Goal: Task Accomplishment & Management: Use online tool/utility

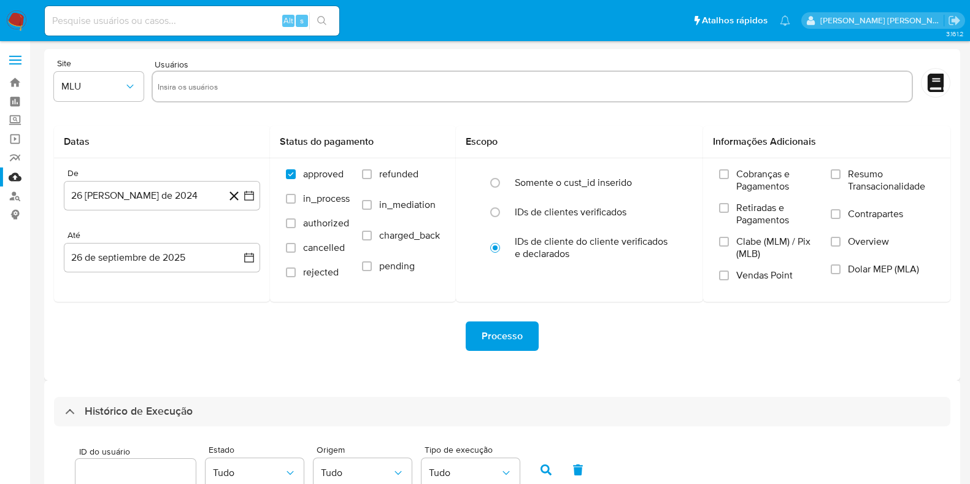
select select "100"
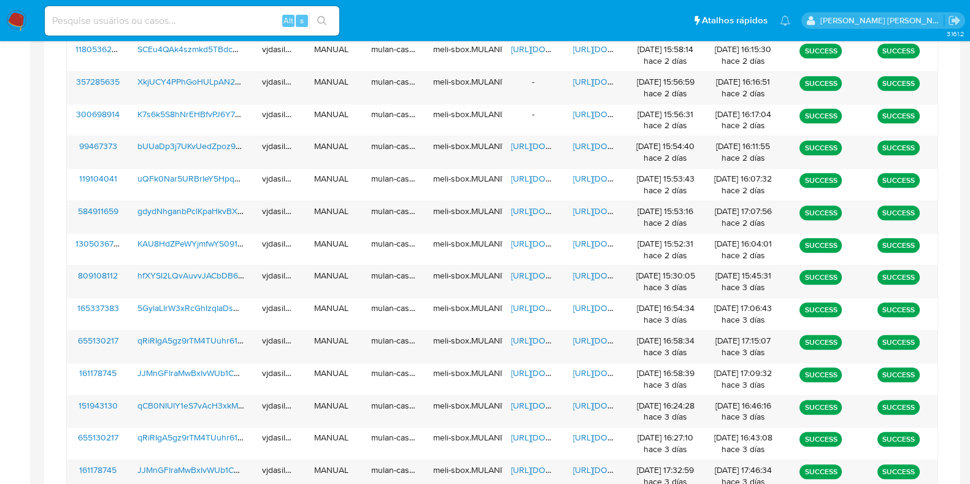
scroll to position [773, 0]
click at [140, 16] on input at bounding box center [192, 21] width 294 height 16
paste input "1180536244"
type input "1180536244"
click at [164, 23] on input "1180536244" at bounding box center [192, 21] width 294 height 16
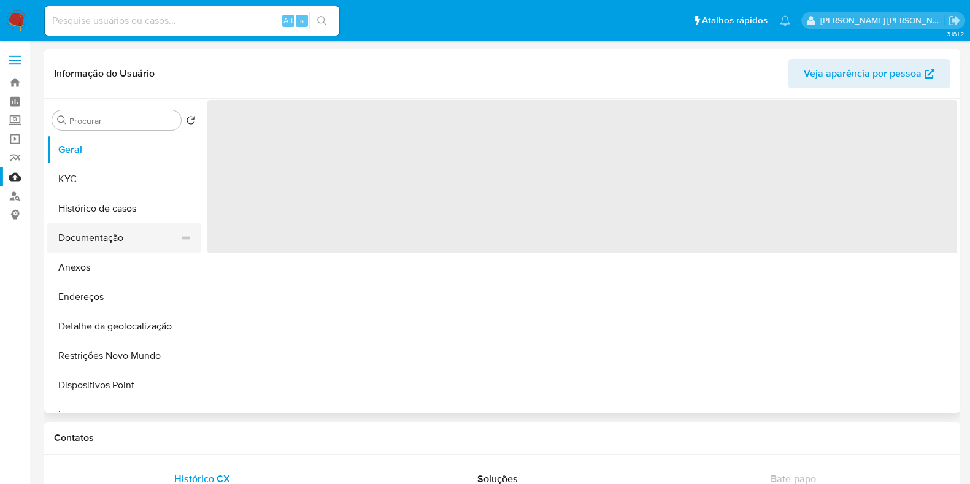
select select "10"
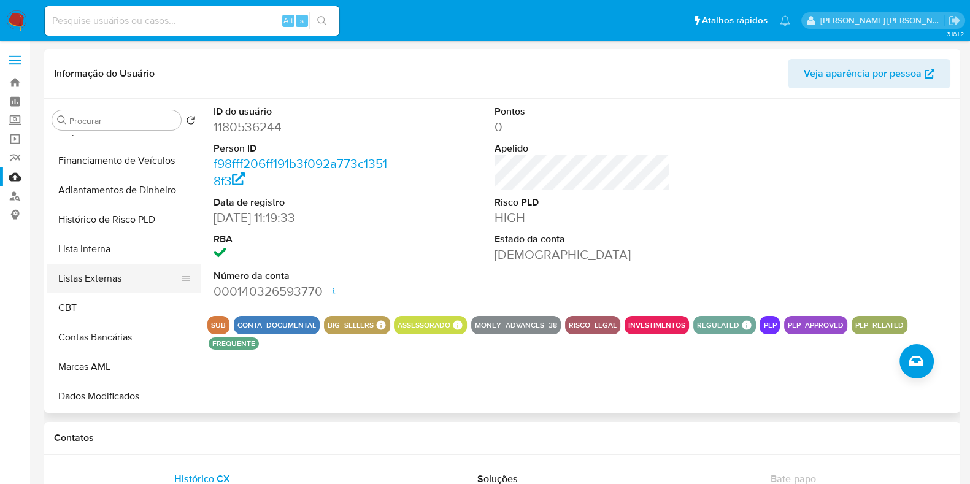
scroll to position [336, 0]
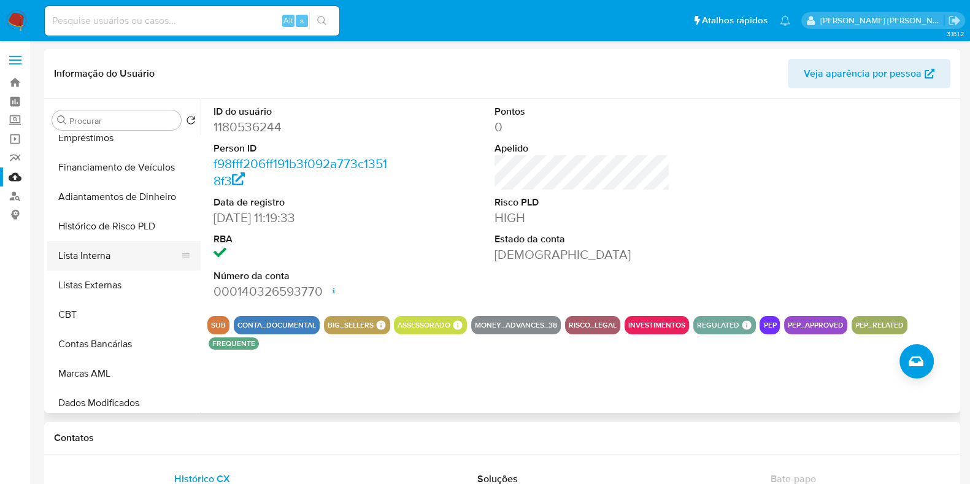
click at [123, 256] on button "Lista Interna" at bounding box center [119, 255] width 144 height 29
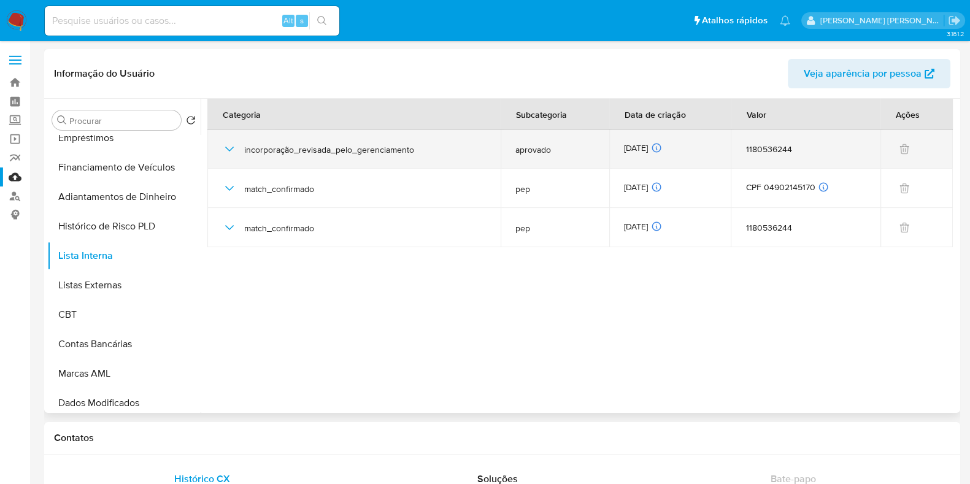
click at [226, 145] on icon "button" at bounding box center [229, 149] width 15 height 15
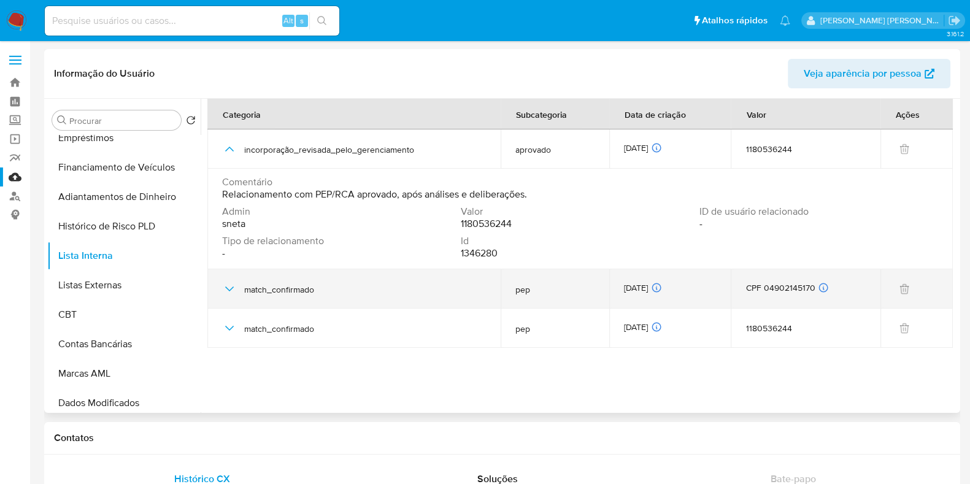
click at [237, 283] on div "match_confirmado" at bounding box center [354, 288] width 264 height 39
click at [229, 290] on icon "button" at bounding box center [229, 288] width 9 height 5
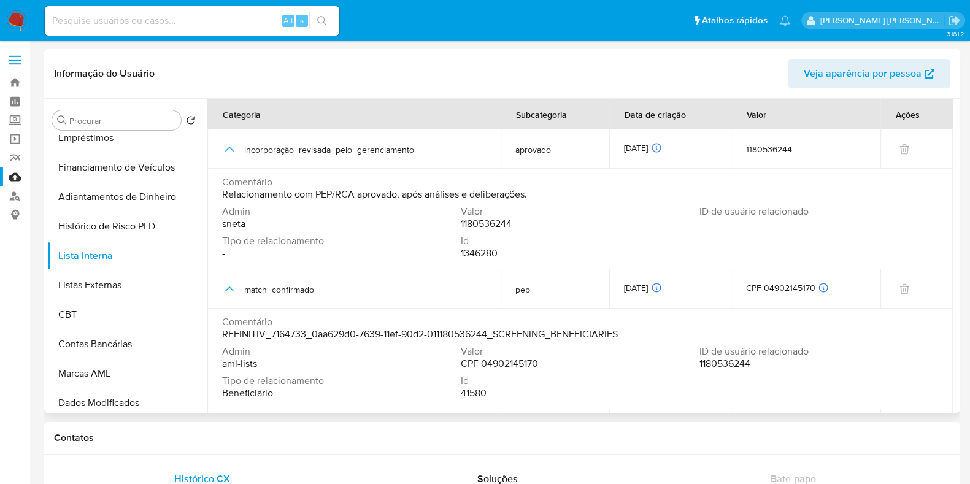
drag, startPoint x: 542, startPoint y: 368, endPoint x: 475, endPoint y: 362, distance: 66.5
click at [475, 362] on div "Valor CPF 04902145170" at bounding box center [580, 357] width 239 height 25
click at [128, 142] on button "Empréstimos" at bounding box center [119, 137] width 144 height 29
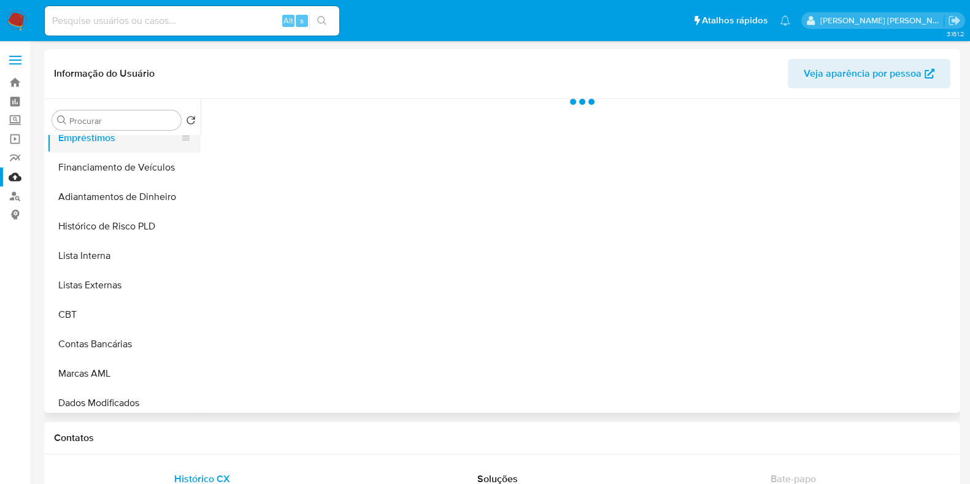
click at [191, 148] on button "Empréstimos" at bounding box center [119, 137] width 144 height 29
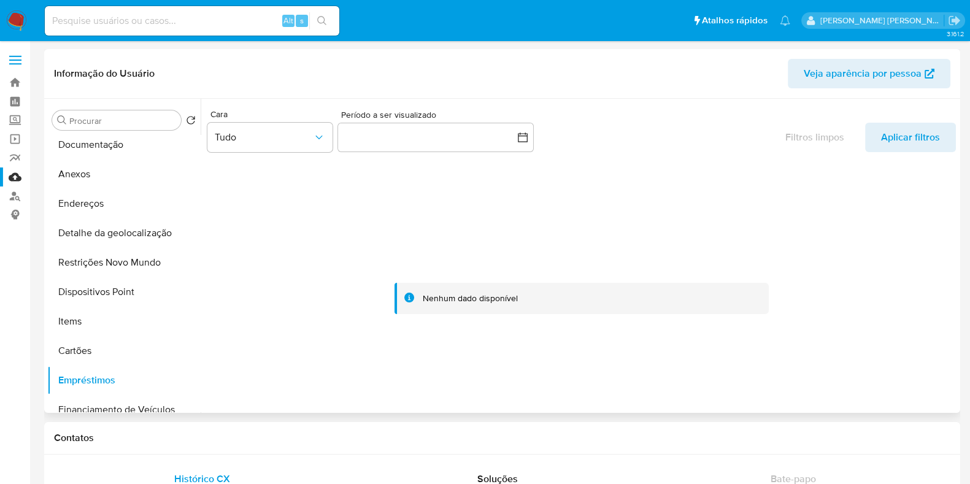
scroll to position [0, 0]
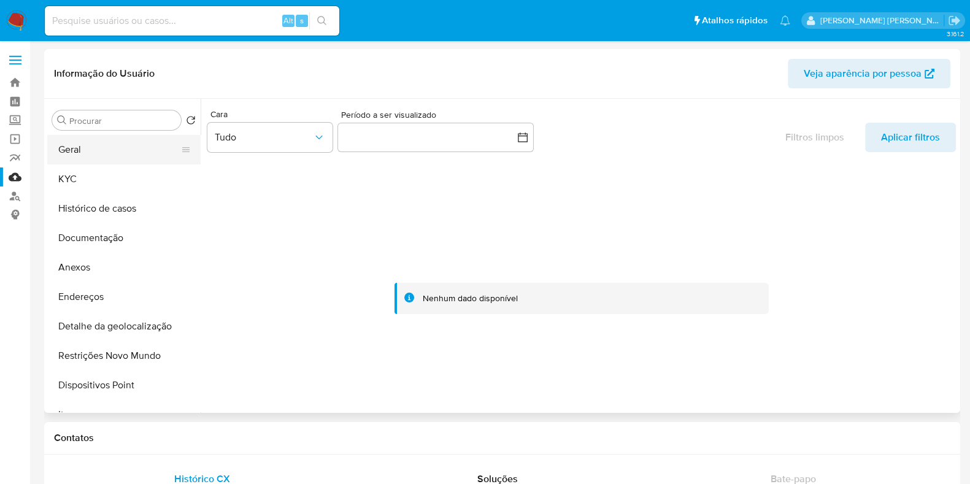
click at [157, 145] on button "Geral" at bounding box center [119, 149] width 144 height 29
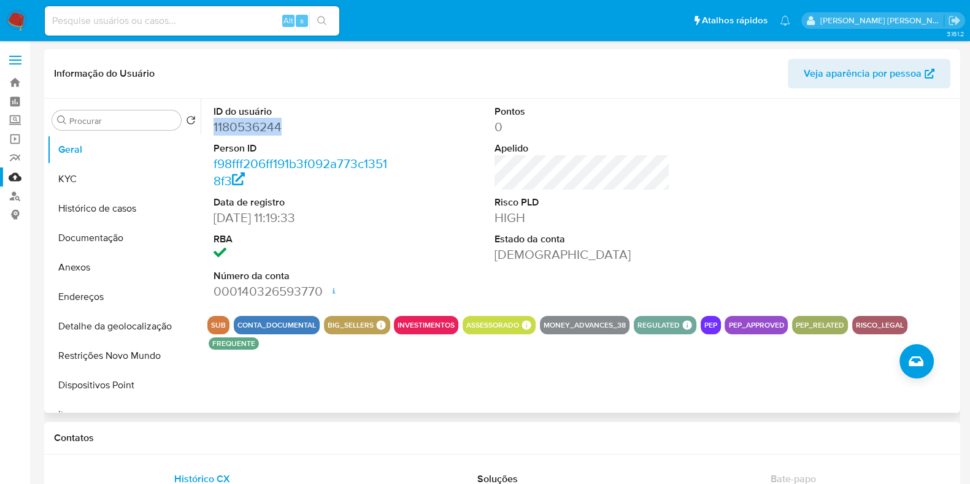
drag, startPoint x: 279, startPoint y: 130, endPoint x: 205, endPoint y: 127, distance: 74.3
click at [205, 127] on div "ID do usuário 1180536244 Person ID f98fff206ff191b3f092a773c13518f3 Data de reg…" at bounding box center [579, 256] width 756 height 314
copy dd "1180536244"
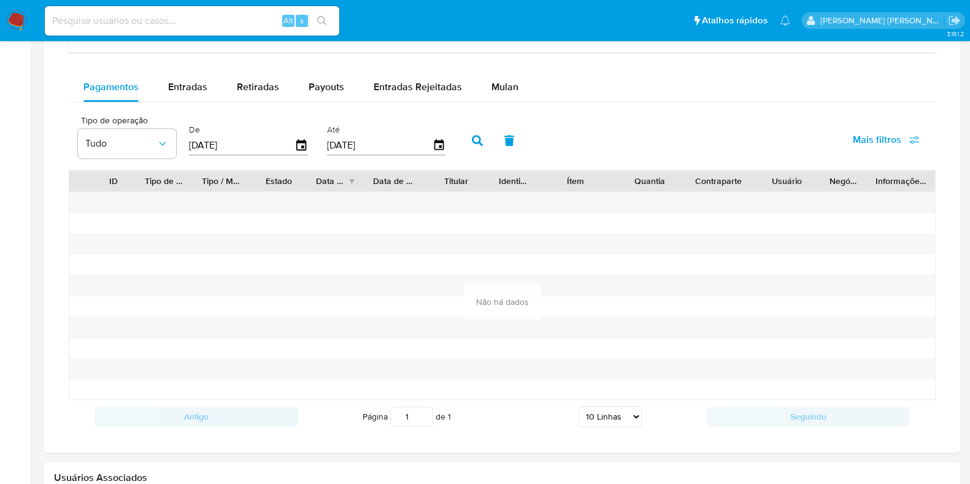
scroll to position [774, 0]
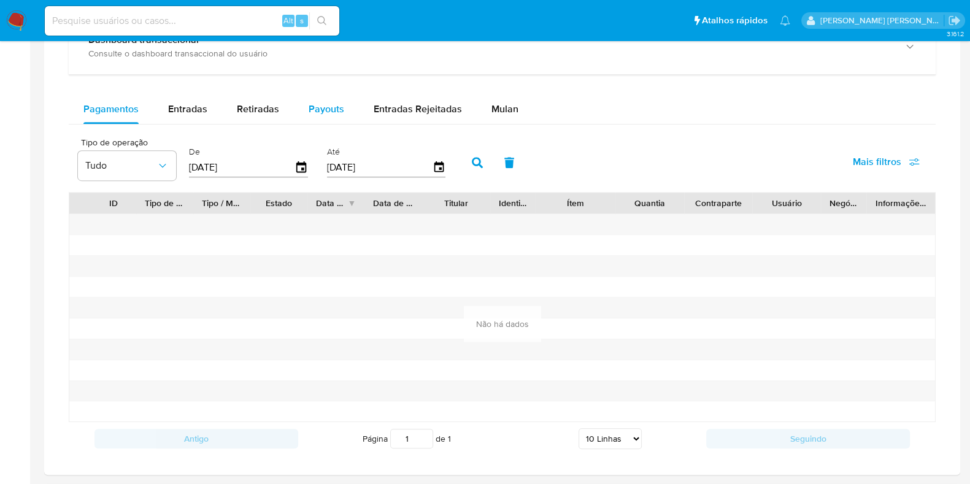
click at [331, 107] on span "Payouts" at bounding box center [327, 109] width 36 height 14
select select "10"
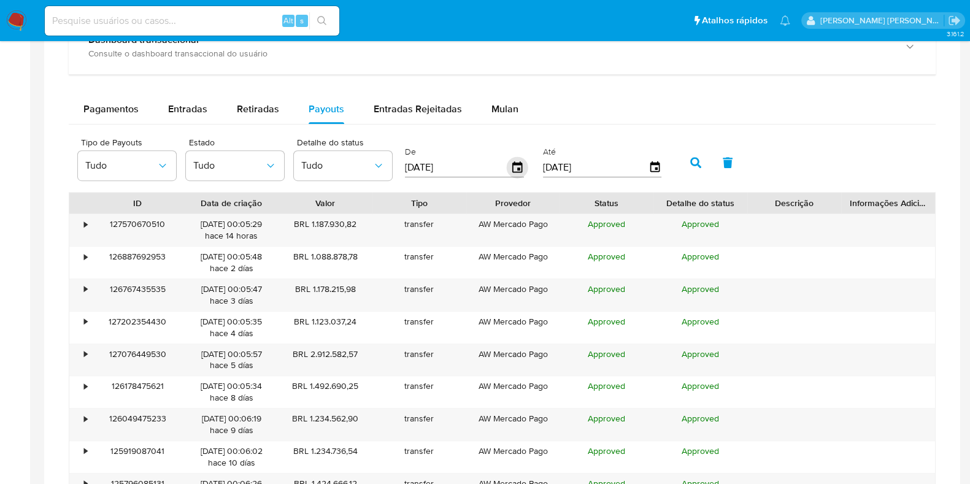
click at [513, 171] on icon "button" at bounding box center [517, 167] width 21 height 21
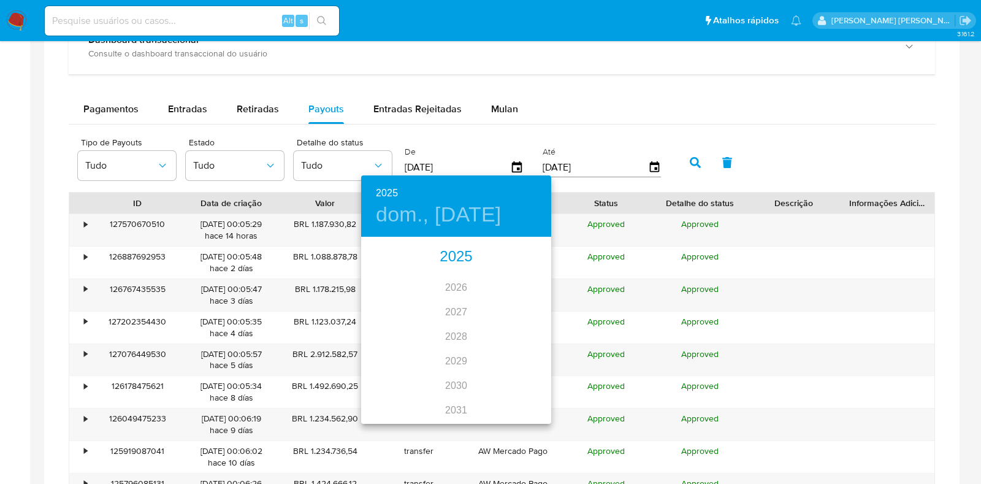
click at [456, 253] on div "2025" at bounding box center [456, 257] width 190 height 25
click at [518, 355] on div "sep." at bounding box center [519, 354] width 63 height 46
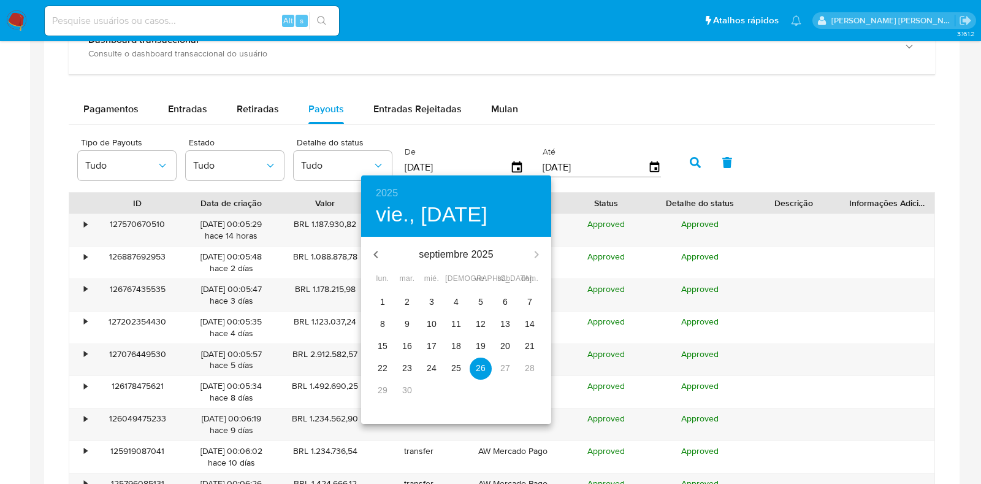
click at [435, 347] on p "17" at bounding box center [432, 346] width 10 height 12
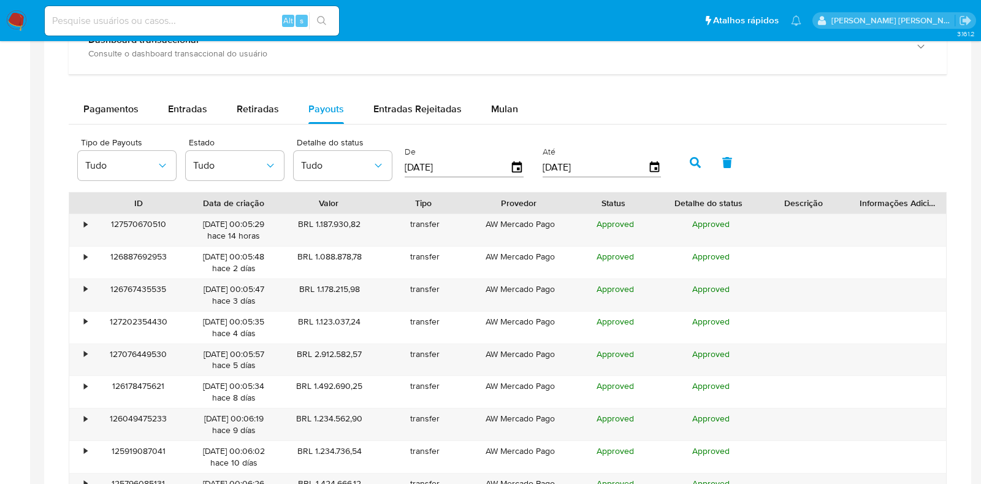
type input "17/09/2025"
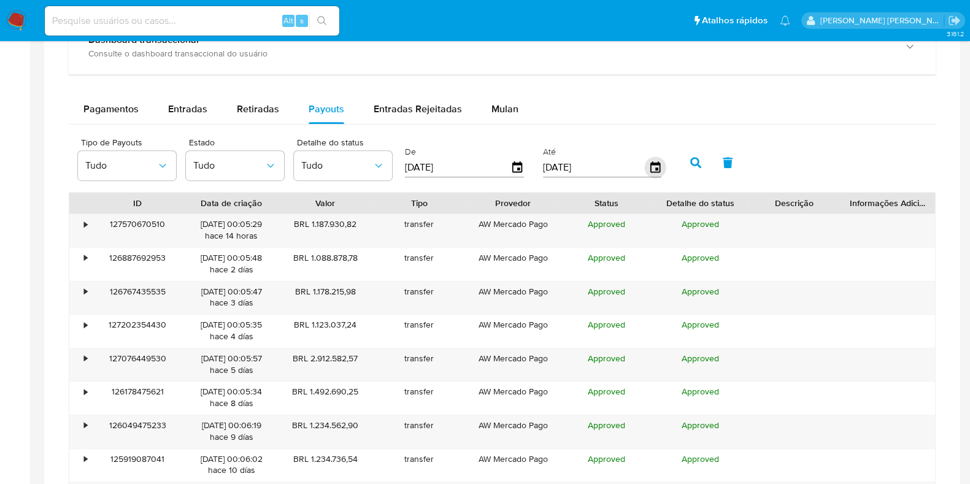
click at [650, 170] on icon "button" at bounding box center [655, 166] width 10 height 11
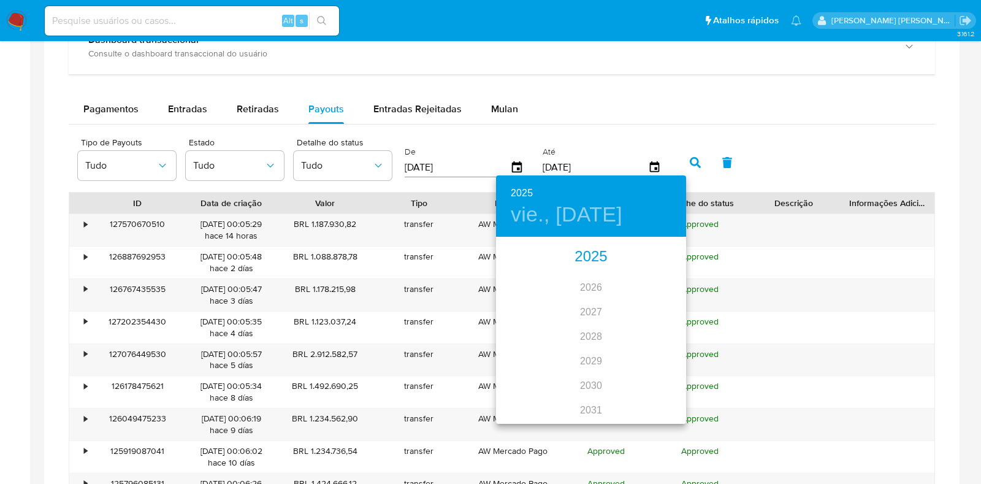
click at [589, 261] on div "2025" at bounding box center [591, 257] width 190 height 25
click at [650, 353] on div "sep." at bounding box center [654, 354] width 63 height 46
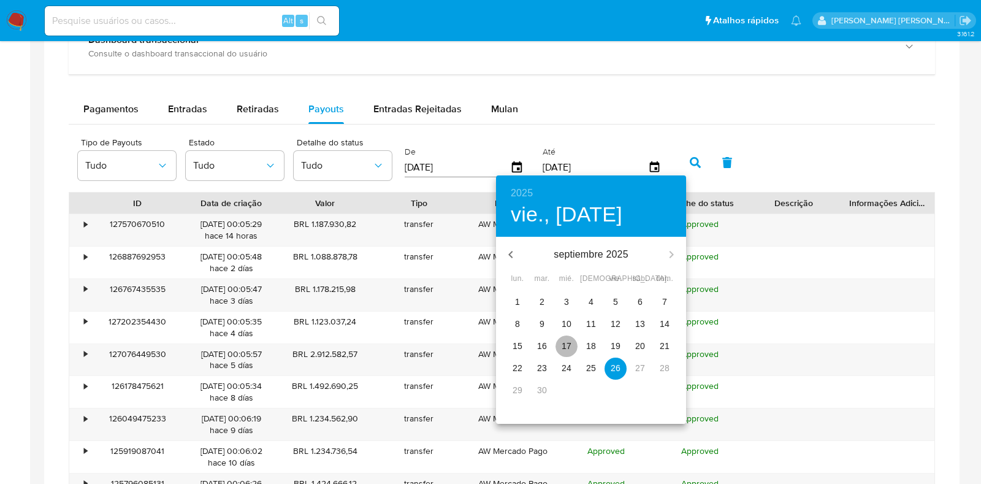
click at [568, 348] on p "17" at bounding box center [567, 346] width 10 height 12
type input "[DATE]"
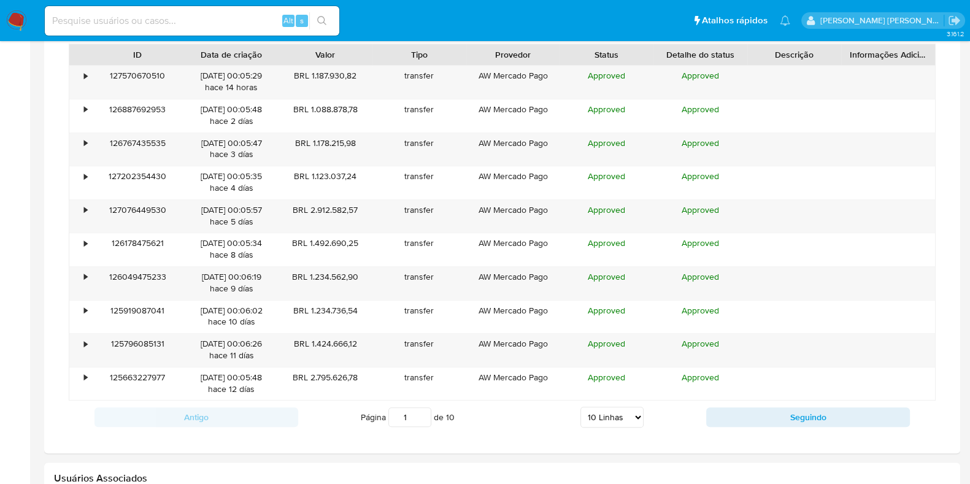
scroll to position [948, 0]
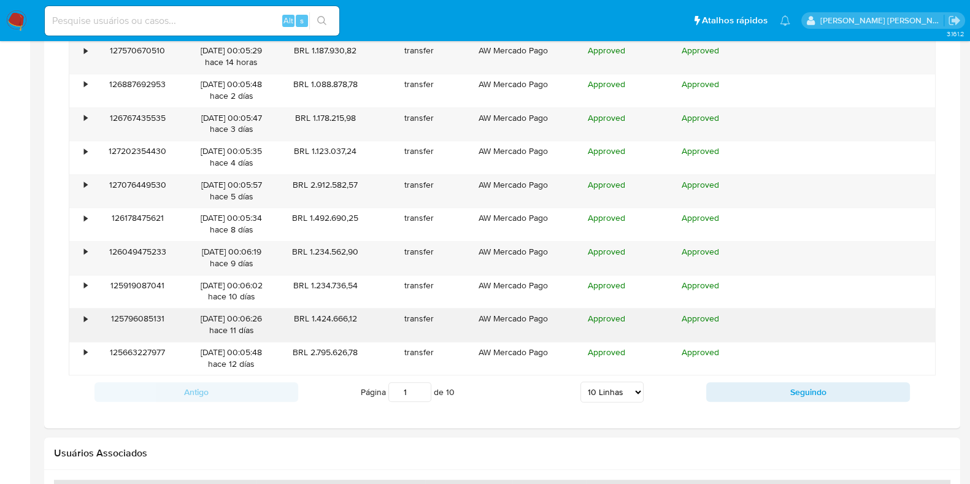
click at [270, 320] on div "16/09/2025 00:06:26 hace 11 días" at bounding box center [231, 324] width 77 height 23
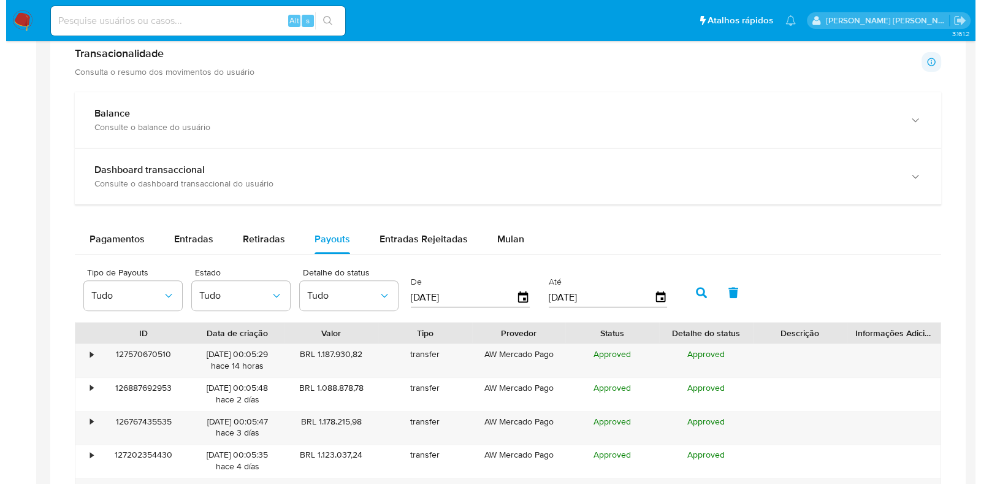
scroll to position [639, 0]
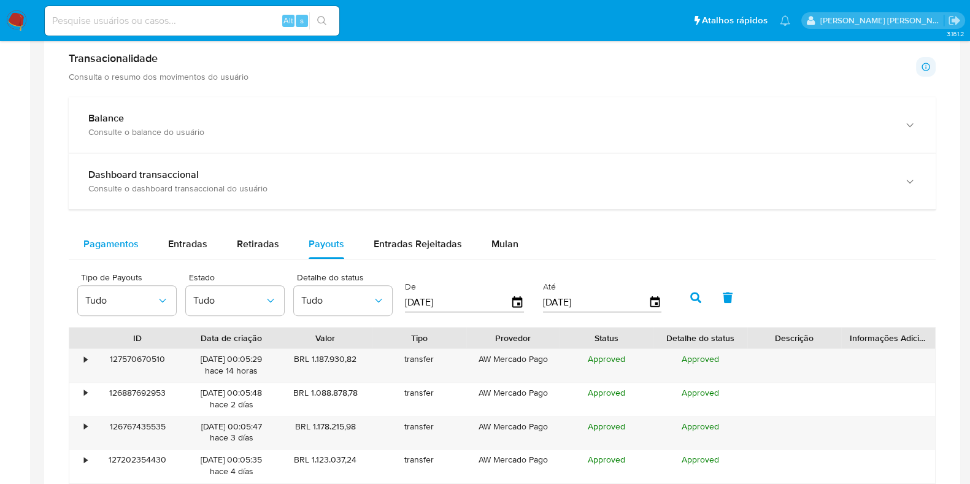
click at [130, 244] on span "Pagamentos" at bounding box center [110, 244] width 55 height 14
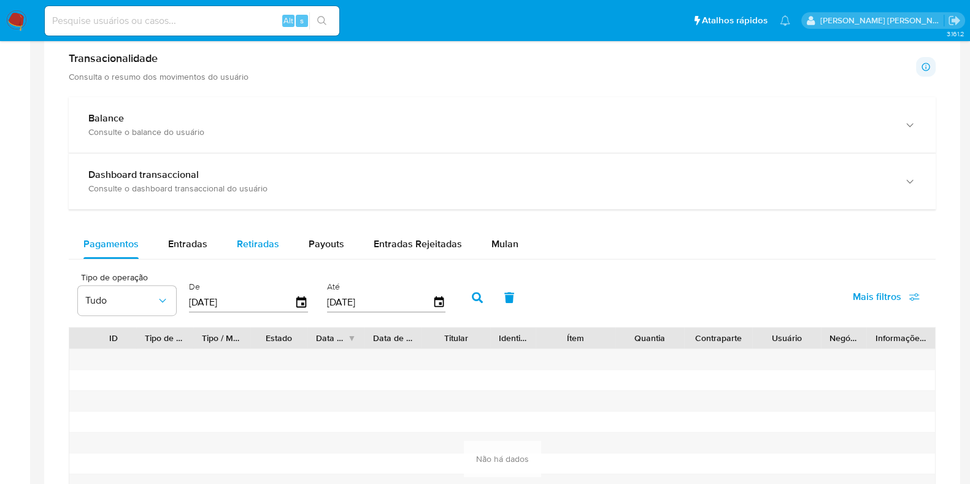
click at [250, 237] on span "Retiradas" at bounding box center [258, 244] width 42 height 14
select select "10"
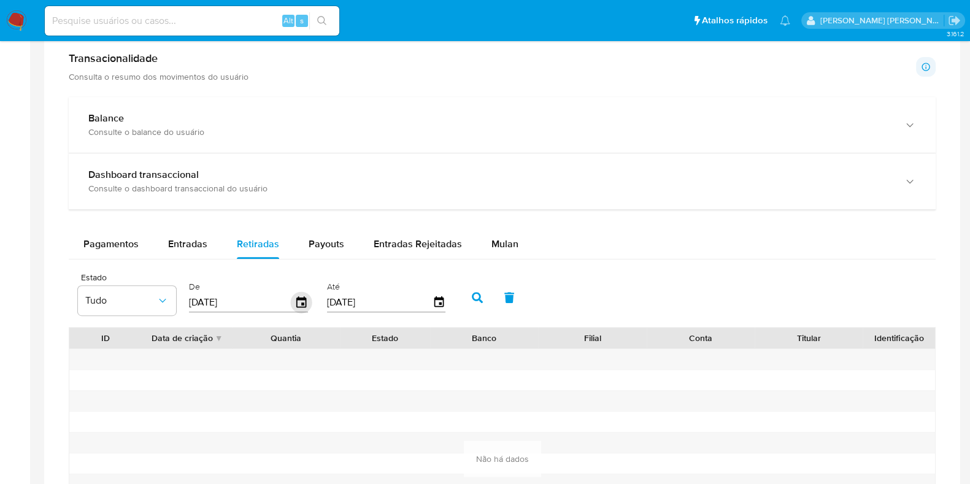
click at [298, 296] on icon "button" at bounding box center [301, 301] width 10 height 11
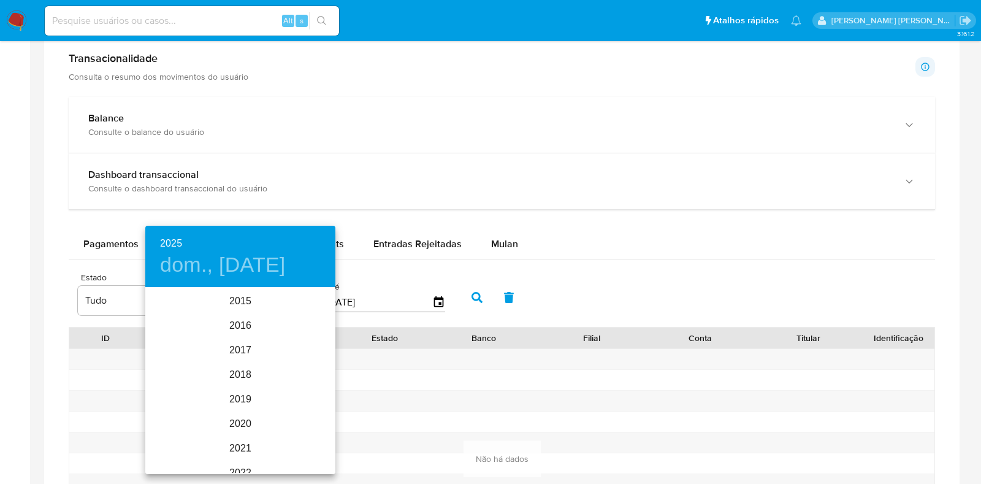
scroll to position [172, 0]
click at [251, 379] on div "2025" at bounding box center [240, 381] width 190 height 25
click at [299, 405] on div "sep." at bounding box center [303, 404] width 63 height 46
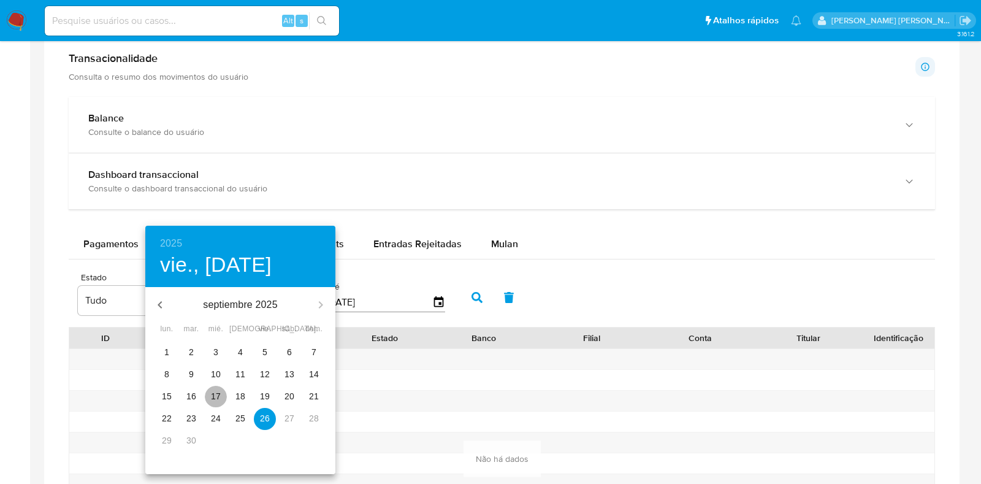
click at [215, 397] on p "17" at bounding box center [216, 396] width 10 height 12
type input "17/09/2025"
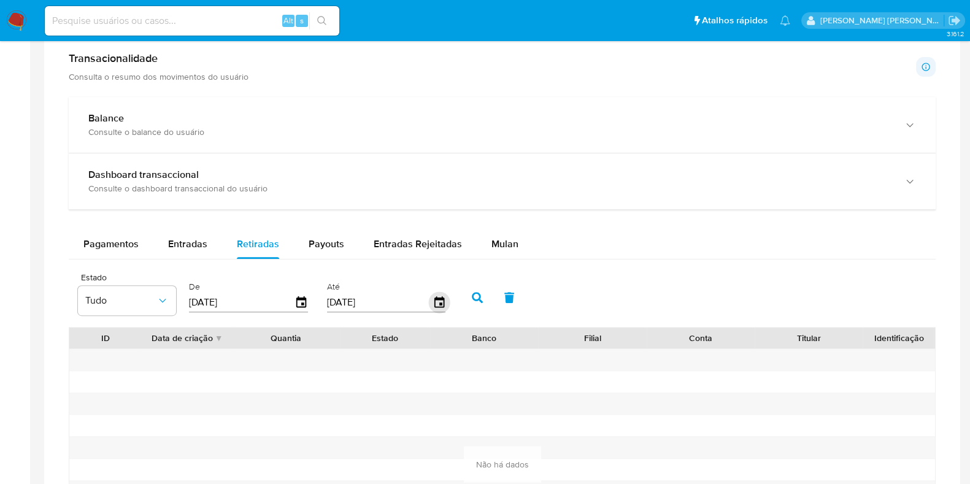
click at [431, 302] on icon "button" at bounding box center [438, 302] width 21 height 21
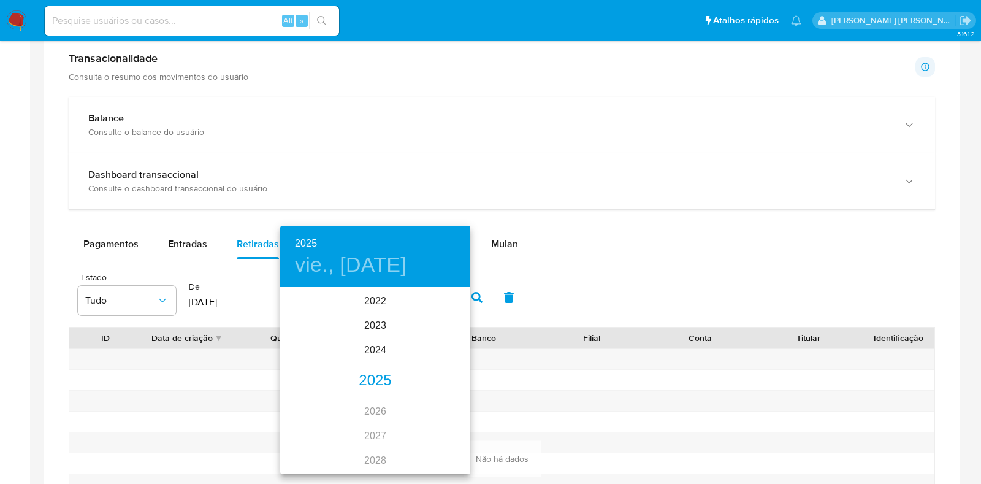
click at [375, 378] on div "2025" at bounding box center [375, 381] width 190 height 25
click at [439, 401] on div "sep." at bounding box center [438, 404] width 63 height 46
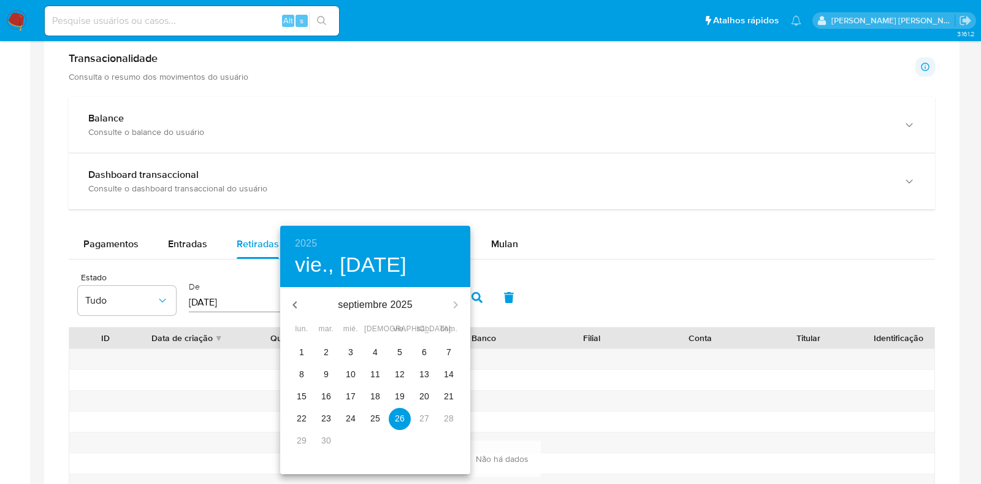
click at [353, 394] on p "17" at bounding box center [351, 396] width 10 height 12
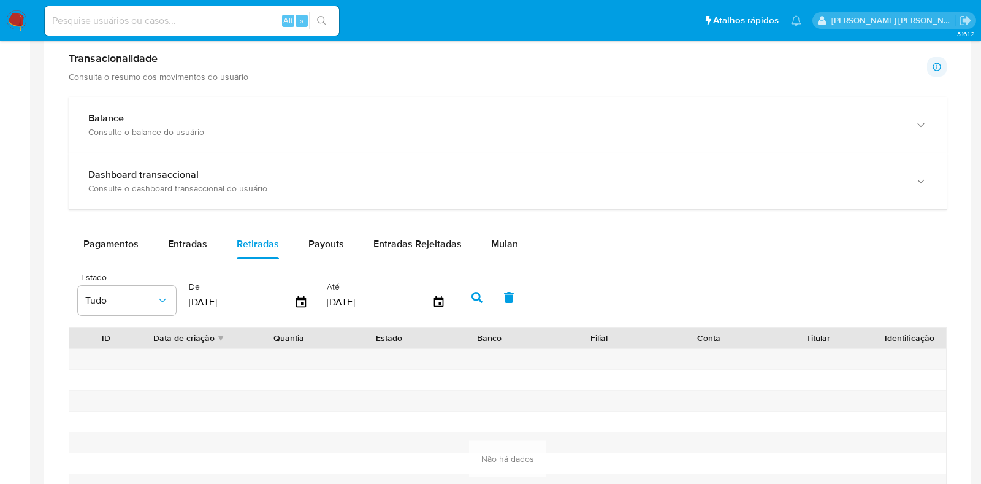
type input "17/09/2025"
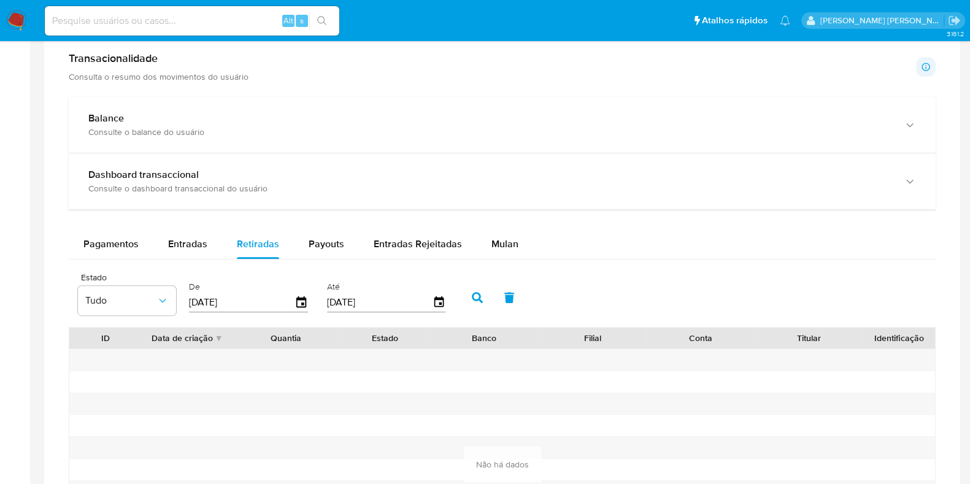
click at [472, 292] on icon "button" at bounding box center [477, 297] width 11 height 11
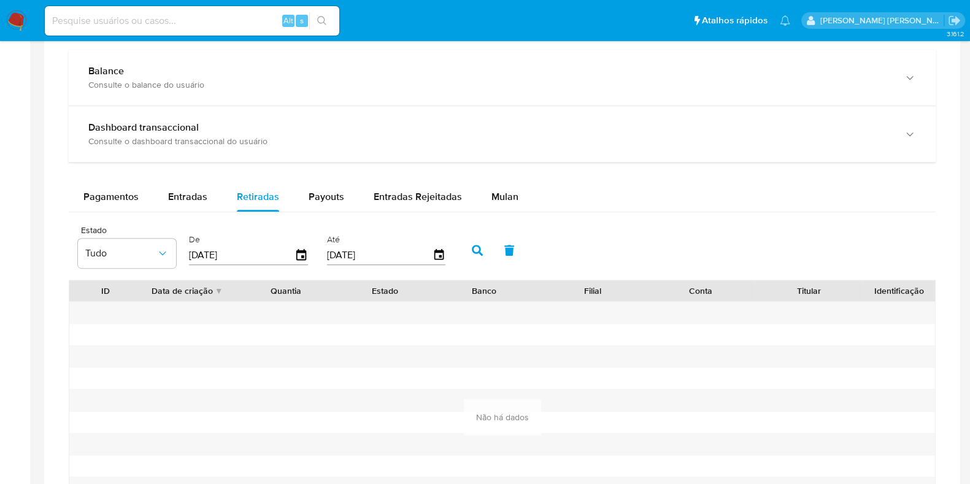
scroll to position [771, 0]
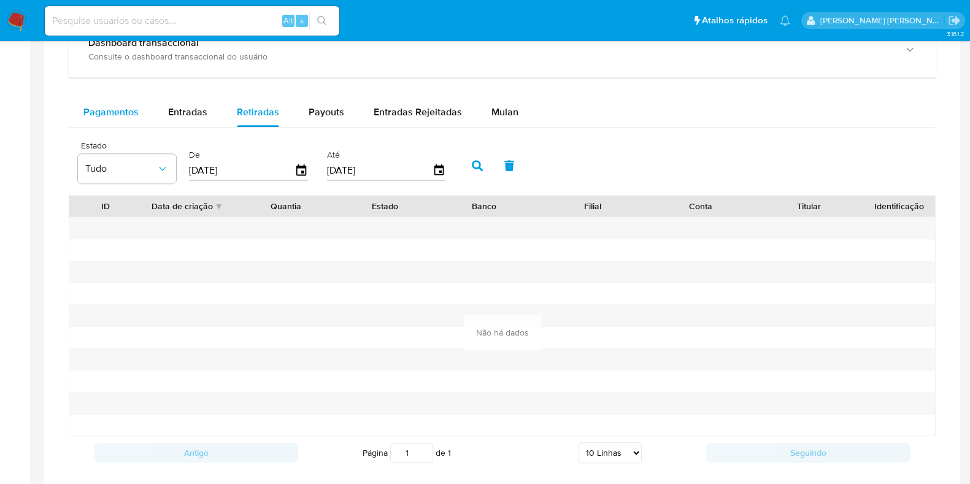
click at [107, 99] on div "Pagamentos" at bounding box center [110, 112] width 55 height 29
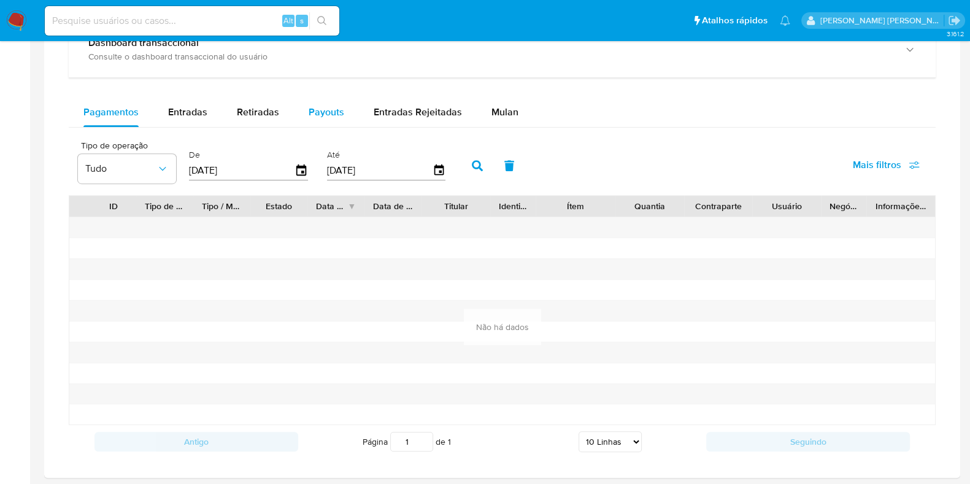
click at [326, 110] on span "Payouts" at bounding box center [327, 112] width 36 height 14
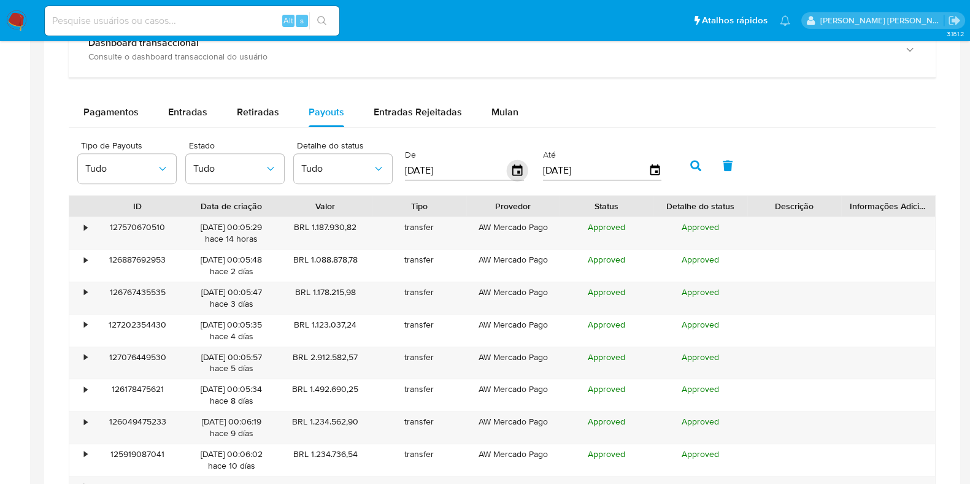
click at [513, 169] on icon "button" at bounding box center [517, 170] width 21 height 21
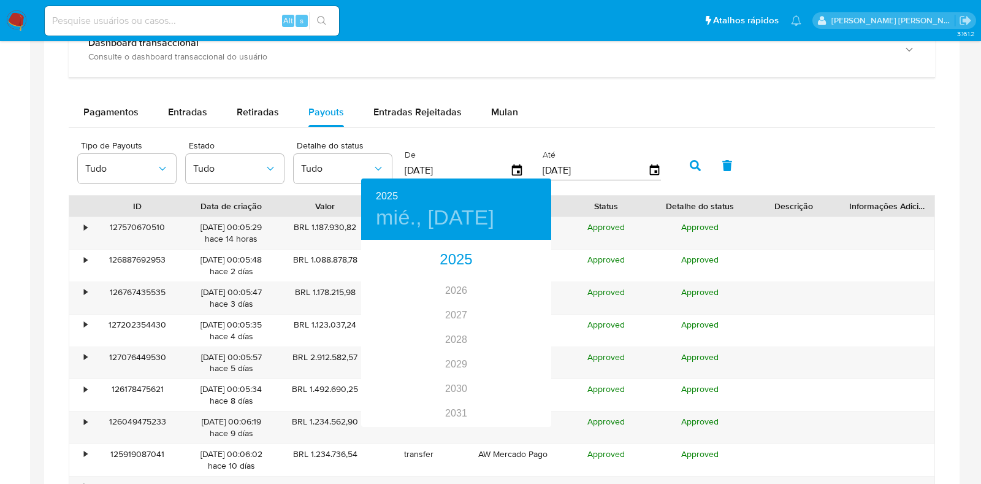
click at [688, 166] on div at bounding box center [490, 242] width 981 height 484
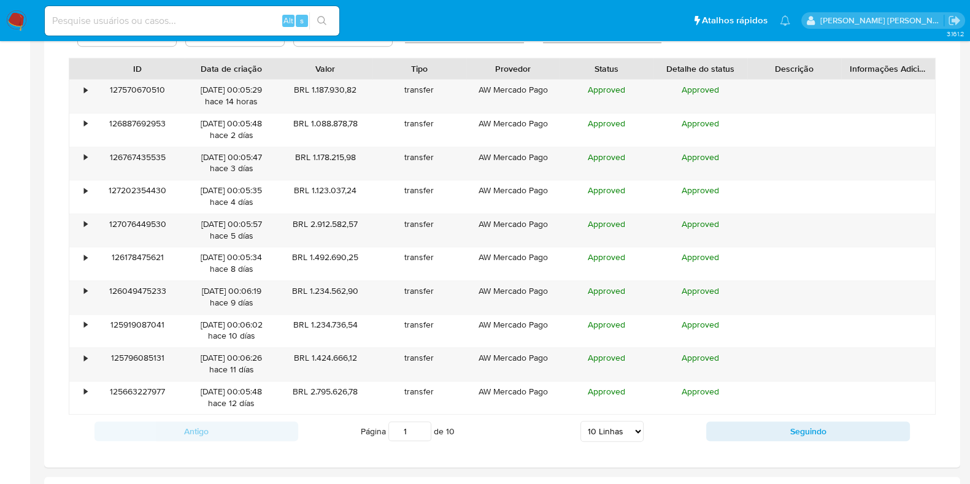
scroll to position [916, 0]
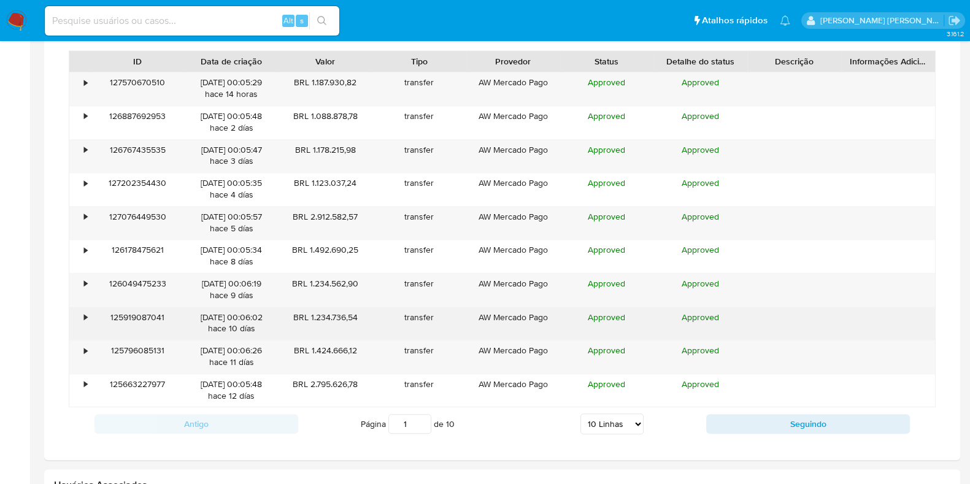
click at [83, 317] on div "•" at bounding box center [79, 323] width 21 height 33
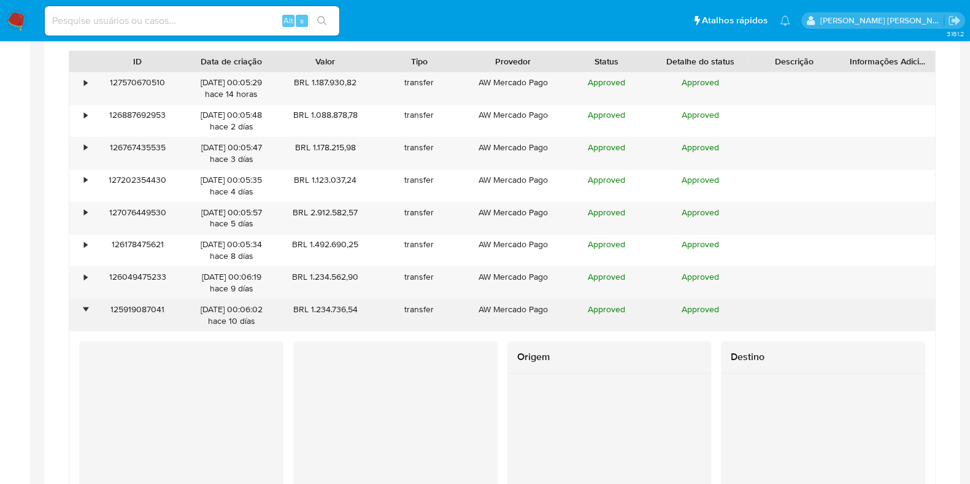
click at [80, 307] on div "•" at bounding box center [79, 315] width 21 height 32
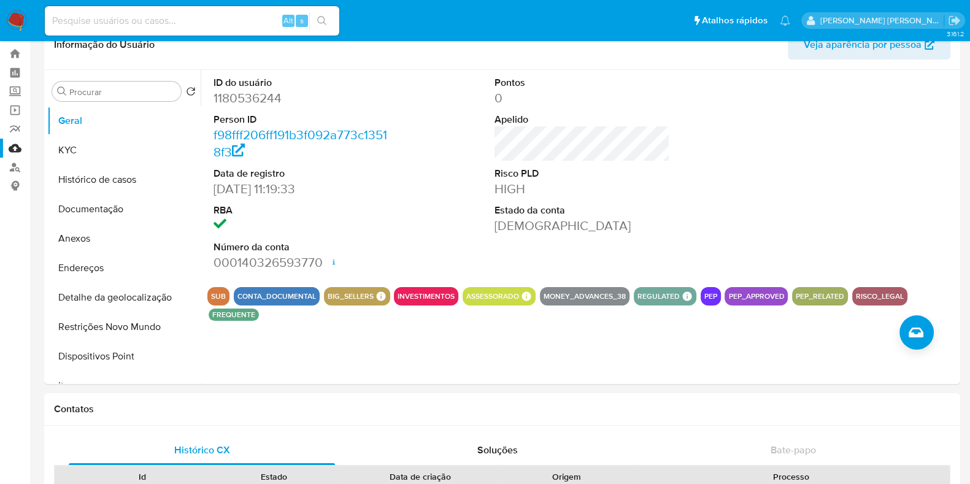
scroll to position [0, 0]
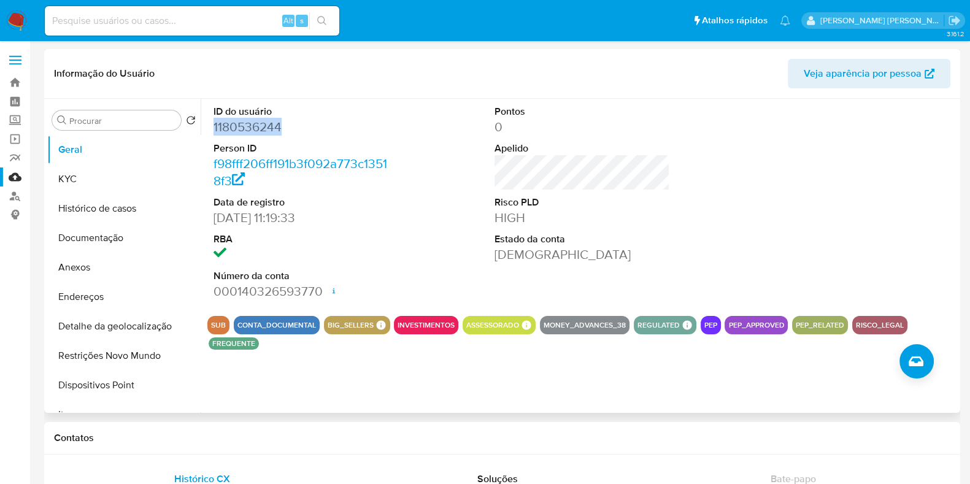
drag, startPoint x: 282, startPoint y: 125, endPoint x: 206, endPoint y: 122, distance: 76.1
click at [206, 122] on div "ID do usuário 1180536244 Person ID f98fff206ff191b3f092a773c13518f3 Data de reg…" at bounding box center [579, 256] width 756 height 314
copy dd "1180536244"
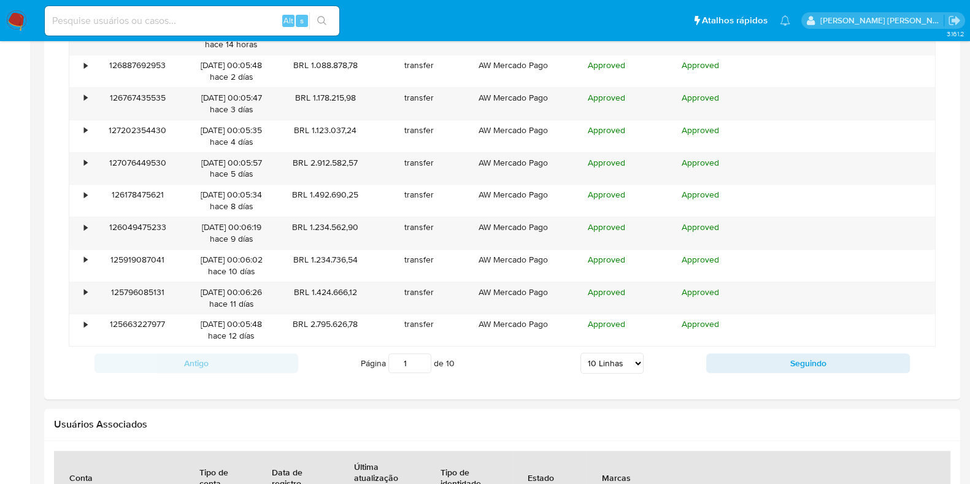
scroll to position [960, 0]
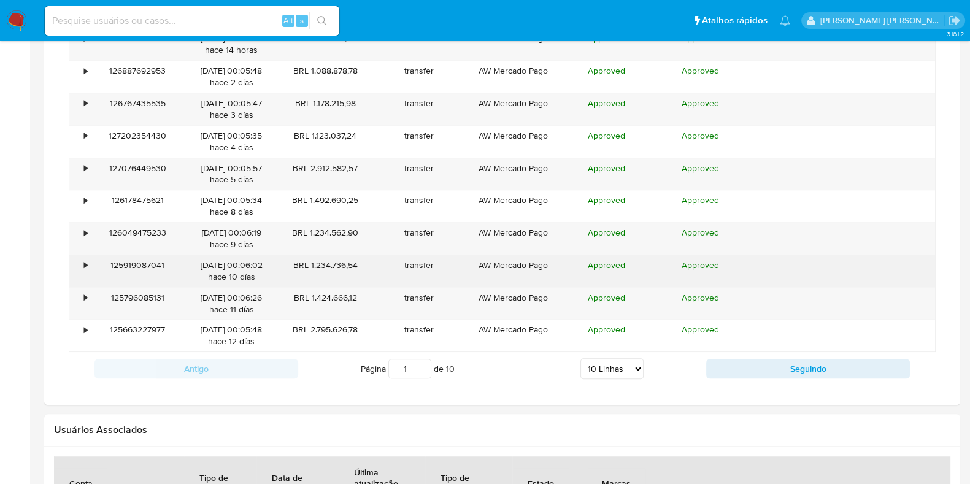
click at [84, 261] on div "•" at bounding box center [85, 265] width 3 height 12
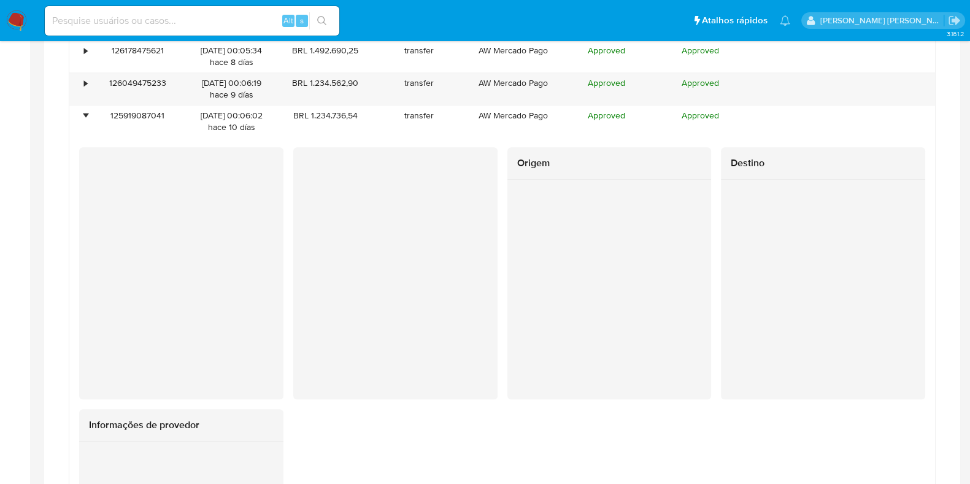
scroll to position [1112, 0]
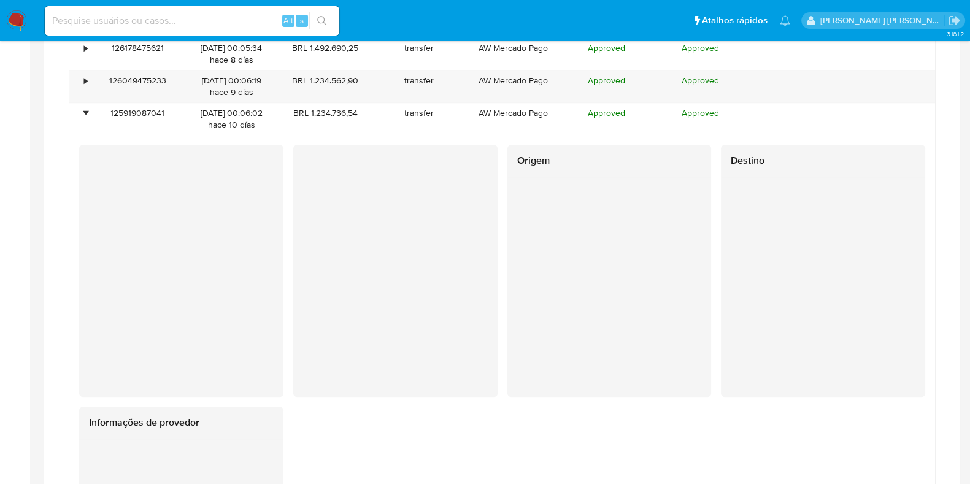
click at [223, 23] on input at bounding box center [192, 21] width 294 height 16
paste input "1305036763"
type input "1305036763"
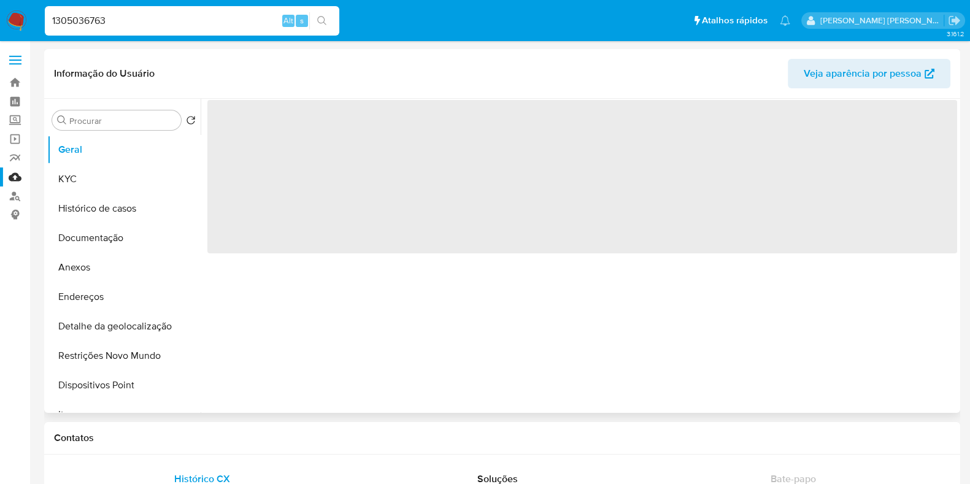
select select "10"
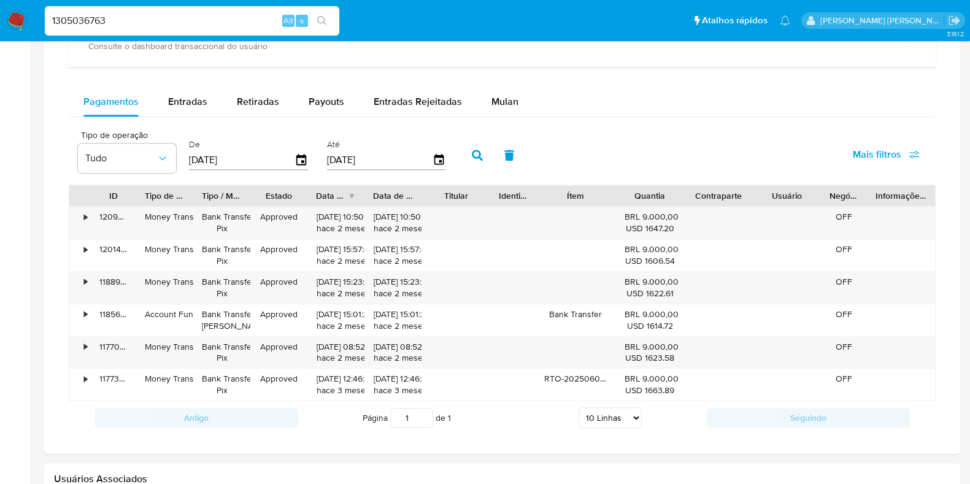
scroll to position [765, 0]
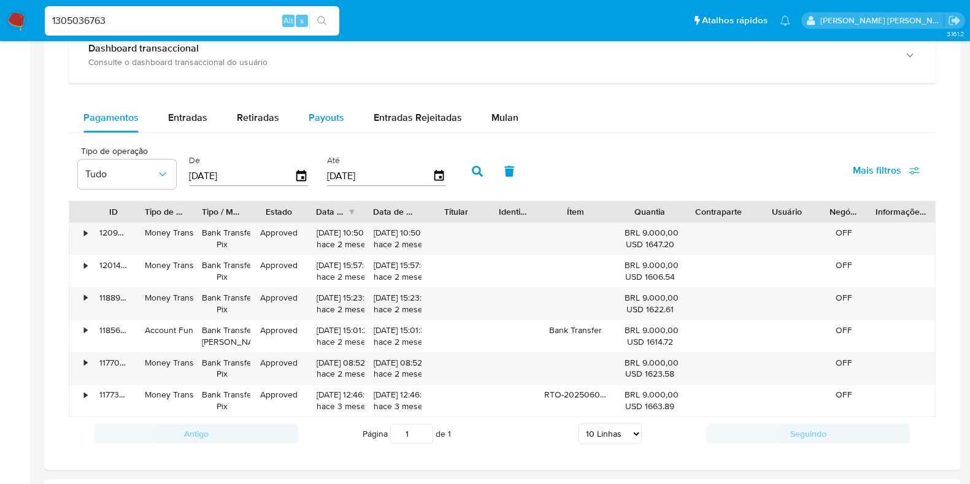
click at [313, 111] on span "Payouts" at bounding box center [327, 117] width 36 height 14
select select "10"
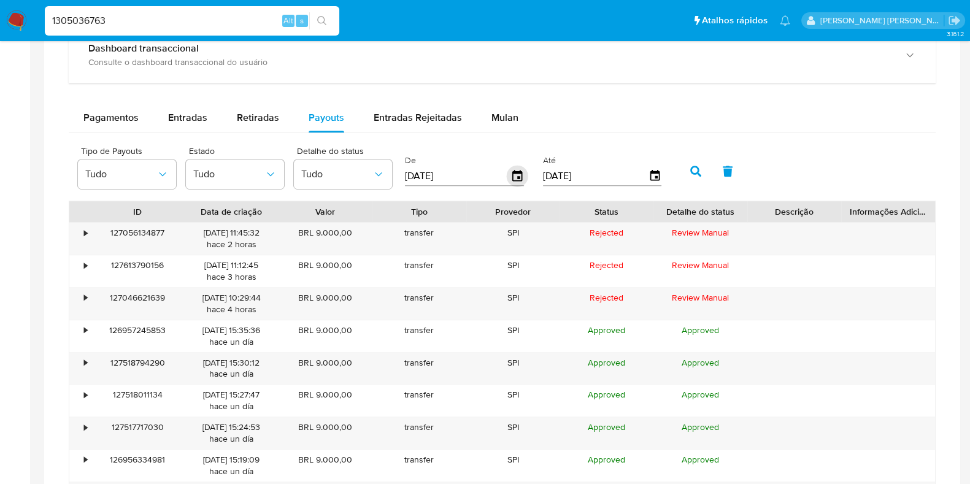
click at [515, 175] on icon "button" at bounding box center [517, 175] width 10 height 11
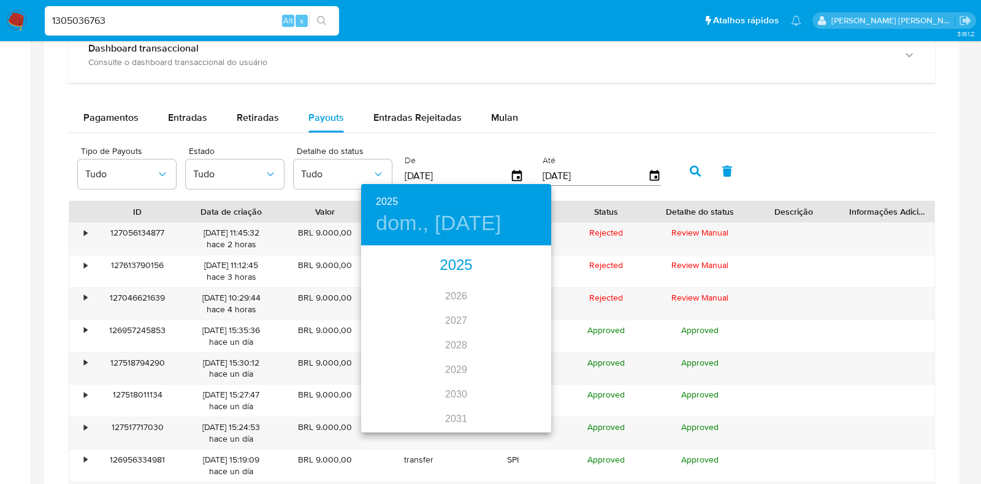
click at [463, 268] on div "2025" at bounding box center [456, 265] width 190 height 25
click at [521, 359] on div "sep." at bounding box center [519, 362] width 63 height 46
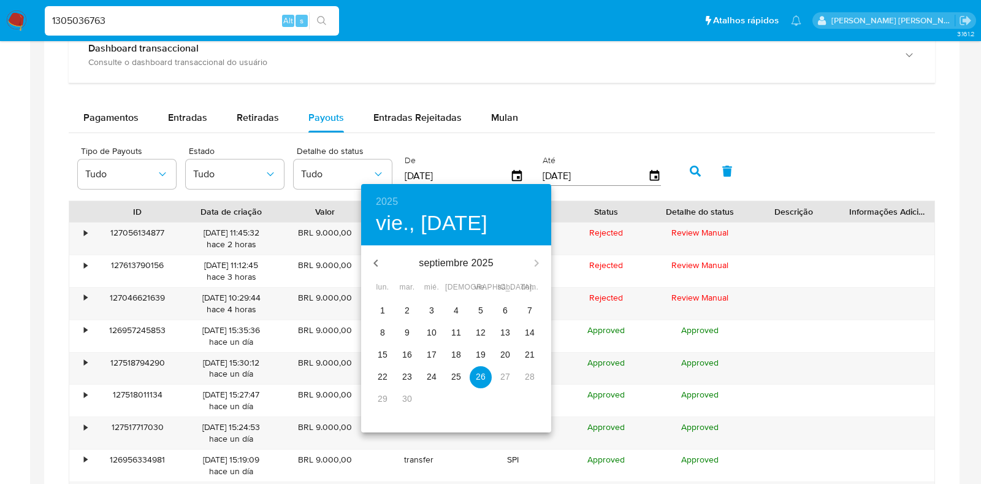
click at [385, 372] on p "22" at bounding box center [383, 376] width 10 height 12
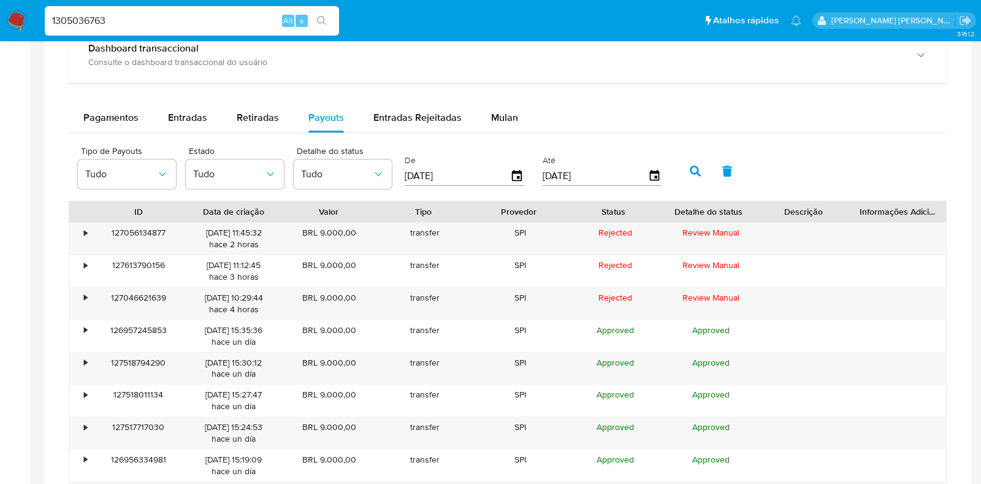
type input "22/09/2025"
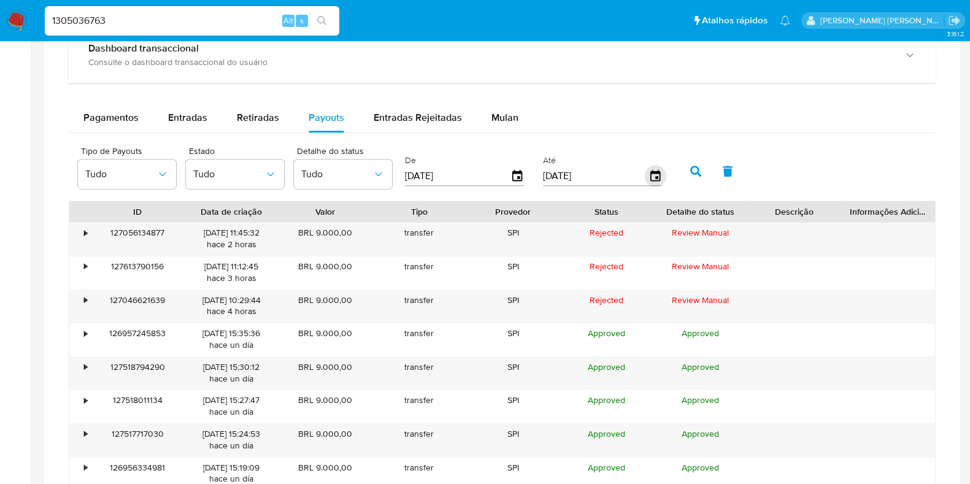
click at [648, 176] on icon "button" at bounding box center [654, 176] width 21 height 21
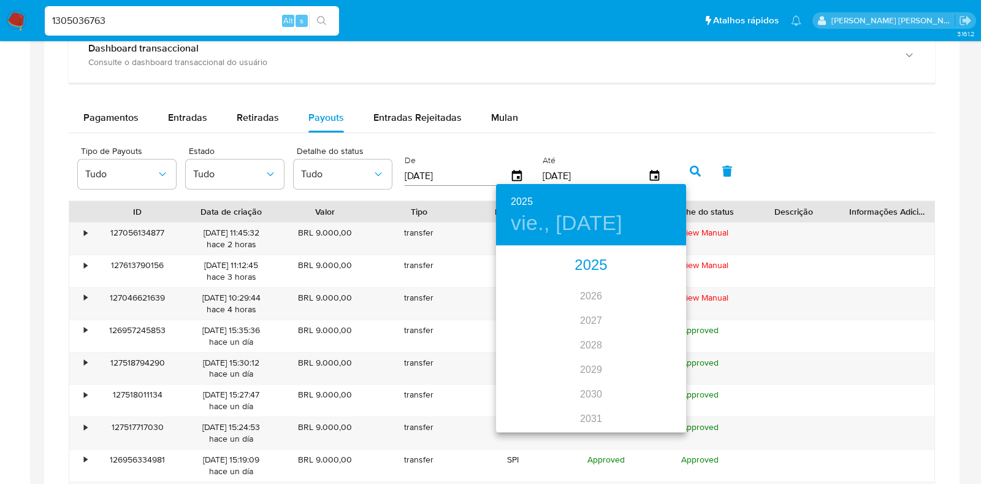
click at [592, 271] on div "2025" at bounding box center [591, 265] width 190 height 25
click at [656, 359] on div "sep." at bounding box center [654, 362] width 63 height 46
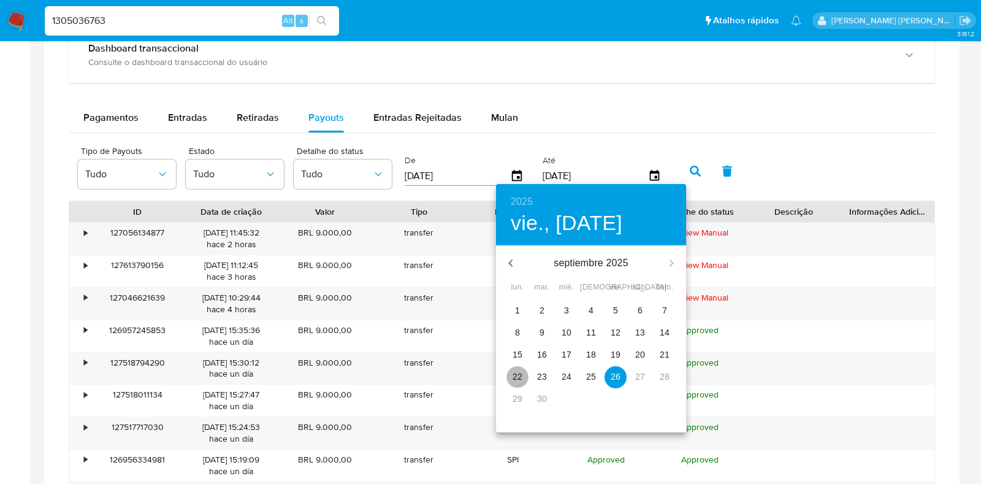
click at [516, 379] on p "22" at bounding box center [518, 376] width 10 height 12
type input "22/09/2025"
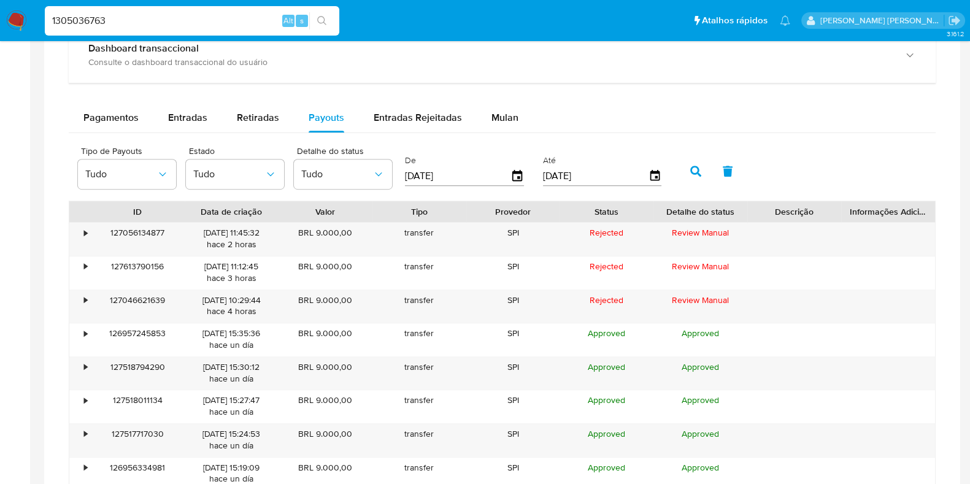
click at [688, 163] on button "button" at bounding box center [696, 170] width 32 height 29
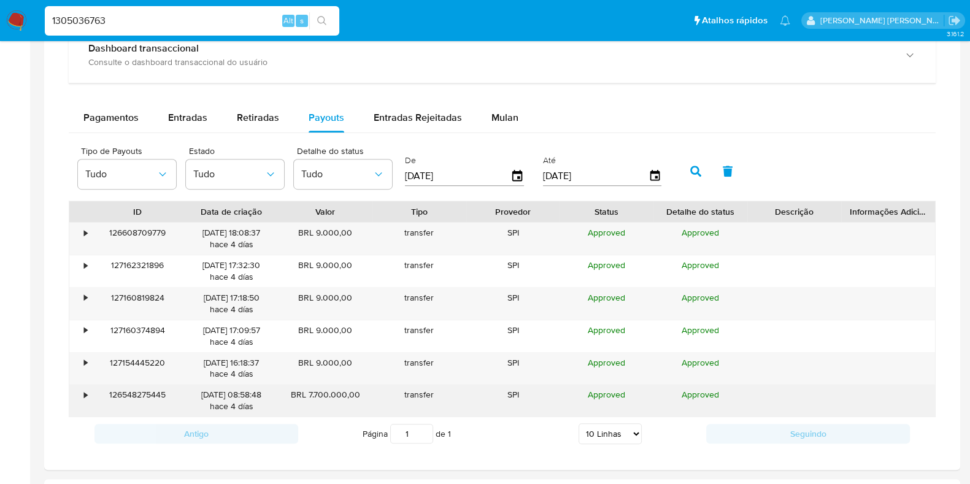
click at [89, 394] on div "•" at bounding box center [79, 401] width 21 height 32
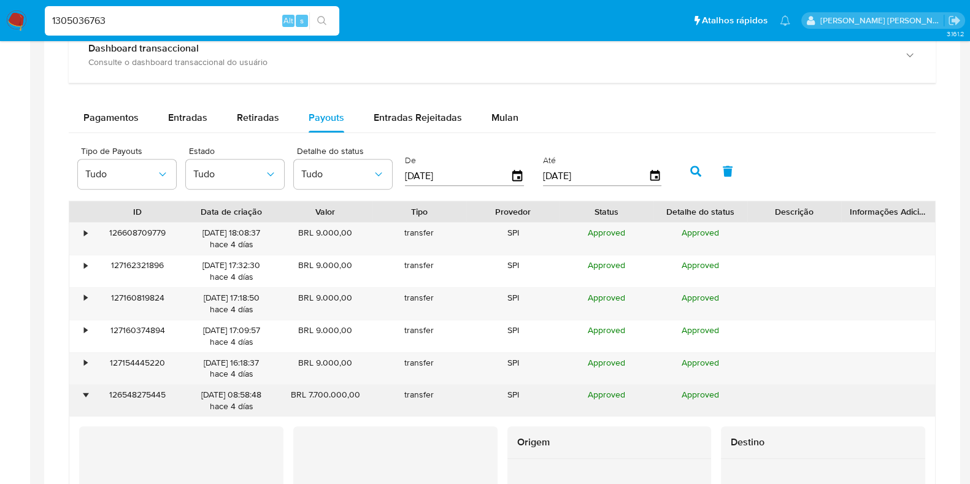
click at [89, 394] on div "•" at bounding box center [79, 401] width 21 height 32
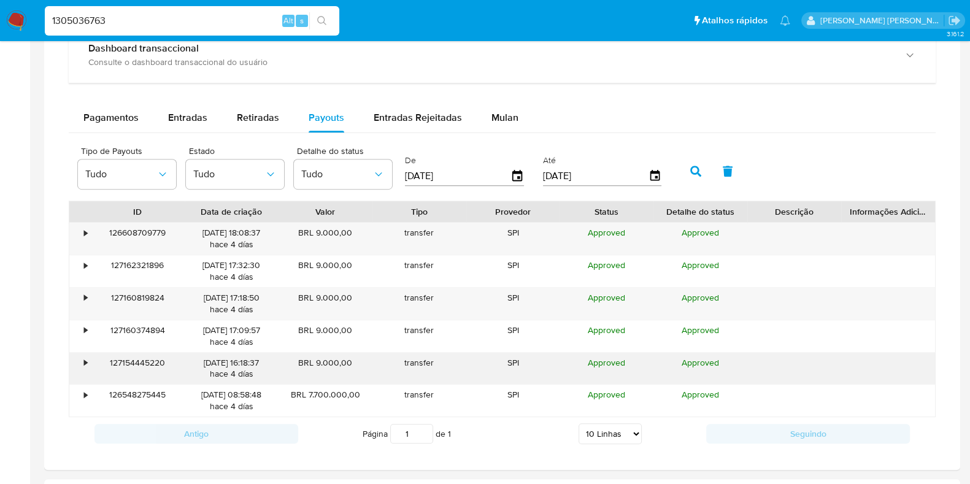
drag, startPoint x: 352, startPoint y: 364, endPoint x: 316, endPoint y: 360, distance: 36.4
click at [316, 360] on div "BRL 9.000,00" at bounding box center [325, 369] width 94 height 32
click at [734, 113] on div "Pagamentos Entradas Retiradas Payouts Entradas Rejeitadas Mulan" at bounding box center [502, 117] width 867 height 29
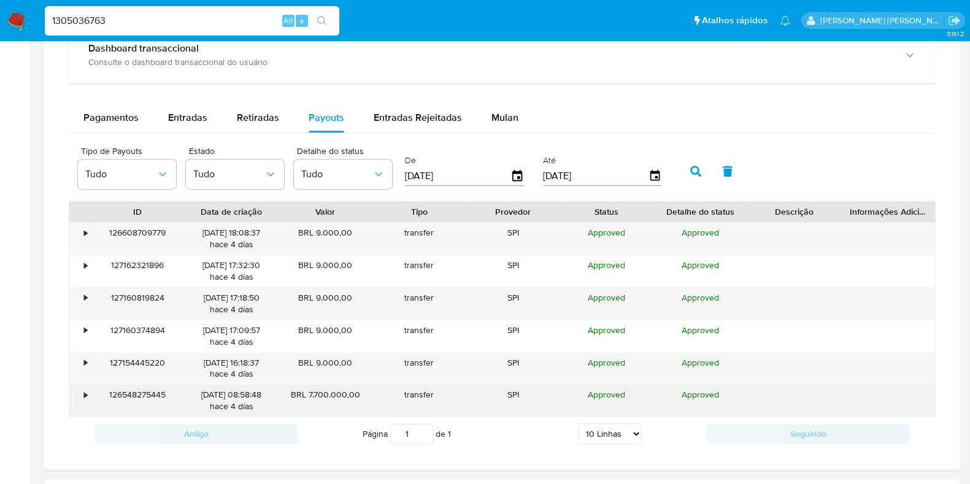
click at [83, 388] on div "•" at bounding box center [79, 401] width 21 height 32
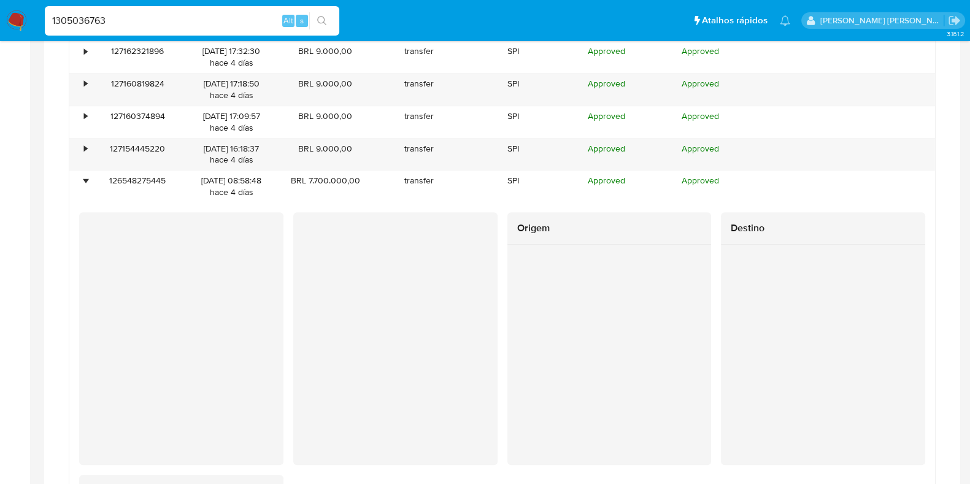
scroll to position [982, 0]
click at [80, 155] on div "•" at bounding box center [79, 152] width 21 height 32
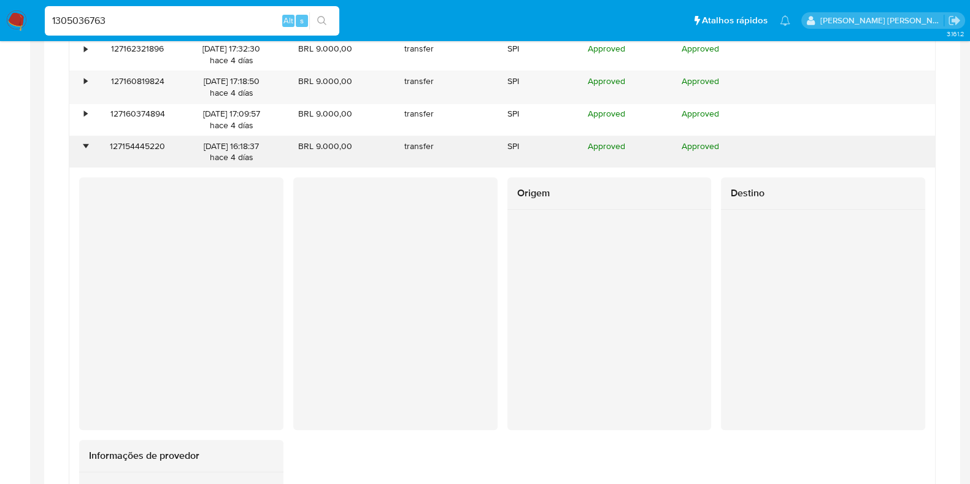
click at [80, 155] on div "•" at bounding box center [79, 152] width 21 height 32
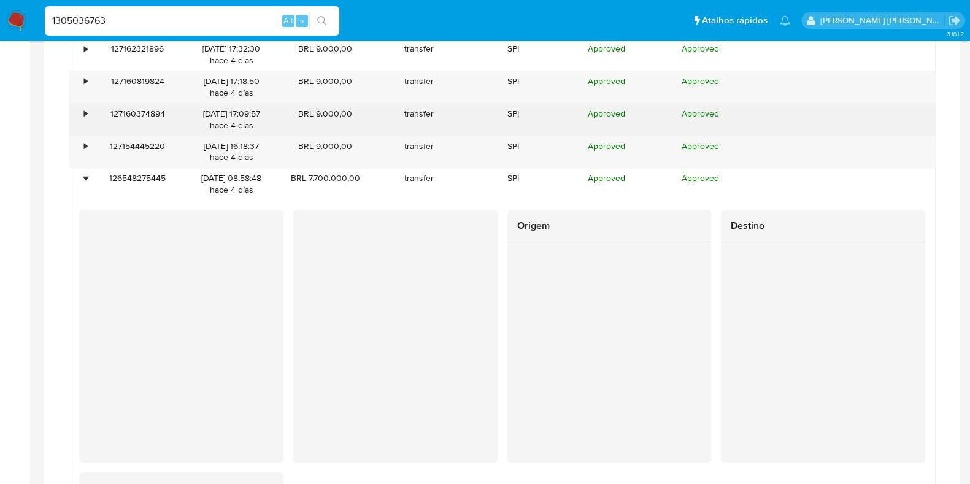
click at [88, 115] on div "•" at bounding box center [79, 120] width 21 height 32
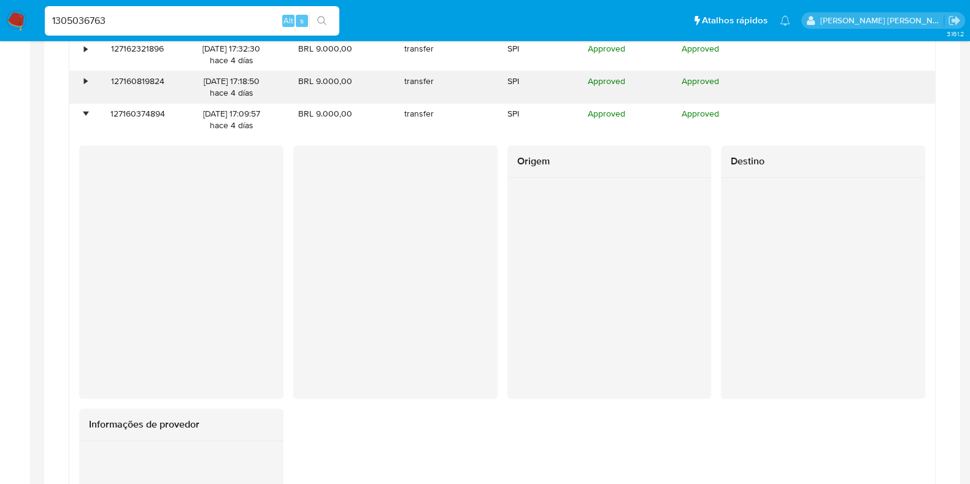
click at [89, 80] on div "•" at bounding box center [79, 87] width 21 height 32
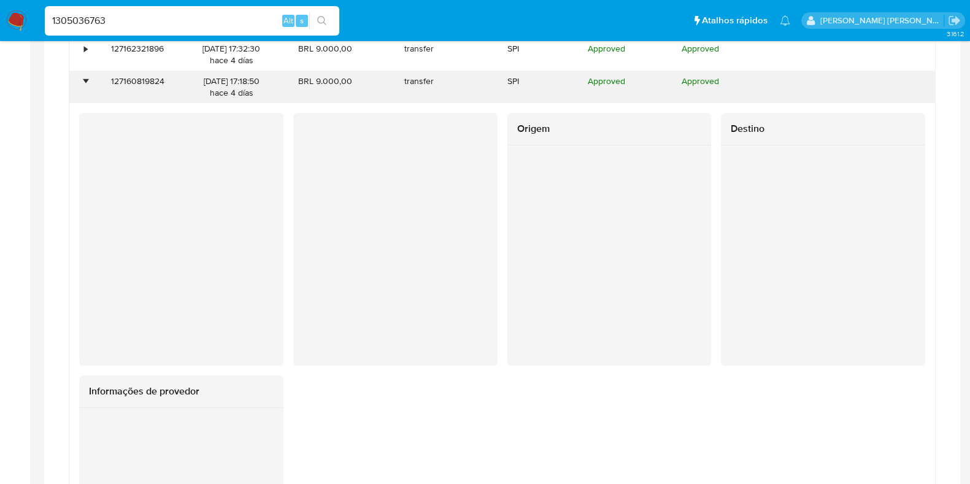
click at [89, 81] on div "•" at bounding box center [79, 87] width 21 height 32
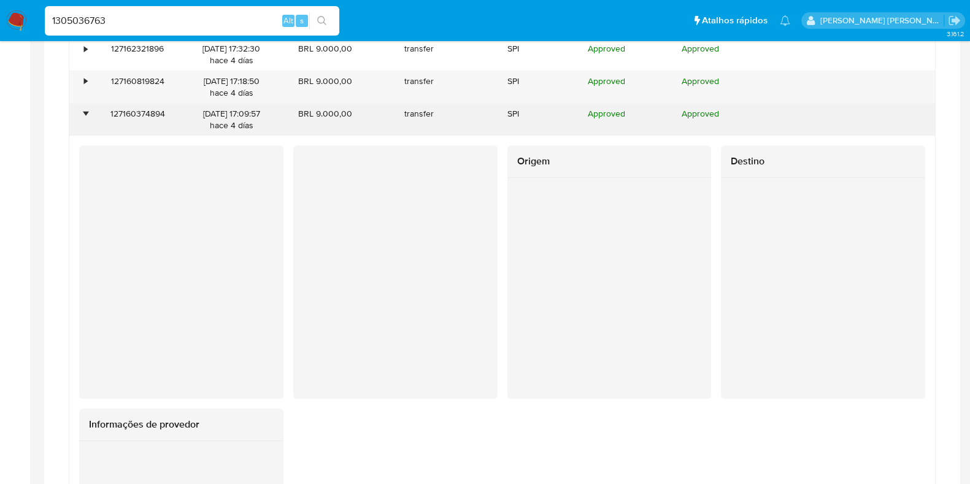
click at [85, 113] on div "•" at bounding box center [85, 114] width 3 height 12
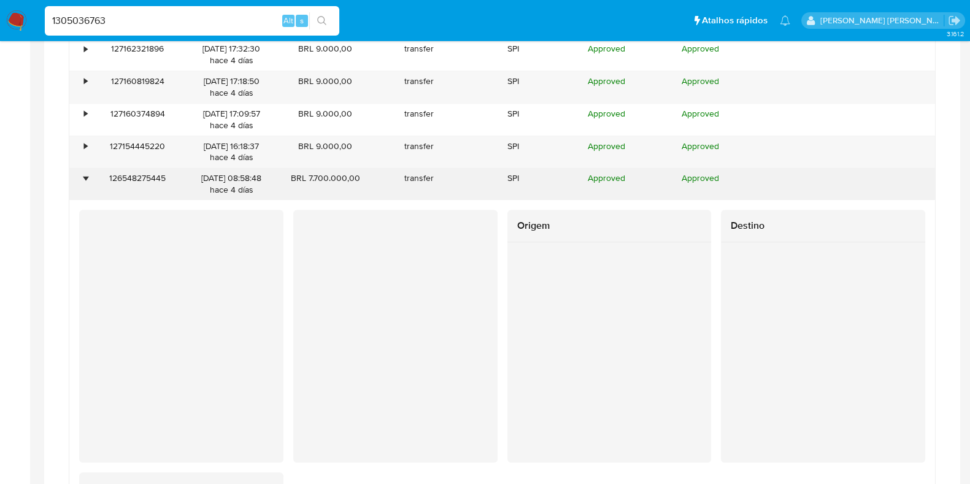
drag, startPoint x: 275, startPoint y: 176, endPoint x: 241, endPoint y: 176, distance: 34.3
click at [241, 176] on div "22/09/2025 08:58:48 hace 4 días" at bounding box center [232, 184] width 94 height 32
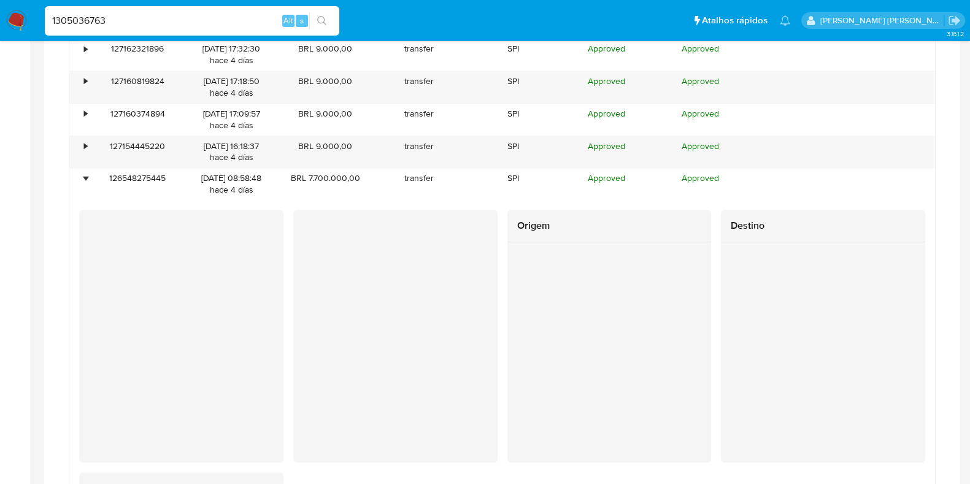
click at [156, 21] on input "1305036763" at bounding box center [192, 21] width 294 height 16
paste input "584911659"
type input "584911659"
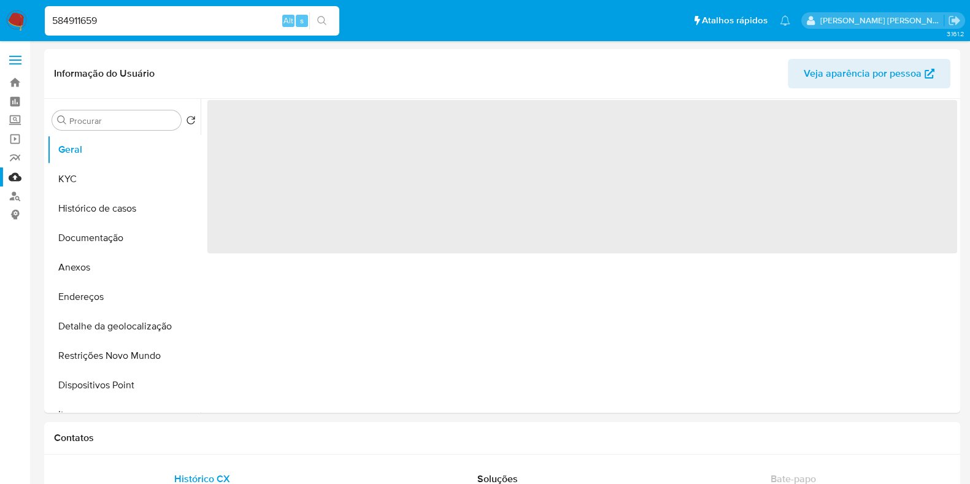
select select "10"
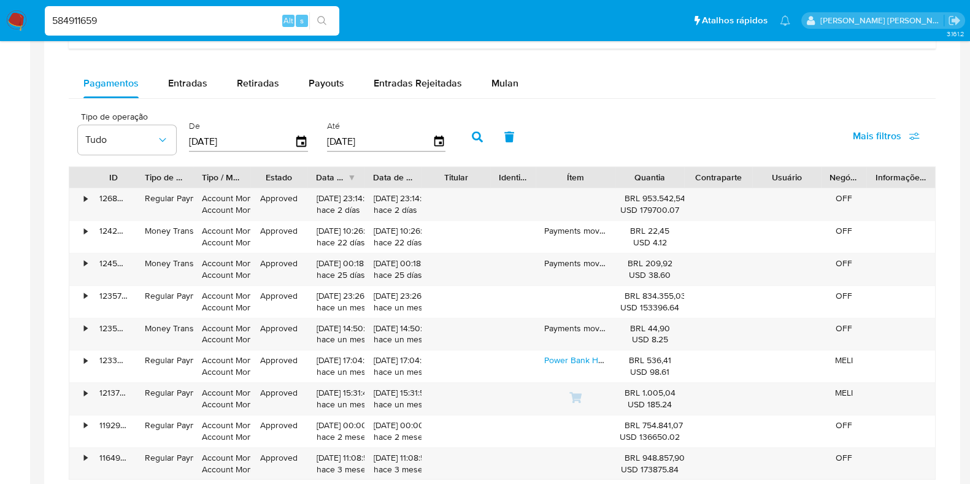
scroll to position [791, 0]
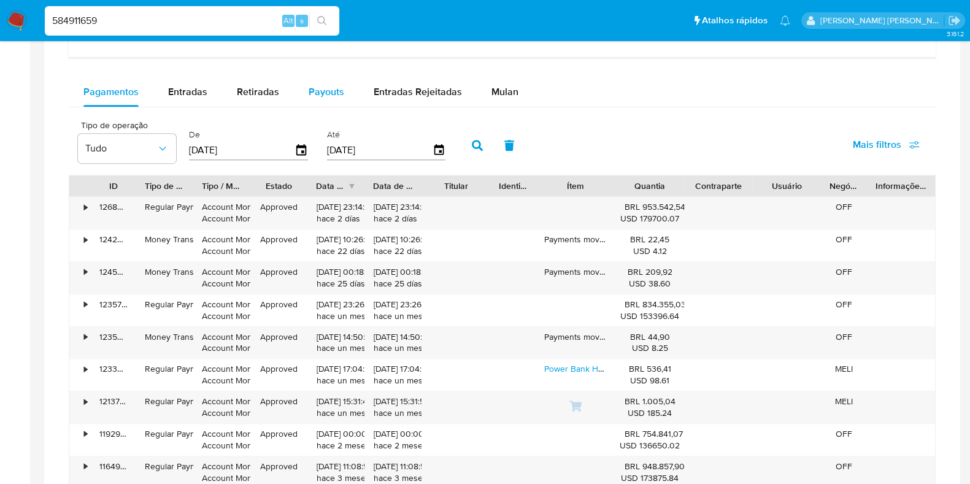
click at [337, 96] on span "Payouts" at bounding box center [327, 92] width 36 height 14
select select "10"
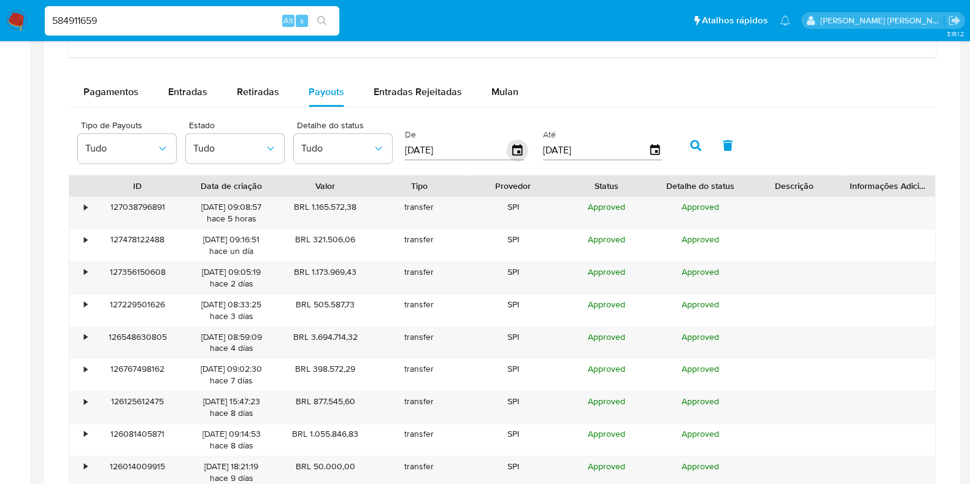
click at [513, 152] on icon "button" at bounding box center [517, 150] width 21 height 21
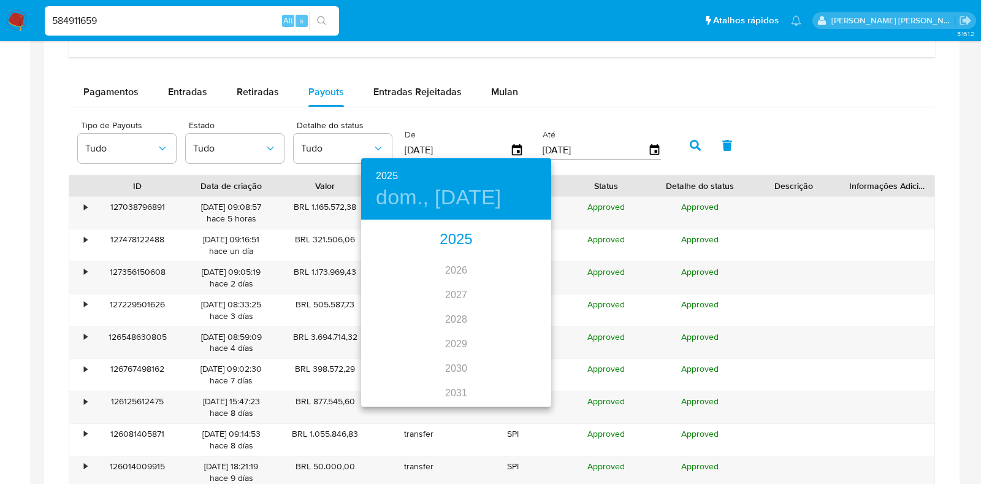
click at [462, 237] on div "2025" at bounding box center [456, 240] width 190 height 25
click at [524, 337] on div "sep." at bounding box center [519, 336] width 63 height 46
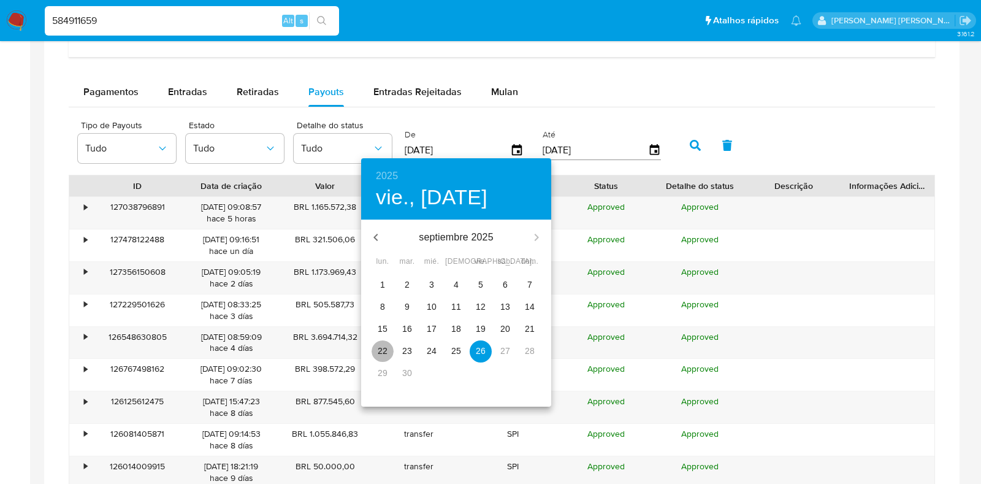
click at [379, 351] on p "22" at bounding box center [383, 351] width 10 height 12
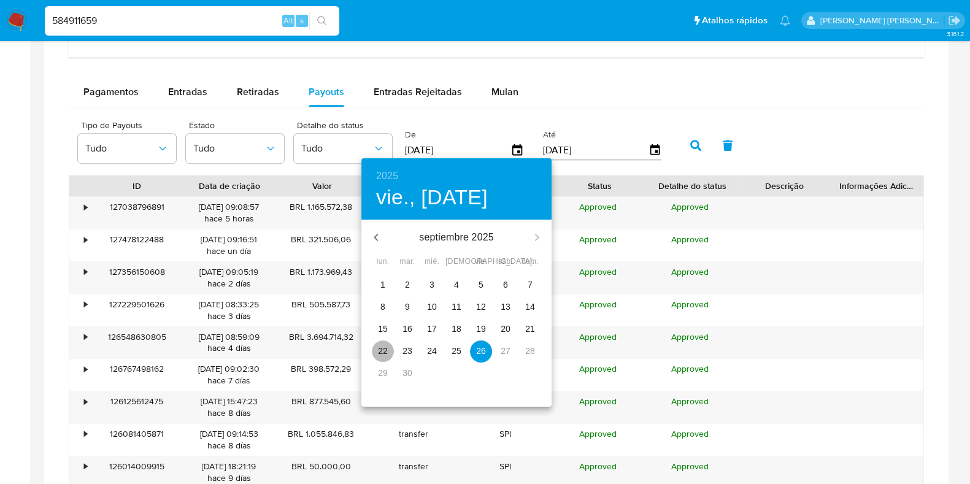
type input "22/09/2025"
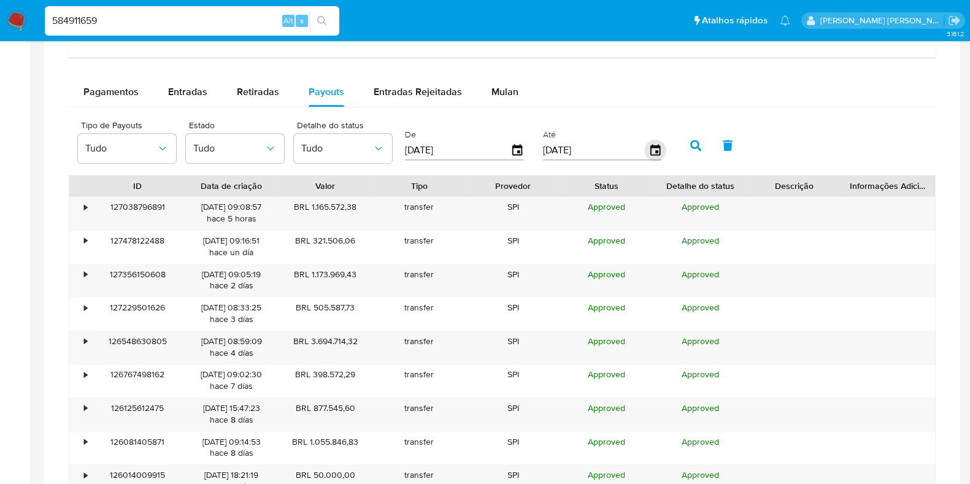
click at [650, 153] on icon "button" at bounding box center [655, 149] width 10 height 11
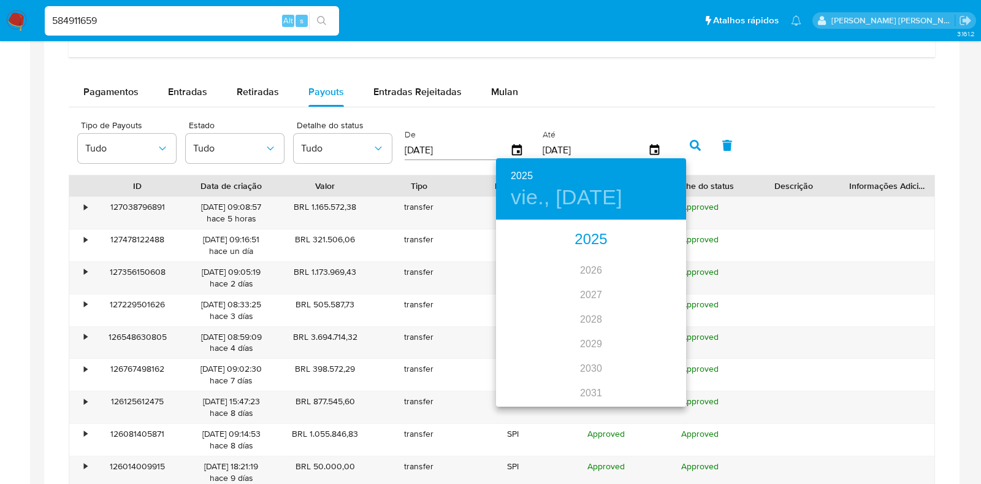
click at [600, 240] on div "2025" at bounding box center [591, 240] width 190 height 25
click at [651, 331] on div "sep." at bounding box center [654, 336] width 63 height 46
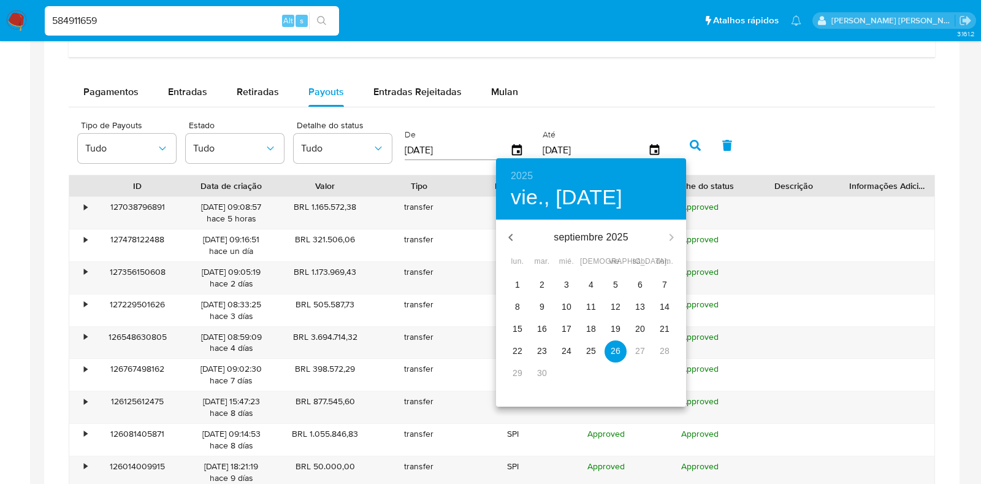
click at [519, 348] on p "22" at bounding box center [518, 351] width 10 height 12
type input "22/09/2025"
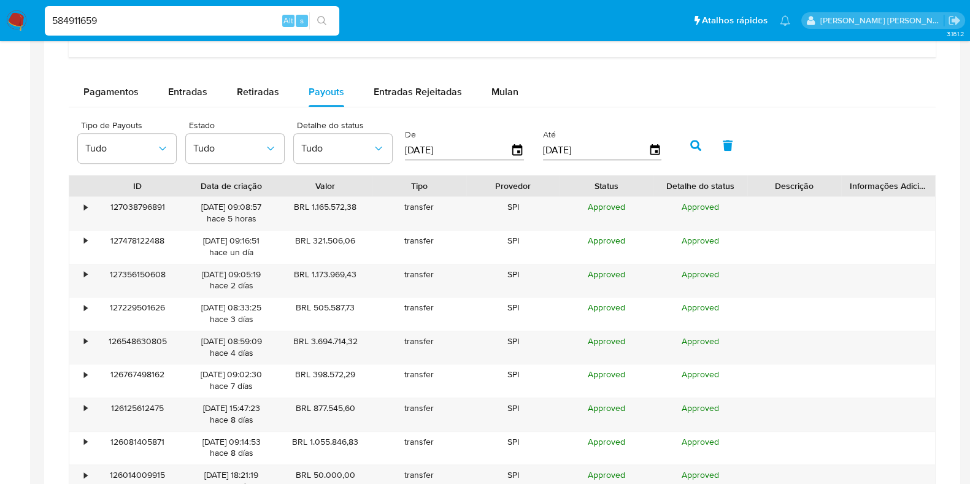
click at [693, 143] on icon "button" at bounding box center [695, 145] width 11 height 11
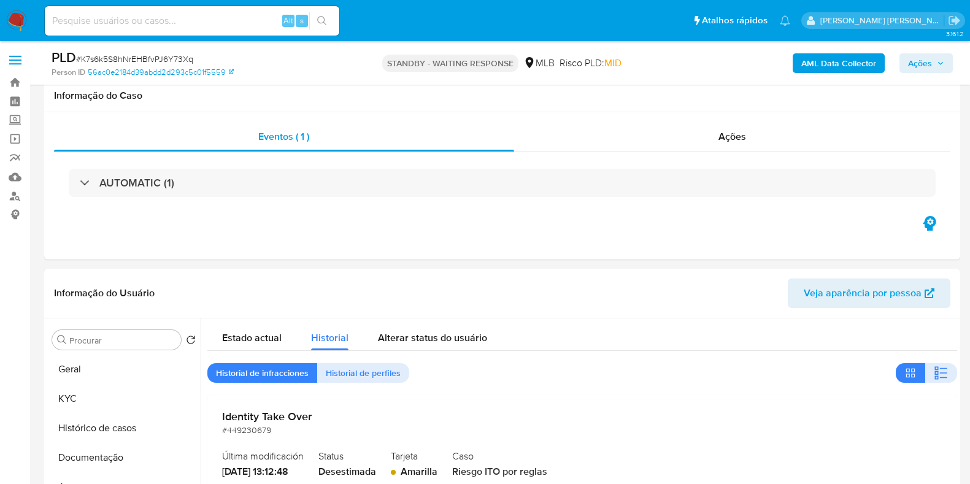
select select "10"
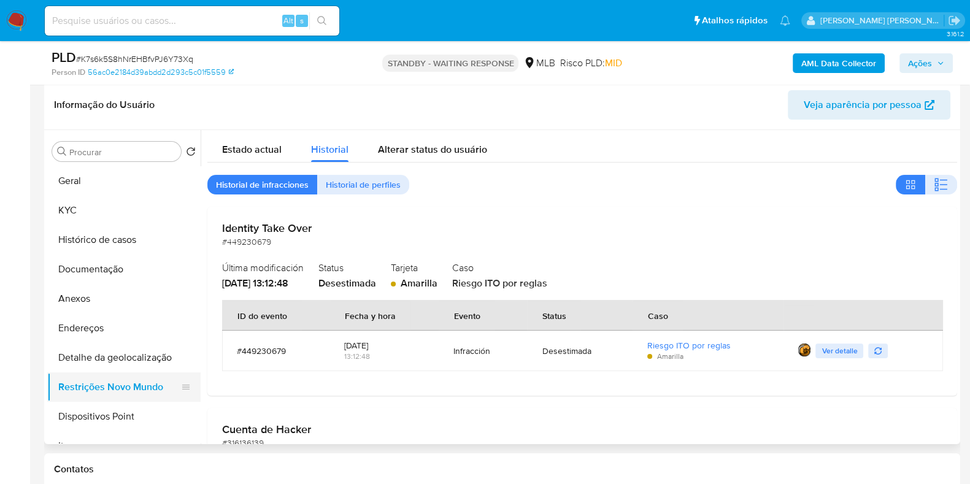
scroll to position [188, 0]
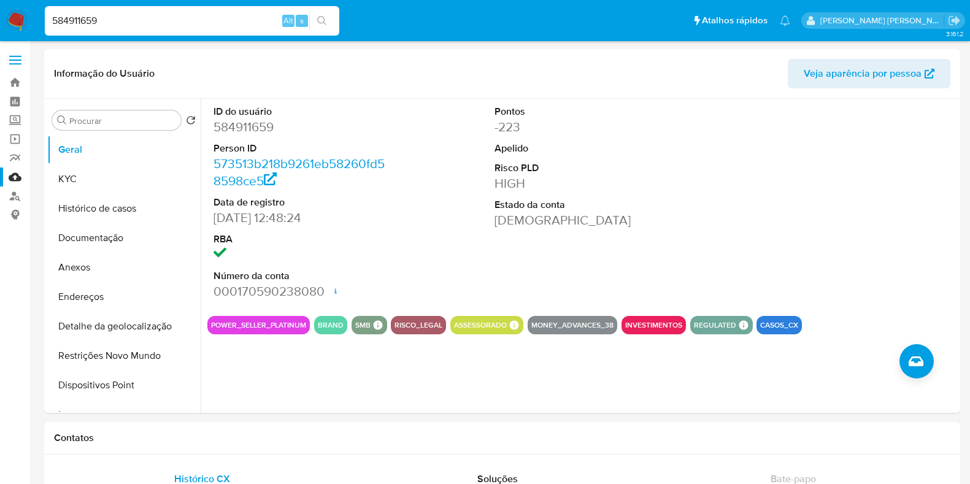
select select "10"
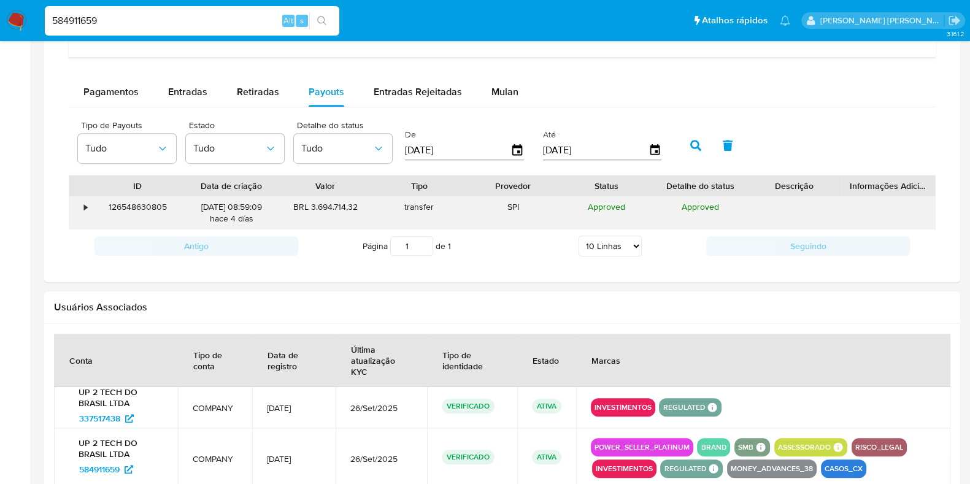
drag, startPoint x: 276, startPoint y: 206, endPoint x: 242, endPoint y: 207, distance: 33.8
click at [242, 207] on div "22/09/2025 08:59:09 hace 4 días" at bounding box center [232, 213] width 94 height 32
drag, startPoint x: 361, startPoint y: 207, endPoint x: 312, endPoint y: 204, distance: 49.8
click at [312, 204] on div "BRL 3.694.714,32" at bounding box center [325, 213] width 94 height 32
click at [83, 208] on div "•" at bounding box center [79, 213] width 21 height 32
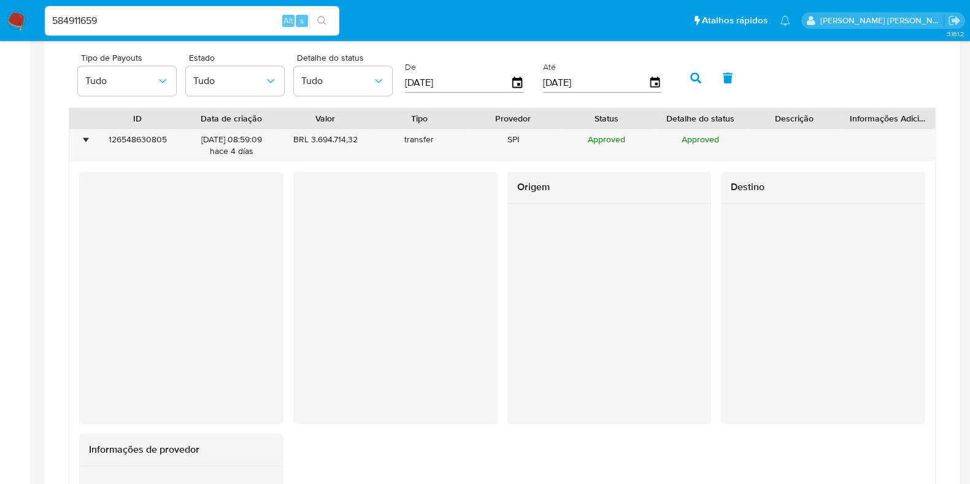
scroll to position [868, 0]
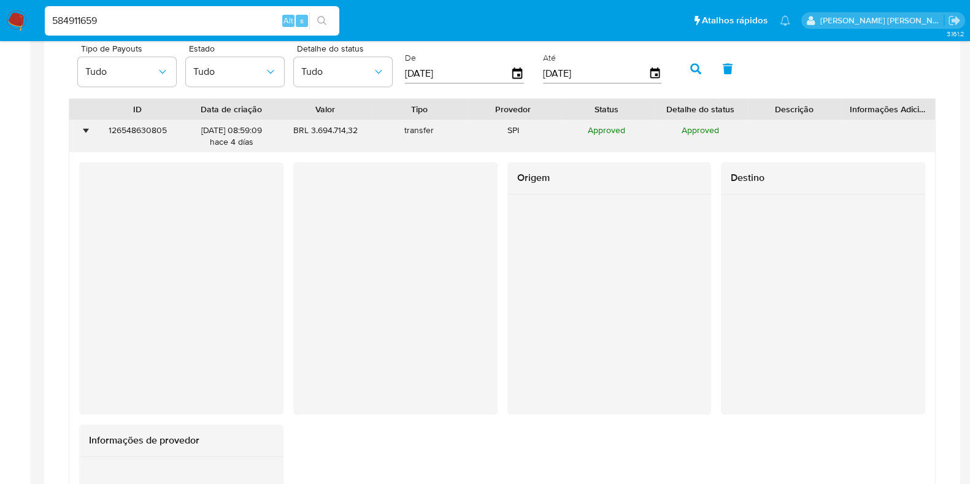
drag, startPoint x: 371, startPoint y: 131, endPoint x: 310, endPoint y: 127, distance: 61.5
click at [310, 127] on div "BRL 3.694.714,32" at bounding box center [325, 136] width 94 height 32
click at [221, 15] on input "584911659" at bounding box center [192, 21] width 294 height 16
paste input "119104041"
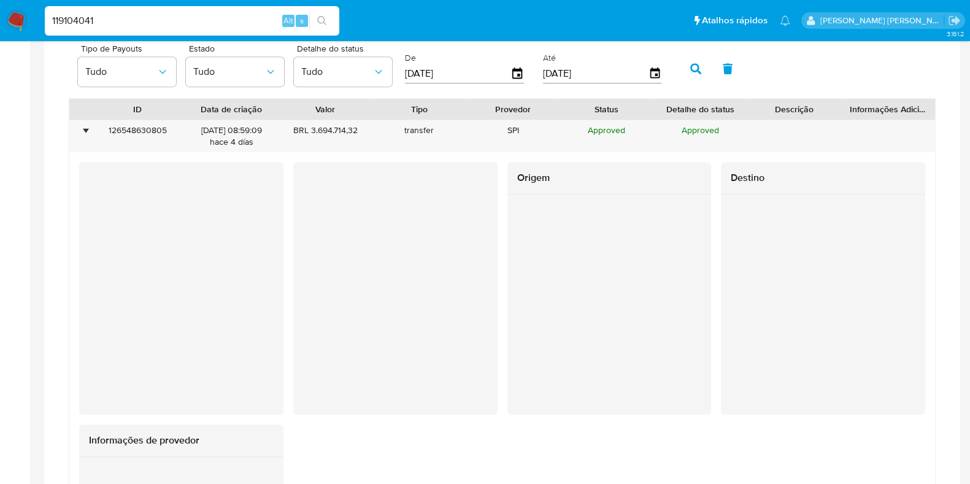
type input "119104041"
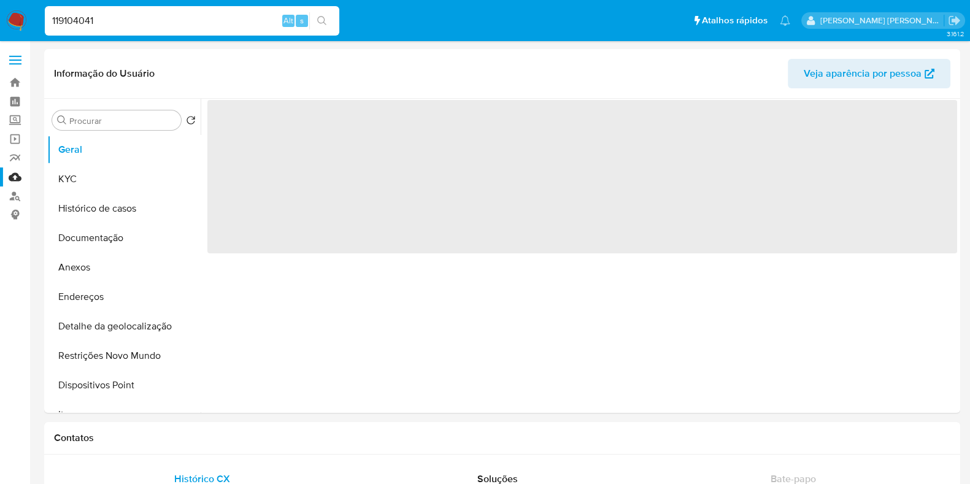
select select "10"
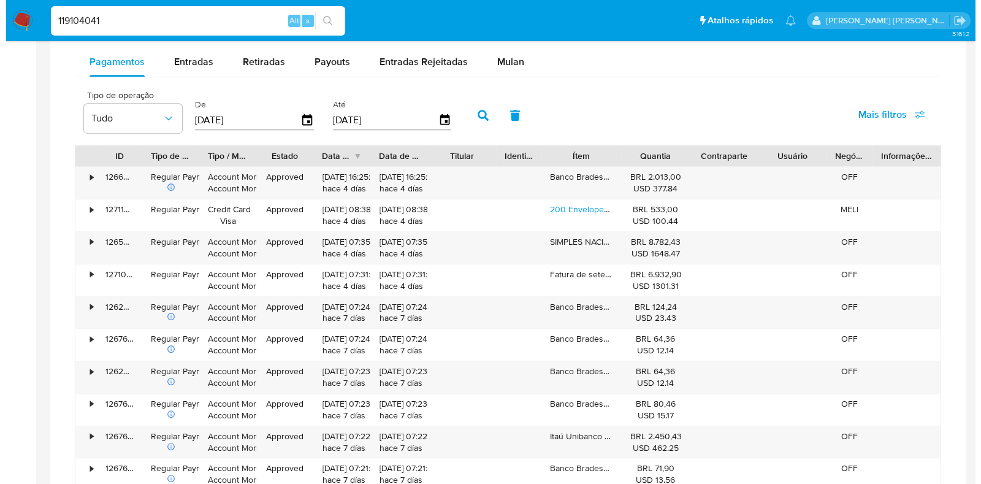
scroll to position [785, 0]
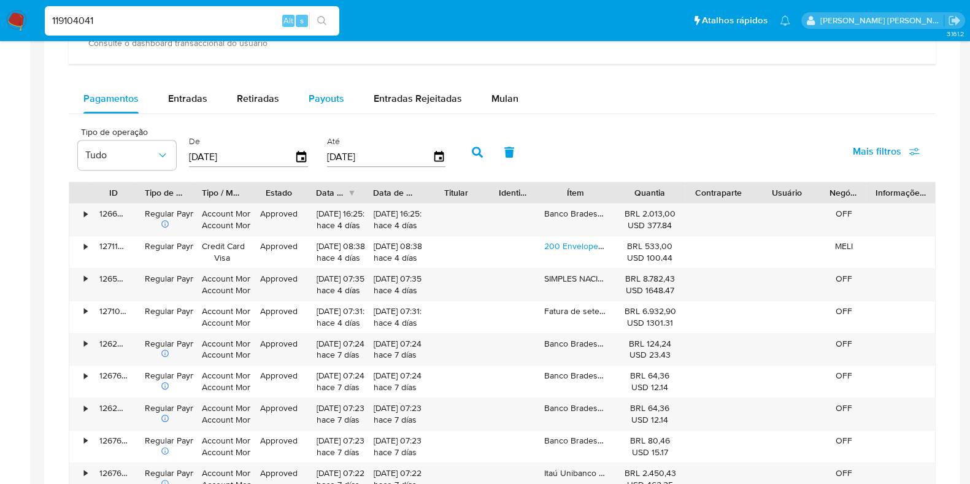
click at [335, 93] on span "Payouts" at bounding box center [327, 98] width 36 height 14
select select "10"
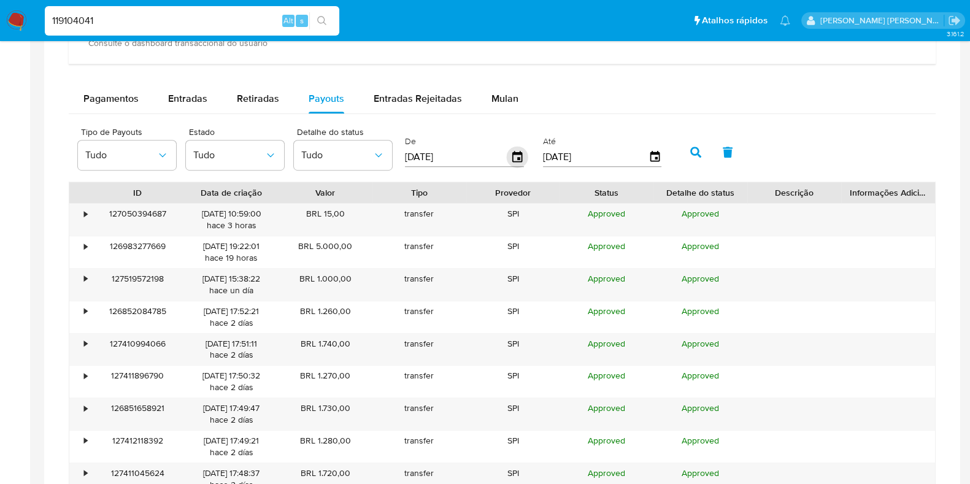
click at [515, 159] on icon "button" at bounding box center [517, 157] width 21 height 21
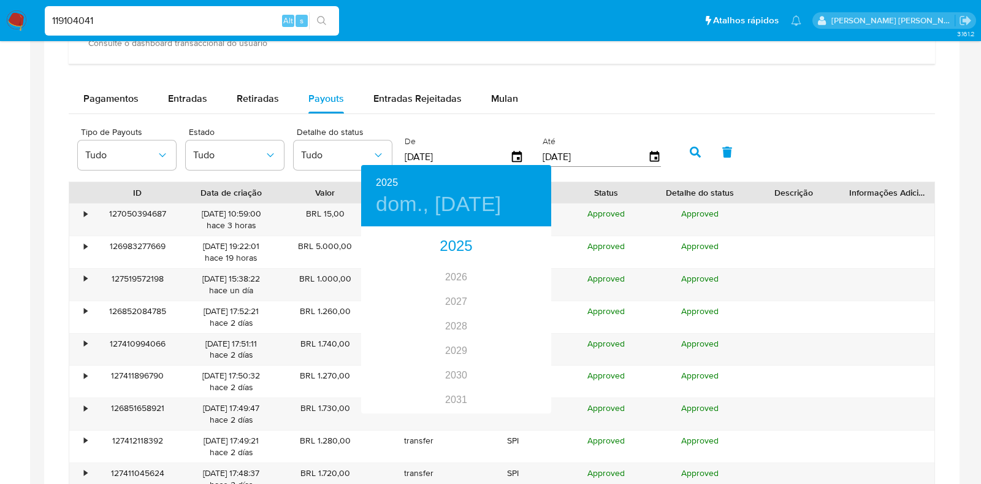
click at [264, 96] on div at bounding box center [490, 242] width 981 height 484
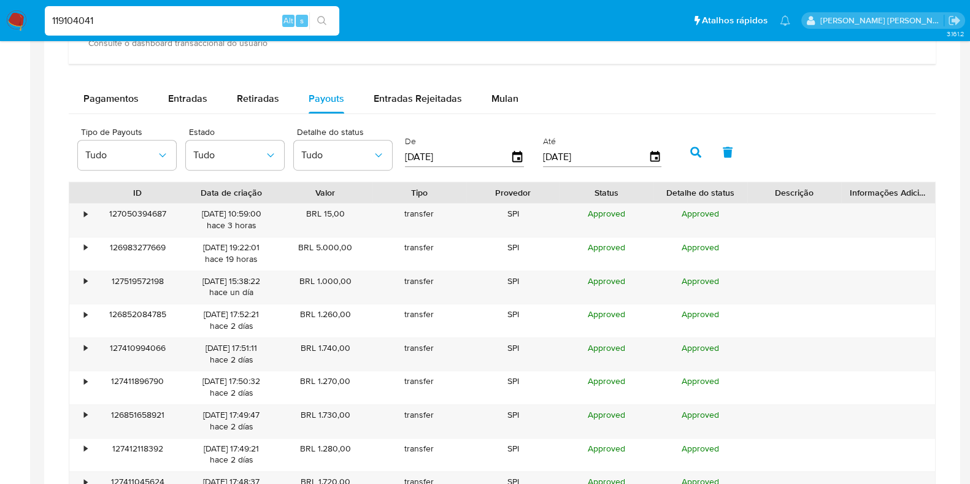
click at [264, 96] on span "Retiradas" at bounding box center [258, 98] width 42 height 14
select select "10"
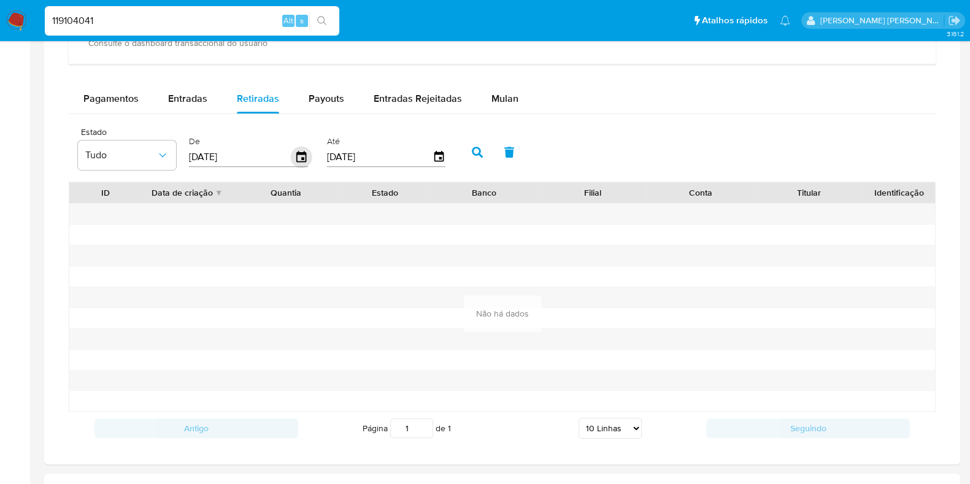
click at [297, 158] on icon "button" at bounding box center [301, 157] width 21 height 21
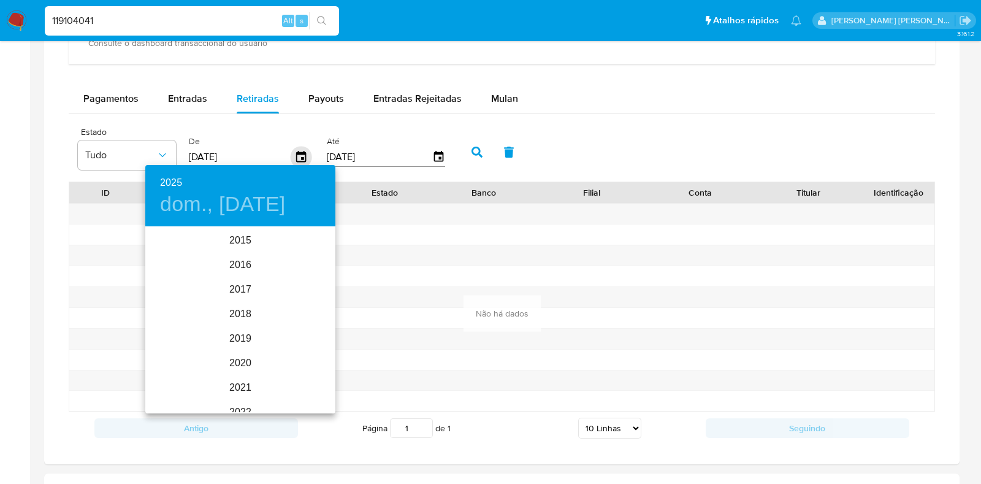
scroll to position [172, 0]
click at [251, 323] on div "2025" at bounding box center [240, 320] width 190 height 25
click at [306, 343] on div "sep." at bounding box center [303, 343] width 63 height 46
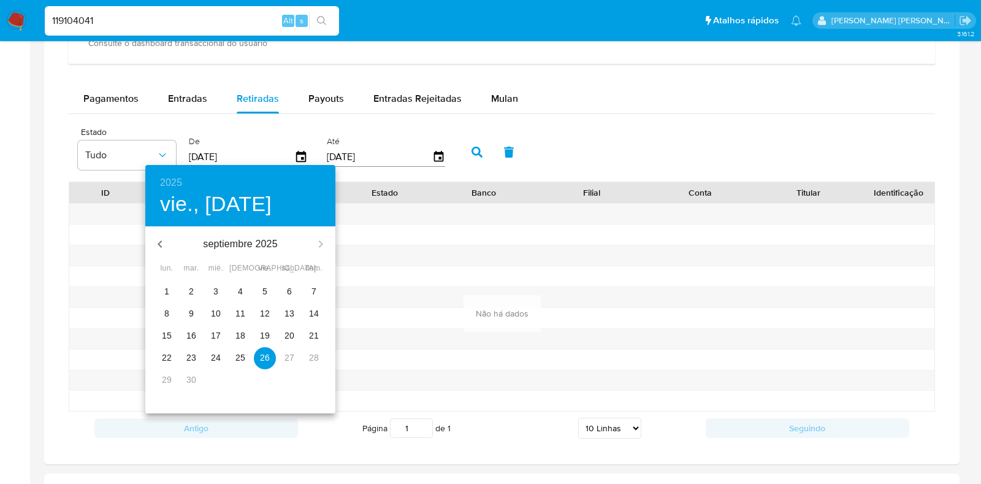
click at [172, 358] on span "22" at bounding box center [167, 357] width 22 height 12
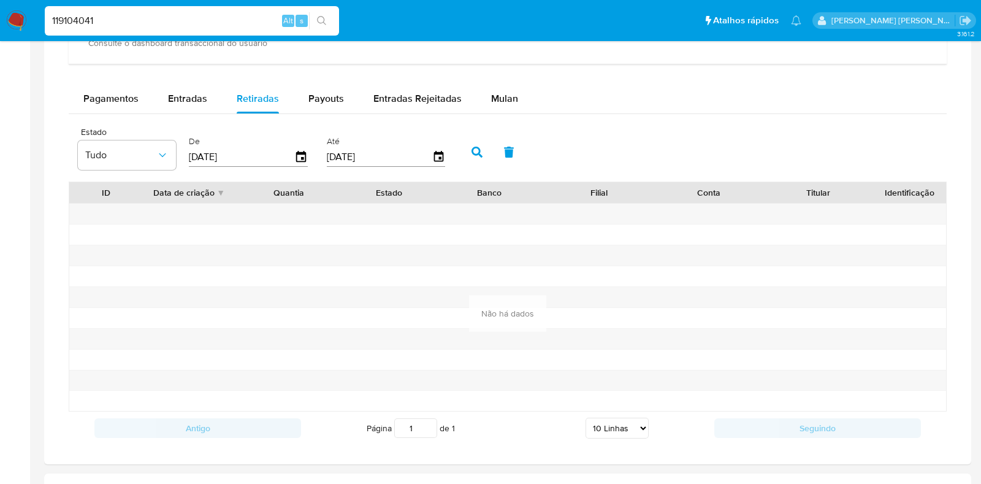
type input "22/09/2025"
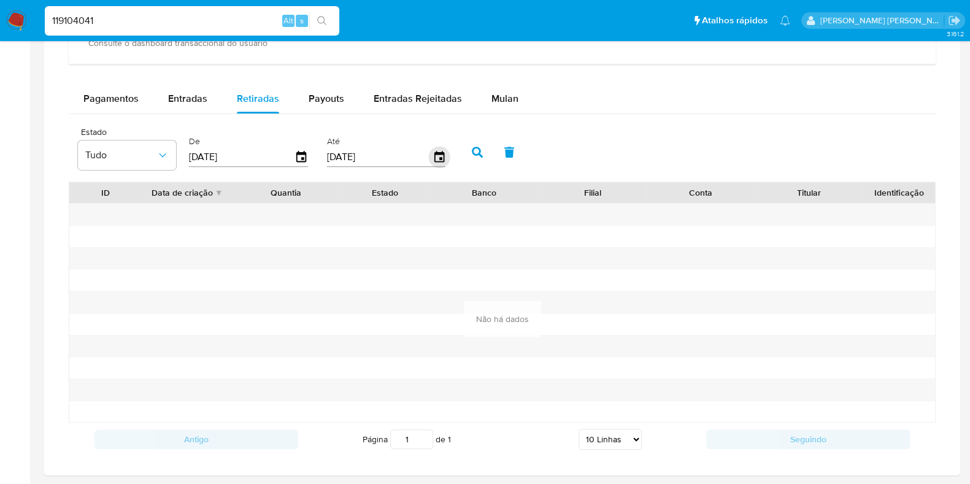
click at [434, 153] on icon "button" at bounding box center [439, 156] width 10 height 11
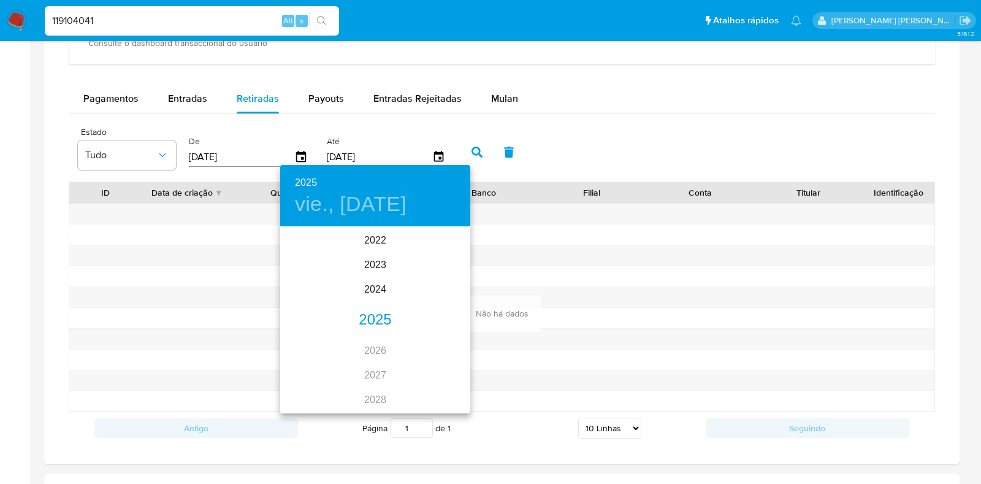
click at [367, 322] on div "2025" at bounding box center [375, 320] width 190 height 25
click at [434, 339] on div "sep." at bounding box center [438, 343] width 63 height 46
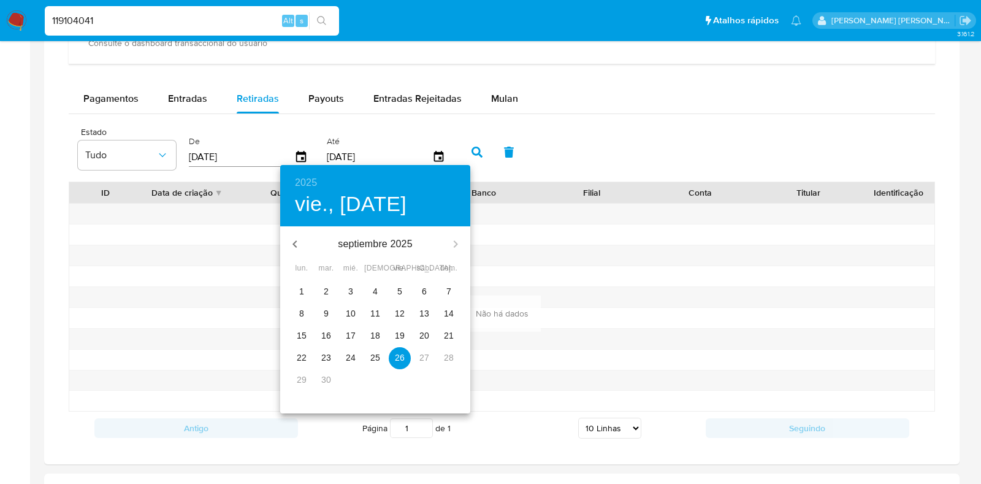
click at [326, 357] on p "23" at bounding box center [326, 357] width 10 height 12
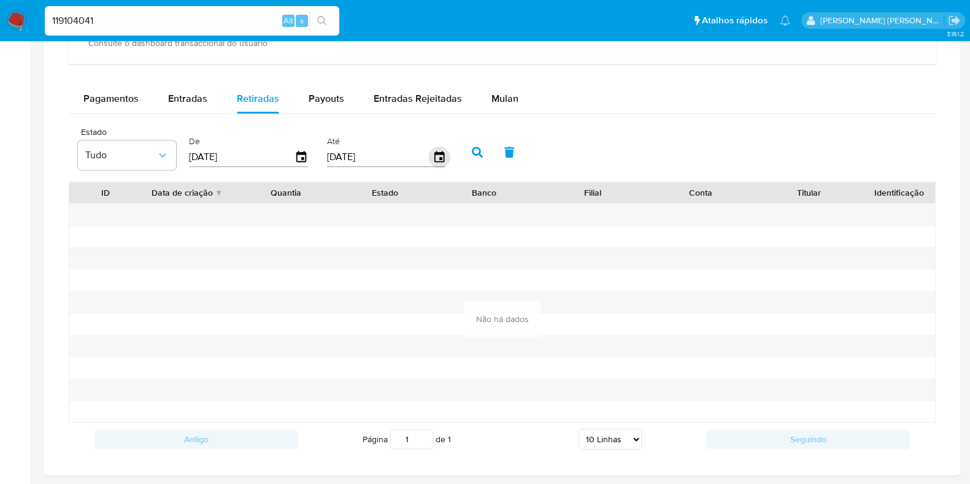
click at [431, 154] on icon "button" at bounding box center [438, 157] width 21 height 21
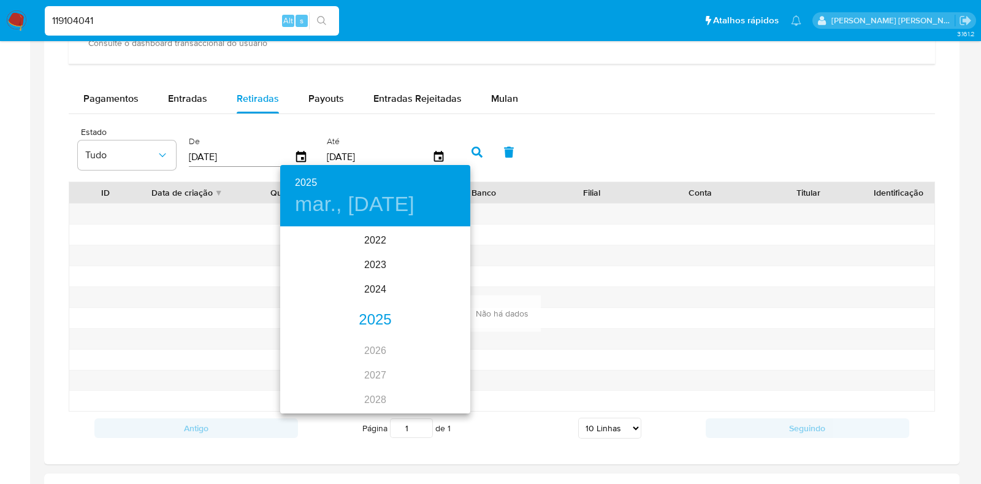
click at [382, 317] on div "2025" at bounding box center [375, 320] width 190 height 25
click at [432, 336] on div "sep." at bounding box center [438, 343] width 63 height 46
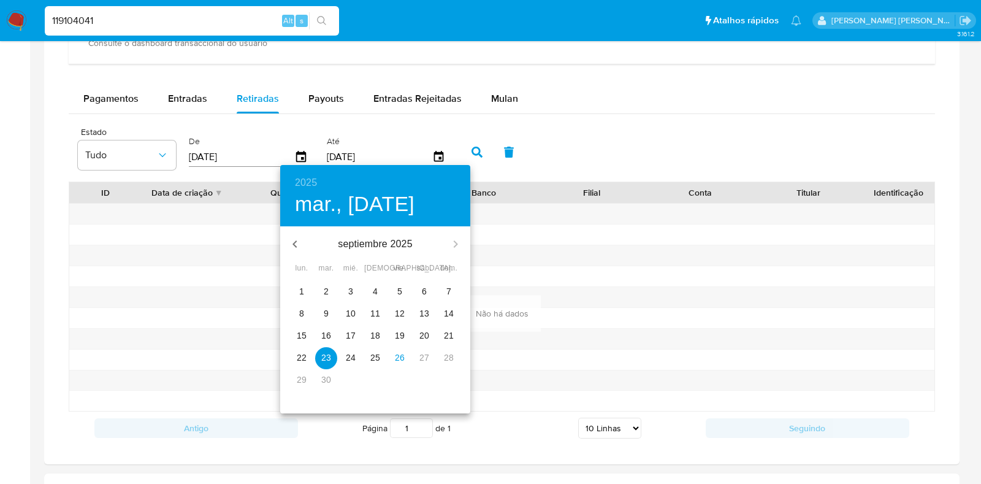
click at [298, 357] on p "22" at bounding box center [302, 357] width 10 height 12
type input "22/09/2025"
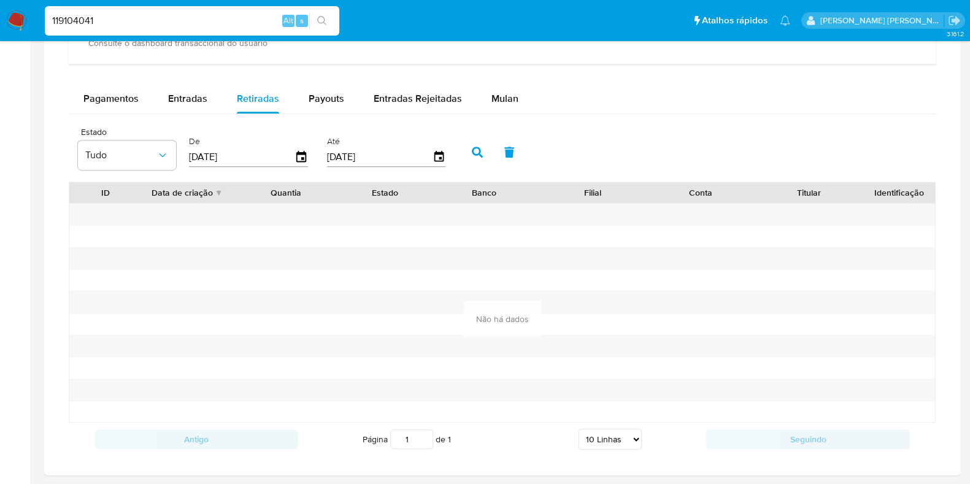
click at [473, 148] on icon "button" at bounding box center [477, 152] width 11 height 11
click at [336, 92] on span "Payouts" at bounding box center [327, 98] width 36 height 14
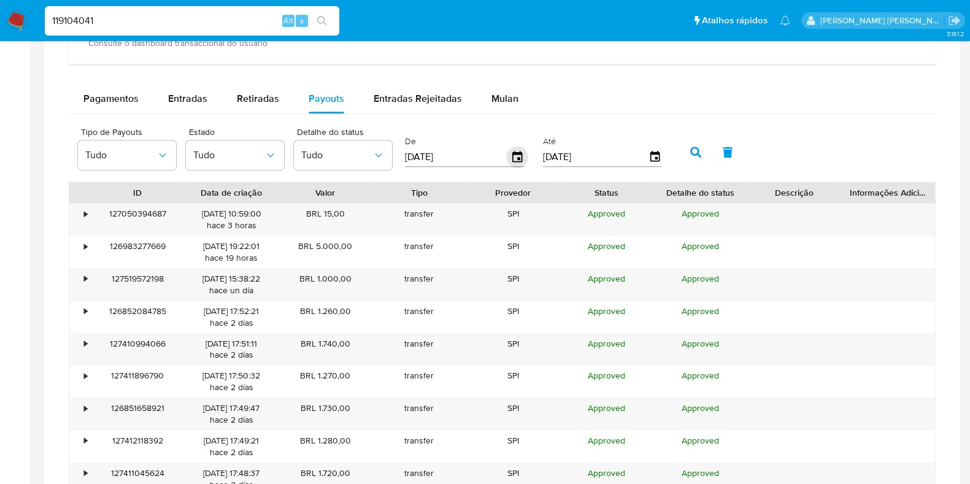
click at [515, 156] on icon "button" at bounding box center [517, 156] width 10 height 11
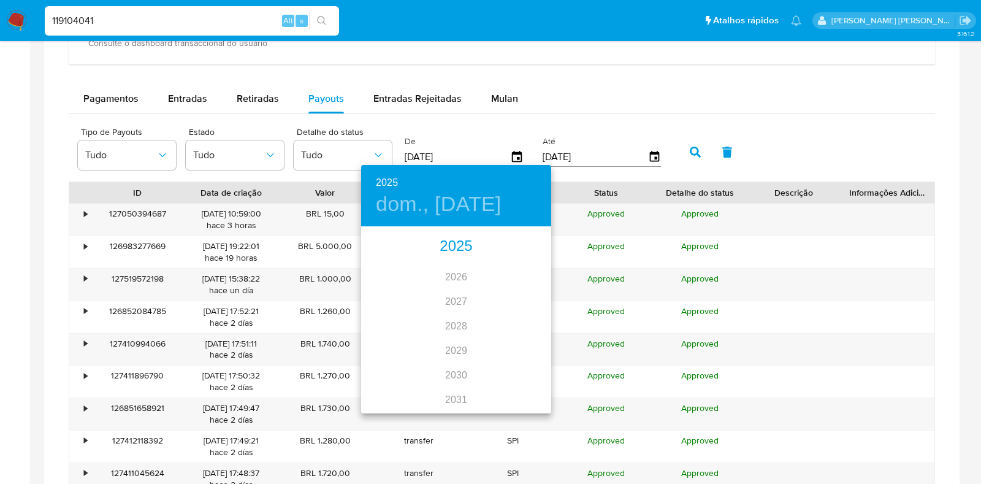
click at [456, 240] on div "2025" at bounding box center [456, 246] width 190 height 25
click at [523, 340] on div "sep." at bounding box center [519, 343] width 63 height 46
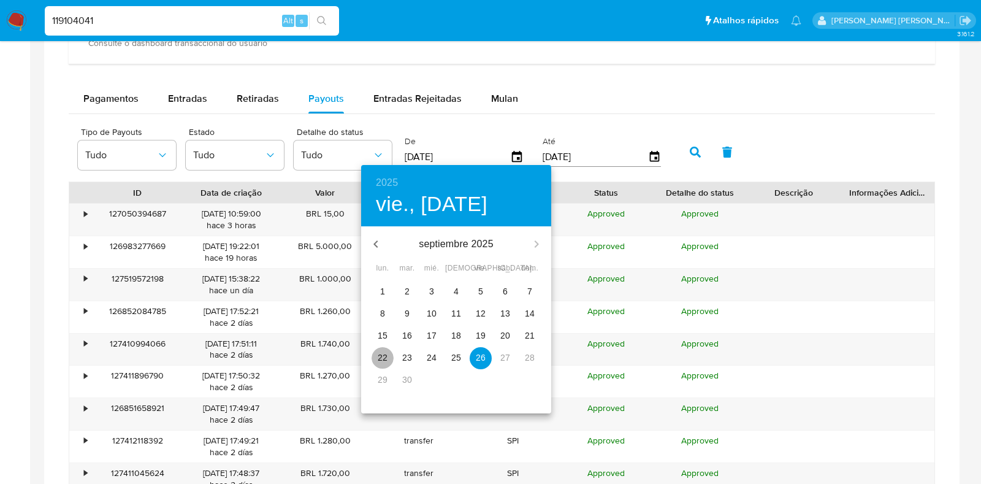
click at [382, 356] on p "22" at bounding box center [383, 357] width 10 height 12
type input "22/09/2025"
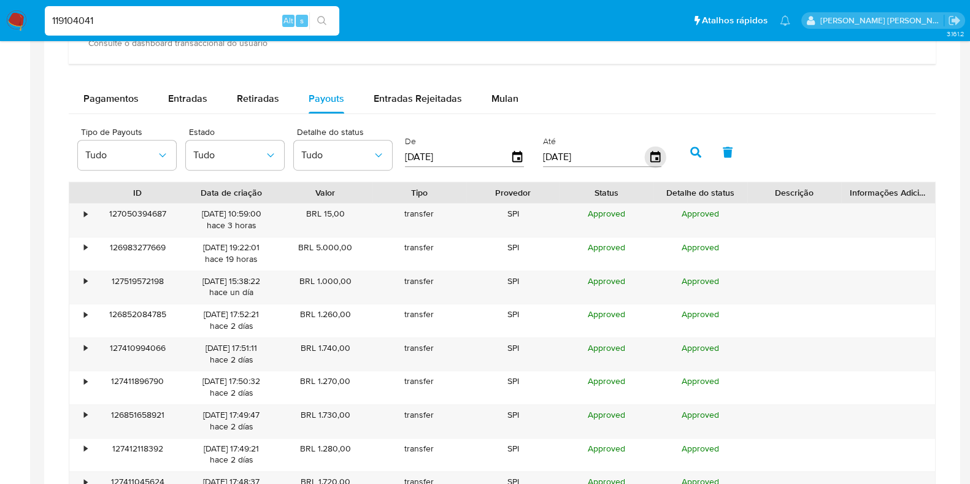
click at [652, 156] on icon "button" at bounding box center [654, 157] width 21 height 21
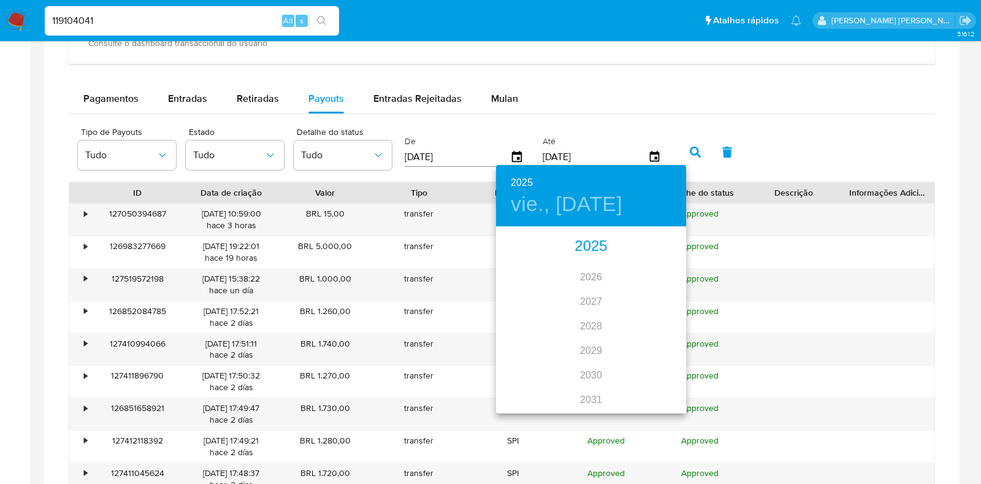
click at [598, 240] on div "2025" at bounding box center [591, 246] width 190 height 25
click at [664, 345] on div "sep." at bounding box center [654, 343] width 63 height 46
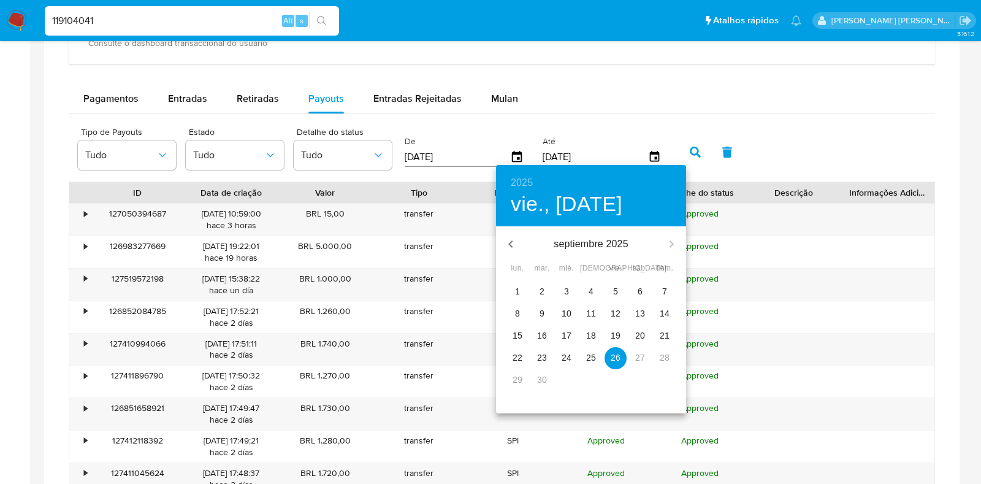
click at [521, 357] on p "22" at bounding box center [518, 357] width 10 height 12
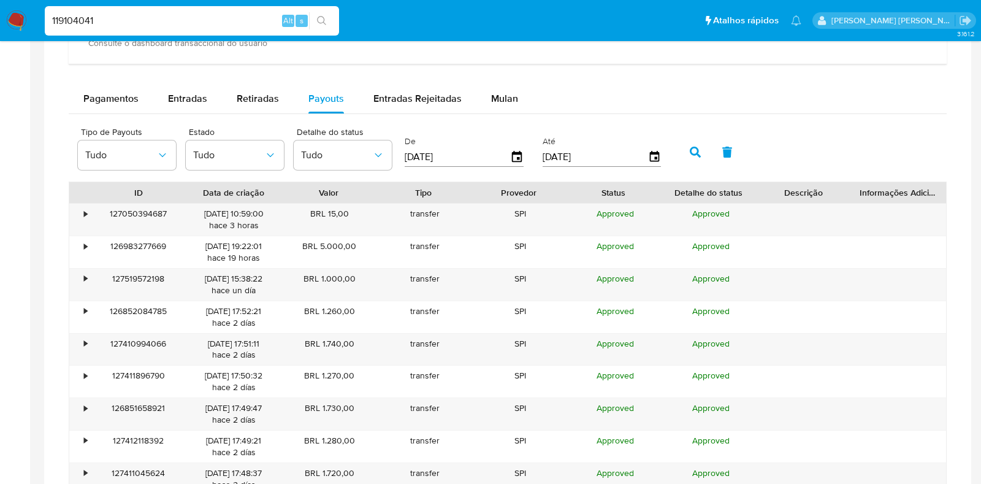
type input "22/09/2025"
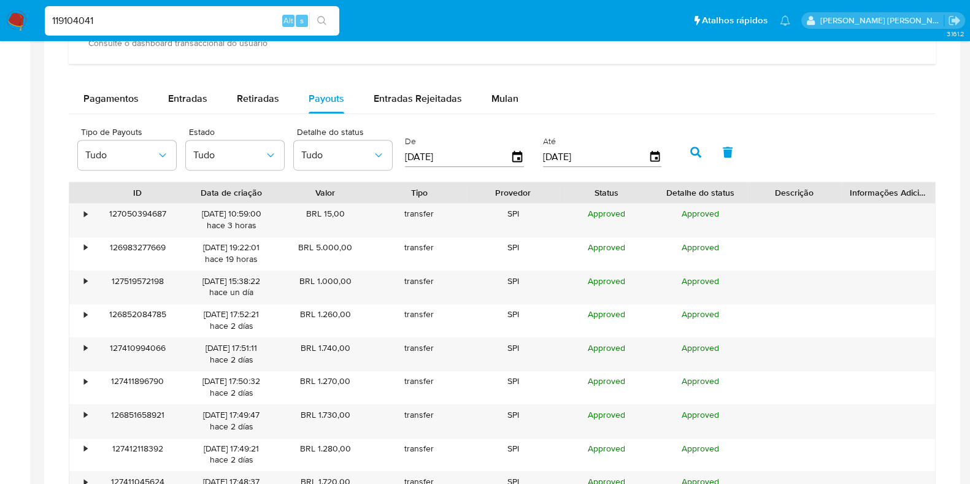
click at [692, 157] on button "button" at bounding box center [696, 151] width 32 height 29
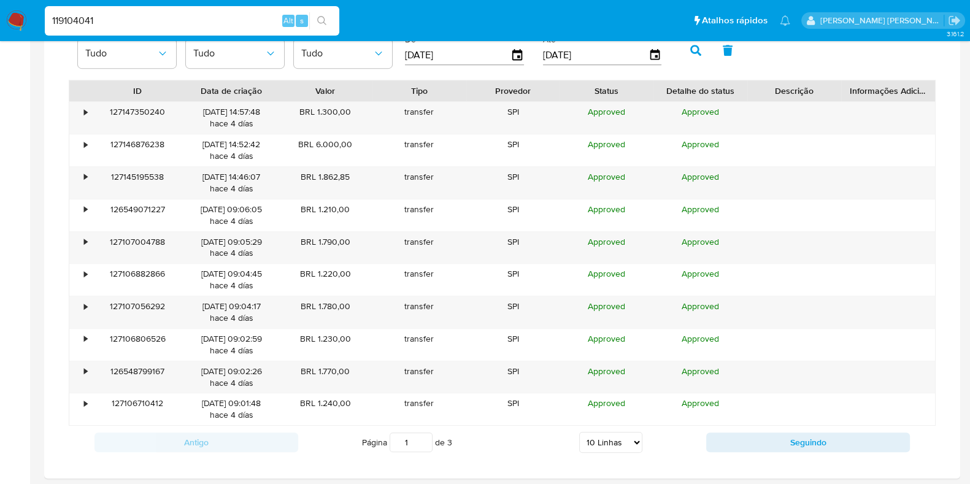
scroll to position [884, 0]
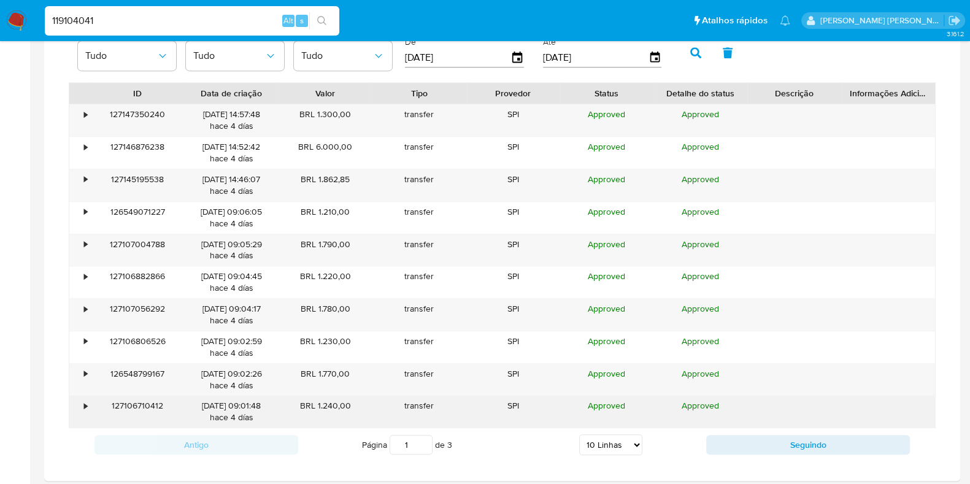
click at [78, 397] on div "•" at bounding box center [79, 412] width 21 height 32
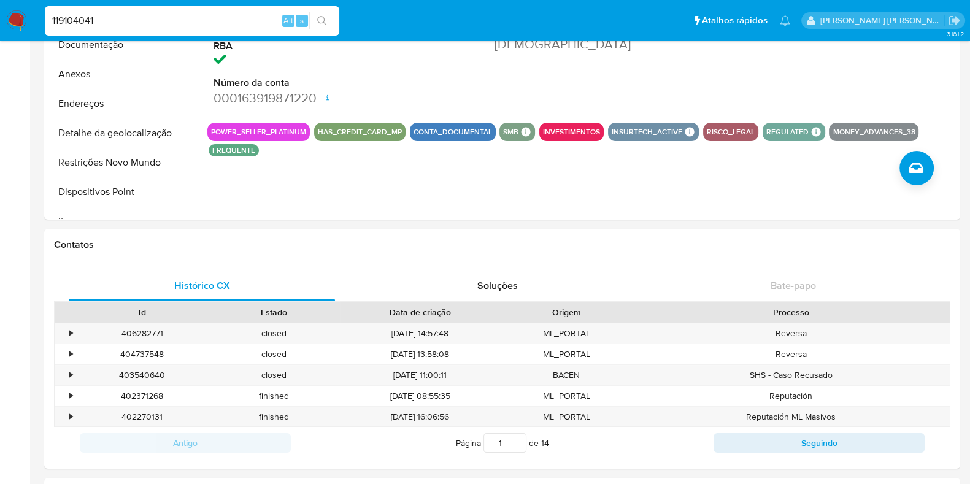
scroll to position [0, 0]
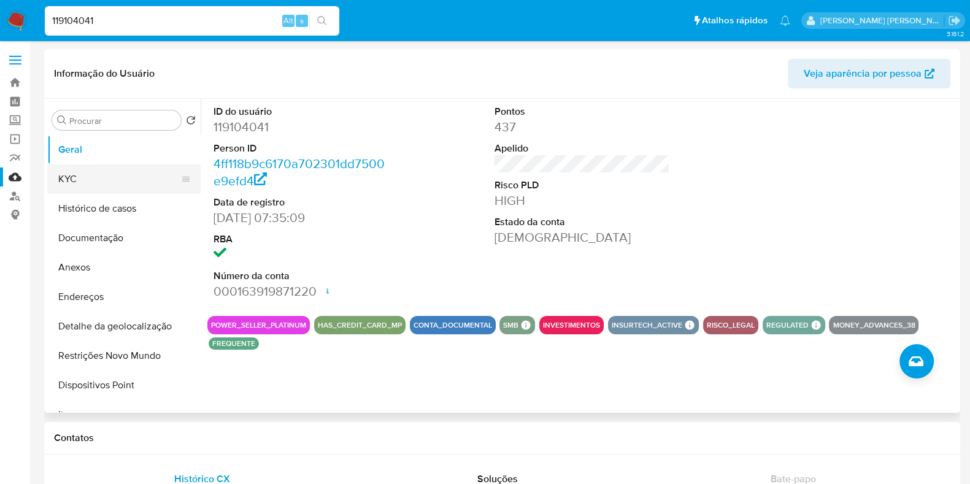
click at [124, 169] on button "KYC" at bounding box center [119, 178] width 144 height 29
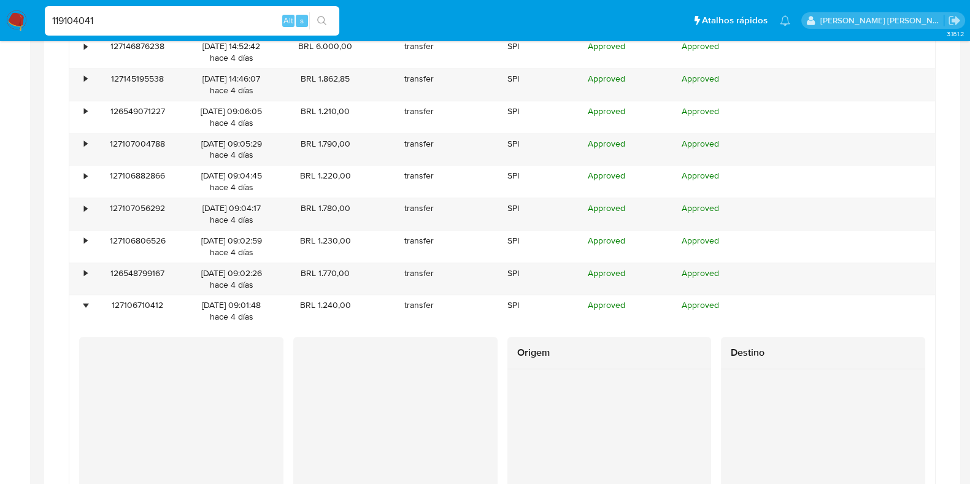
scroll to position [951, 0]
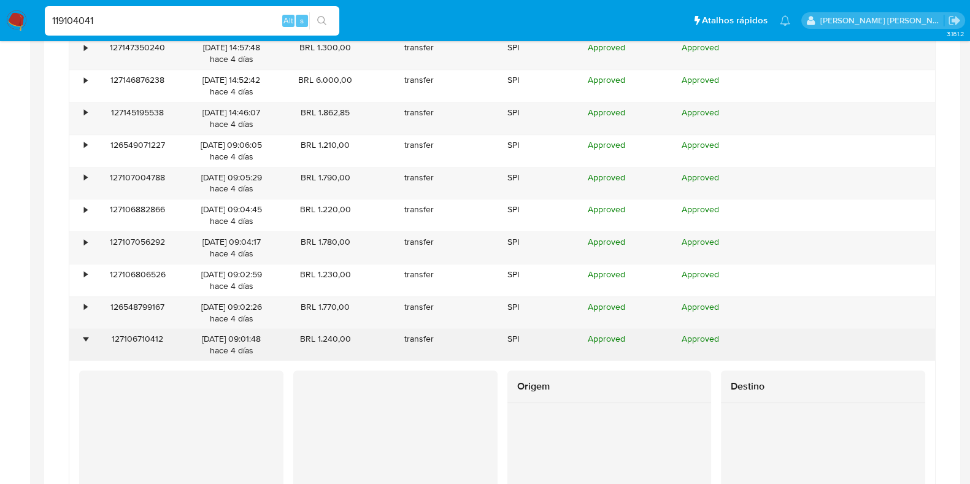
click at [69, 331] on div "•" at bounding box center [79, 345] width 21 height 32
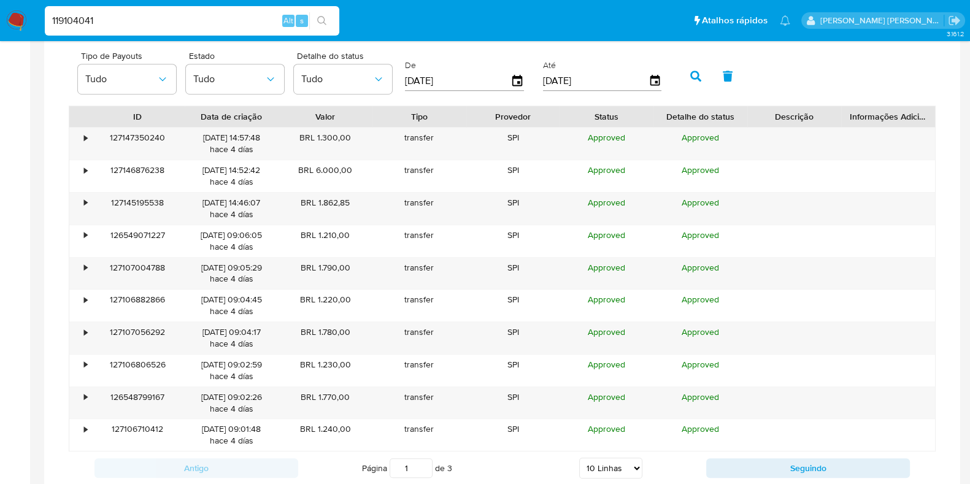
scroll to position [855, 0]
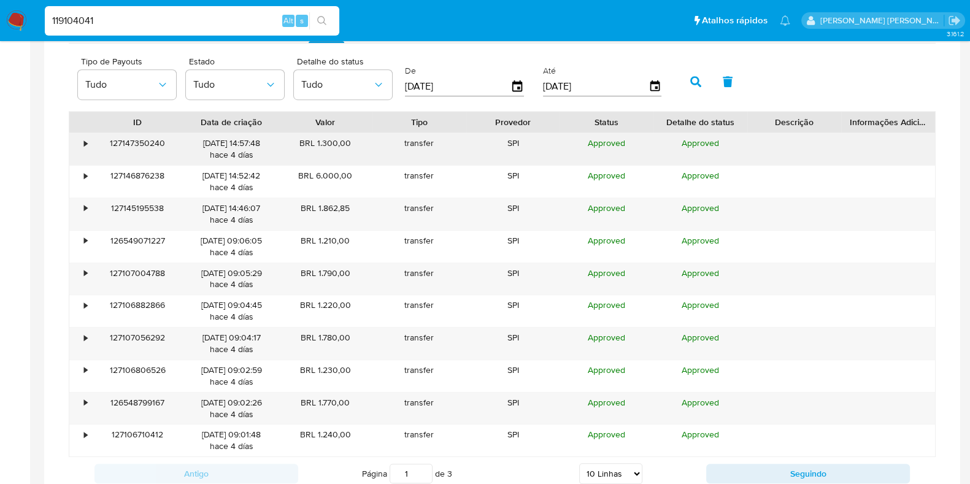
click at [86, 133] on div "•" at bounding box center [79, 149] width 21 height 32
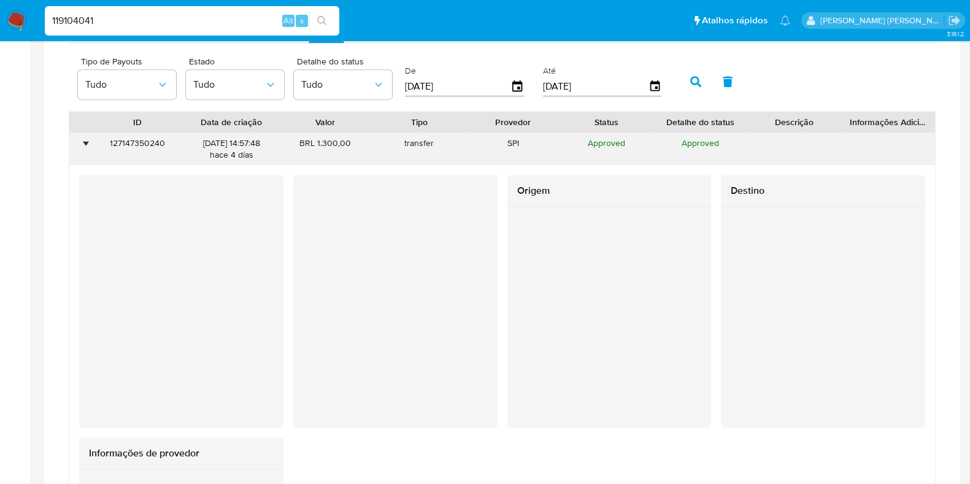
click at [86, 133] on div "•" at bounding box center [79, 149] width 21 height 32
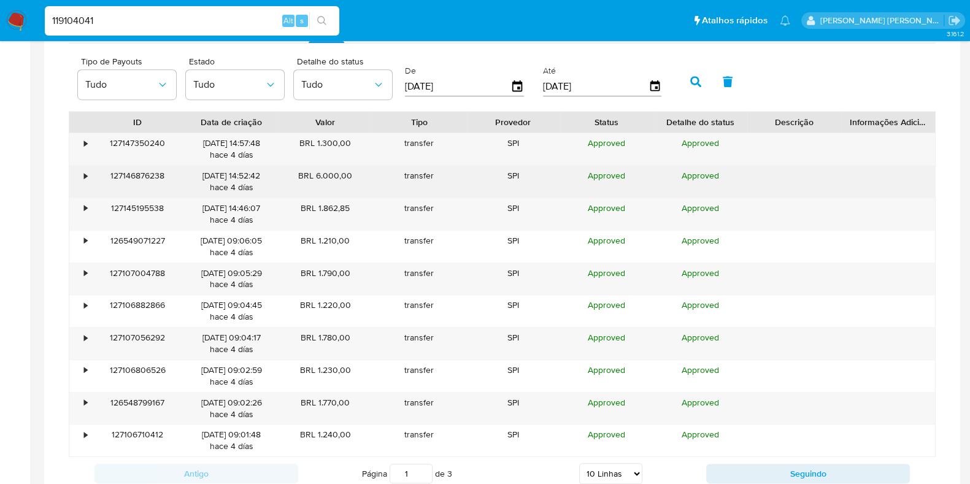
click at [91, 177] on div "127146876238" at bounding box center [138, 182] width 94 height 32
click at [89, 174] on div "•" at bounding box center [79, 182] width 21 height 32
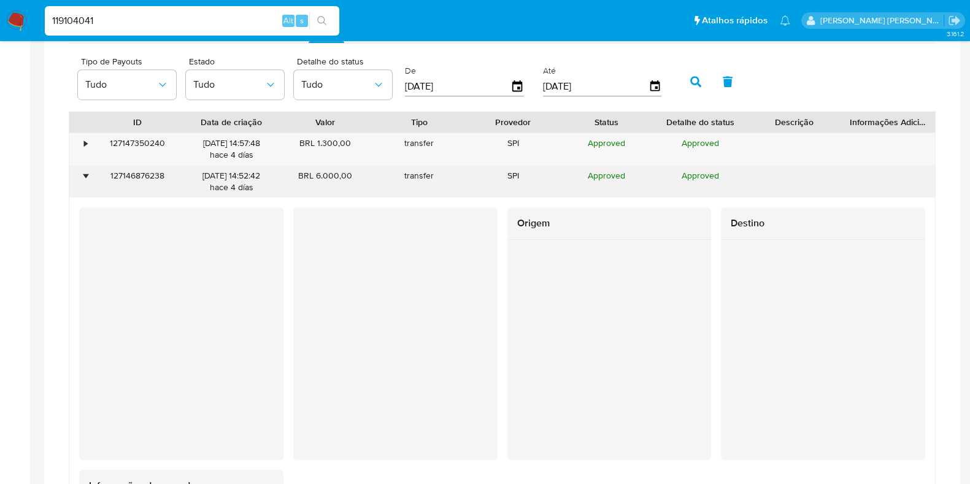
click at [89, 174] on div "•" at bounding box center [79, 182] width 21 height 32
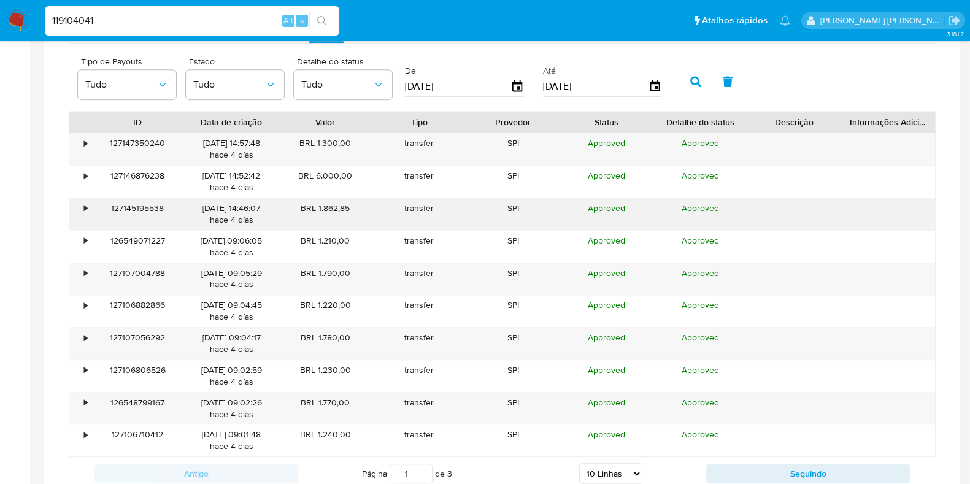
click at [86, 206] on div "•" at bounding box center [85, 208] width 3 height 12
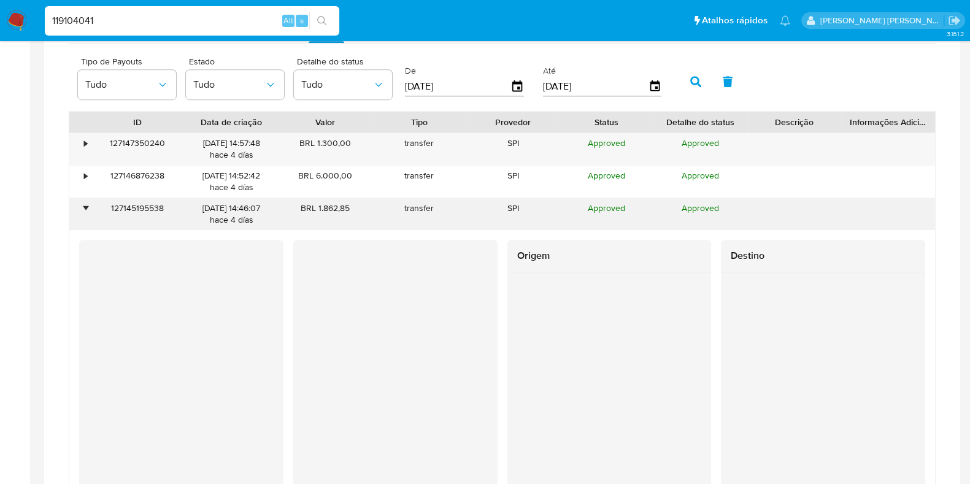
click at [86, 206] on div "•" at bounding box center [85, 208] width 3 height 12
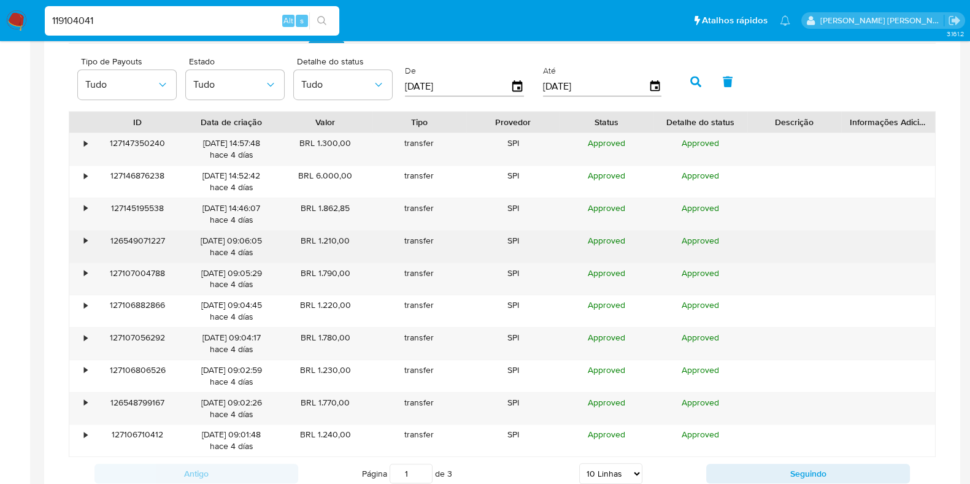
click at [83, 235] on div "•" at bounding box center [79, 247] width 21 height 32
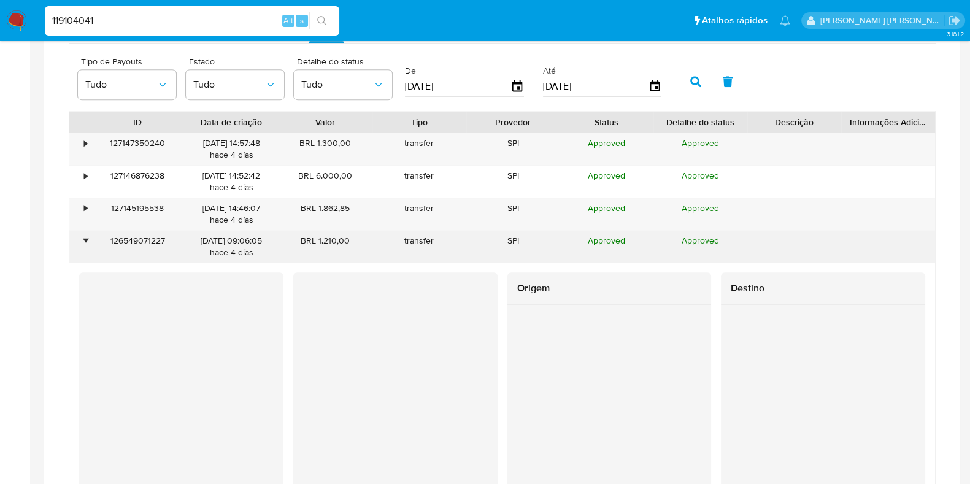
click at [83, 235] on div "•" at bounding box center [79, 247] width 21 height 32
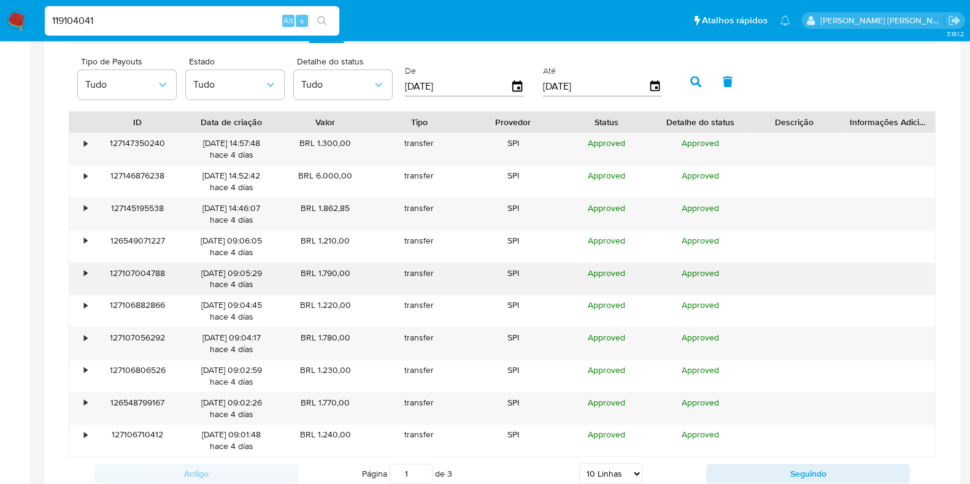
click at [84, 269] on div "•" at bounding box center [85, 273] width 3 height 12
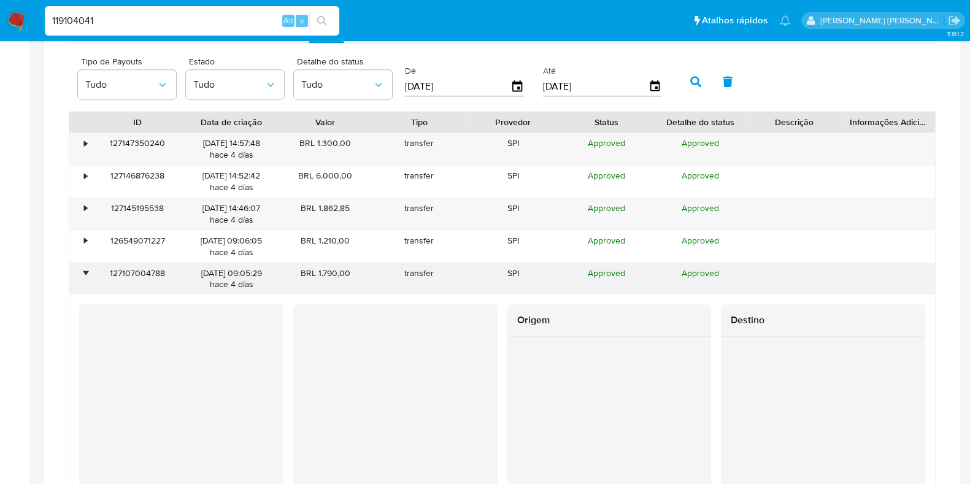
click at [84, 269] on div "•" at bounding box center [85, 273] width 3 height 12
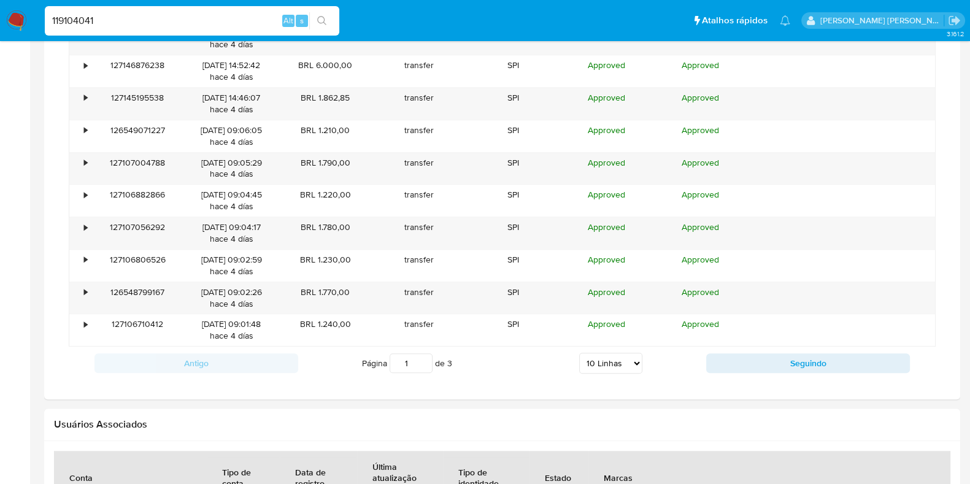
scroll to position [979, 0]
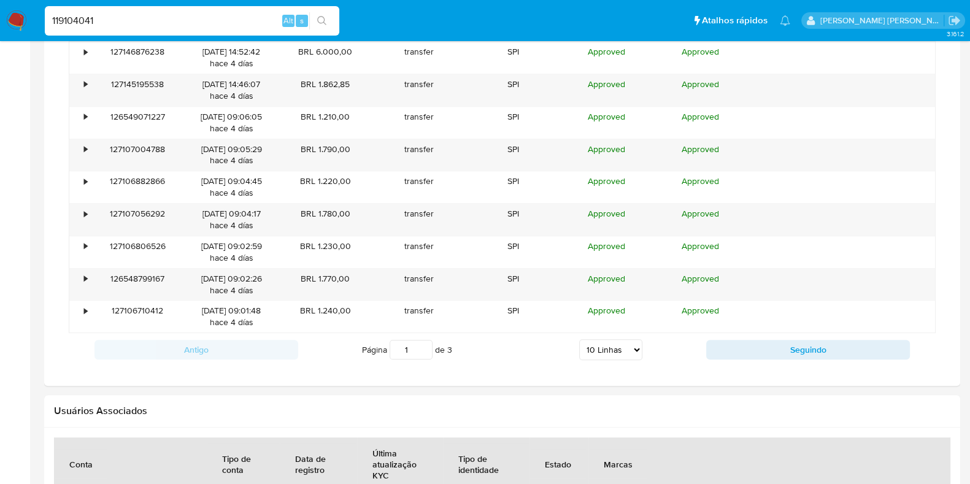
click at [624, 360] on select "5 Linhas 10 Linhas 20 Linhas 25 Linhas 50 Linhas 100 Linhas" at bounding box center [610, 349] width 63 height 21
select select "25"
click at [579, 348] on select "5 Linhas 10 Linhas 20 Linhas 25 Linhas 50 Linhas 100 Linhas" at bounding box center [610, 349] width 63 height 21
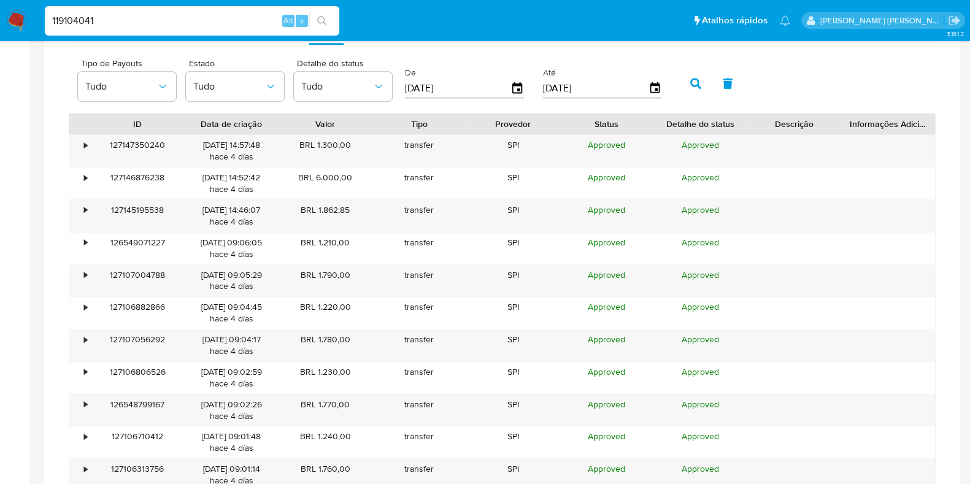
scroll to position [856, 0]
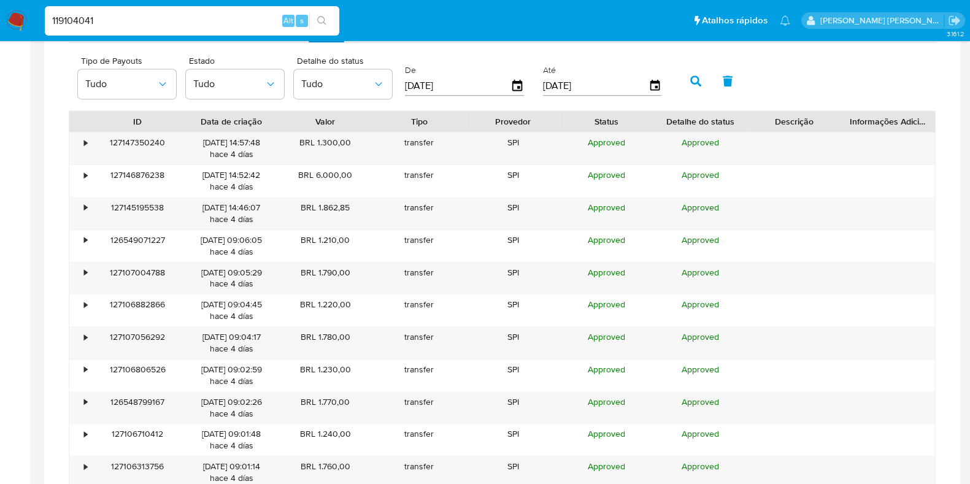
click at [180, 21] on input "119104041" at bounding box center [192, 21] width 294 height 16
paste input "99467373"
type input "99467373"
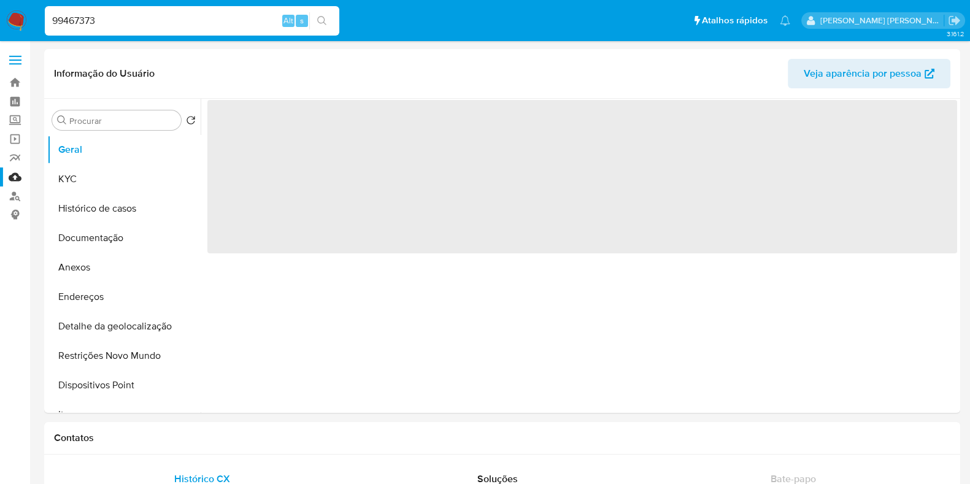
select select "10"
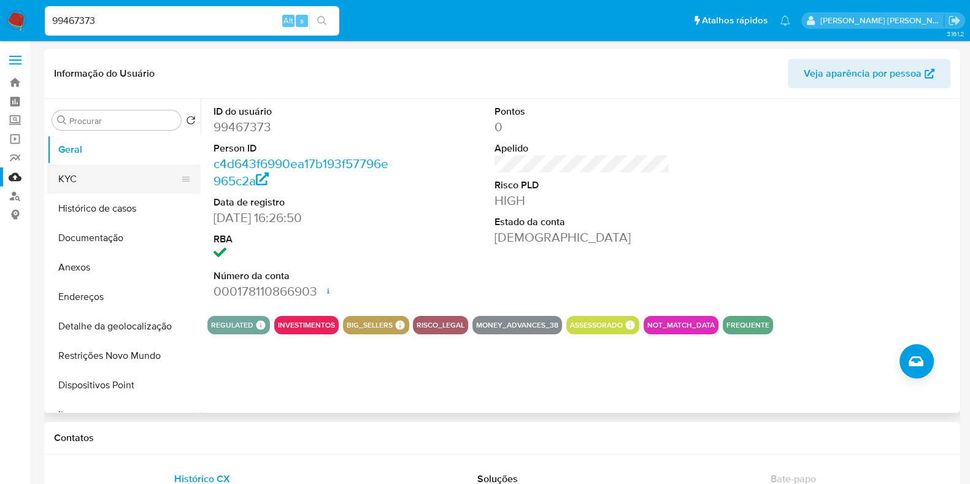
click at [120, 167] on button "KYC" at bounding box center [119, 178] width 144 height 29
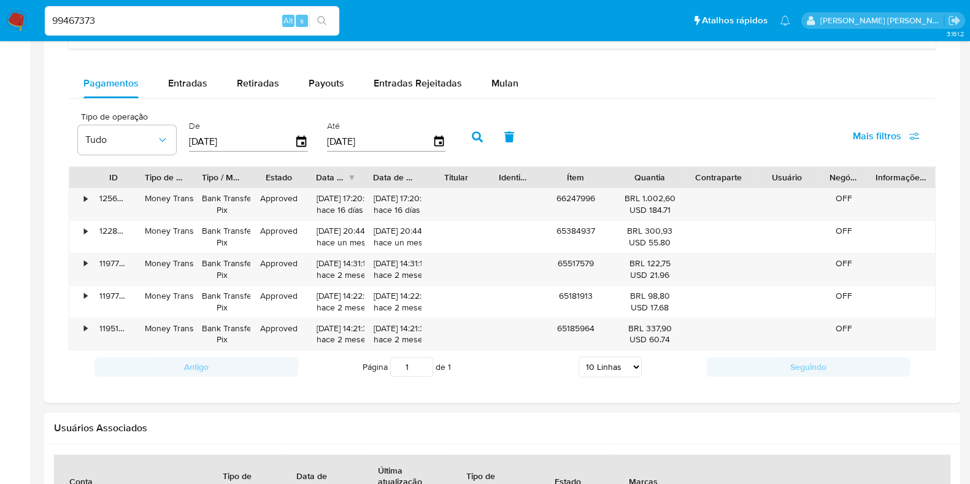
scroll to position [787, 0]
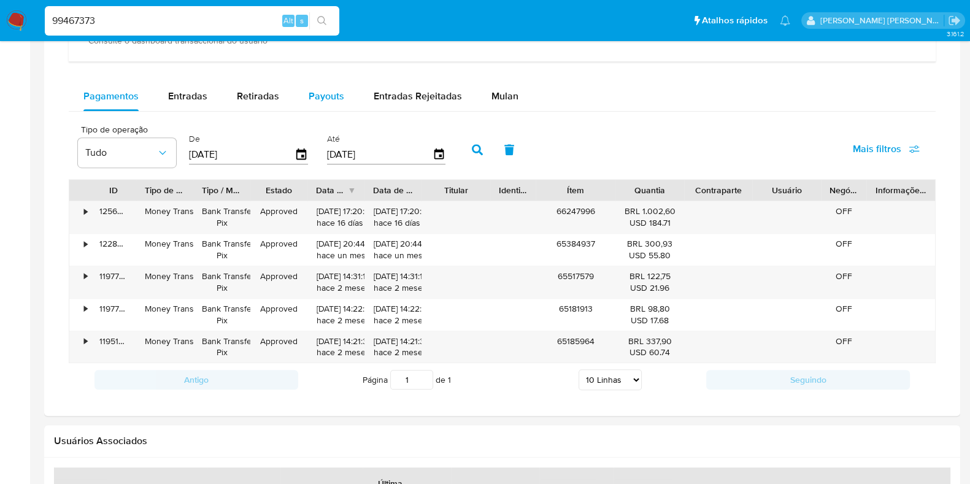
click at [300, 86] on button "Payouts" at bounding box center [326, 96] width 65 height 29
select select "10"
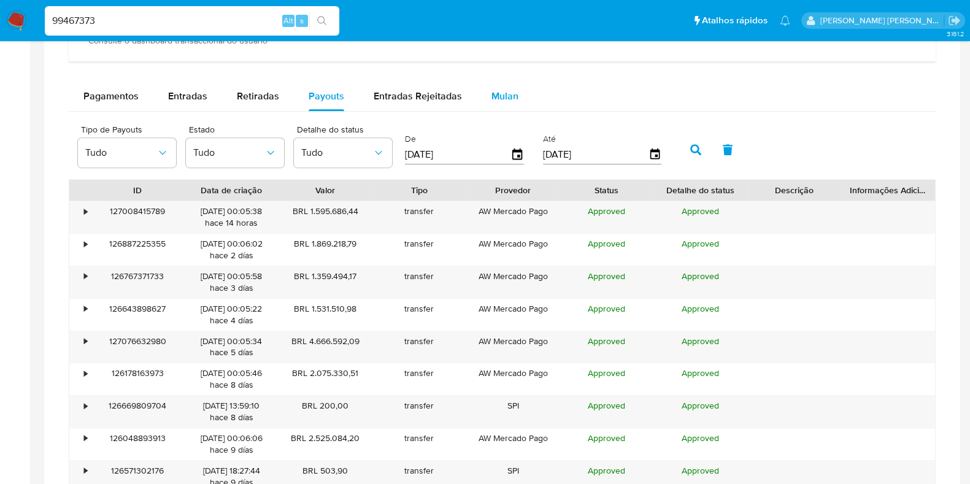
click at [494, 96] on span "Mulan" at bounding box center [504, 96] width 27 height 14
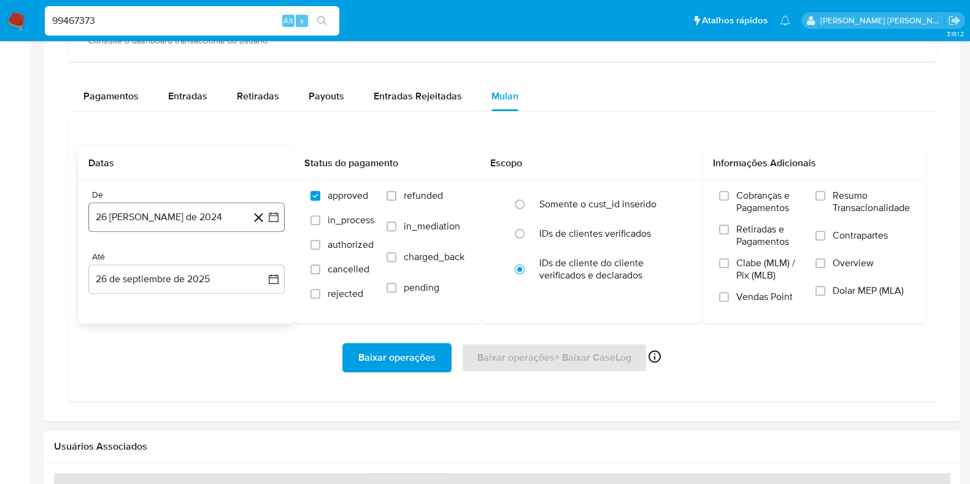
click at [227, 213] on button "26 de agosto de 2024" at bounding box center [186, 216] width 196 height 29
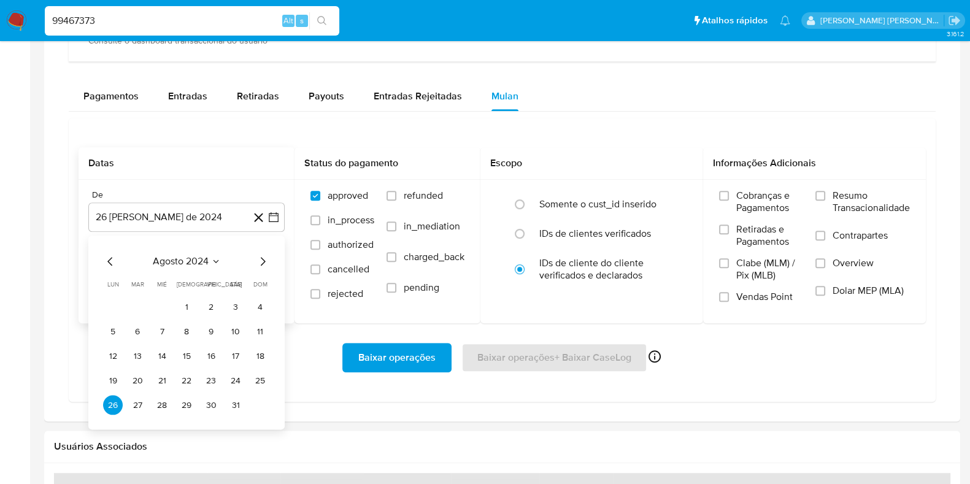
click at [207, 261] on span "agosto 2024" at bounding box center [181, 262] width 56 height 12
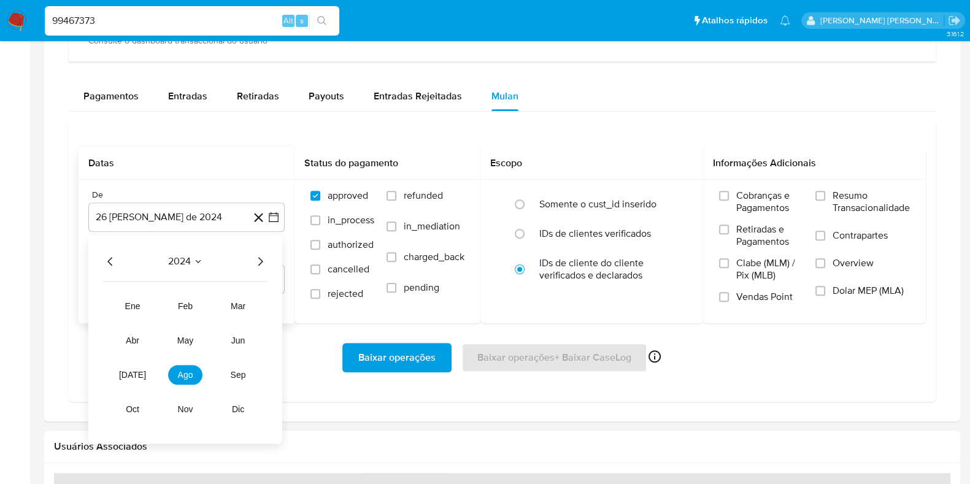
click at [261, 262] on icon "Año siguiente" at bounding box center [260, 262] width 15 height 15
click at [243, 373] on span "sep" at bounding box center [238, 375] width 16 height 10
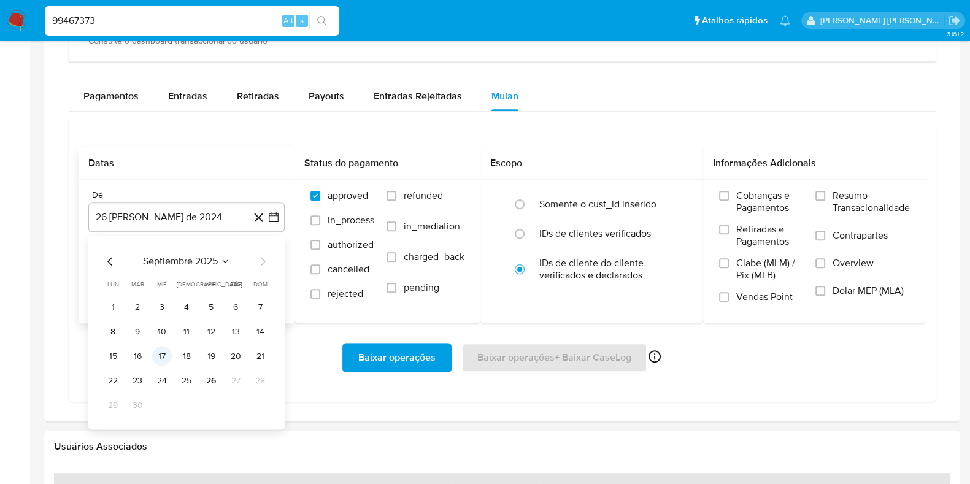
click at [168, 355] on button "17" at bounding box center [162, 357] width 20 height 20
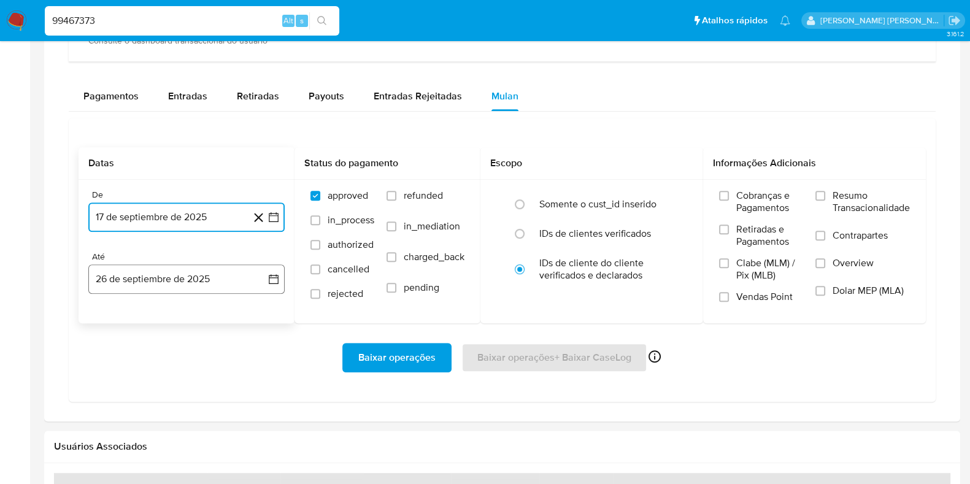
click at [225, 275] on button "26 de septiembre de 2025" at bounding box center [186, 278] width 196 height 29
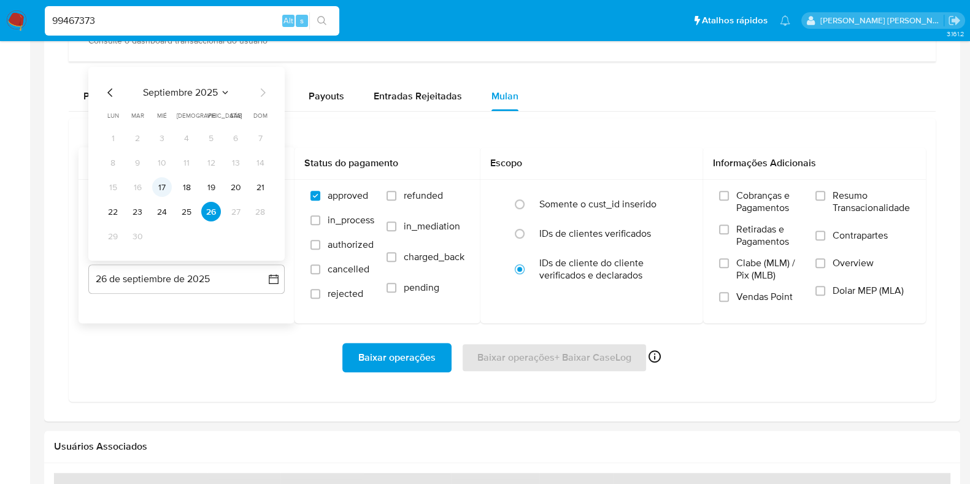
click at [164, 186] on button "17" at bounding box center [162, 187] width 20 height 20
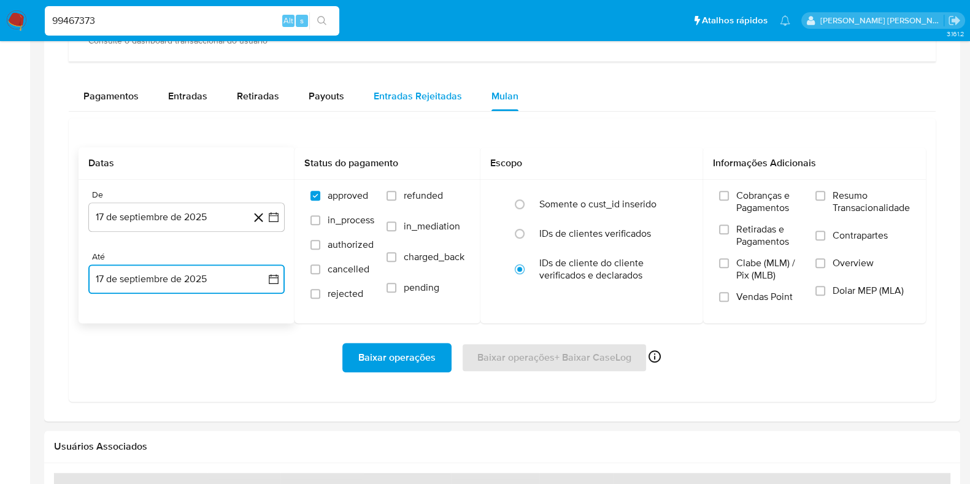
click at [414, 93] on span "Entradas Rejeitadas" at bounding box center [418, 96] width 88 height 14
select select "10"
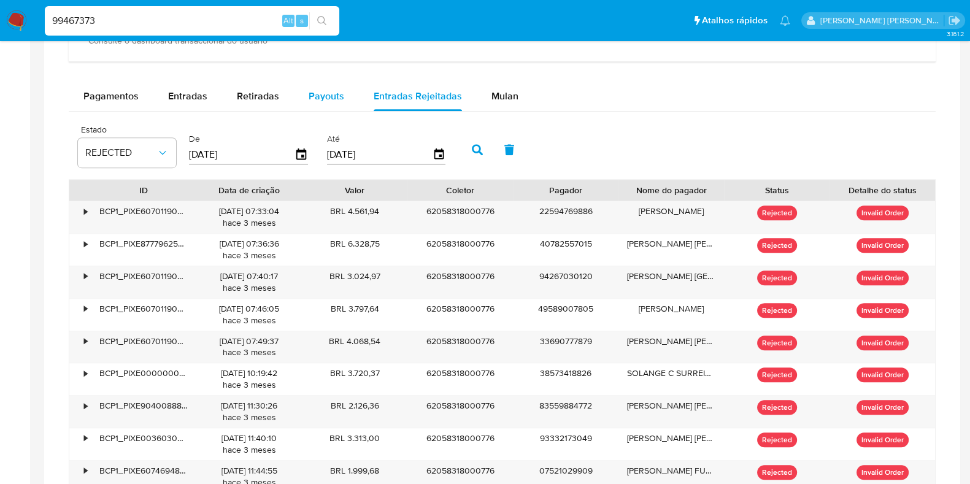
click at [334, 92] on span "Payouts" at bounding box center [327, 96] width 36 height 14
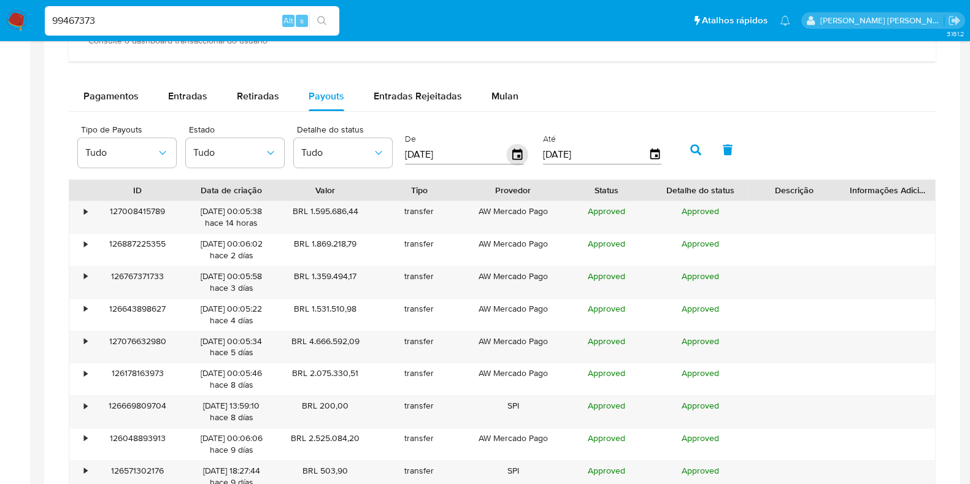
click at [518, 147] on icon "button" at bounding box center [517, 154] width 21 height 21
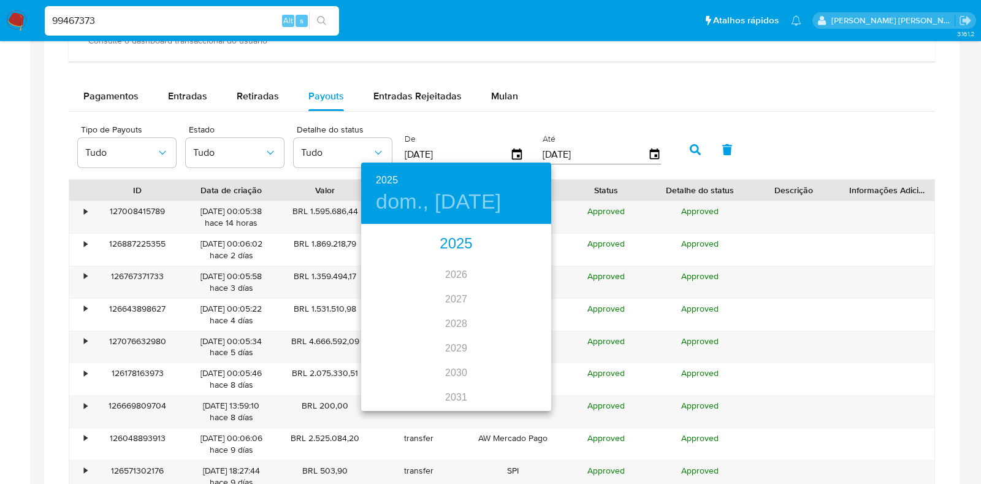
click at [446, 239] on div "2025" at bounding box center [456, 244] width 190 height 25
click at [523, 341] on div "sep." at bounding box center [519, 341] width 63 height 46
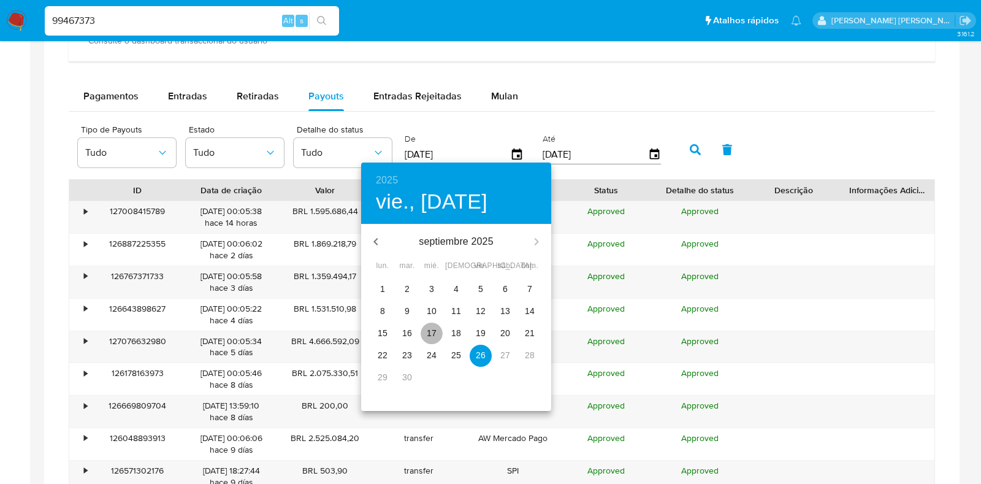
click at [429, 336] on p "17" at bounding box center [432, 333] width 10 height 12
type input "17/09/2025"
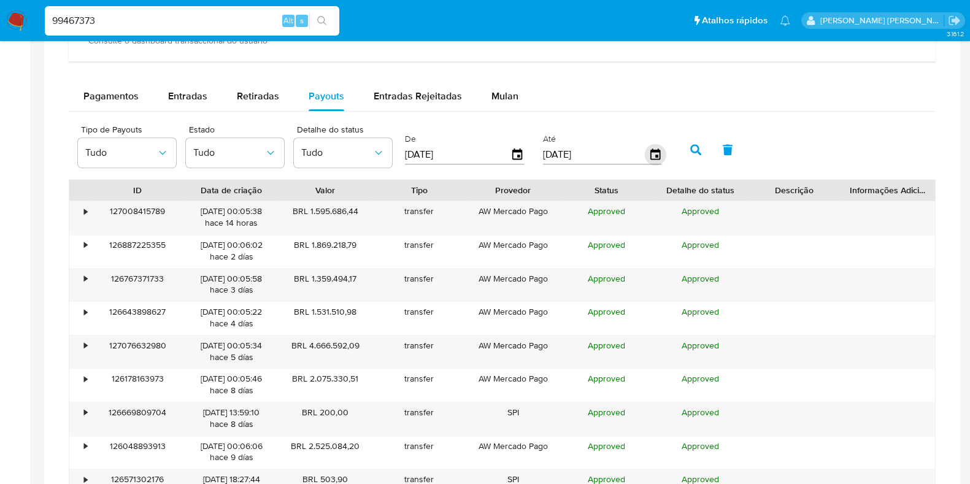
click at [644, 152] on icon "button" at bounding box center [654, 154] width 21 height 21
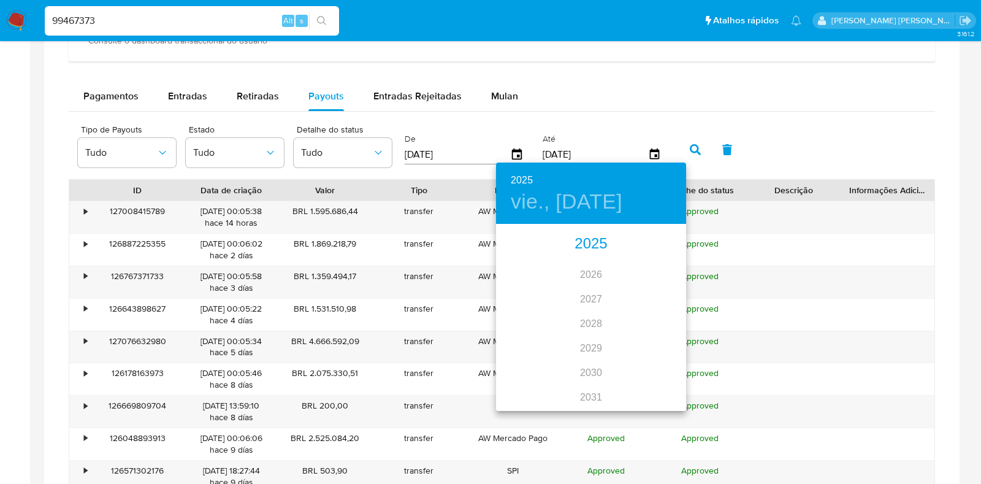
click at [583, 238] on div "2025" at bounding box center [591, 244] width 190 height 25
click at [651, 340] on div "sep." at bounding box center [654, 341] width 63 height 46
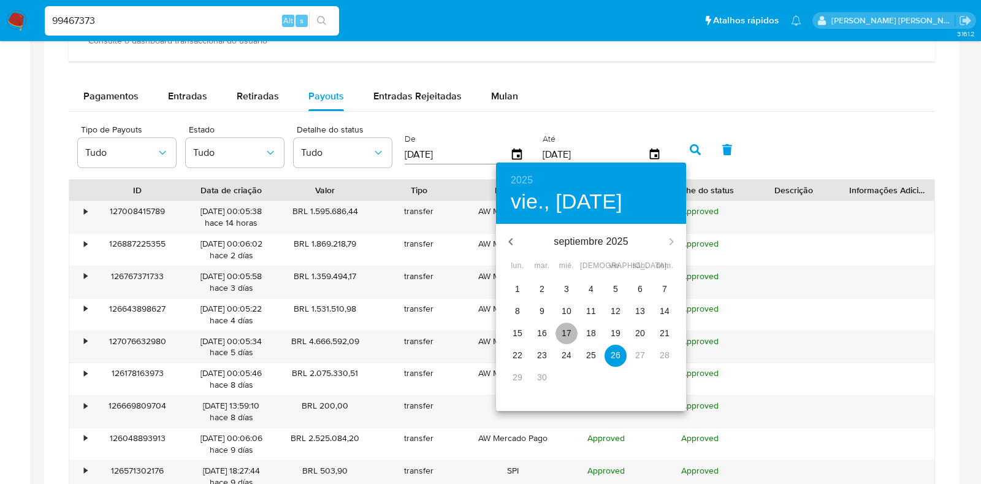
click at [569, 329] on p "17" at bounding box center [567, 333] width 10 height 12
type input "17/09/2025"
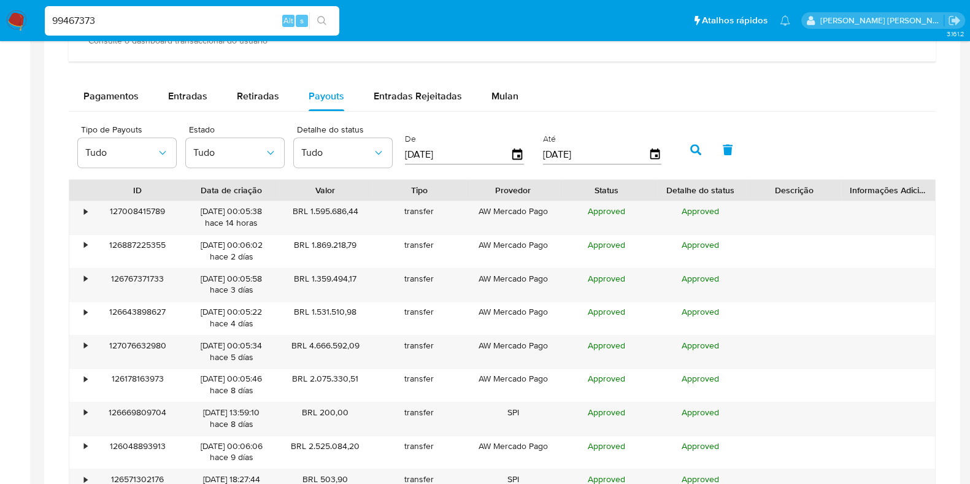
click at [690, 148] on icon "button" at bounding box center [695, 149] width 11 height 11
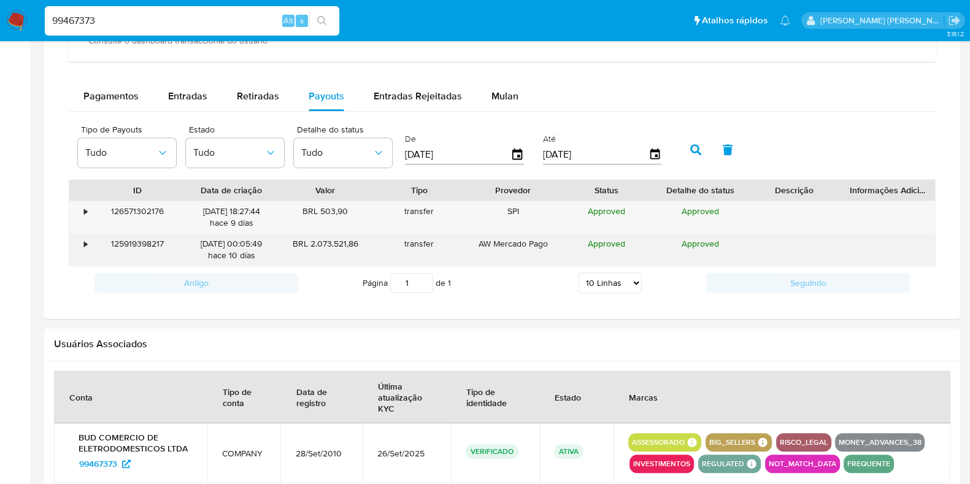
click at [85, 244] on div "•" at bounding box center [85, 244] width 3 height 12
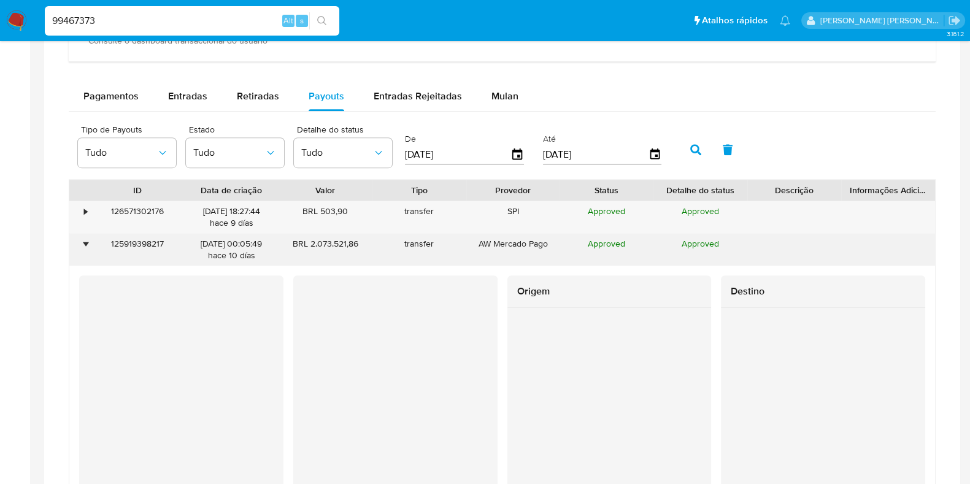
drag, startPoint x: 362, startPoint y: 240, endPoint x: 310, endPoint y: 244, distance: 51.6
click at [310, 244] on div "BRL 2.073.521,86" at bounding box center [325, 250] width 94 height 32
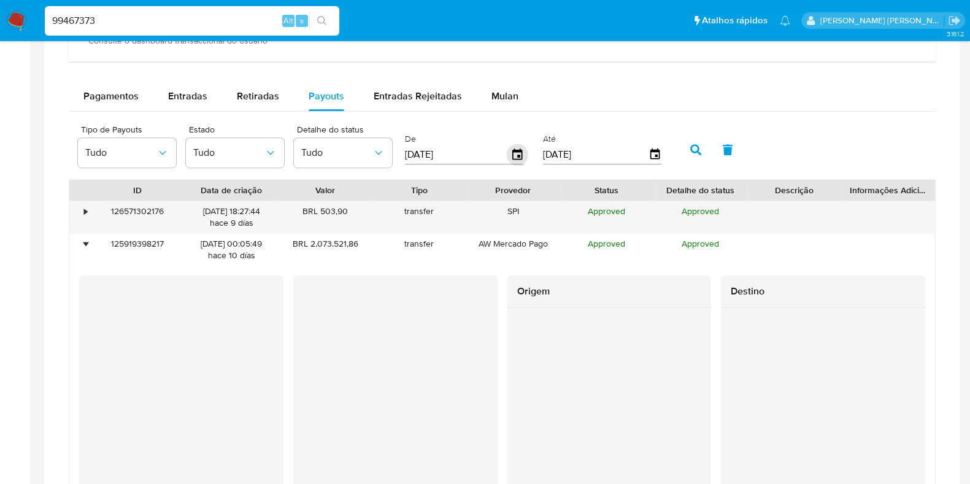
click at [512, 153] on icon "button" at bounding box center [517, 153] width 10 height 11
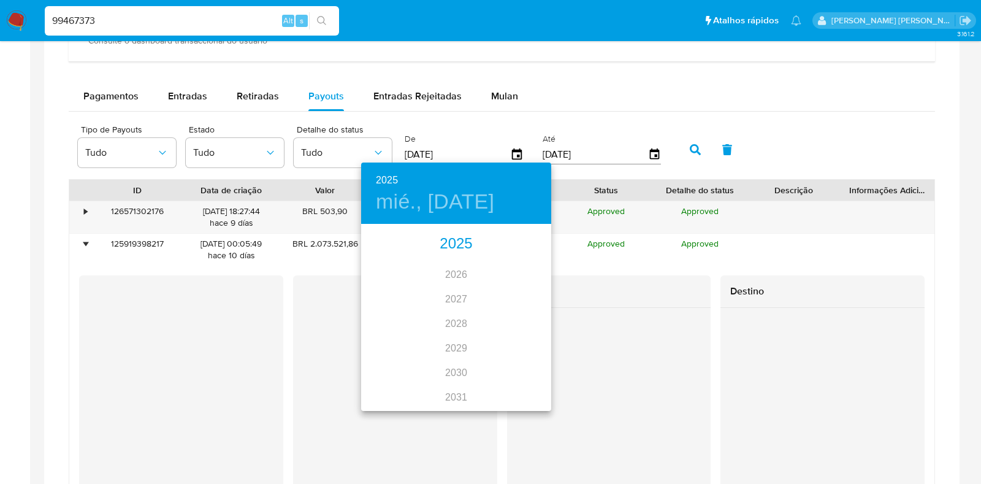
click at [456, 244] on div "2025" at bounding box center [456, 244] width 190 height 25
click at [517, 339] on div "sep." at bounding box center [519, 341] width 63 height 46
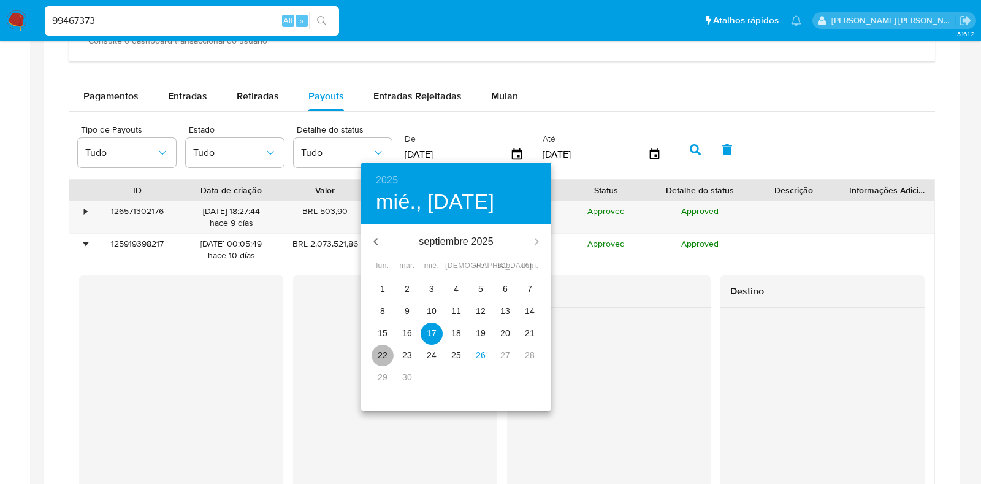
click at [385, 356] on p "22" at bounding box center [383, 355] width 10 height 12
type input "22/09/2025"
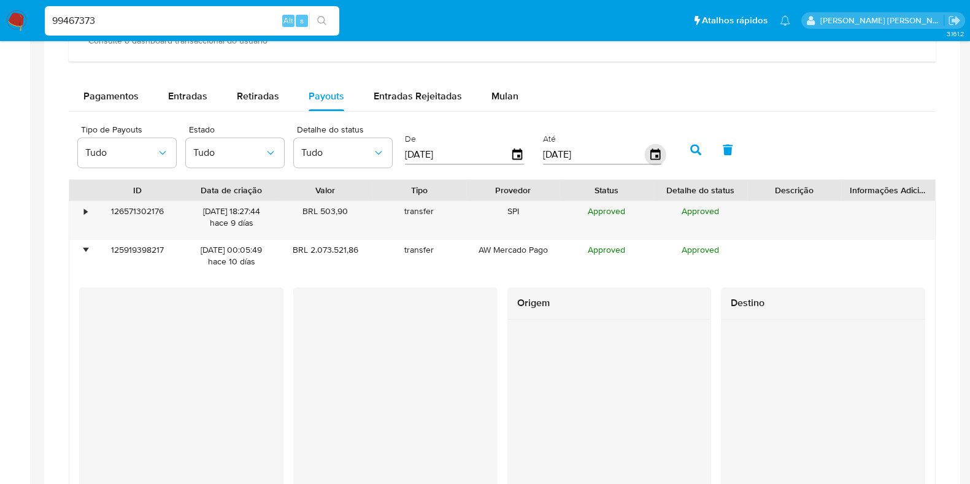
click at [646, 155] on icon "button" at bounding box center [654, 154] width 21 height 21
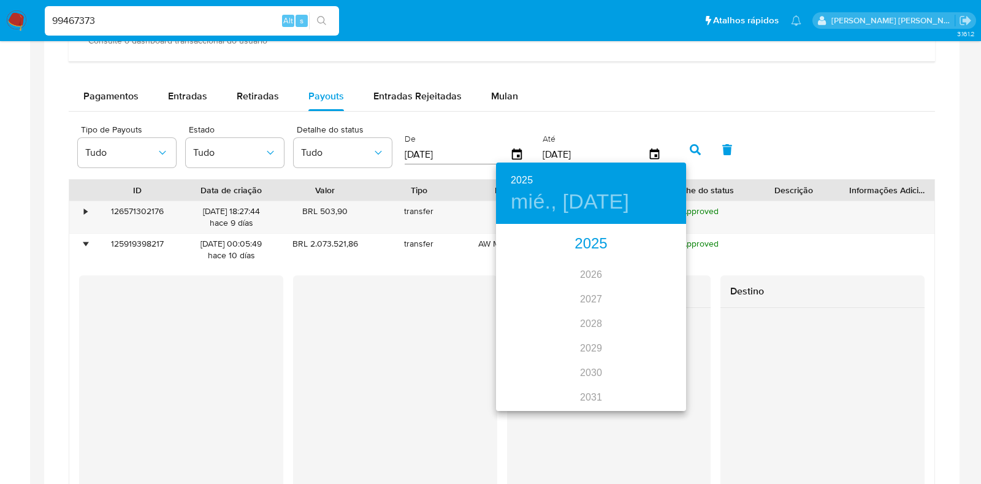
click at [589, 248] on div "2025" at bounding box center [591, 244] width 190 height 25
click at [658, 340] on div "sep." at bounding box center [654, 341] width 63 height 46
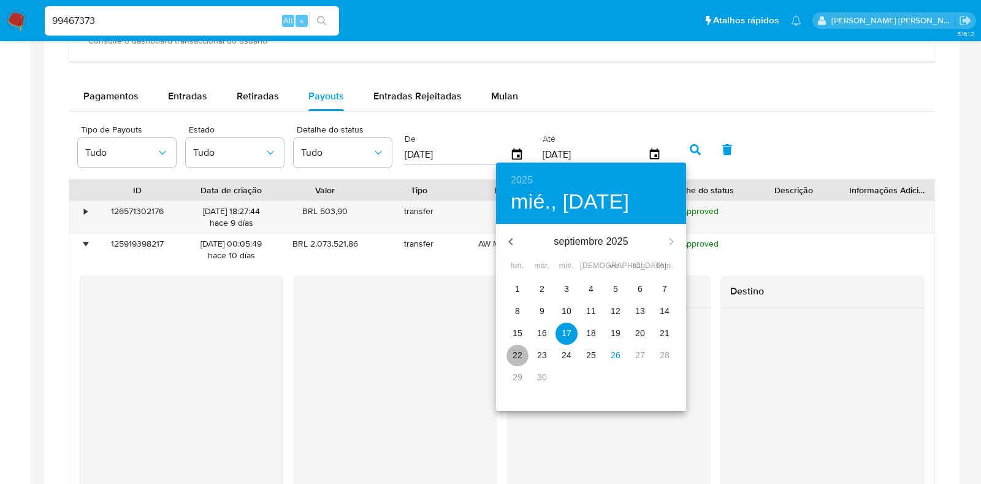
click at [517, 351] on p "22" at bounding box center [518, 355] width 10 height 12
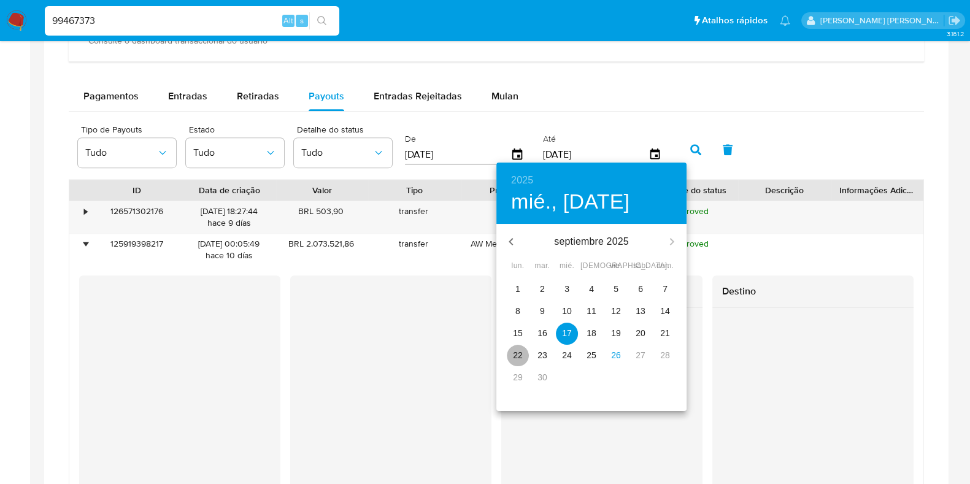
type input "22/09/2025"
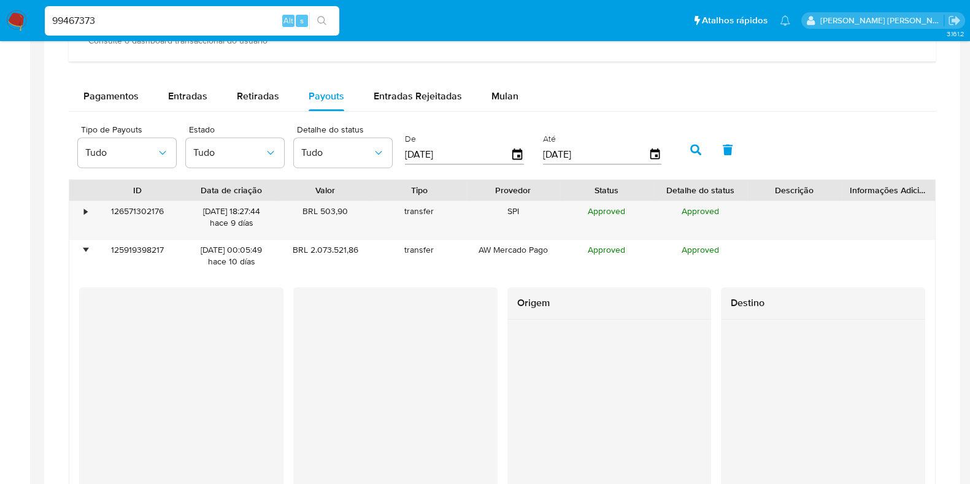
click at [690, 152] on icon "button" at bounding box center [695, 149] width 11 height 11
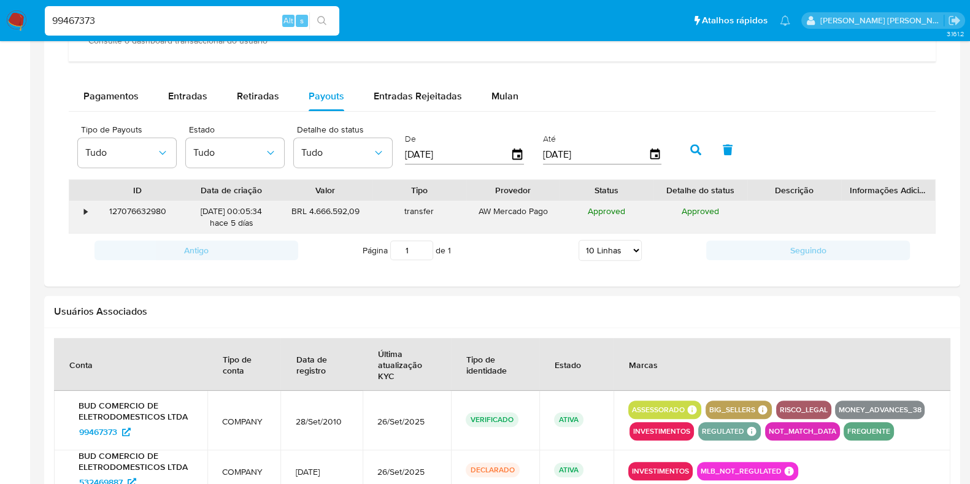
drag, startPoint x: 363, startPoint y: 210, endPoint x: 310, endPoint y: 214, distance: 53.5
click at [310, 214] on div "BRL 4.666.592,09" at bounding box center [325, 217] width 94 height 32
click at [79, 208] on div "•" at bounding box center [79, 217] width 21 height 32
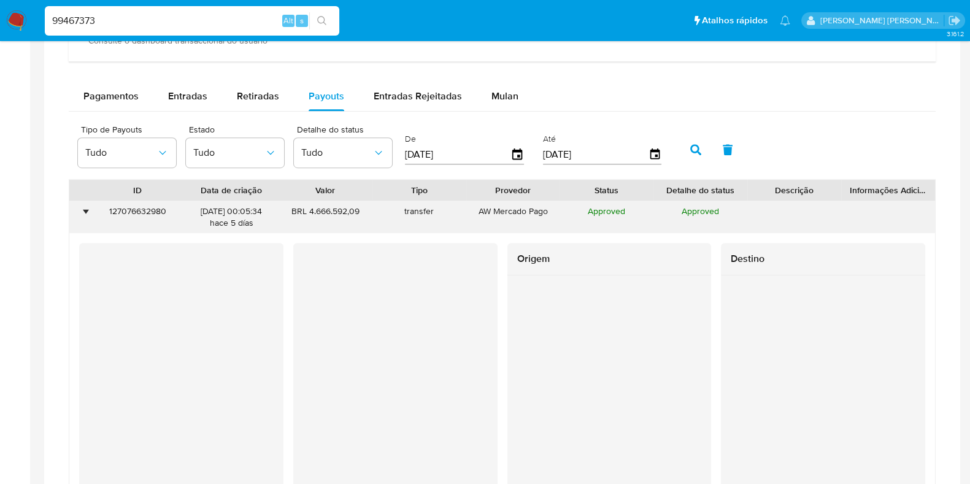
click at [91, 201] on div "127076632980" at bounding box center [138, 217] width 94 height 32
click at [88, 205] on div "•" at bounding box center [79, 217] width 21 height 32
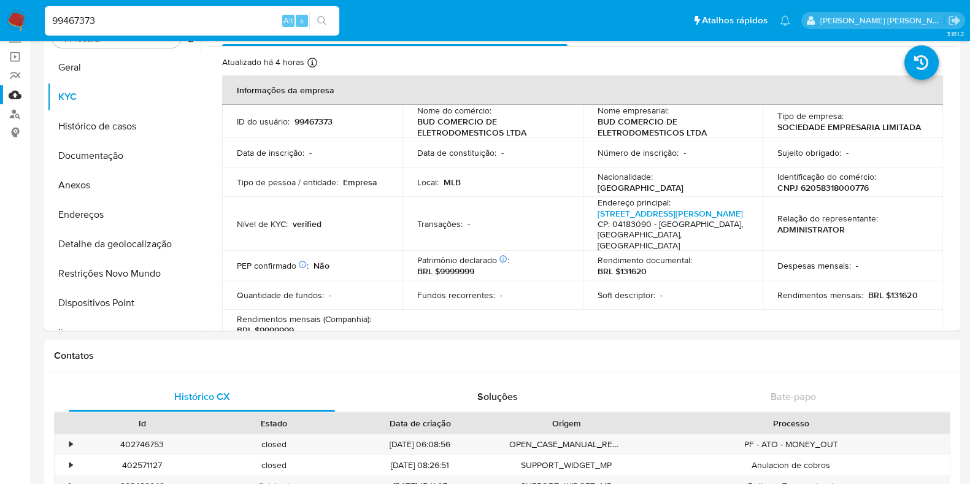
scroll to position [0, 0]
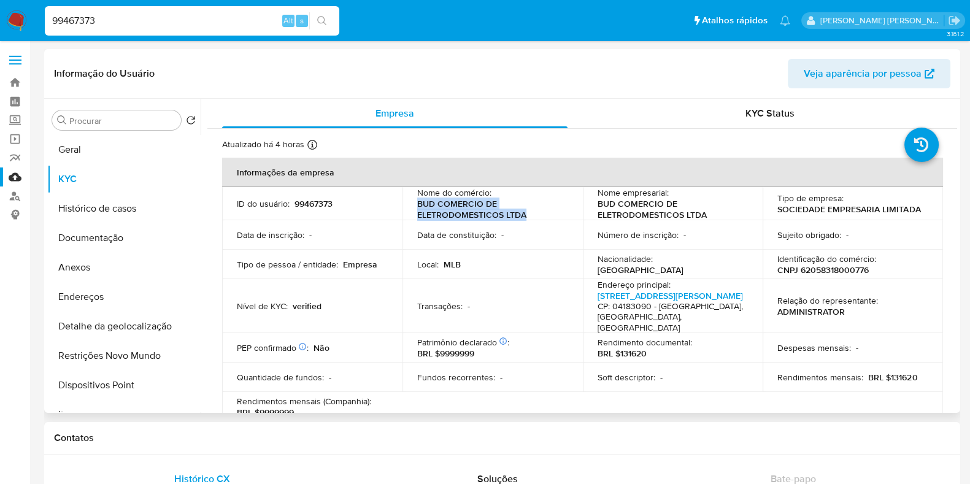
drag, startPoint x: 522, startPoint y: 213, endPoint x: 414, endPoint y: 206, distance: 108.2
click at [414, 206] on td "Nome do comércio : BUD COMERCIO DE ELETRODOMESTICOS LTDA" at bounding box center [492, 203] width 180 height 33
copy p "BUD COMERCIO DE ELETRODOMESTICOS LTDA"
click at [90, 271] on button "Anexos" at bounding box center [119, 267] width 144 height 29
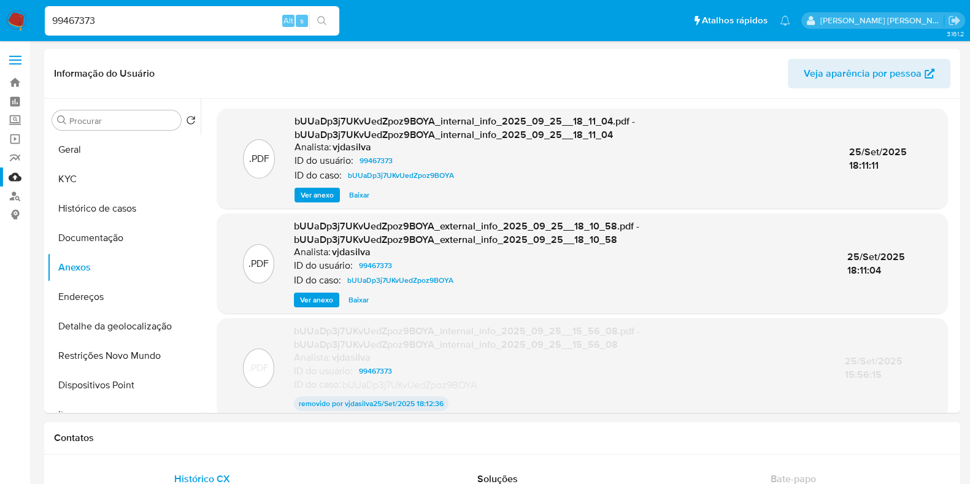
click at [151, 21] on input "99467373" at bounding box center [192, 21] width 294 height 16
paste input "bUUaDp3j7UKvUedZpoz9BOYA"
type input "bUUaDp3j7UKvUedZpoz9BOYA"
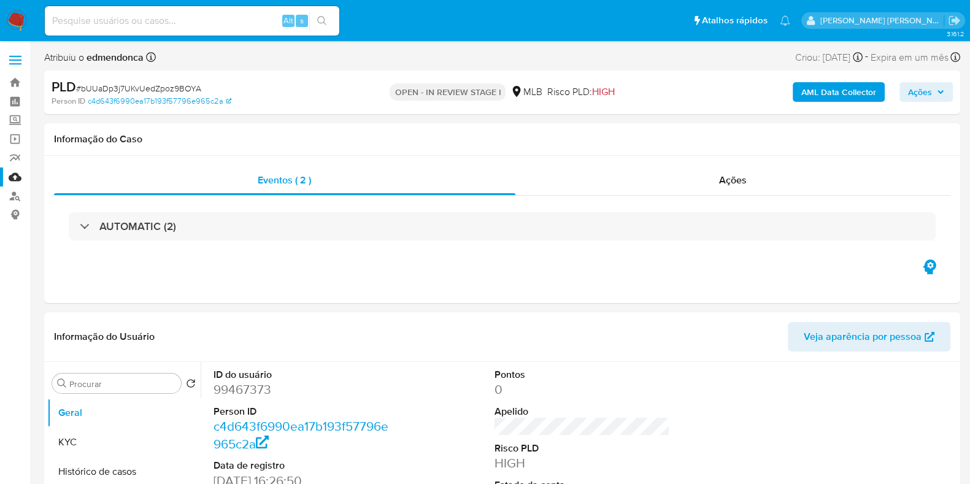
select select "10"
click at [125, 435] on button "KYC" at bounding box center [119, 442] width 144 height 29
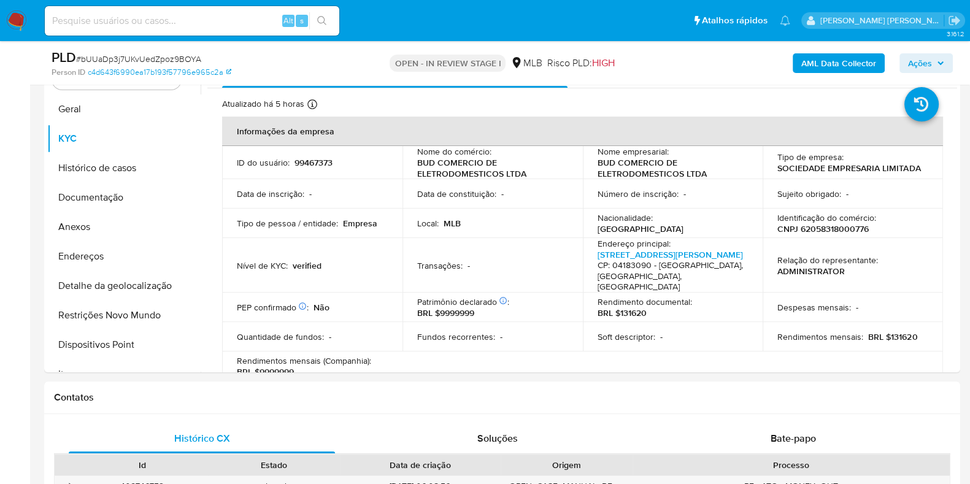
scroll to position [271, 0]
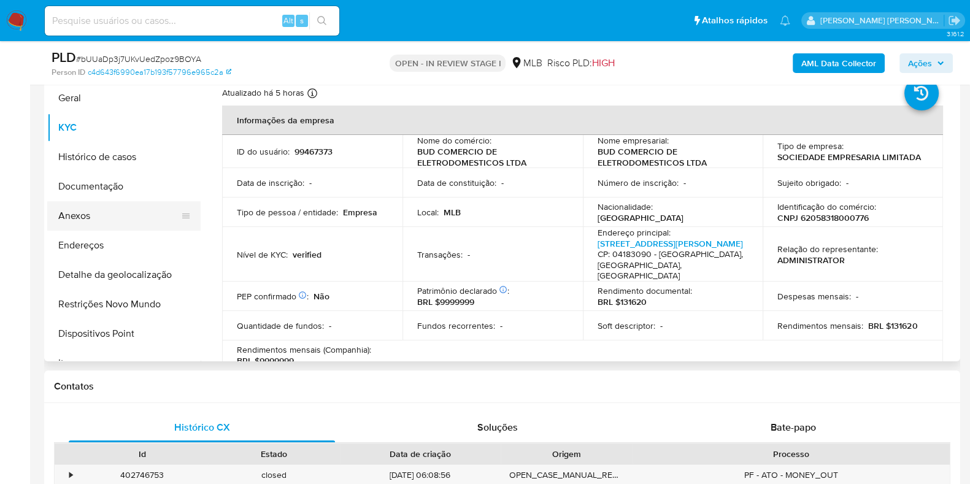
click at [142, 214] on button "Anexos" at bounding box center [119, 215] width 144 height 29
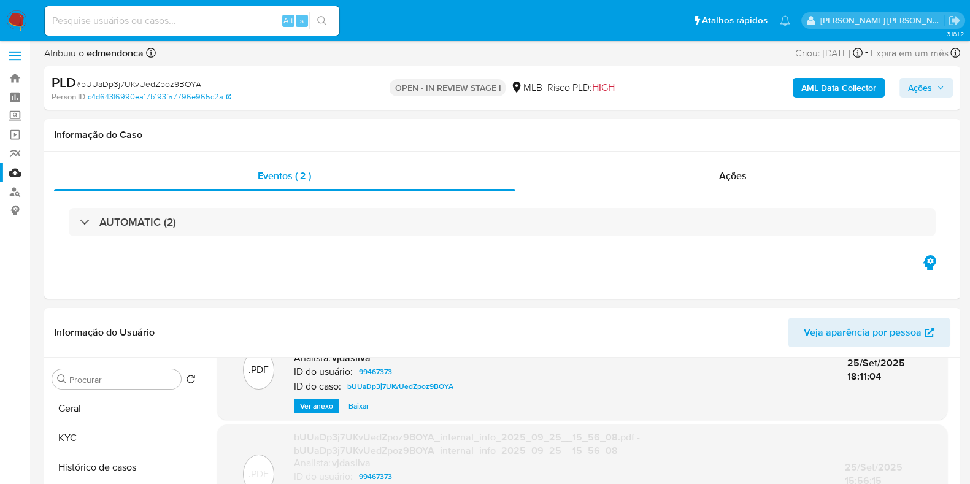
scroll to position [2, 0]
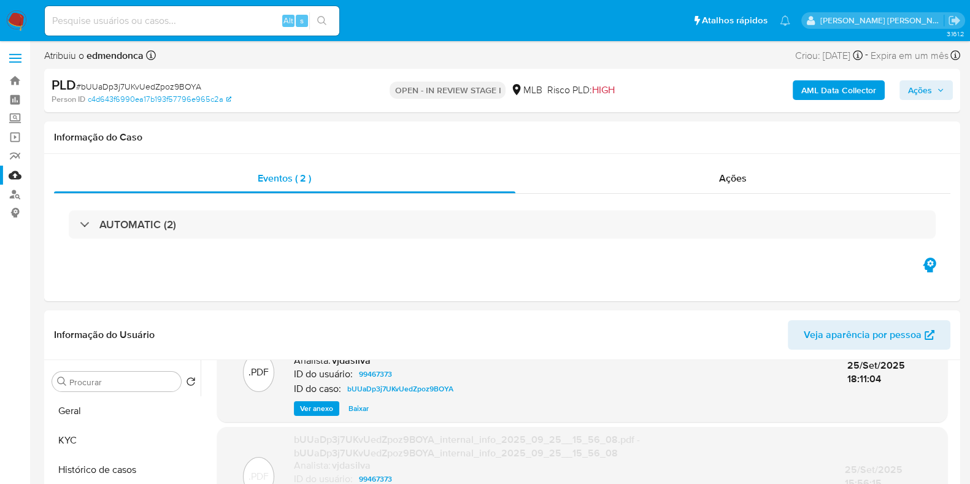
click at [450, 96] on p "OPEN - IN REVIEW STAGE I" at bounding box center [447, 90] width 116 height 17
click at [491, 90] on p "OPEN - IN REVIEW STAGE I" at bounding box center [447, 90] width 116 height 17
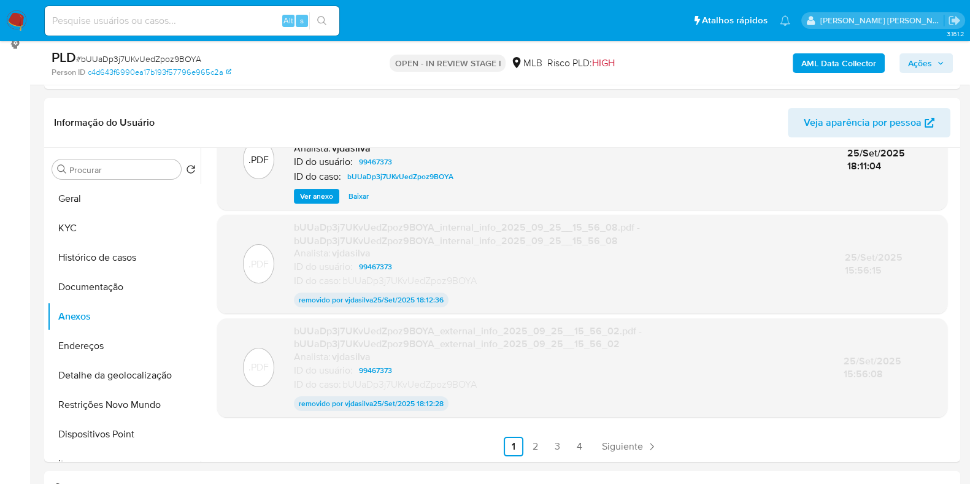
scroll to position [169, 0]
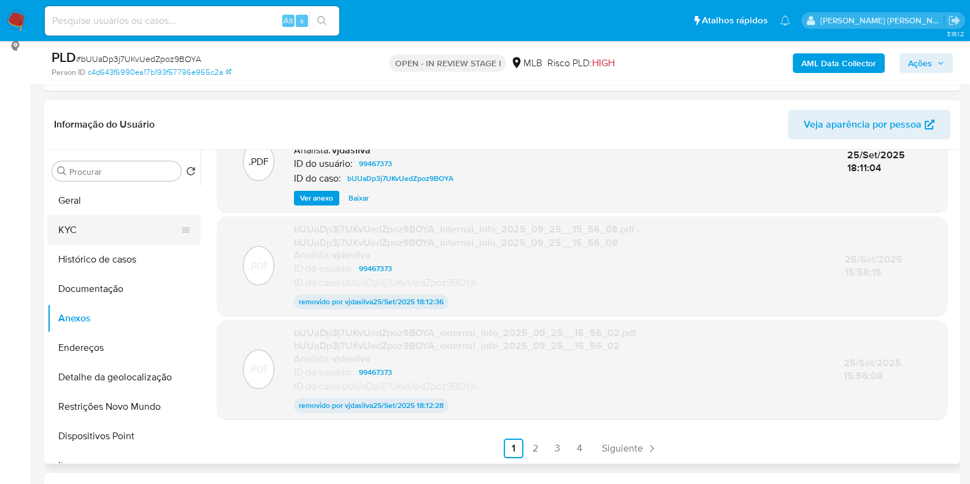
click at [132, 232] on button "KYC" at bounding box center [119, 229] width 144 height 29
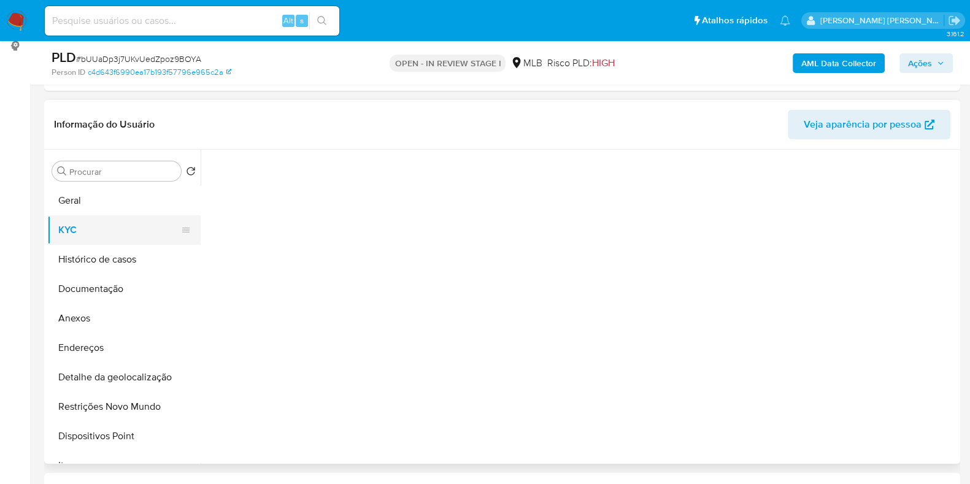
scroll to position [0, 0]
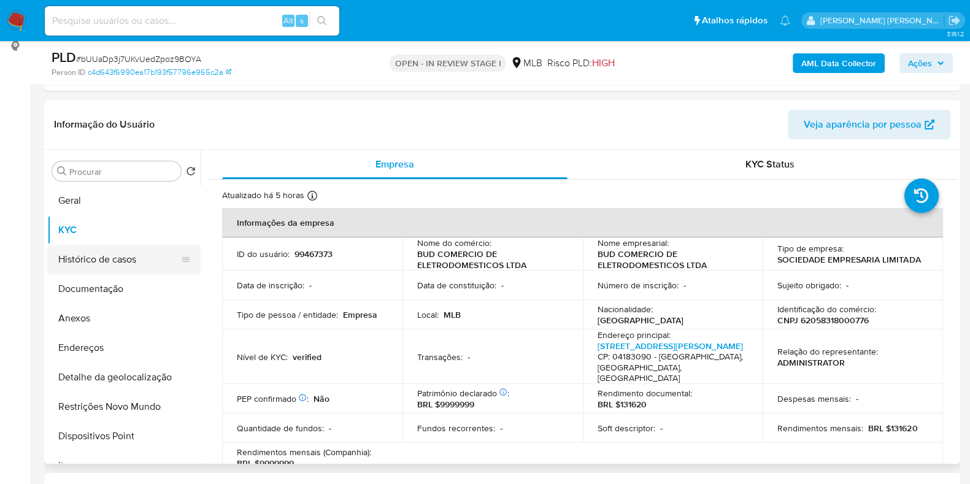
click at [125, 265] on button "Histórico de casos" at bounding box center [119, 259] width 144 height 29
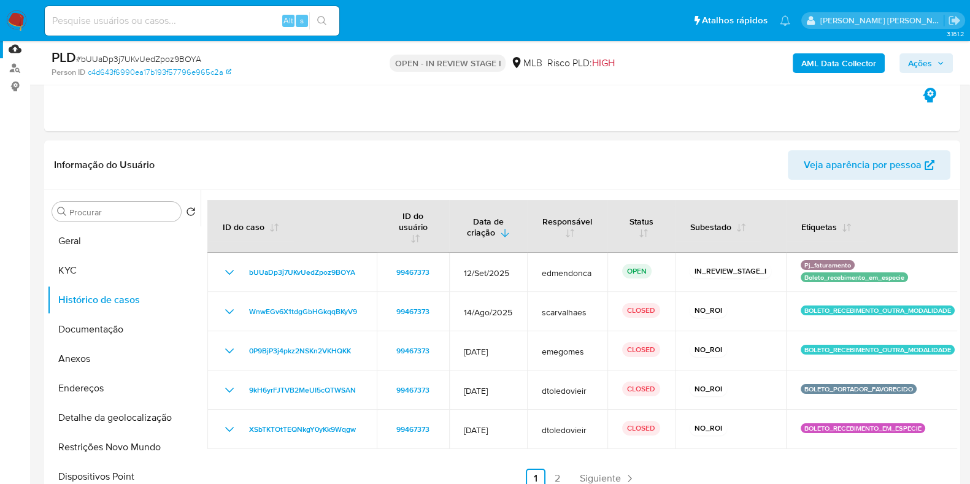
scroll to position [125, 0]
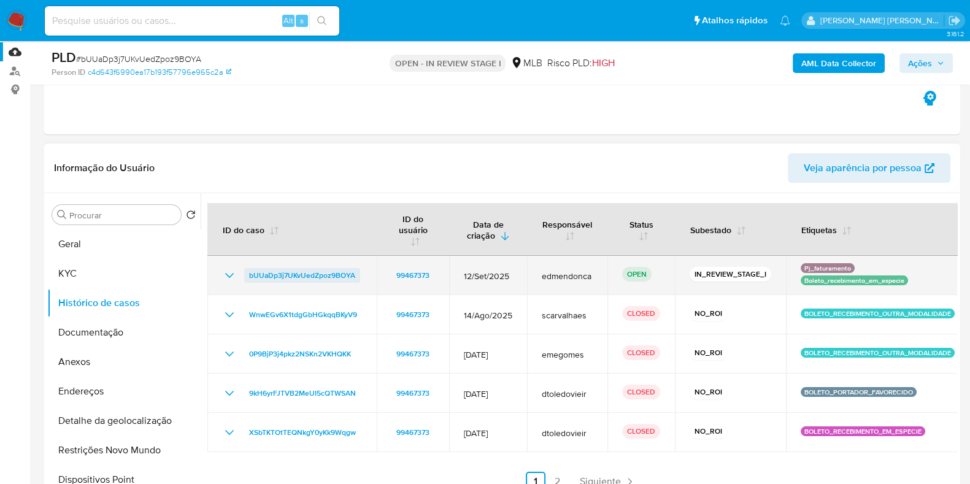
drag, startPoint x: 362, startPoint y: 275, endPoint x: 247, endPoint y: 277, distance: 114.7
click at [247, 277] on td "bUUaDp3j7UKvUedZpoz9BOYA" at bounding box center [291, 275] width 169 height 39
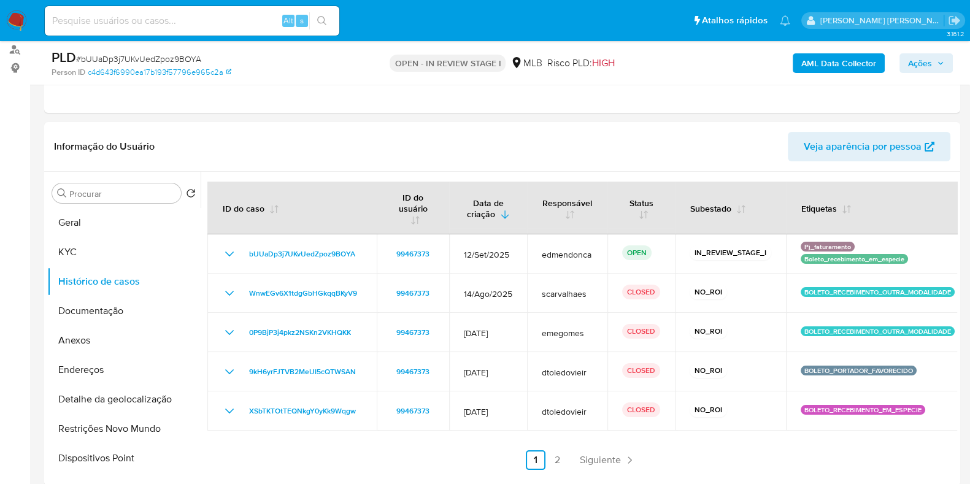
scroll to position [148, 0]
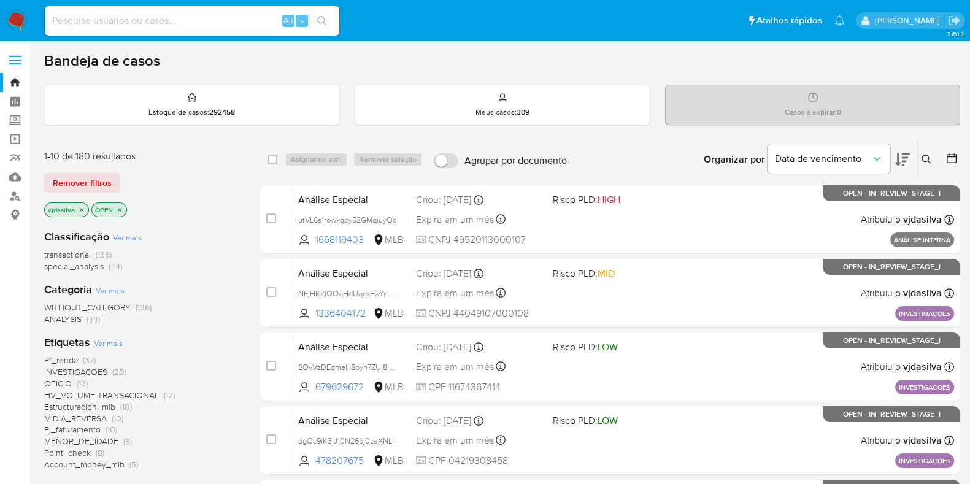
click at [925, 162] on icon at bounding box center [926, 160] width 10 height 10
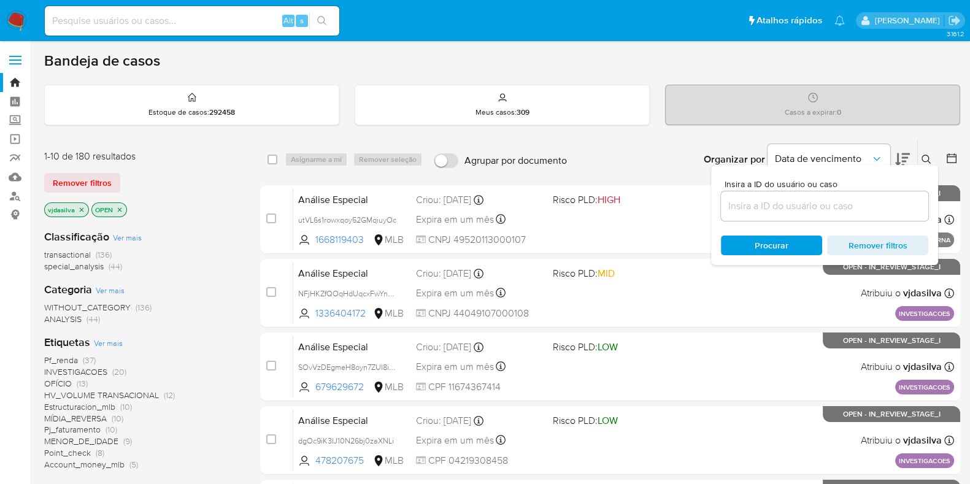
click at [764, 215] on div at bounding box center [824, 205] width 207 height 29
click at [750, 209] on input at bounding box center [824, 206] width 207 height 16
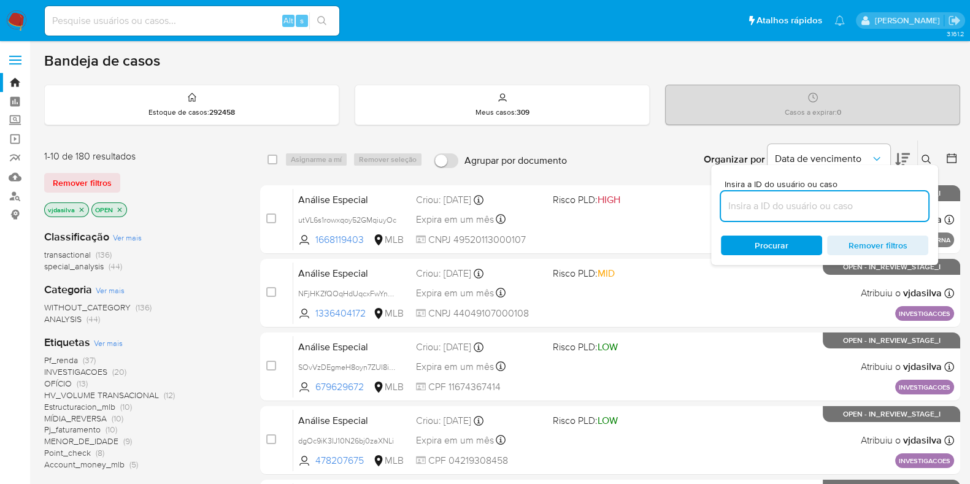
paste input "bUUaDp3j7UKvUedZpoz9BOYA"
type input "bUUaDp3j7UKvUedZpoz9BOYA"
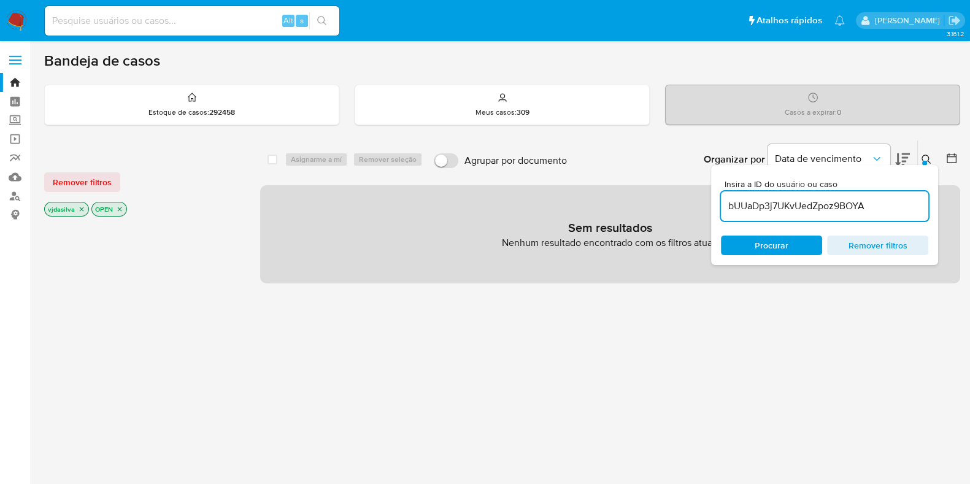
click at [78, 207] on icon "close-filter" at bounding box center [81, 208] width 7 height 7
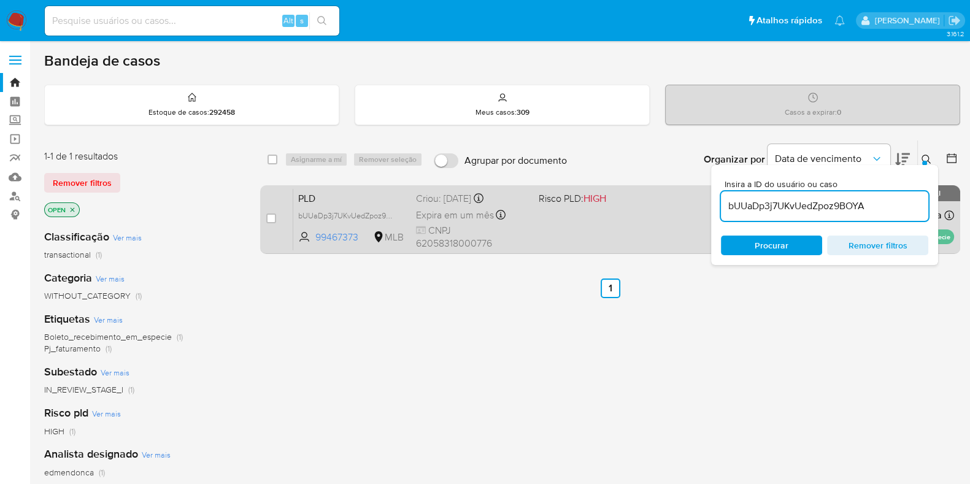
click at [261, 217] on div "case-item-checkbox Incapaz de atribuir o caso PLD bUUaDp3j7UKvUedZpoz9BOYA 9946…" at bounding box center [610, 219] width 700 height 69
click at [267, 220] on input "checkbox" at bounding box center [271, 218] width 10 height 10
checkbox input "true"
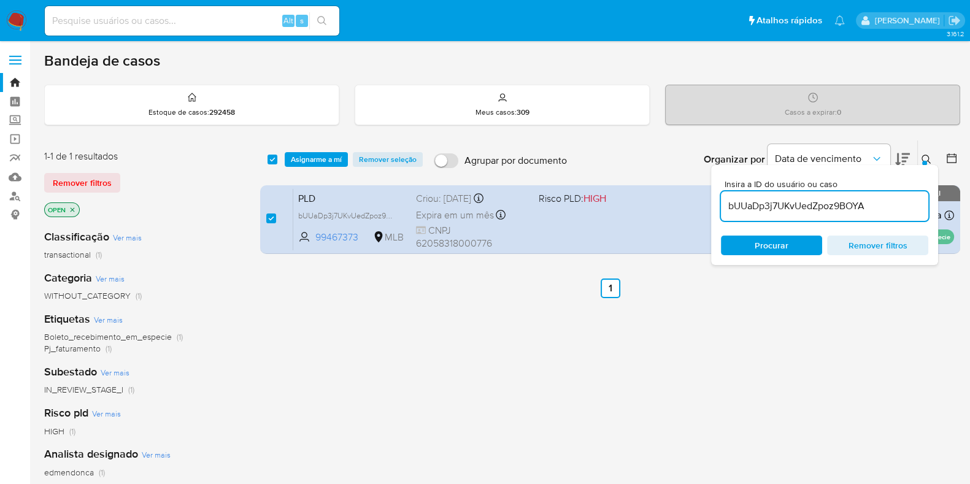
click at [301, 149] on div "select-all-cases-checkbox Asignarme a mí Remover seleção Agrupar por documento …" at bounding box center [610, 159] width 700 height 38
click at [304, 155] on span "Asignarme a mí" at bounding box center [316, 159] width 51 height 12
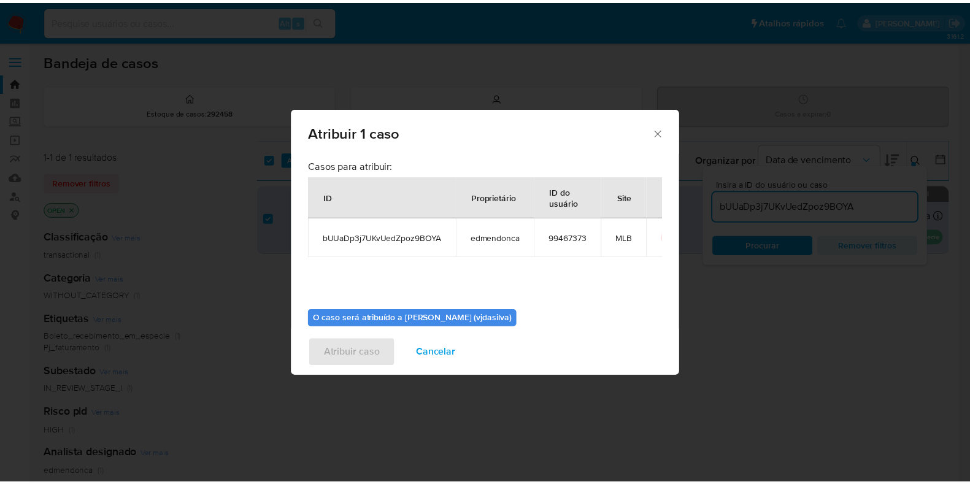
scroll to position [63, 0]
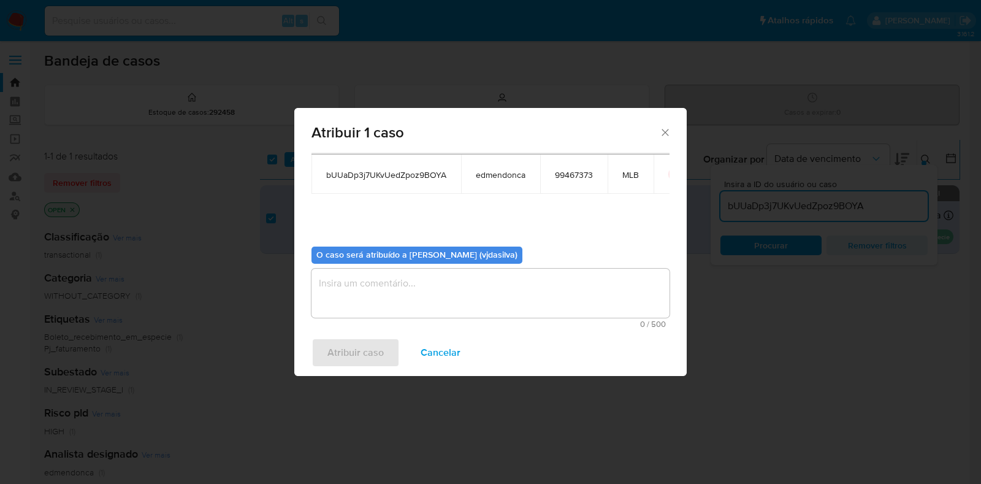
click at [506, 299] on textarea "assign-modal" at bounding box center [491, 293] width 358 height 49
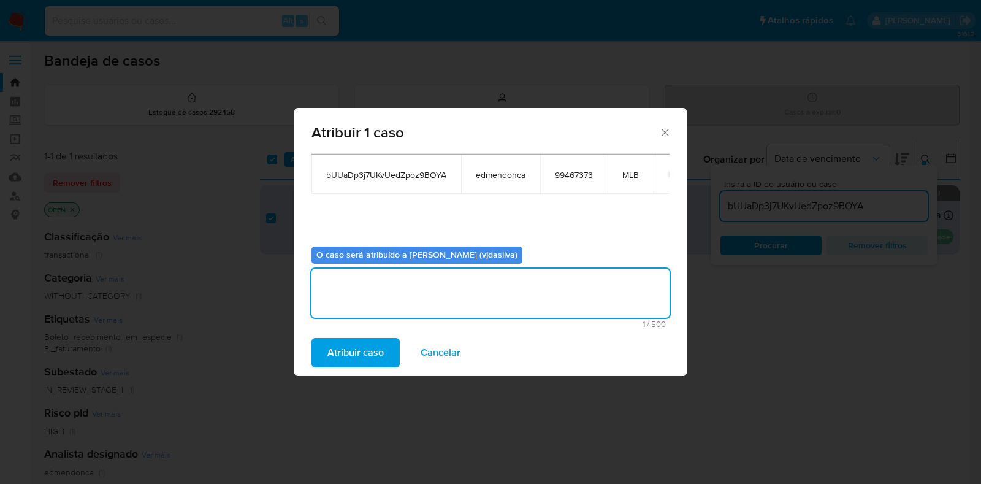
click at [346, 357] on span "Atribuir caso" at bounding box center [356, 352] width 56 height 27
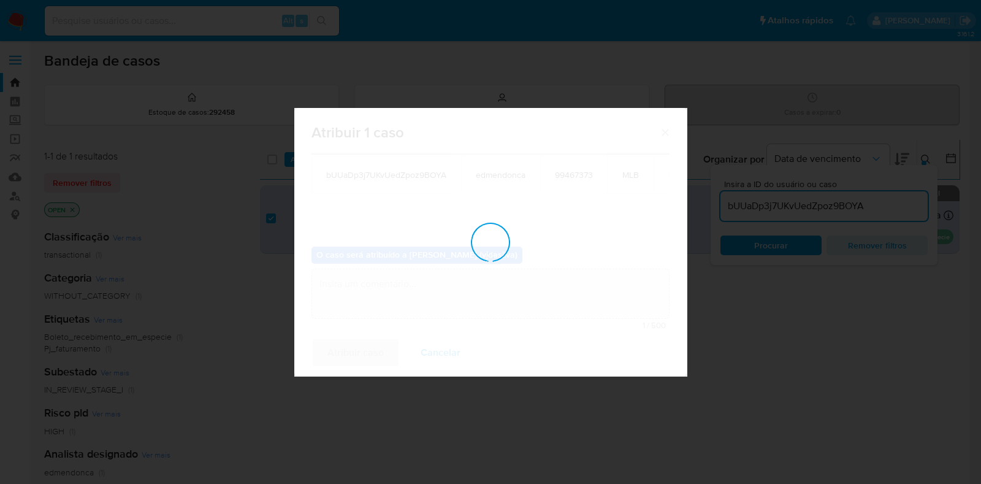
checkbox input "false"
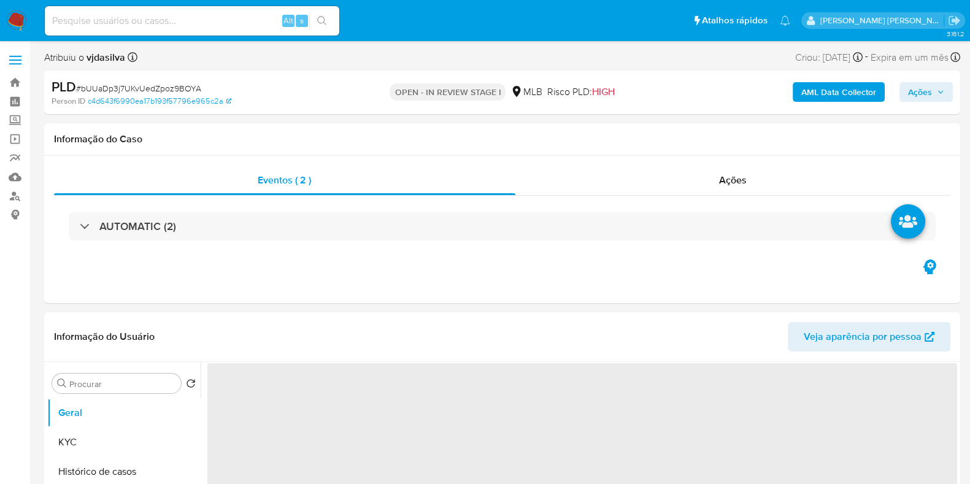
select select "10"
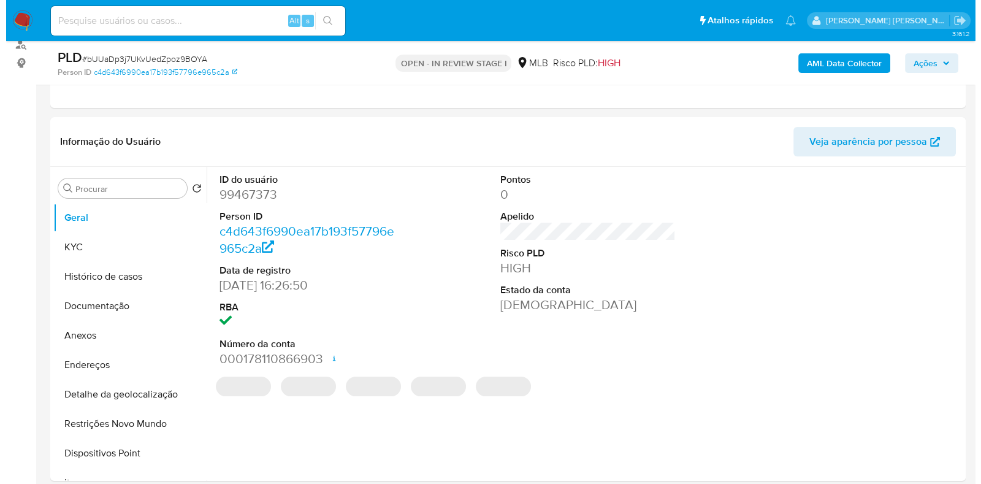
scroll to position [175, 0]
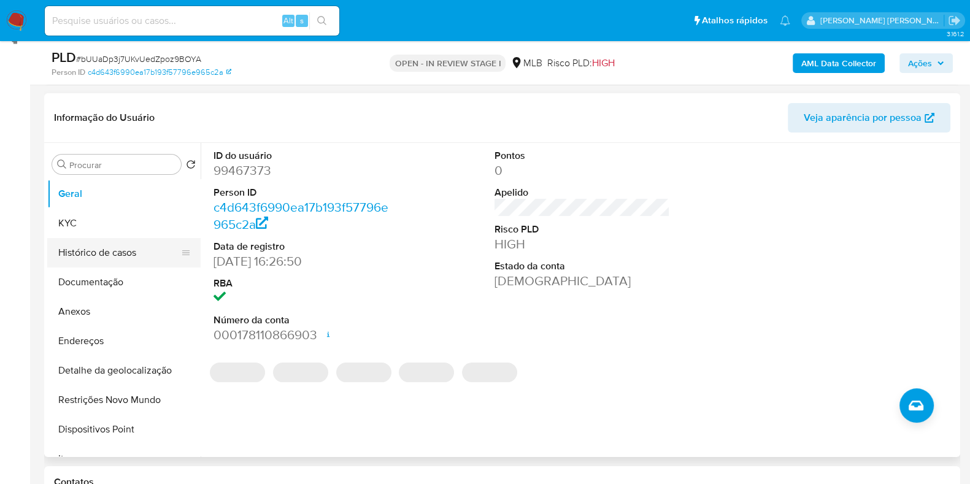
click at [112, 247] on button "Histórico de casos" at bounding box center [119, 252] width 144 height 29
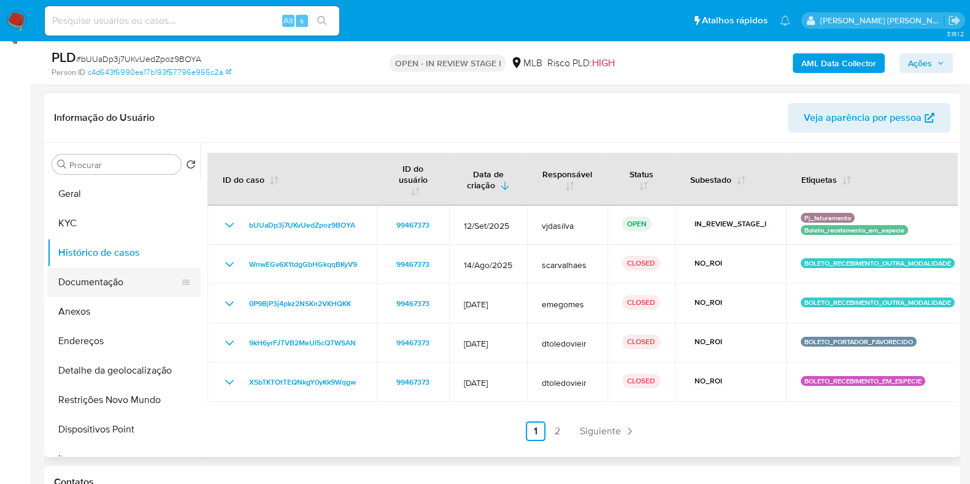
click at [111, 280] on button "Documentação" at bounding box center [119, 281] width 144 height 29
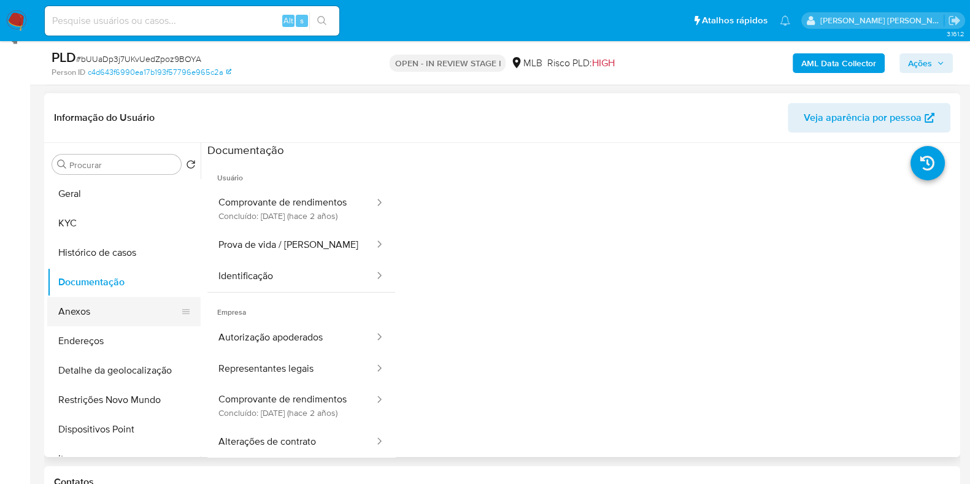
click at [105, 307] on button "Anexos" at bounding box center [119, 311] width 144 height 29
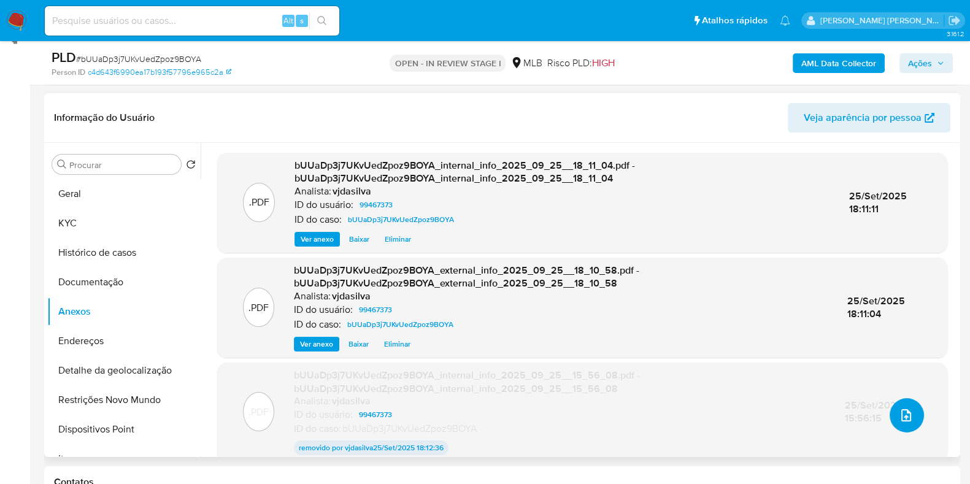
click at [899, 410] on icon "upload-file" at bounding box center [906, 415] width 15 height 15
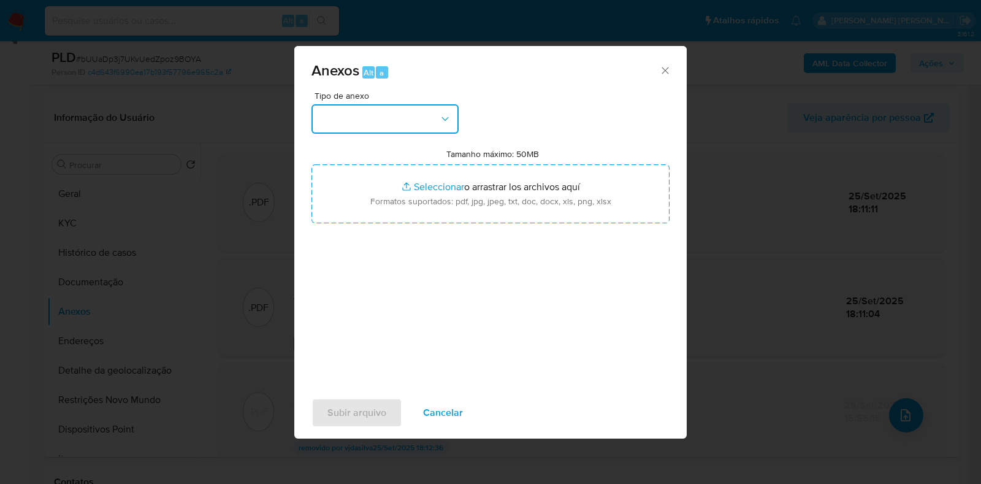
click at [447, 113] on icon "button" at bounding box center [445, 119] width 12 height 12
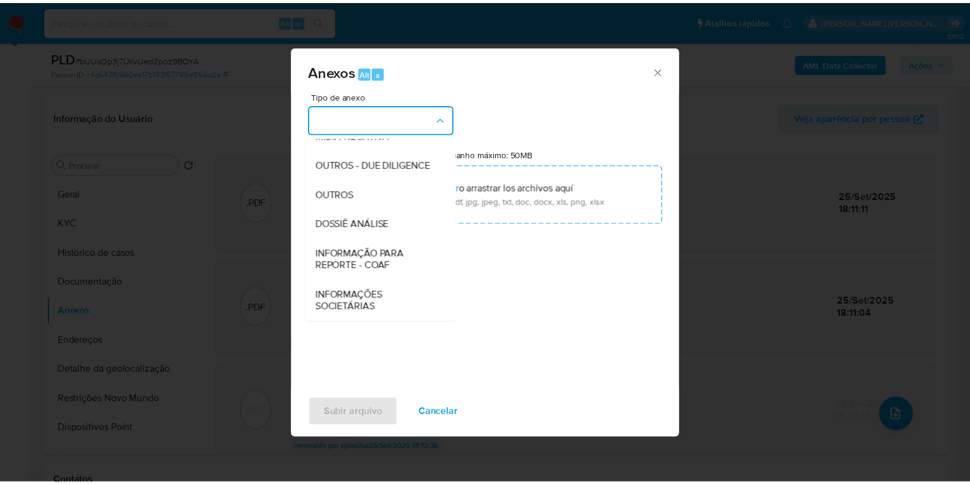
scroll to position [178, 0]
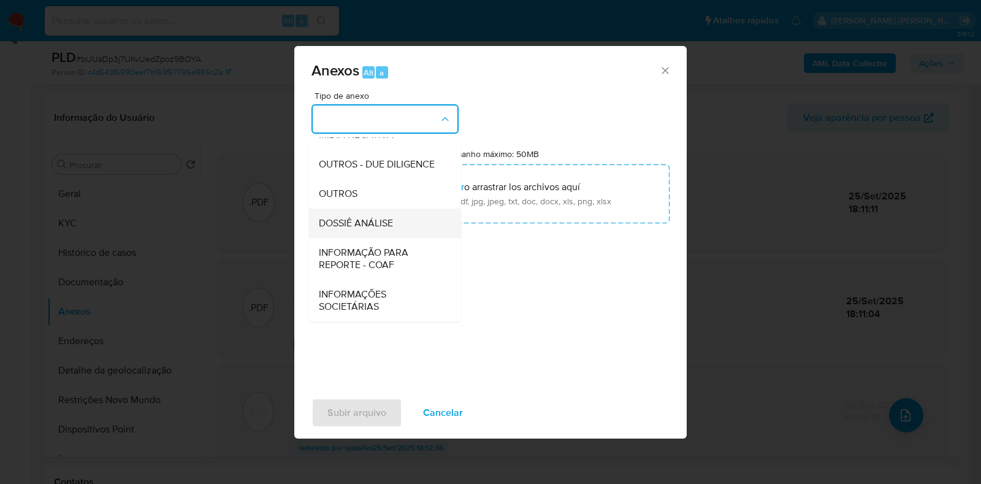
click at [393, 229] on span "DOSSIÊ ANÁLISE" at bounding box center [356, 223] width 74 height 12
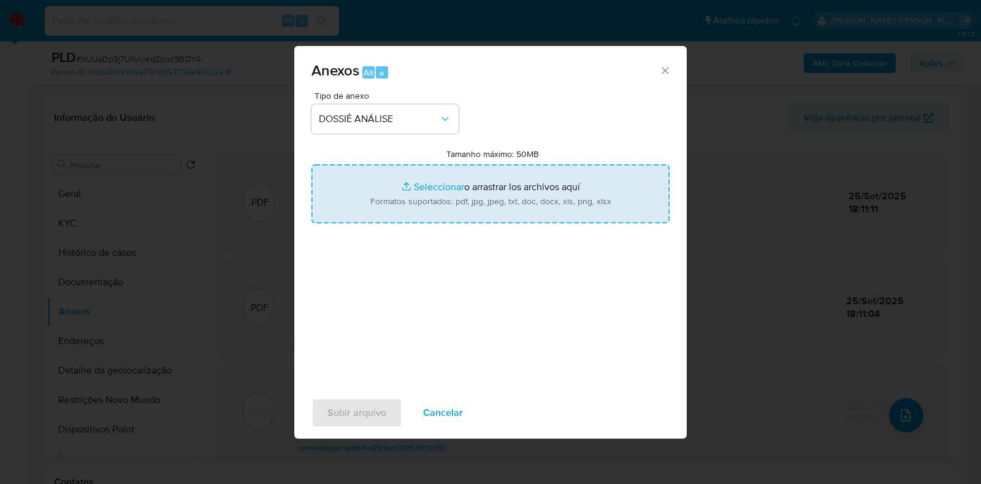
type input "C:\fakepath\5° DECLÍNIO - bUUaDp3j7UKvUedZpoz9BOYA - CNPJ 62058318000776 - BUD …"
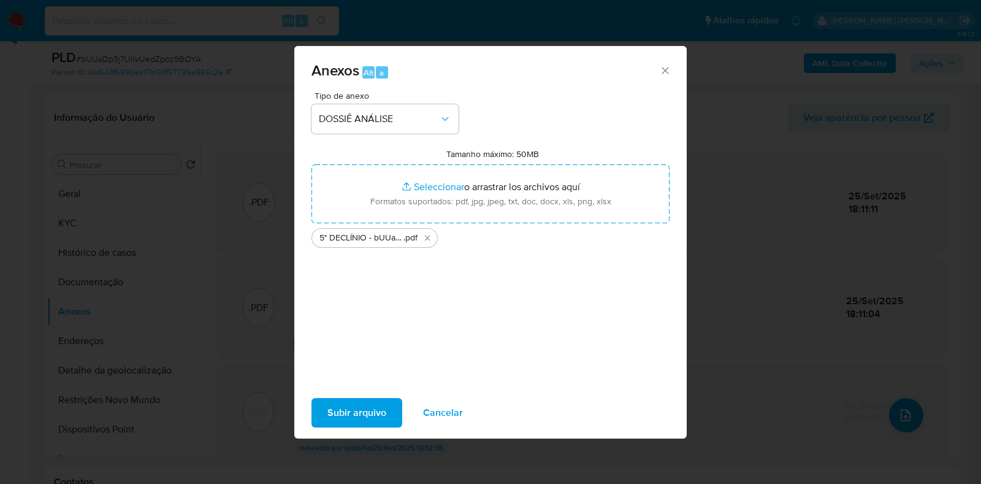
click at [361, 409] on span "Subir arquivo" at bounding box center [357, 412] width 59 height 27
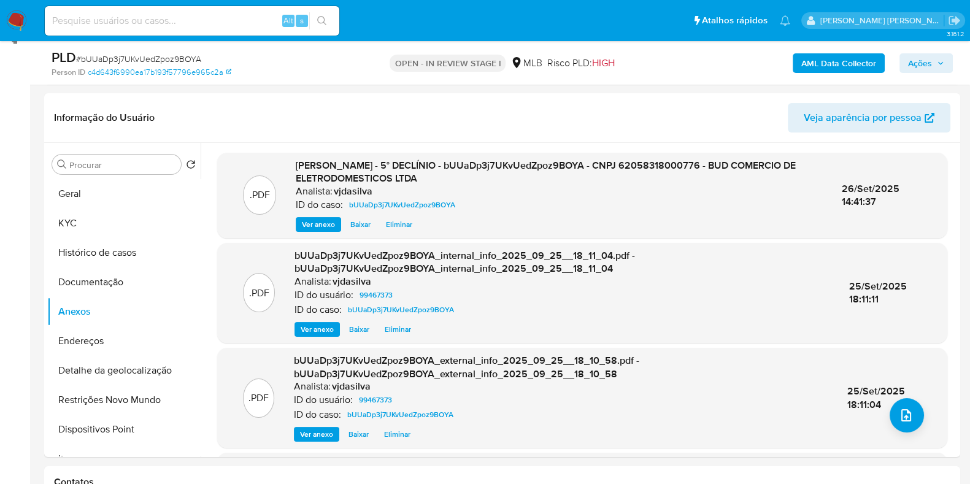
click at [911, 71] on span "Ações" at bounding box center [920, 63] width 24 height 20
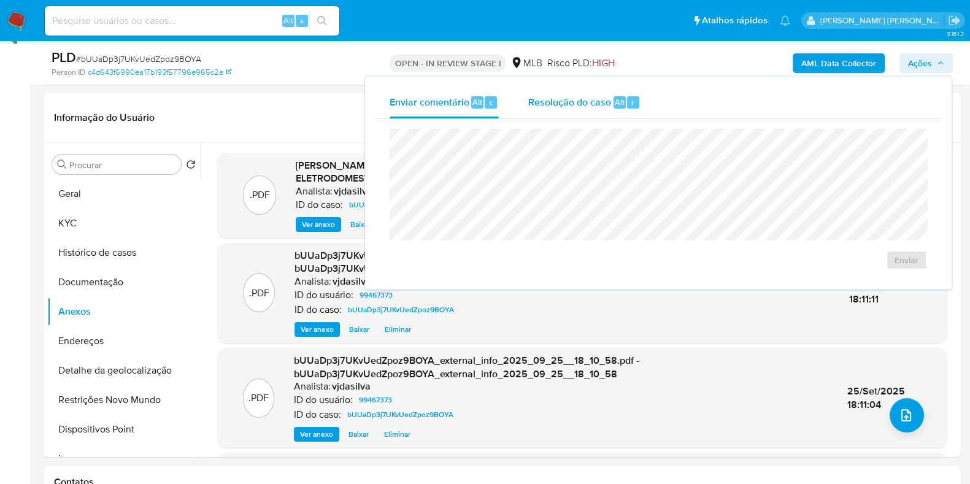
click at [586, 106] on span "Resolução do caso" at bounding box center [569, 101] width 83 height 14
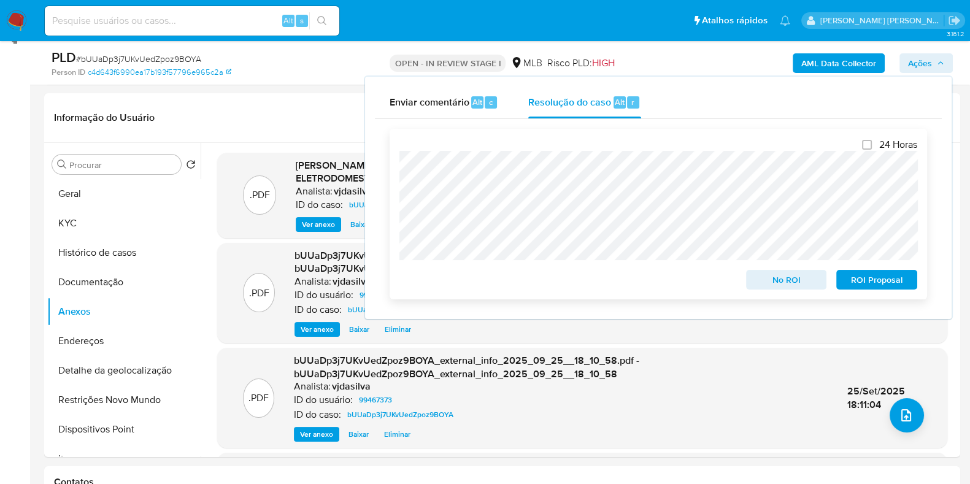
click at [768, 280] on span "No ROI" at bounding box center [786, 279] width 64 height 17
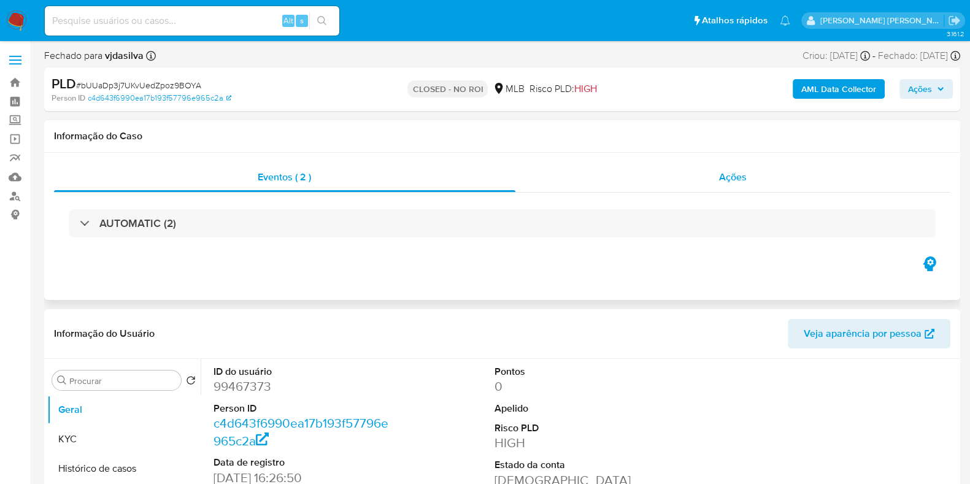
select select "10"
click at [727, 177] on span "Ações" at bounding box center [733, 177] width 28 height 14
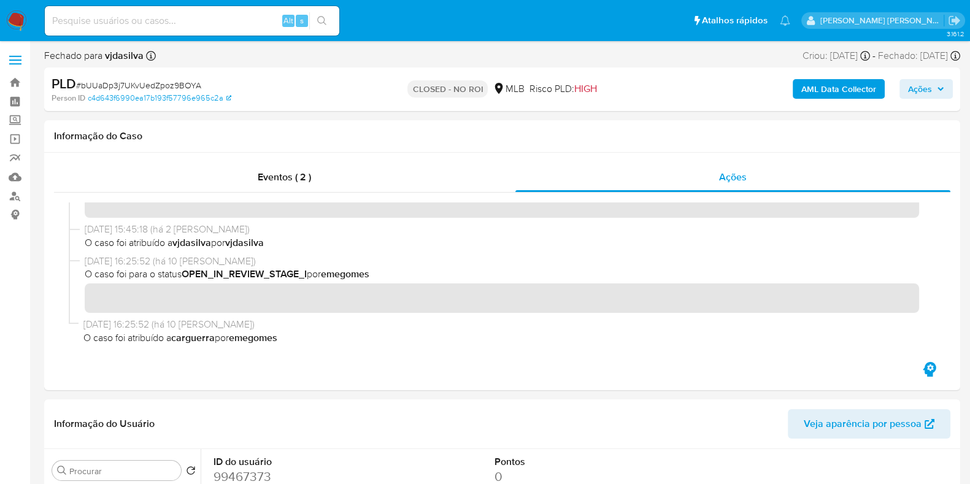
click at [187, 29] on div "Alt s" at bounding box center [192, 20] width 294 height 29
click at [172, 24] on input at bounding box center [192, 21] width 294 height 16
paste input "1180536244"
type input "1180536244"
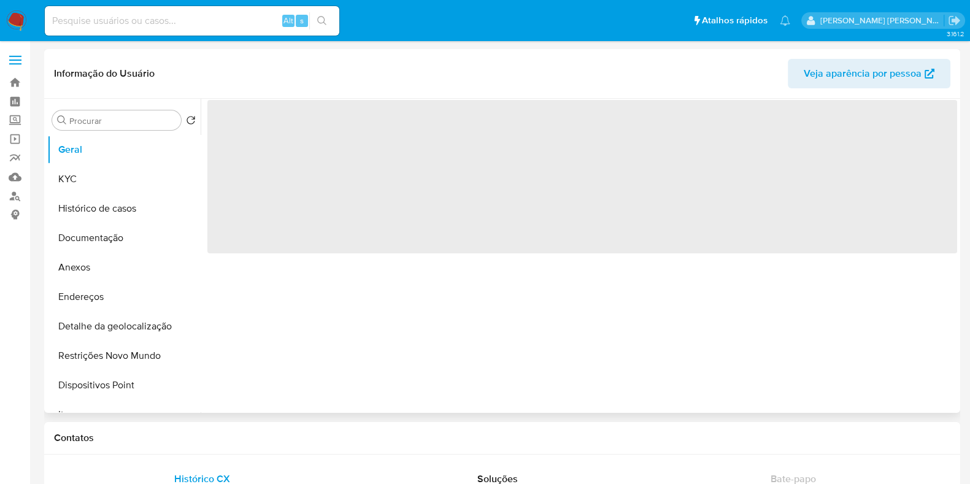
select select "10"
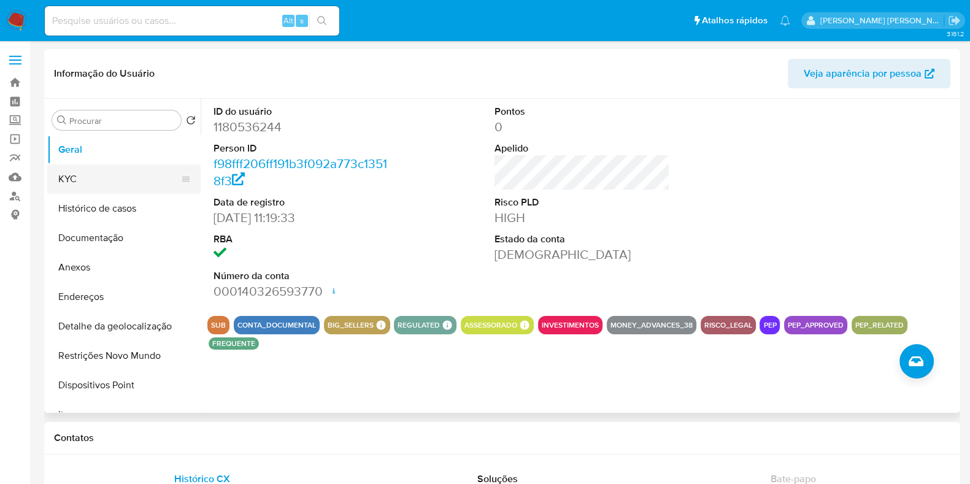
click at [132, 190] on button "KYC" at bounding box center [119, 178] width 144 height 29
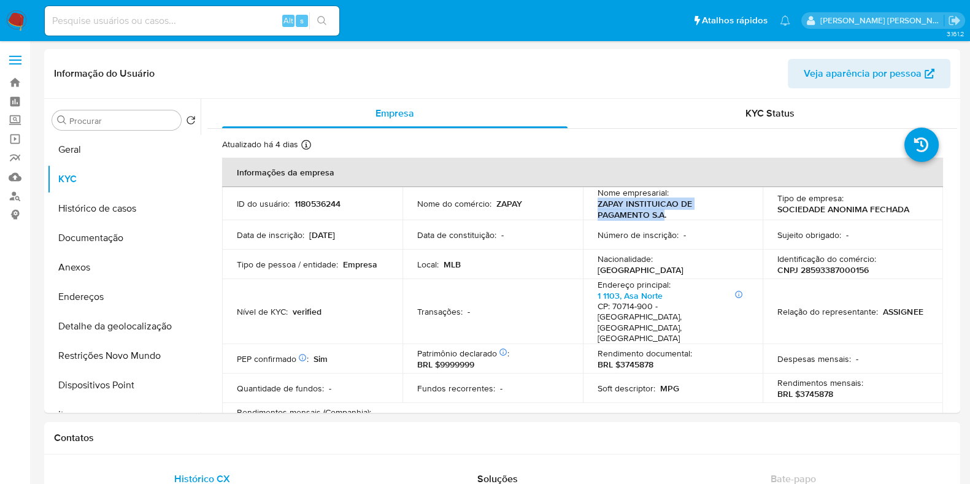
drag, startPoint x: 661, startPoint y: 217, endPoint x: 591, endPoint y: 204, distance: 71.1
click at [591, 204] on td "Nome empresarial : ZAPAY INSTITUICAO DE PAGAMENTO S.A." at bounding box center [673, 203] width 180 height 33
copy p "ZAPAY INSTITUICAO DE PAGAMENTO S.A"
click at [240, 21] on input at bounding box center [192, 21] width 294 height 16
paste input "1305036763"
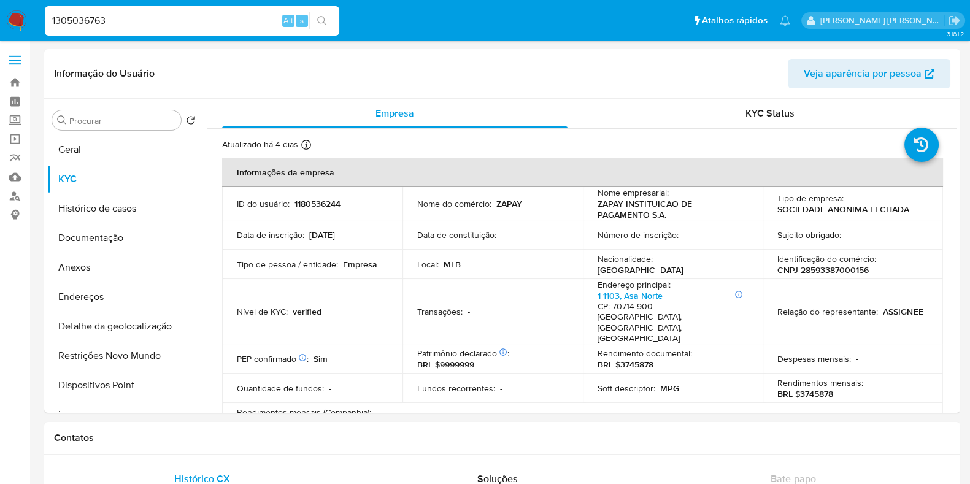
type input "1305036763"
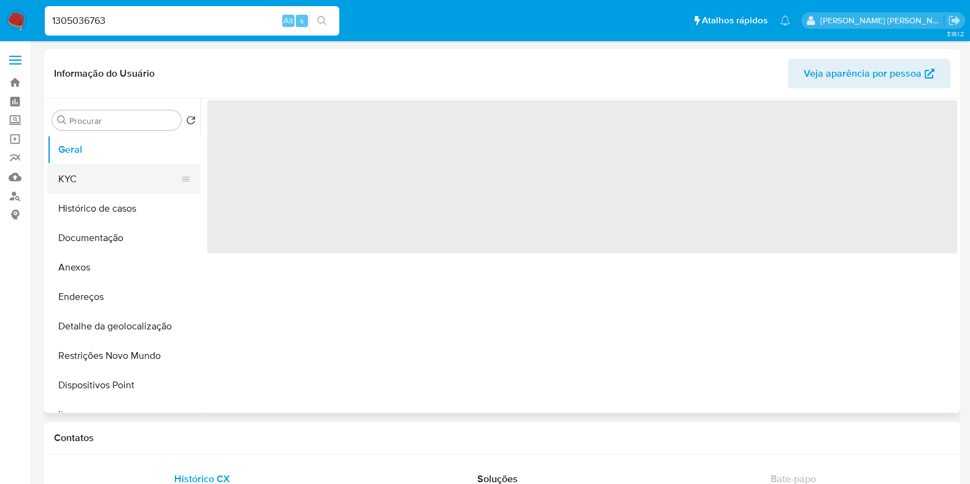
click at [125, 183] on button "KYC" at bounding box center [119, 178] width 144 height 29
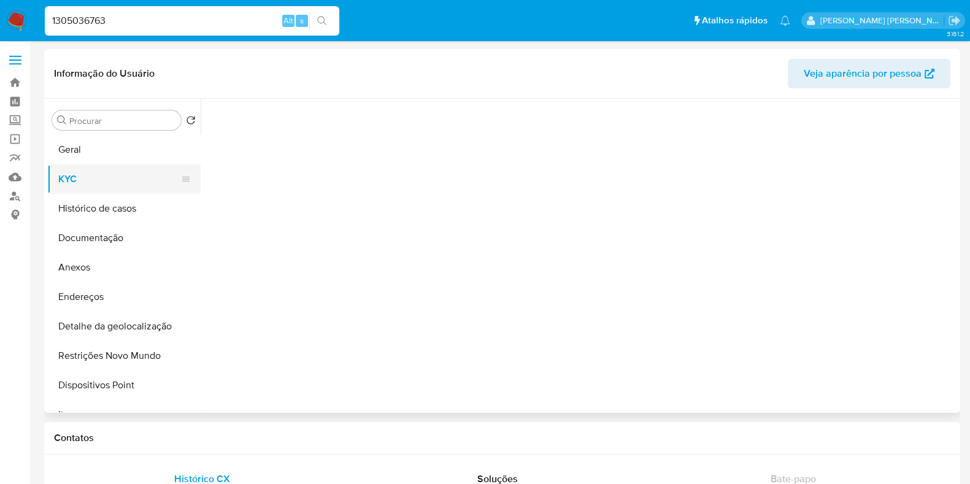
select select "10"
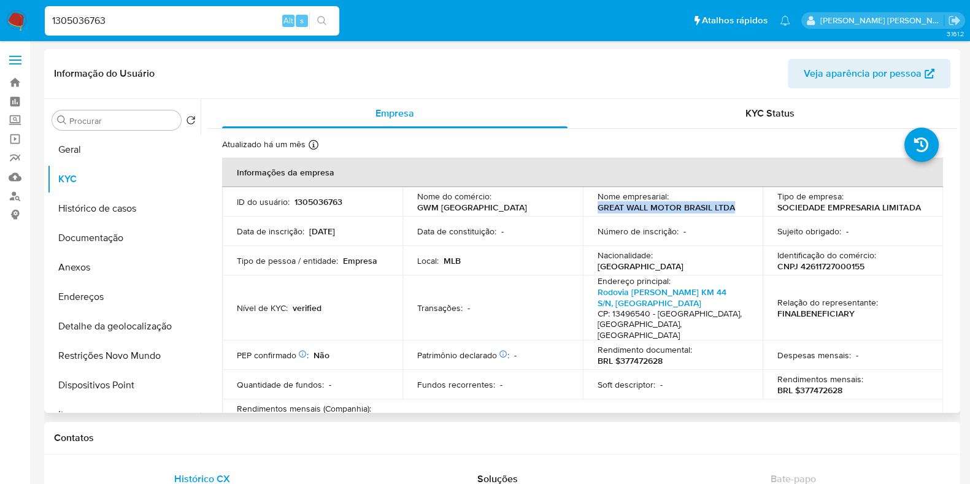
drag, startPoint x: 735, startPoint y: 208, endPoint x: 589, endPoint y: 207, distance: 145.4
click at [589, 207] on td "Nome empresarial : GREAT WALL MOTOR BRASIL LTDA" at bounding box center [673, 201] width 180 height 29
copy p "GREAT WALL MOTOR BRASIL LTDA"
drag, startPoint x: 125, startPoint y: 18, endPoint x: 23, endPoint y: 11, distance: 102.7
click at [23, 11] on nav "Pausado Ver notificaciones 1305036763 Alt s Atalhos rápidos Presiona las siguie…" at bounding box center [485, 20] width 970 height 41
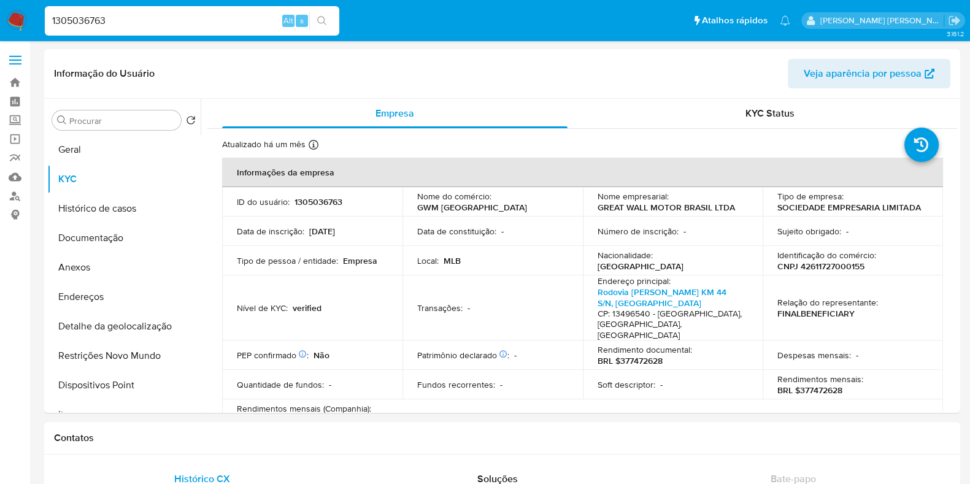
paste input "584911659"
type input "584911659"
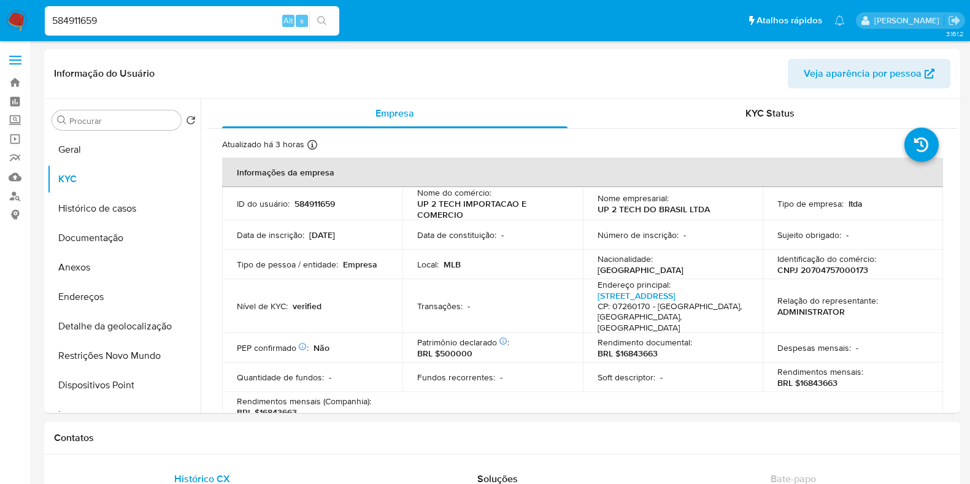
select select "10"
click at [193, 21] on input "584911659" at bounding box center [192, 21] width 294 height 16
paste input "119104041"
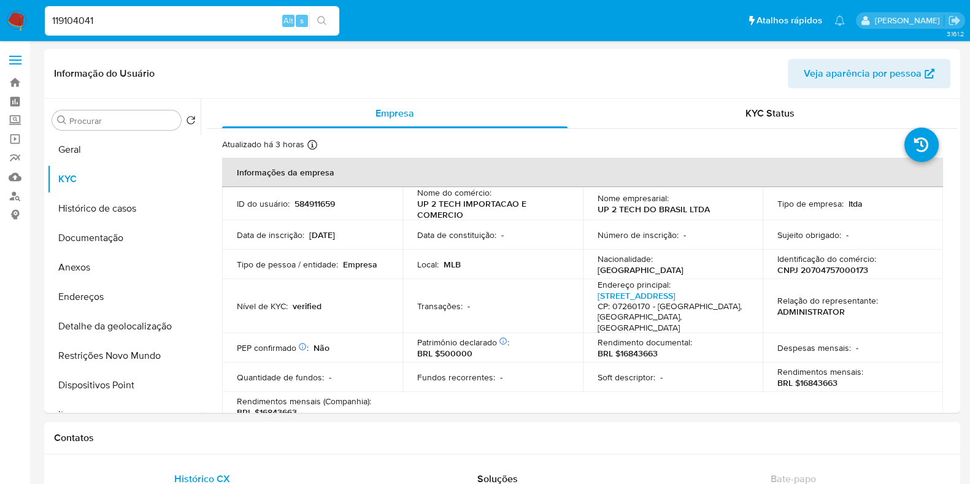
type input "119104041"
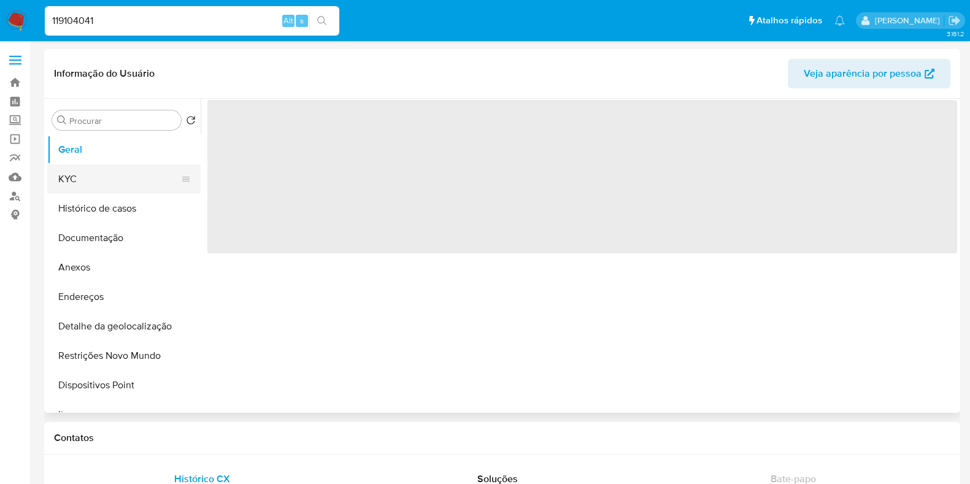
select select "10"
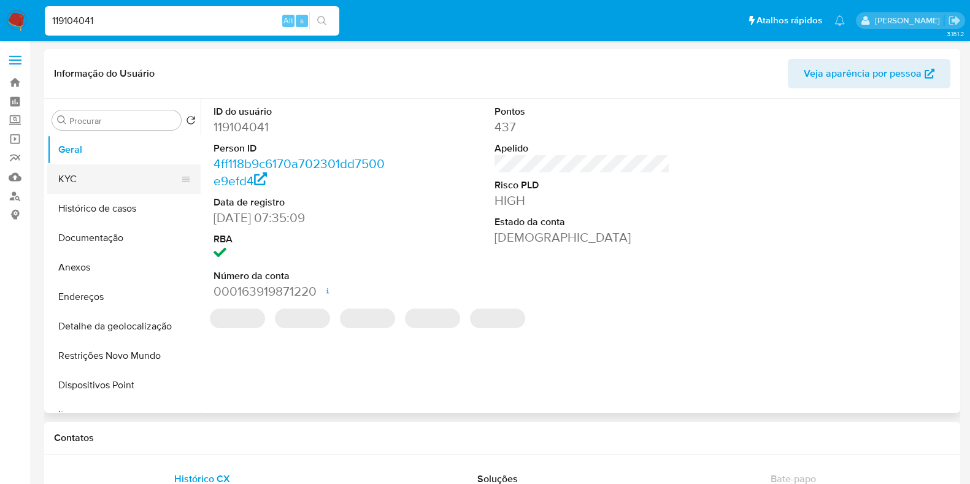
click at [129, 182] on button "KYC" at bounding box center [119, 178] width 144 height 29
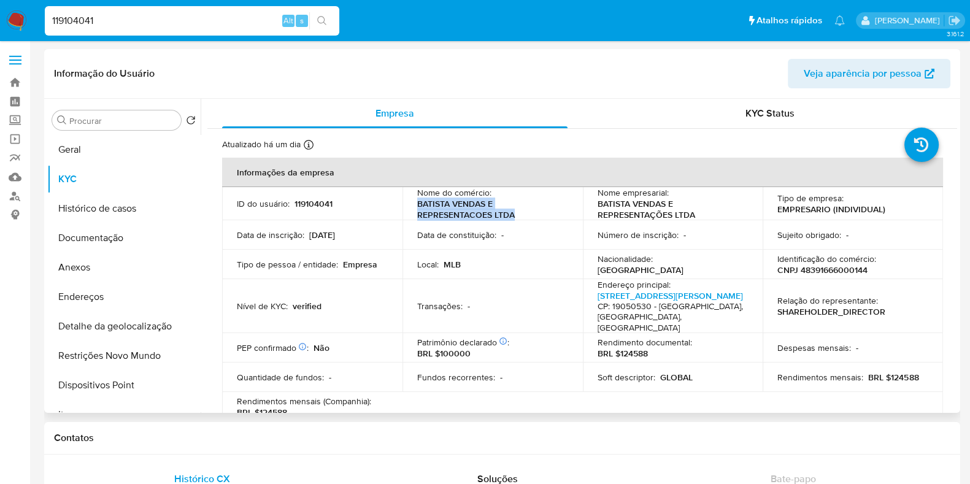
drag, startPoint x: 515, startPoint y: 215, endPoint x: 412, endPoint y: 205, distance: 104.1
click at [412, 205] on td "Nome do comércio : BATISTA VENDAS E REPRESENTACOES LTDA" at bounding box center [492, 203] width 180 height 33
copy p "BATISTA VENDAS E REPRESENTACOES LTDA"
drag, startPoint x: 115, startPoint y: 23, endPoint x: 20, endPoint y: 15, distance: 95.4
click at [20, 15] on nav "Pausado Ver notificaciones 119104041 Alt s Atalhos rápidos Presiona las siguien…" at bounding box center [485, 20] width 970 height 41
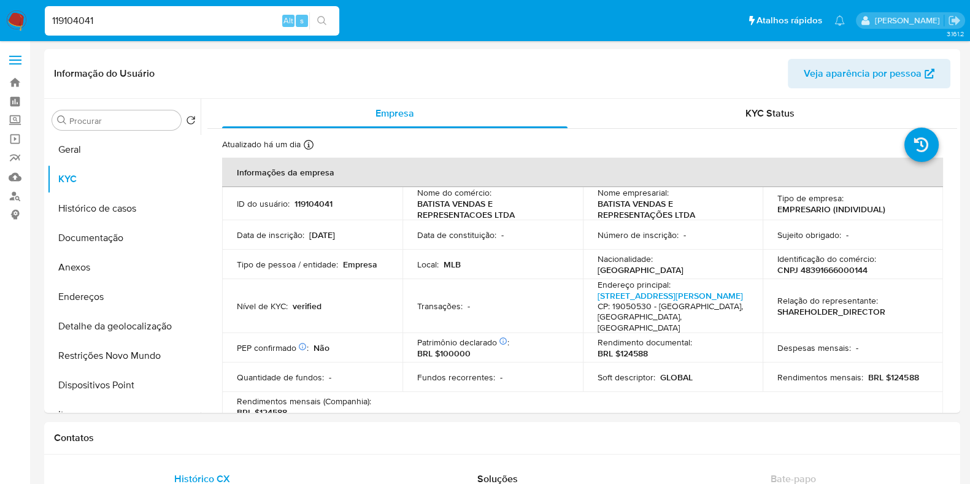
paste input "843607336"
type input "1843607336"
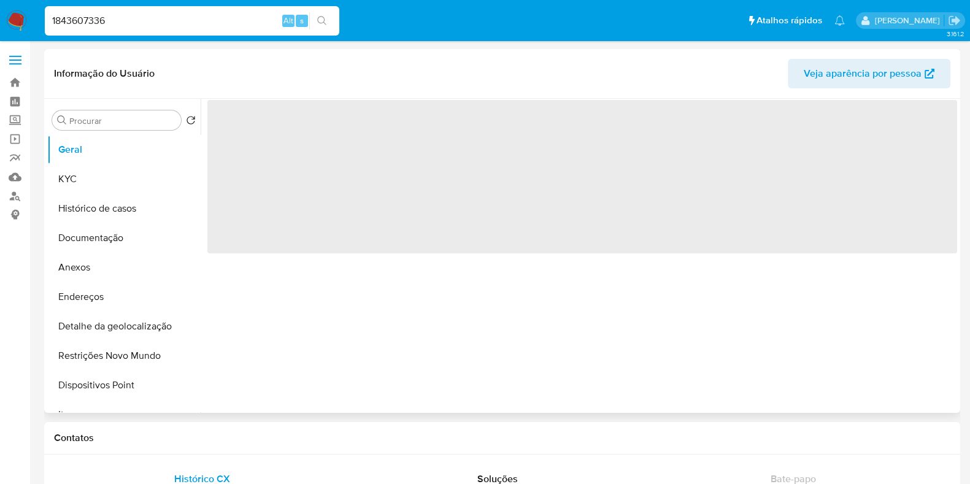
select select "10"
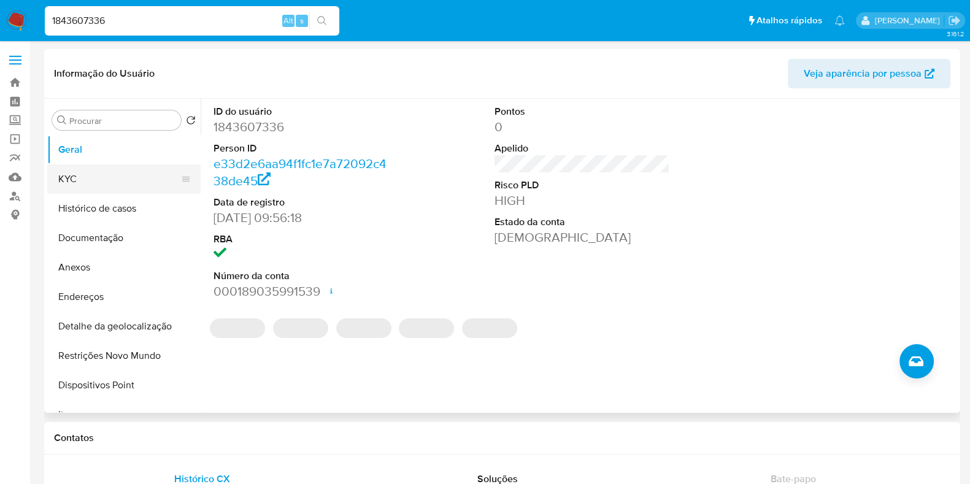
click at [97, 182] on button "KYC" at bounding box center [119, 178] width 144 height 29
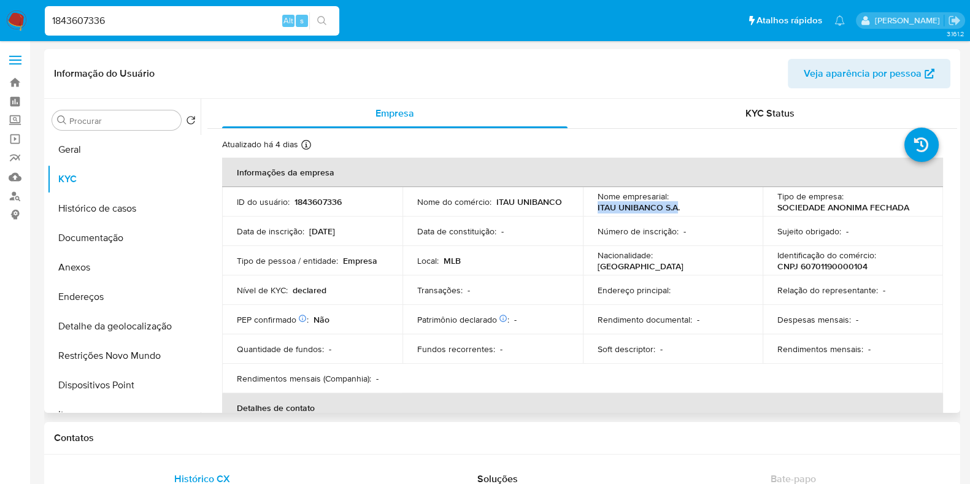
drag, startPoint x: 675, startPoint y: 210, endPoint x: 583, endPoint y: 203, distance: 92.3
click at [583, 203] on td "Nome empresarial : ITAU UNIBANCO S.A." at bounding box center [673, 201] width 180 height 29
copy p "ITAU UNIBANCO S.A"
click at [160, 20] on input "1843607336" at bounding box center [192, 21] width 294 height 16
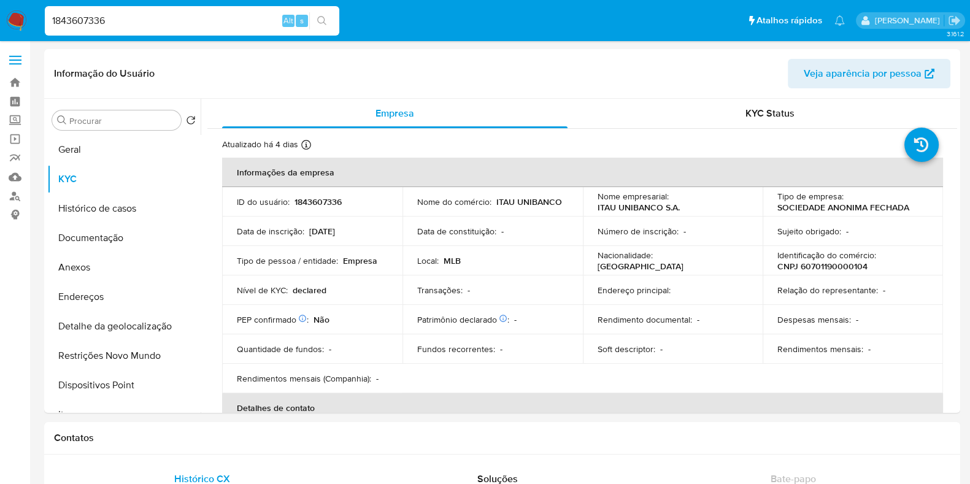
click at [160, 20] on input "1843607336" at bounding box center [192, 21] width 294 height 16
paste input "K7s6k5S8hNrEHBfvPJ6Y73Xq"
type input "K7s6k5S8hNrEHBfvPJ6Y73Xq"
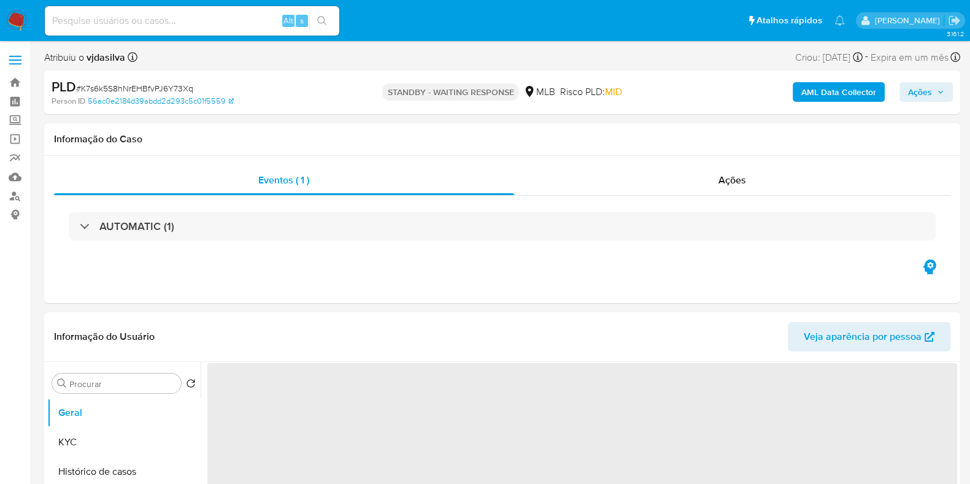
select select "10"
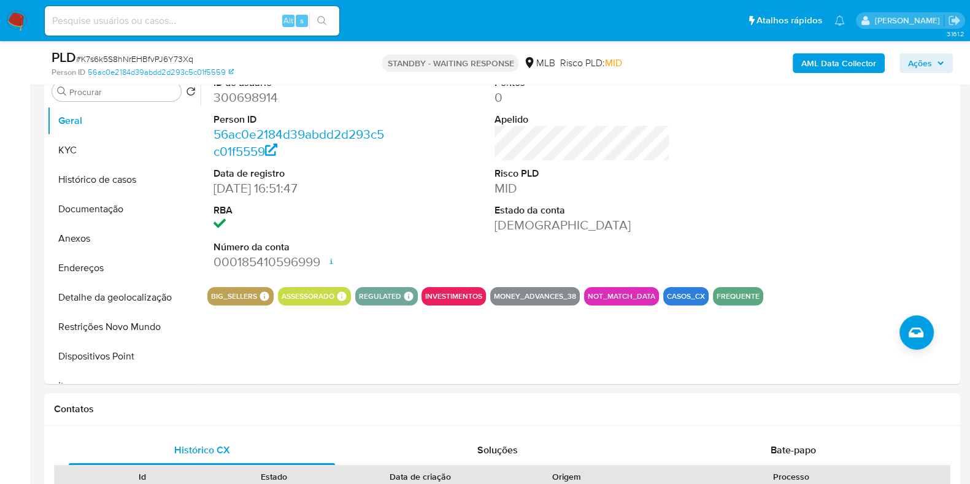
scroll to position [251, 0]
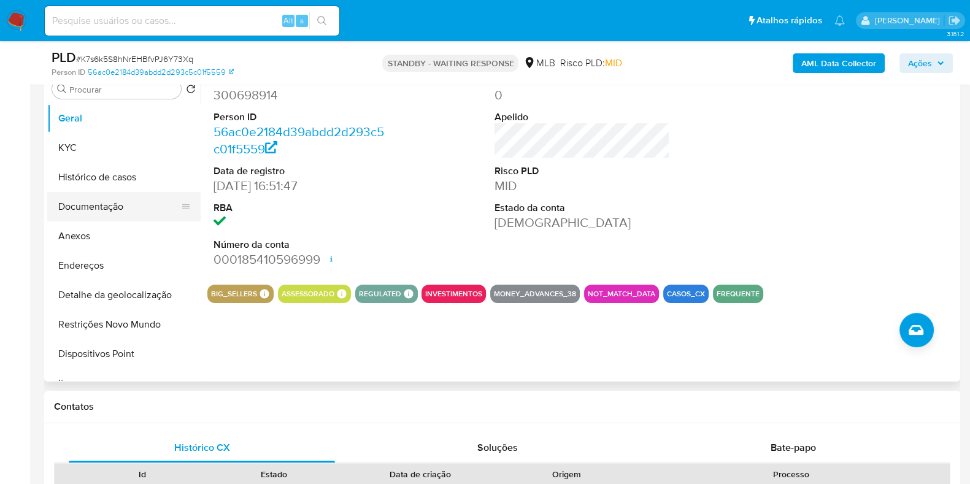
click at [104, 203] on button "Documentação" at bounding box center [119, 206] width 144 height 29
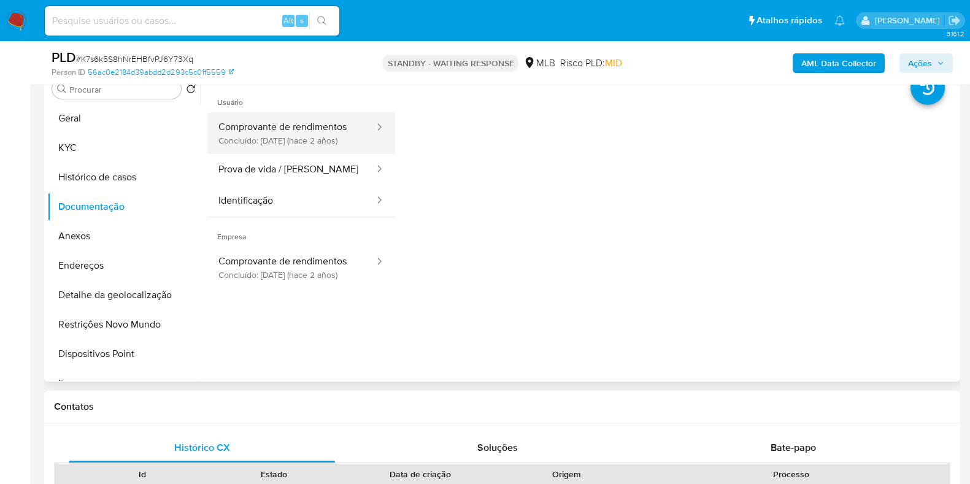
click at [299, 147] on button "Comprovante de rendimentos Concluído: 15/06/2023 (hace 2 años)" at bounding box center [291, 133] width 168 height 42
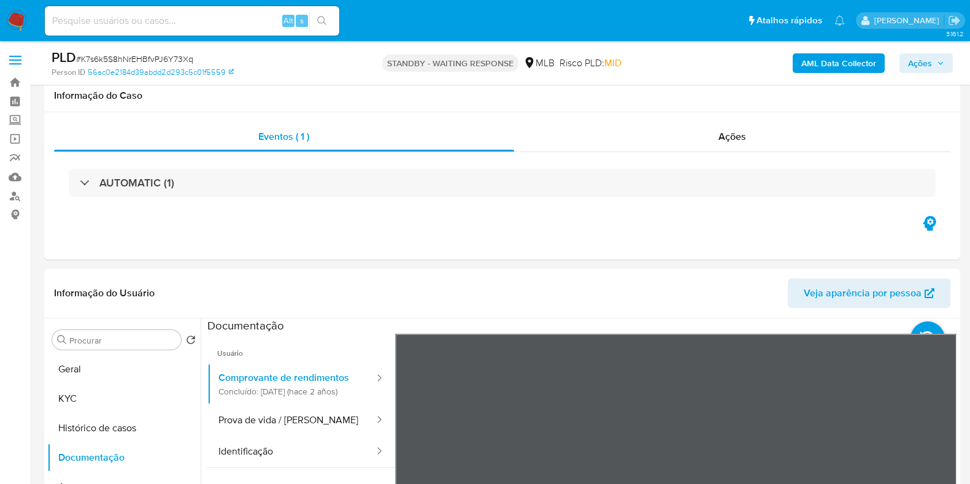
select select "10"
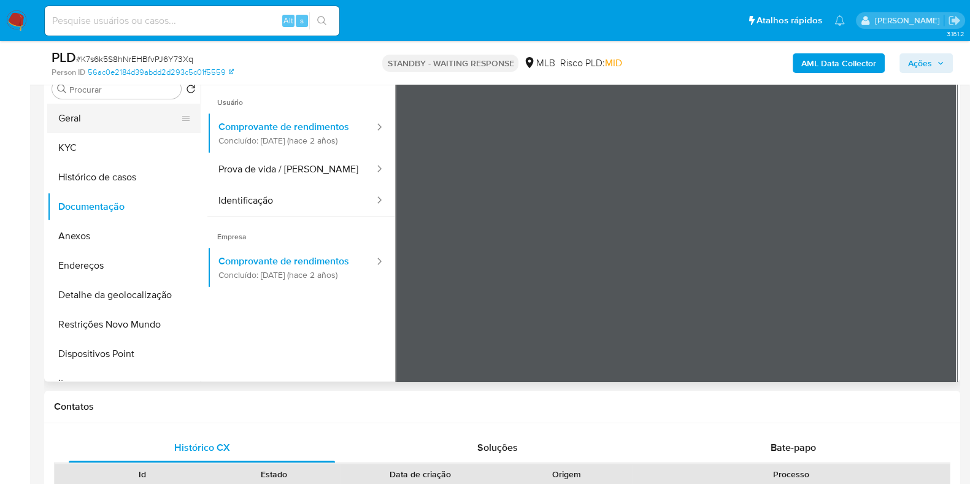
click at [123, 107] on button "Geral" at bounding box center [119, 118] width 144 height 29
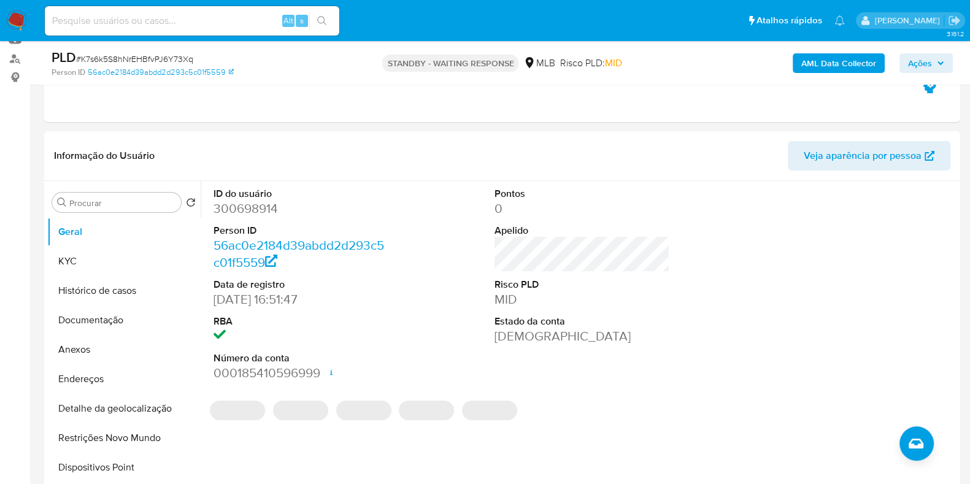
scroll to position [140, 0]
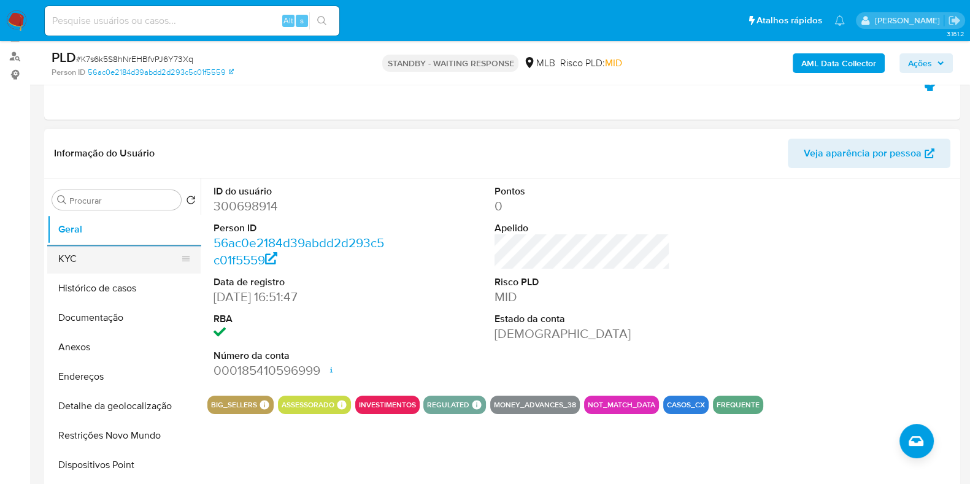
click at [98, 263] on button "KYC" at bounding box center [119, 258] width 144 height 29
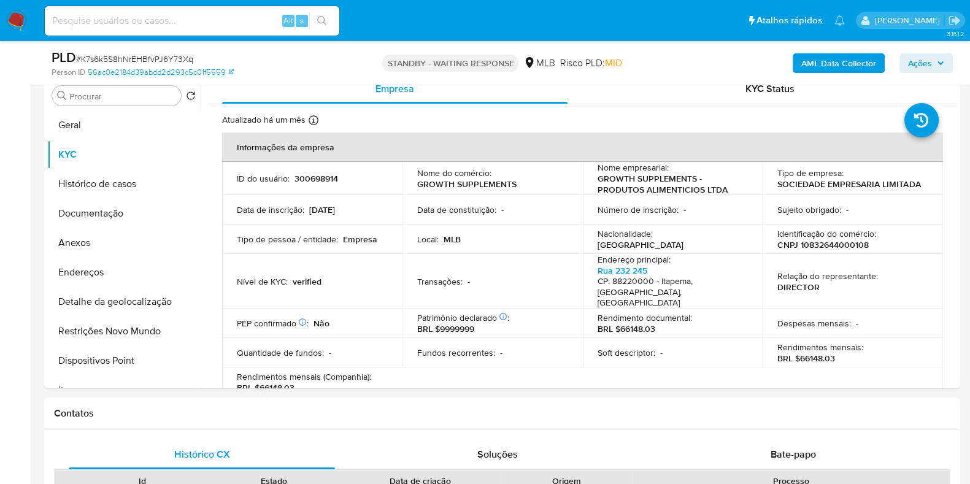
scroll to position [232, 0]
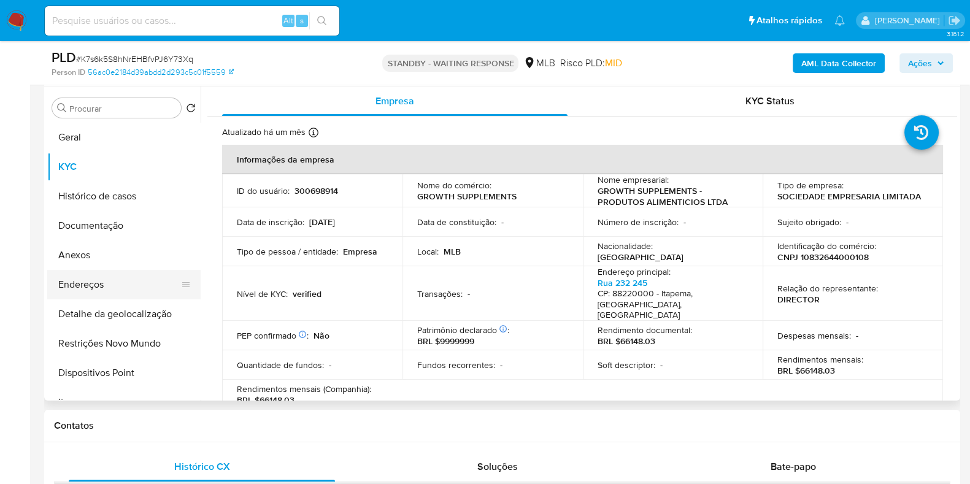
click at [110, 280] on button "Endereços" at bounding box center [119, 284] width 144 height 29
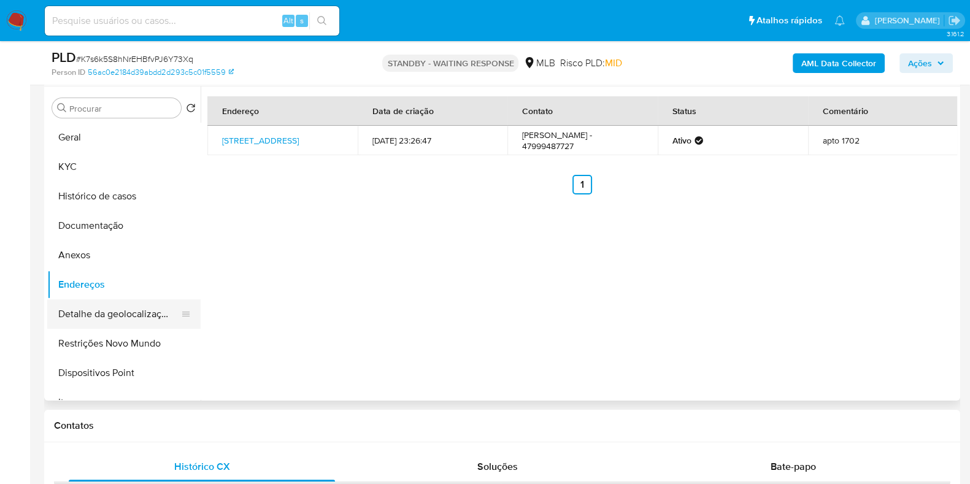
click at [138, 313] on button "Detalhe da geolocalização" at bounding box center [119, 313] width 144 height 29
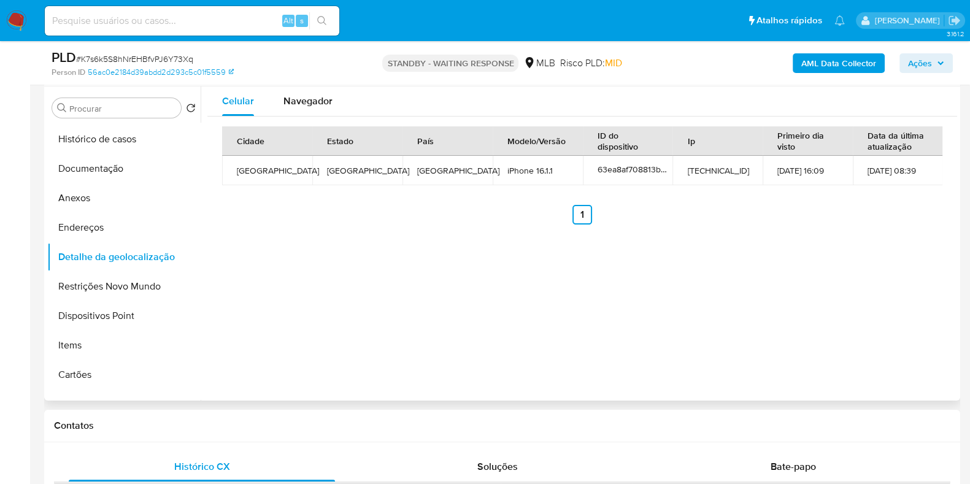
scroll to position [62, 0]
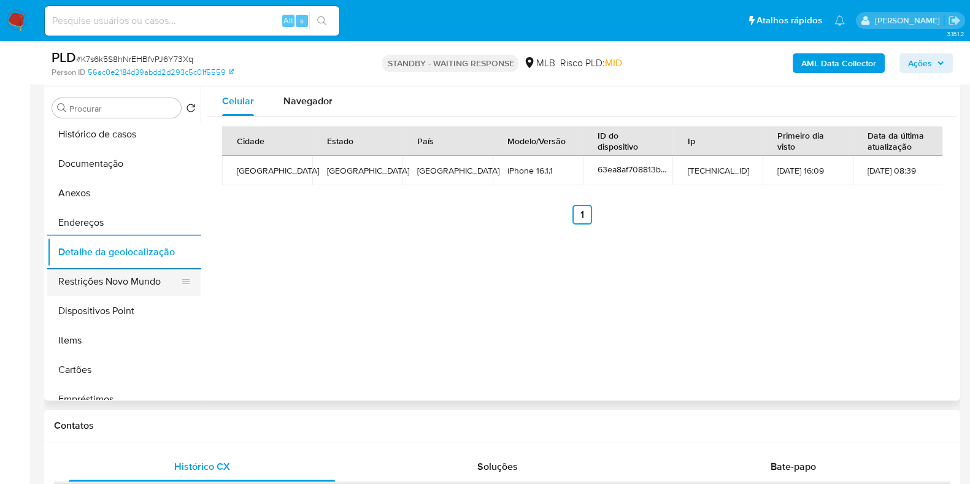
click at [132, 285] on button "Restrições Novo Mundo" at bounding box center [119, 281] width 144 height 29
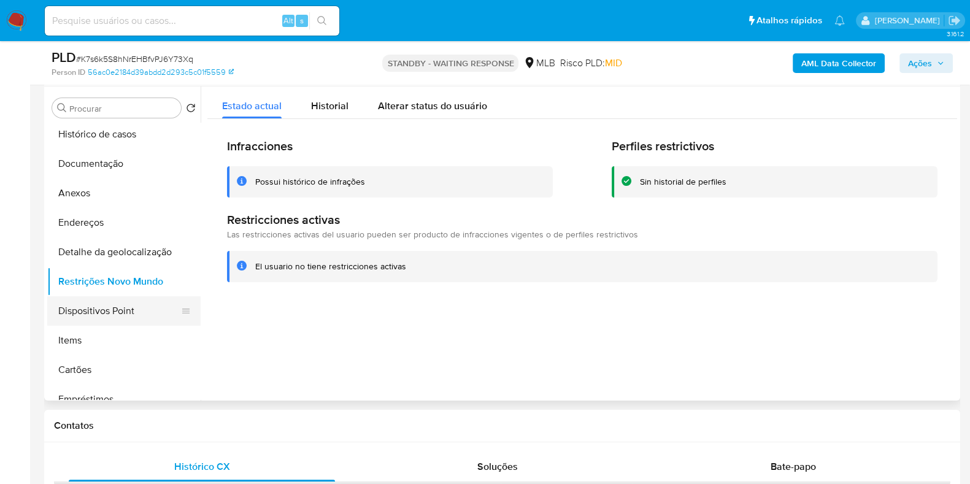
click at [136, 312] on button "Dispositivos Point" at bounding box center [119, 310] width 144 height 29
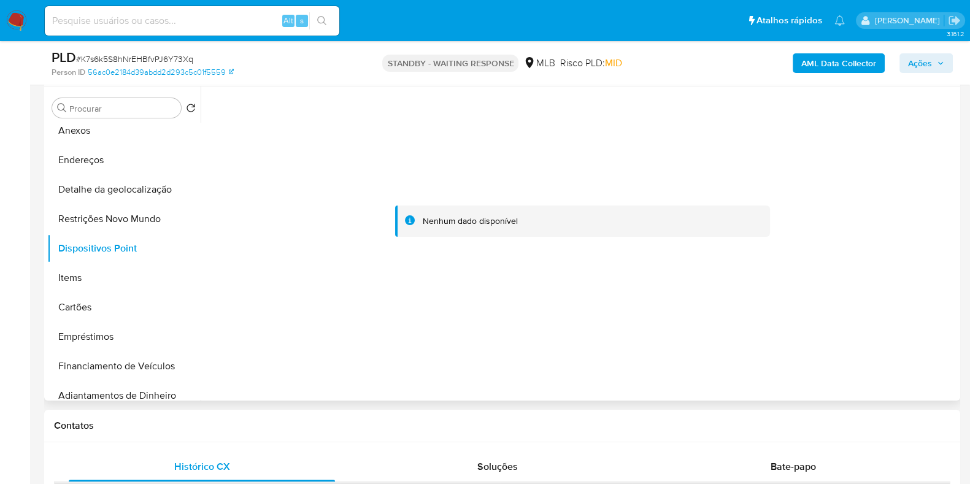
scroll to position [129, 0]
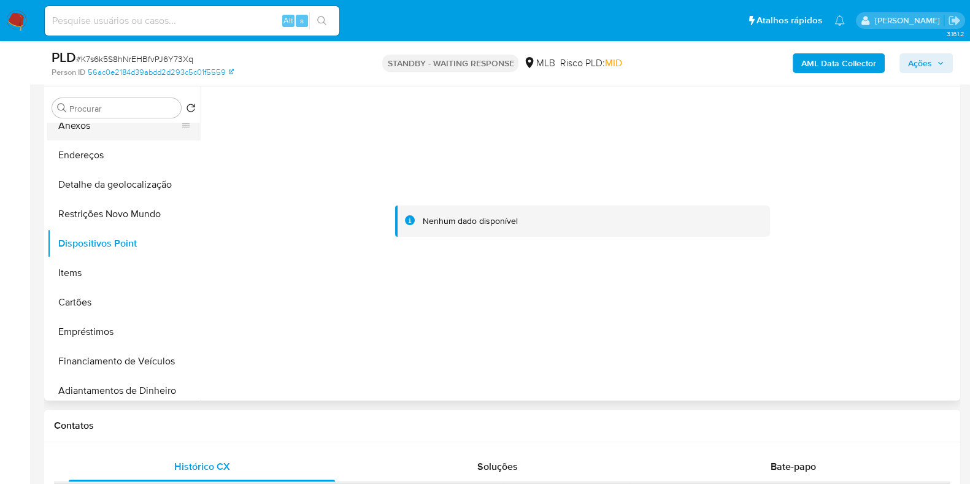
click at [125, 128] on button "Anexos" at bounding box center [119, 125] width 144 height 29
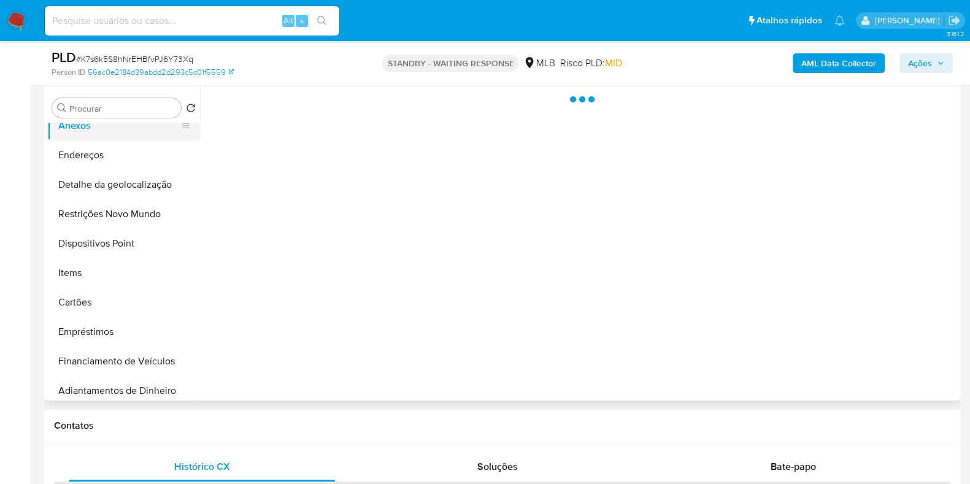
click at [125, 128] on button "Anexos" at bounding box center [119, 125] width 144 height 29
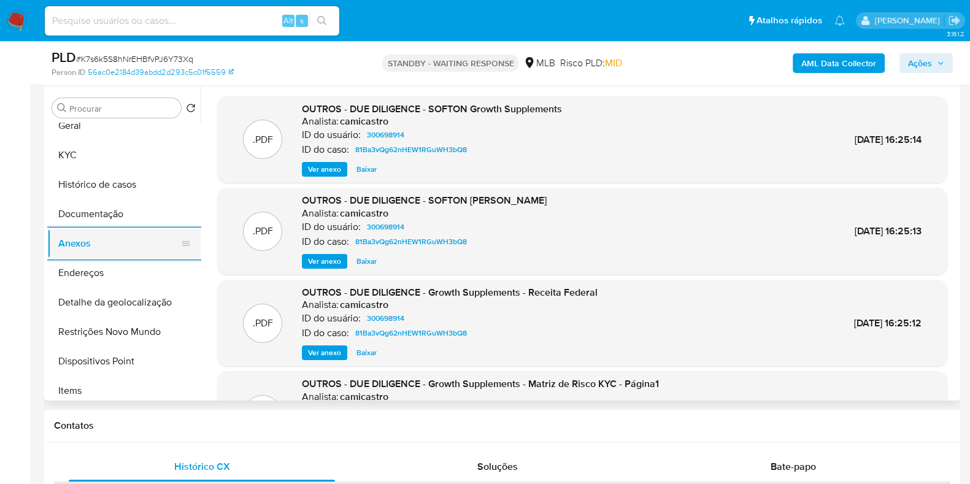
scroll to position [7, 0]
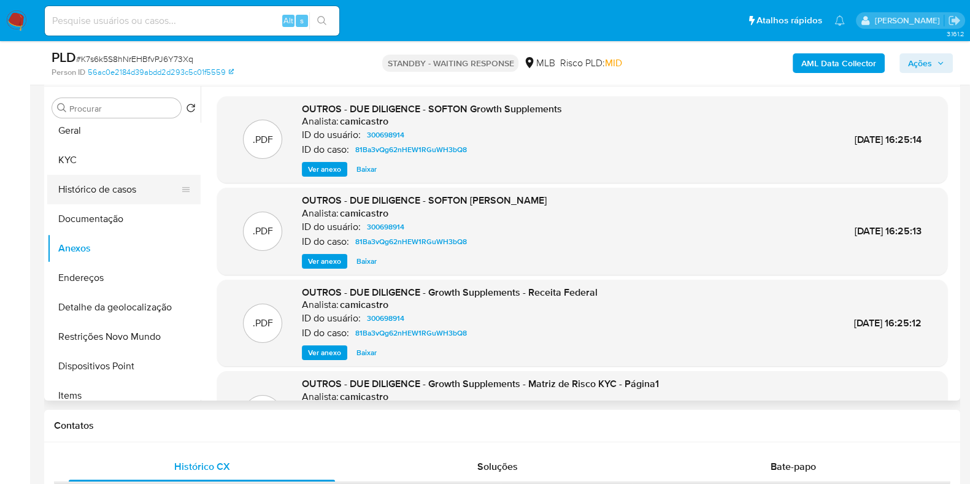
click at [148, 185] on button "Histórico de casos" at bounding box center [119, 189] width 144 height 29
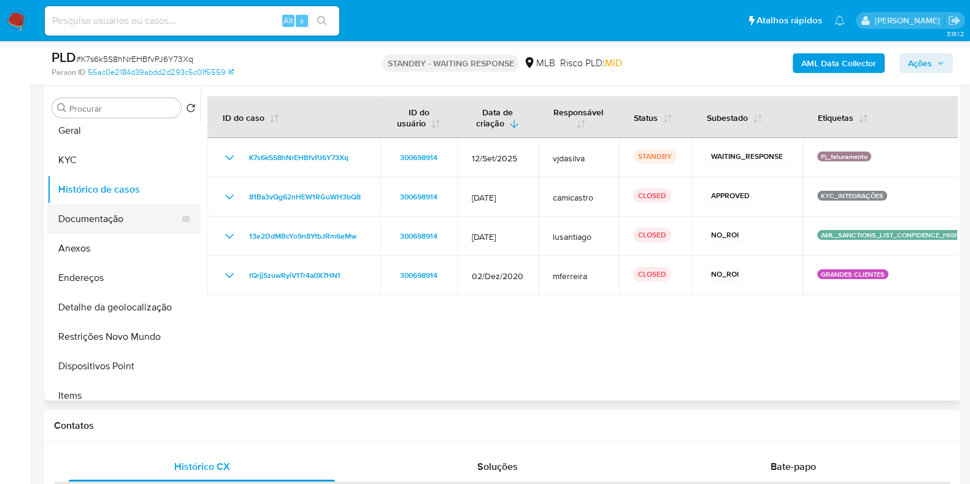
click at [131, 225] on button "Documentação" at bounding box center [119, 218] width 144 height 29
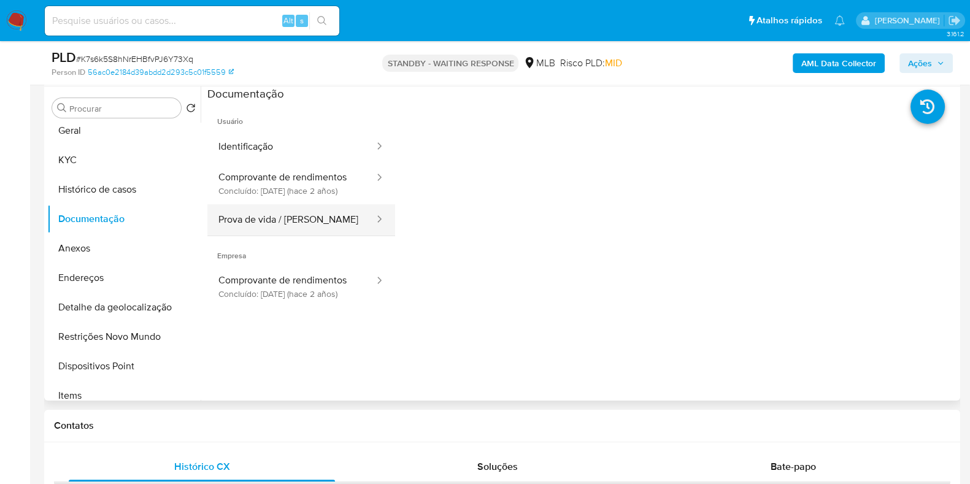
click at [276, 236] on button "Prova de vida / Selfie" at bounding box center [291, 219] width 168 height 31
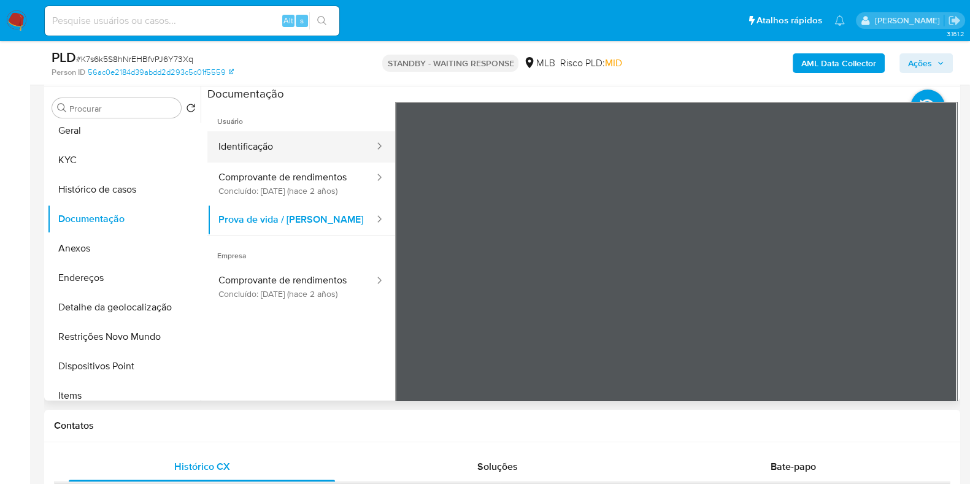
click at [272, 148] on button "Identificação" at bounding box center [291, 146] width 168 height 31
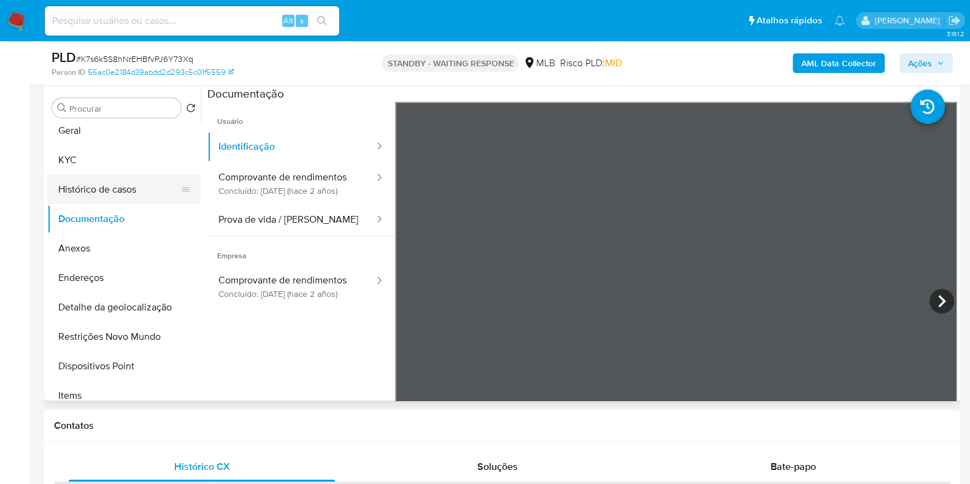
click at [147, 184] on button "Histórico de casos" at bounding box center [119, 189] width 144 height 29
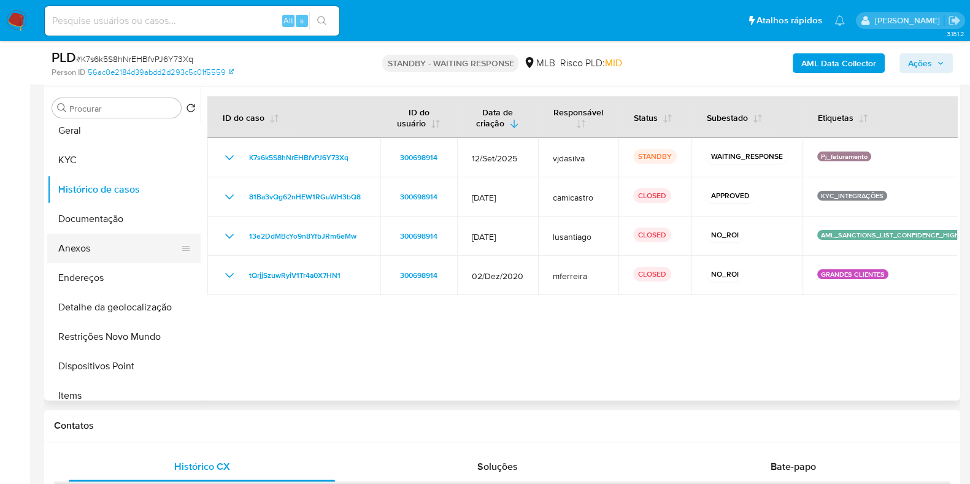
click at [144, 245] on button "Anexos" at bounding box center [119, 248] width 144 height 29
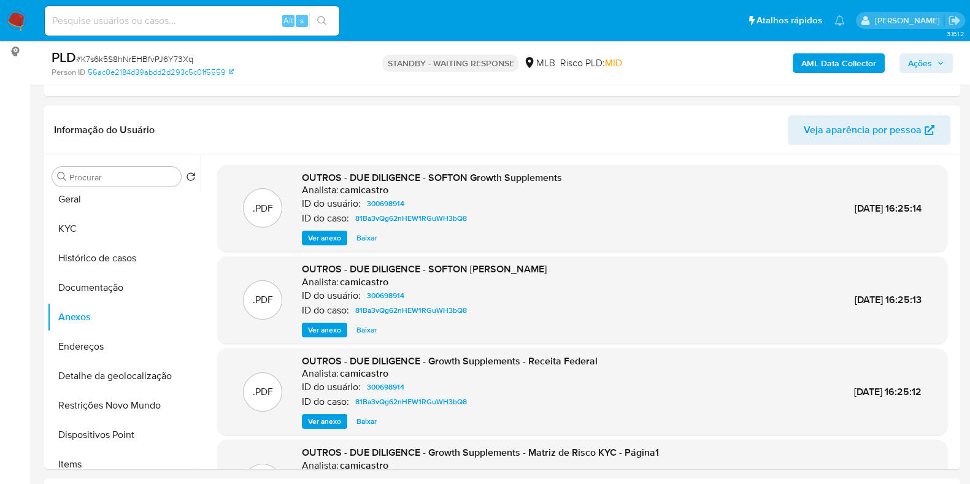
scroll to position [147, 0]
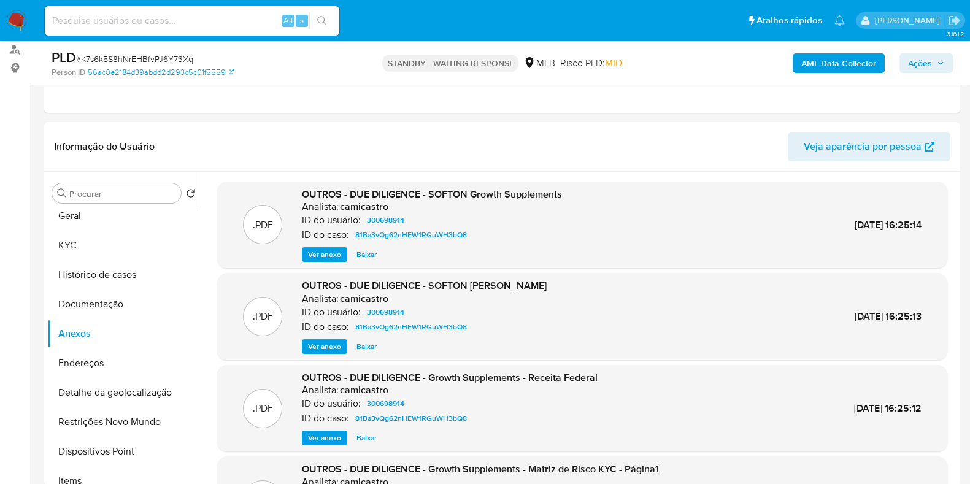
click at [832, 63] on b "AML Data Collector" at bounding box center [838, 63] width 75 height 20
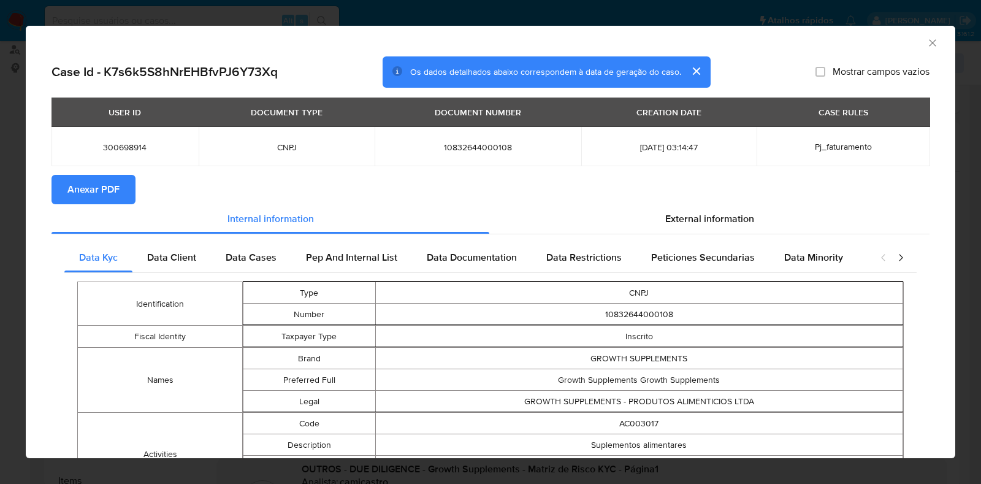
click at [113, 186] on span "Anexar PDF" at bounding box center [93, 189] width 52 height 27
click at [927, 42] on icon "Fechar a janela" at bounding box center [933, 43] width 12 height 12
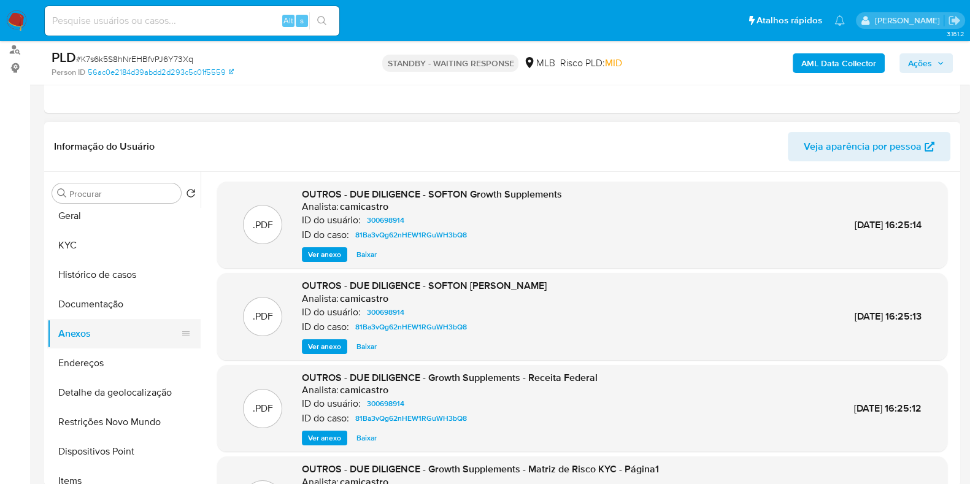
click at [78, 332] on button "Anexos" at bounding box center [119, 333] width 144 height 29
click at [83, 361] on button "Endereços" at bounding box center [119, 362] width 144 height 29
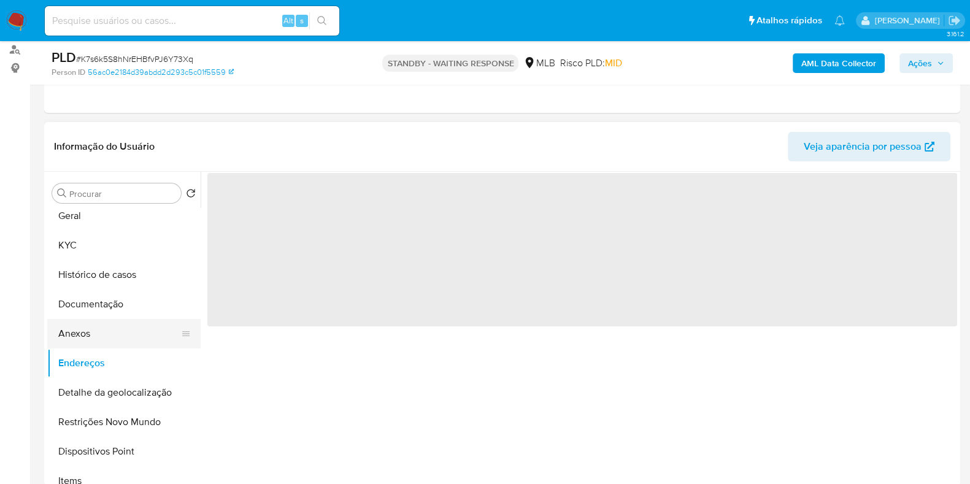
click at [77, 334] on button "Anexos" at bounding box center [119, 333] width 144 height 29
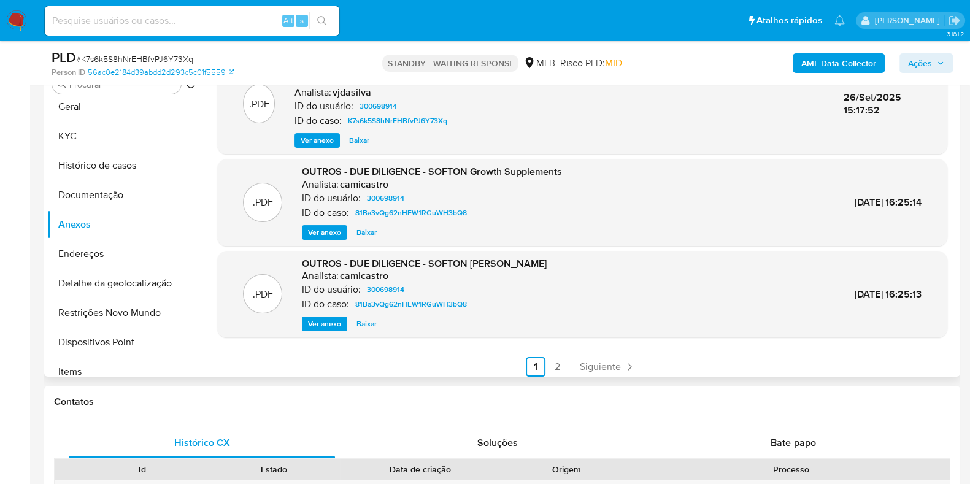
scroll to position [126, 0]
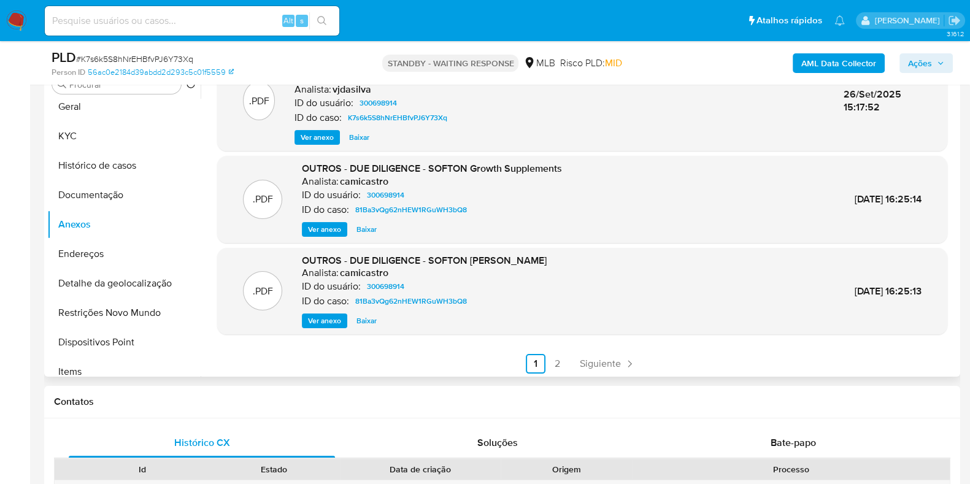
click at [778, 264] on div ".PDF OUTROS - DUE DILIGENCE - SOFTON FERNANDO ROSA DASI Analista: camicastro ID…" at bounding box center [582, 291] width 718 height 75
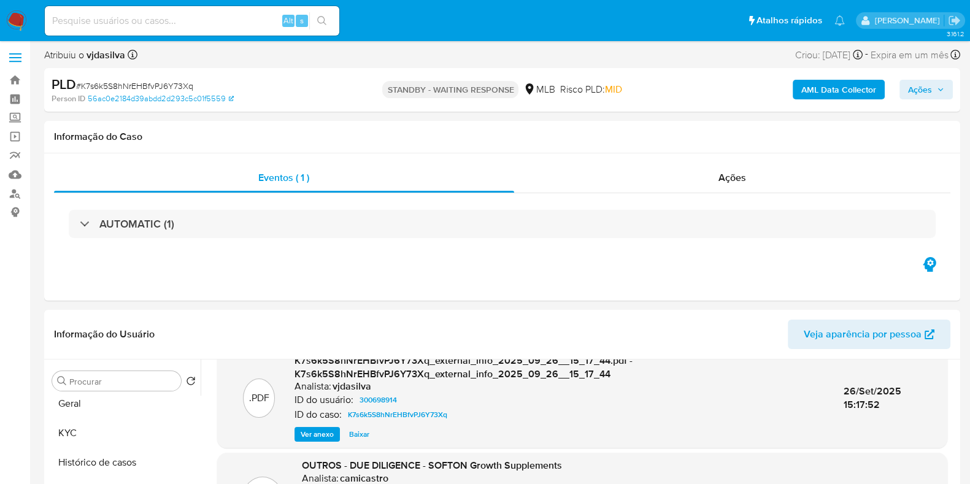
scroll to position [0, 0]
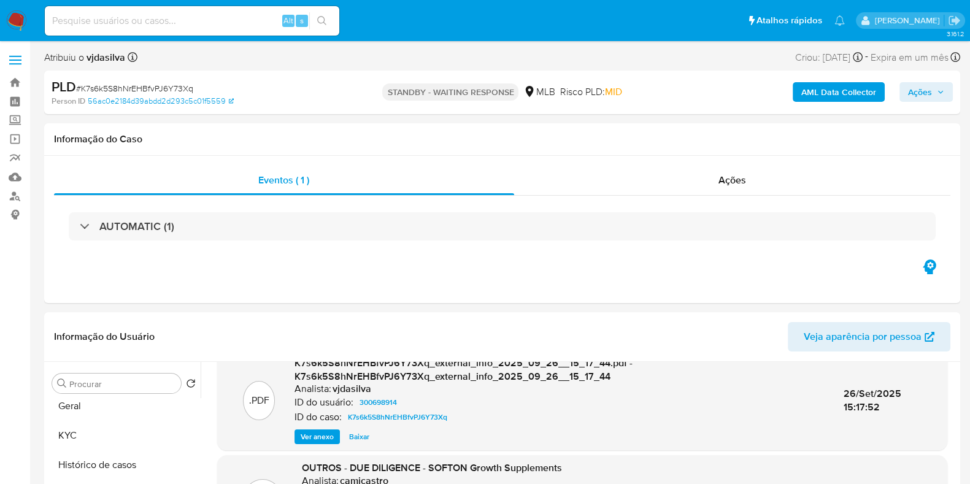
click at [483, 91] on p "STANDBY - WAITING RESPONSE" at bounding box center [450, 91] width 136 height 17
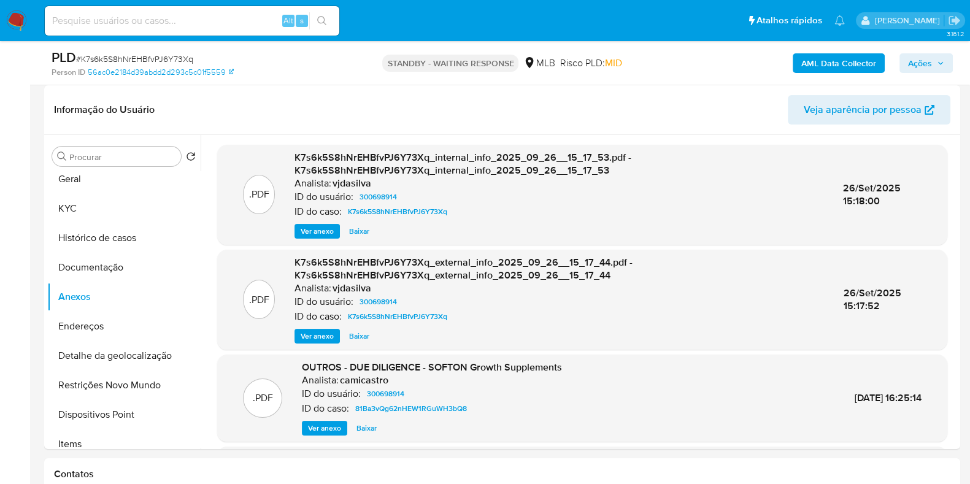
click at [907, 53] on button "Ações" at bounding box center [925, 63] width 53 height 20
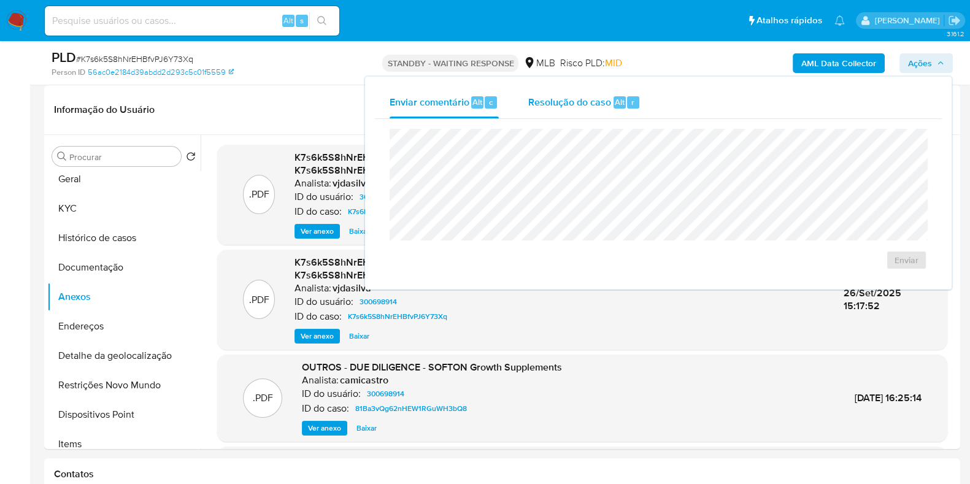
click at [580, 110] on div "Resolução do caso Alt r" at bounding box center [584, 102] width 112 height 32
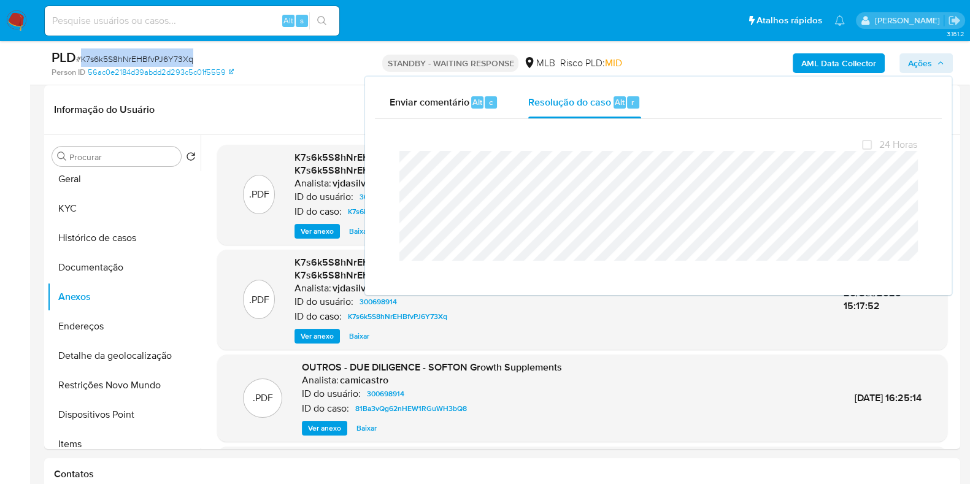
drag, startPoint x: 196, startPoint y: 58, endPoint x: 82, endPoint y: 58, distance: 114.1
click at [82, 58] on div "PLD # K7s6k5S8hNrEHBfvPJ6Y73Xq" at bounding box center [200, 57] width 296 height 18
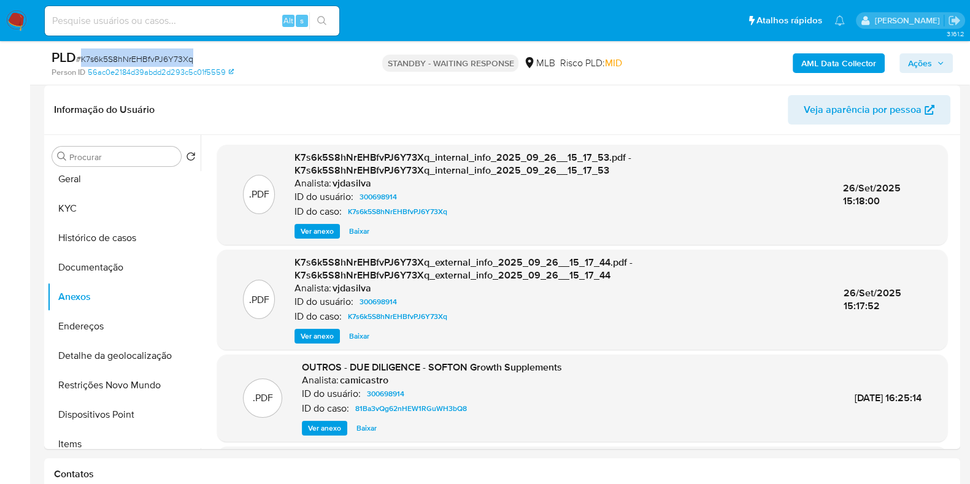
copy span "K7s6k5S8hNrEHBfvPJ6Y73Xq"
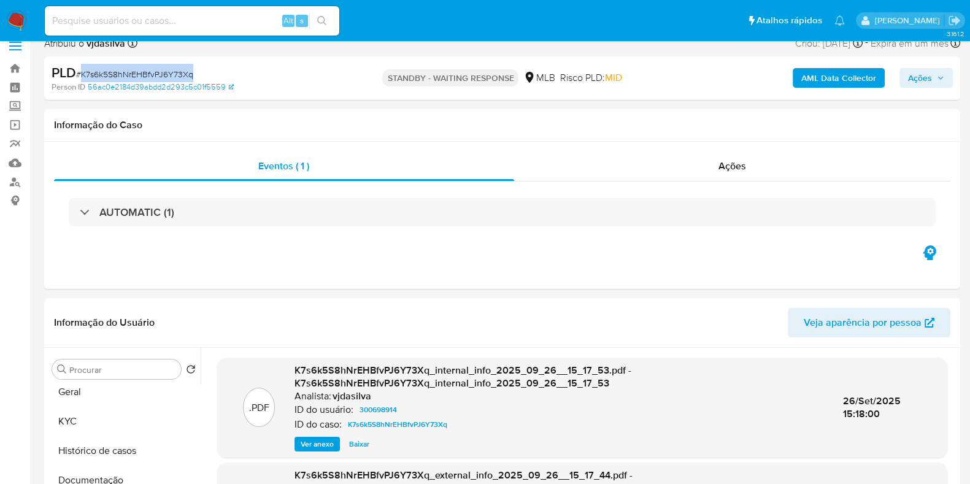
scroll to position [12, 0]
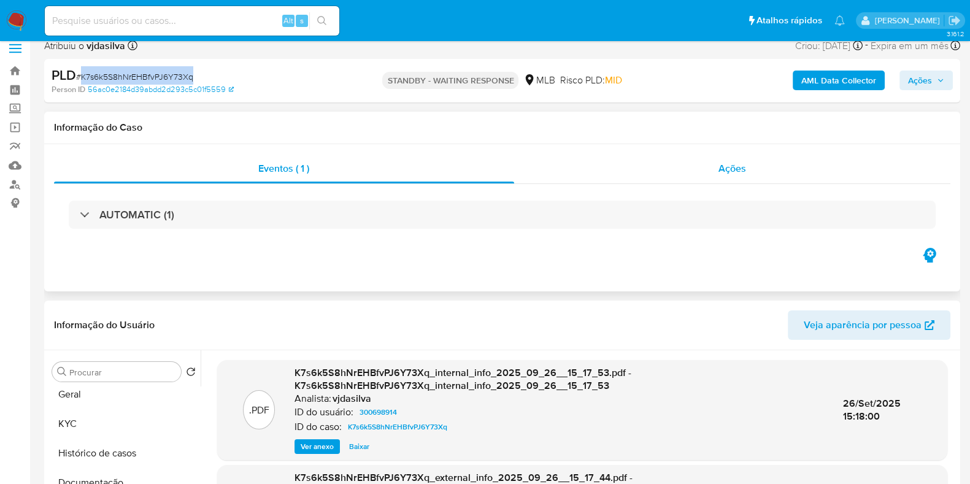
click at [734, 172] on span "Ações" at bounding box center [732, 168] width 28 height 14
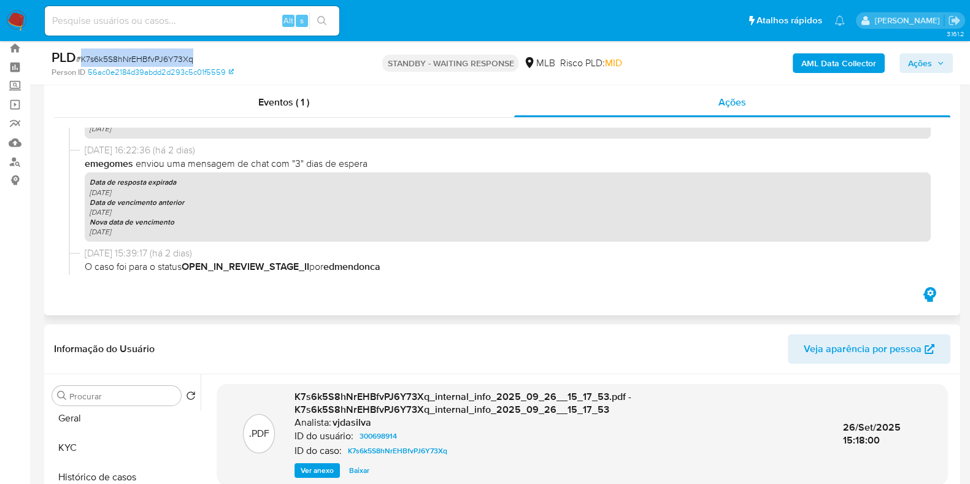
scroll to position [257, 0]
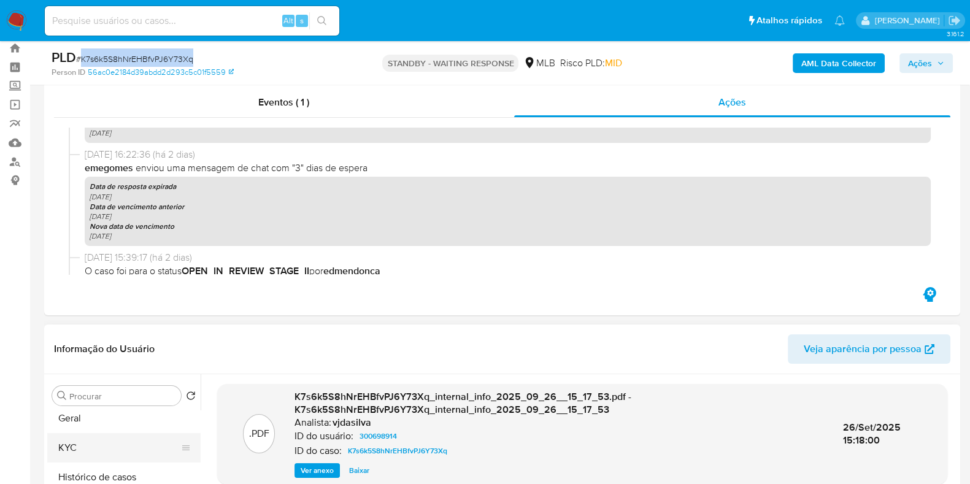
click at [124, 446] on button "KYC" at bounding box center [119, 447] width 144 height 29
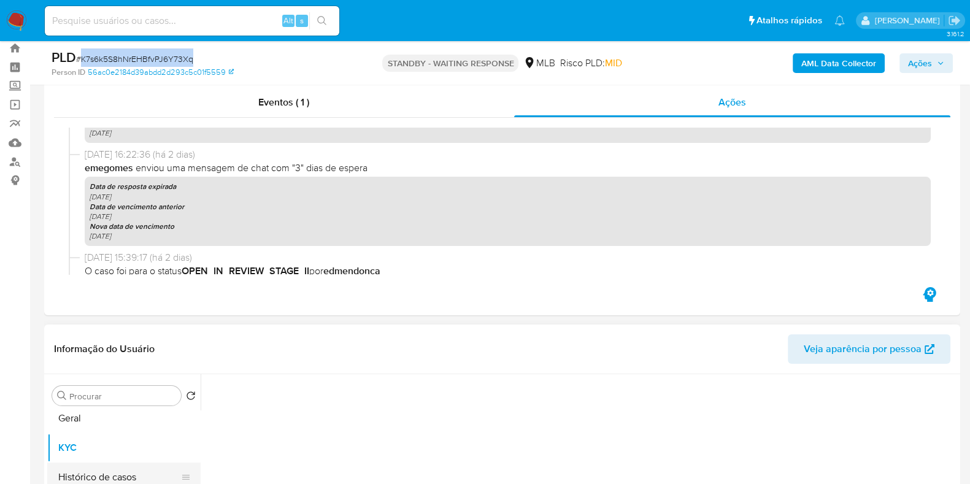
click at [128, 474] on button "Histórico de casos" at bounding box center [119, 476] width 144 height 29
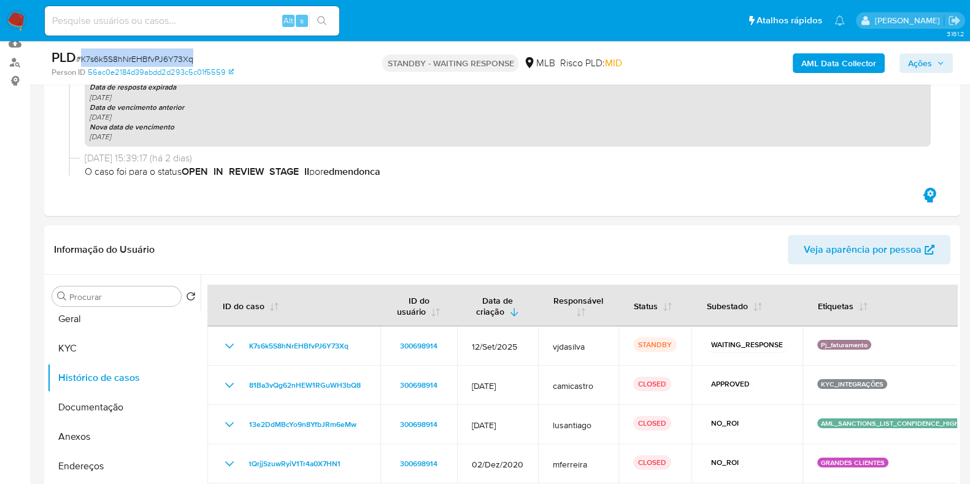
scroll to position [161, 0]
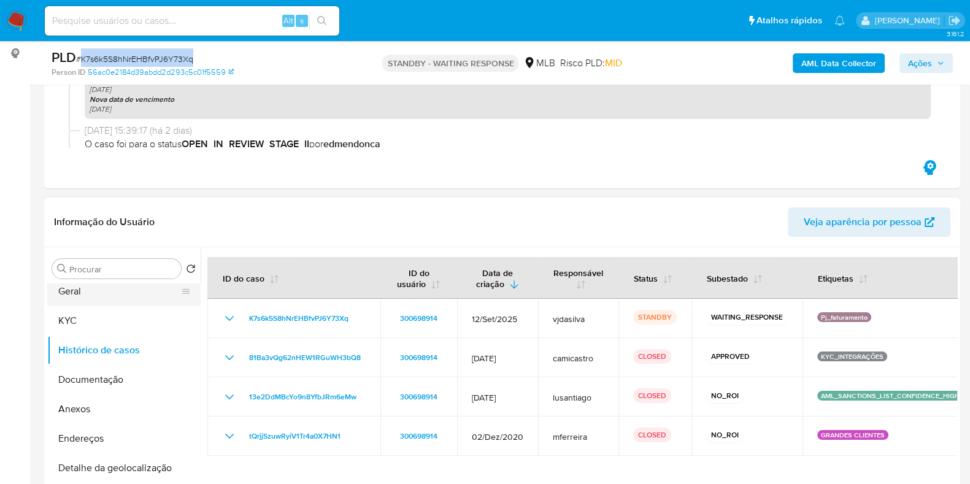
click at [117, 298] on button "Geral" at bounding box center [119, 291] width 144 height 29
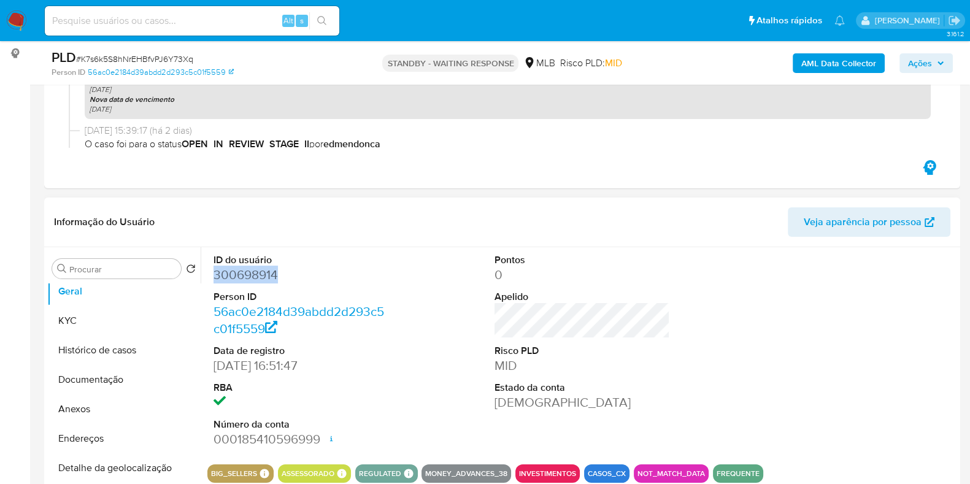
drag, startPoint x: 282, startPoint y: 277, endPoint x: 213, endPoint y: 276, distance: 69.3
click at [213, 276] on dd "300698914" at bounding box center [300, 274] width 175 height 17
copy dd "300698914"
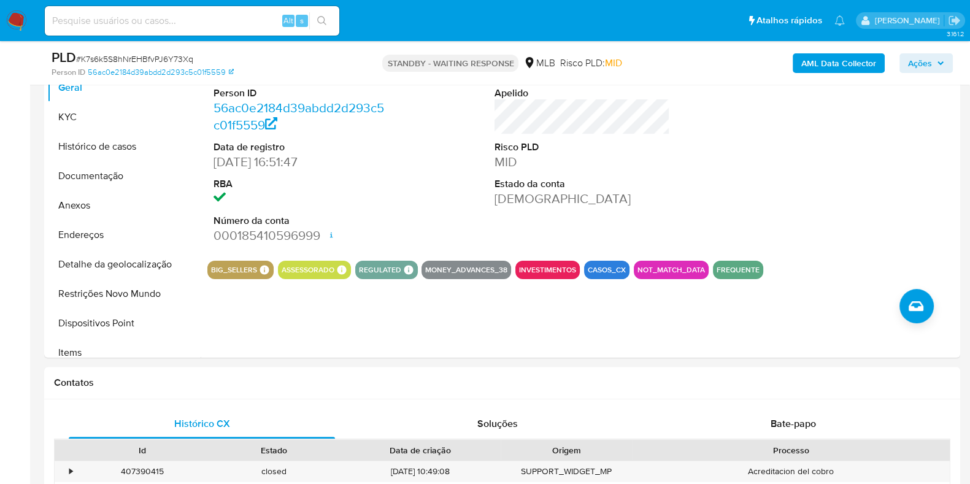
scroll to position [403, 0]
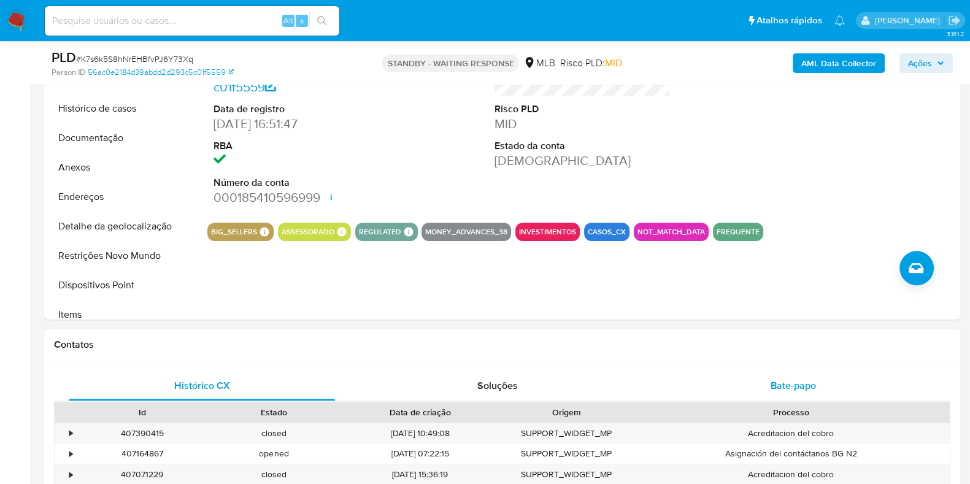
click at [791, 392] on div "Bate-papo" at bounding box center [793, 385] width 266 height 29
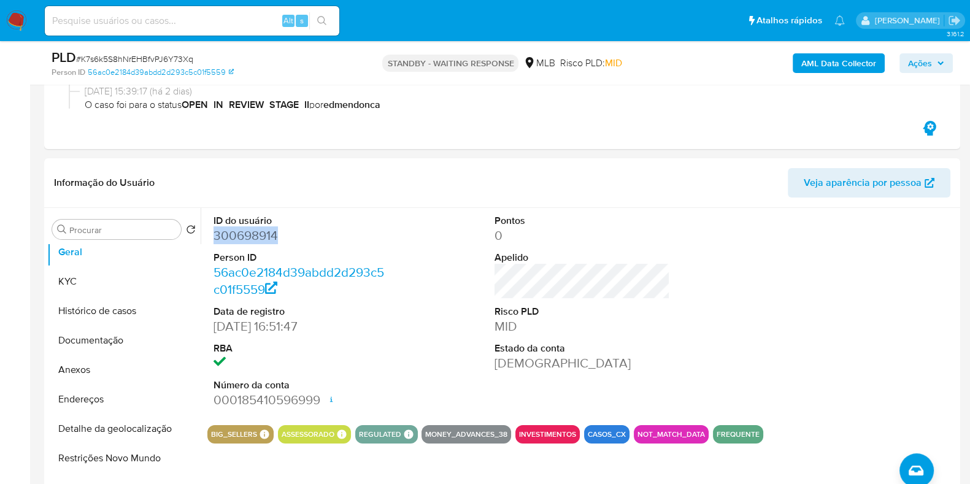
scroll to position [211, 0]
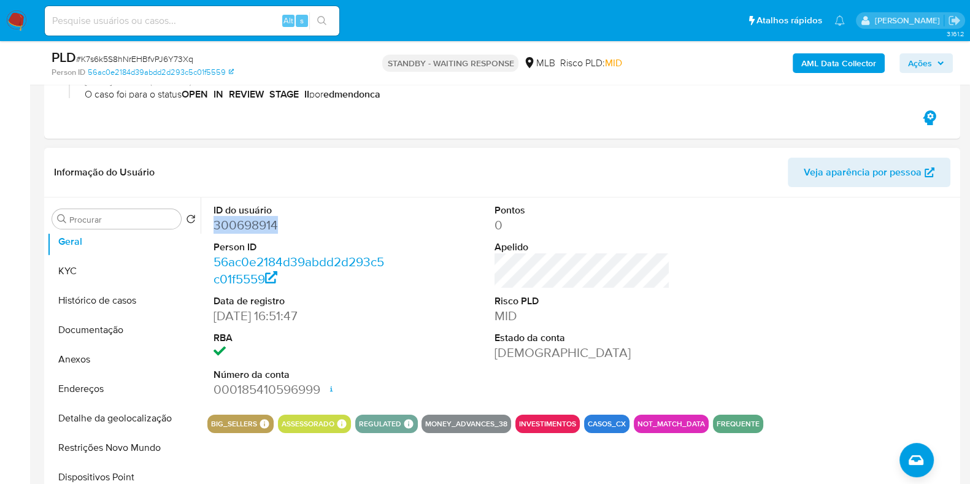
click at [276, 230] on dd "300698914" at bounding box center [300, 225] width 175 height 17
drag, startPoint x: 276, startPoint y: 230, endPoint x: 205, endPoint y: 222, distance: 71.0
click at [205, 222] on div "ID do usuário 300698914 Person ID 56ac0e2184d39abdd2d293c5c01f5559 Data de regi…" at bounding box center [579, 355] width 756 height 314
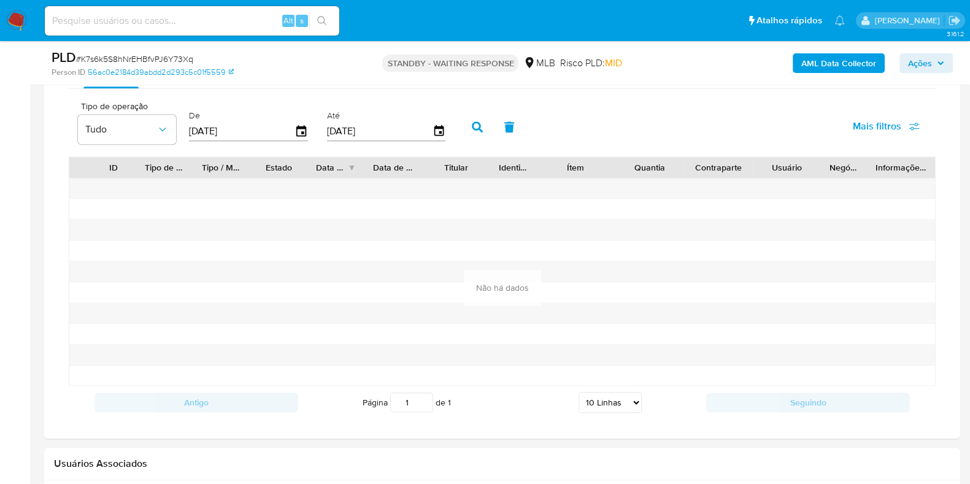
scroll to position [1159, 0]
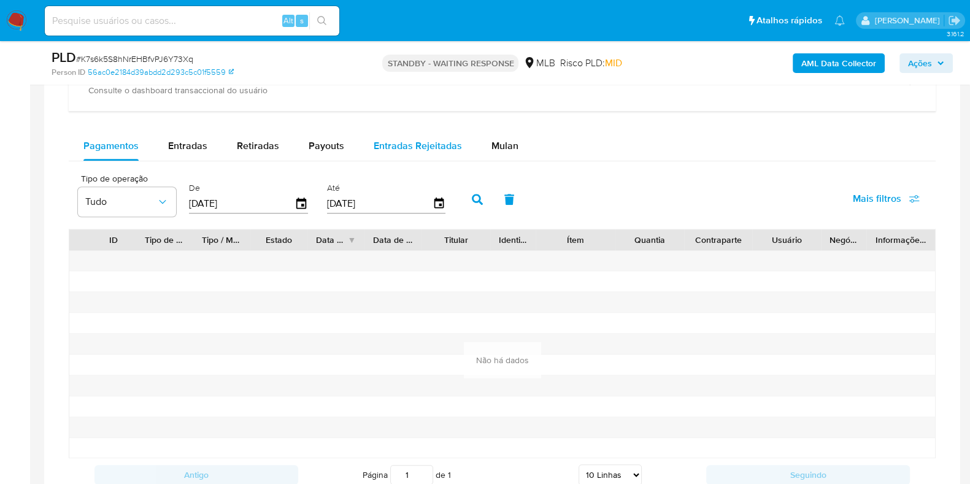
click at [402, 142] on span "Entradas Rejeitadas" at bounding box center [418, 146] width 88 height 14
select select "10"
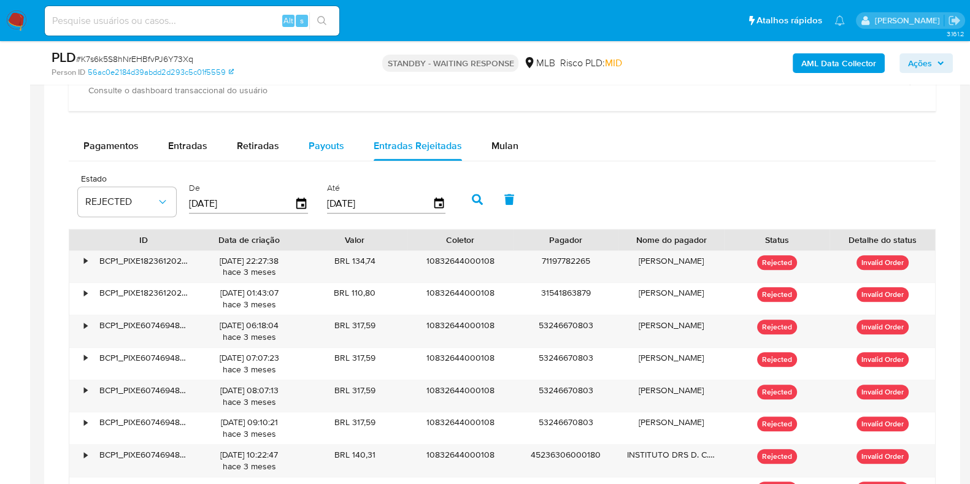
click at [326, 139] on span "Payouts" at bounding box center [327, 146] width 36 height 14
select select "10"
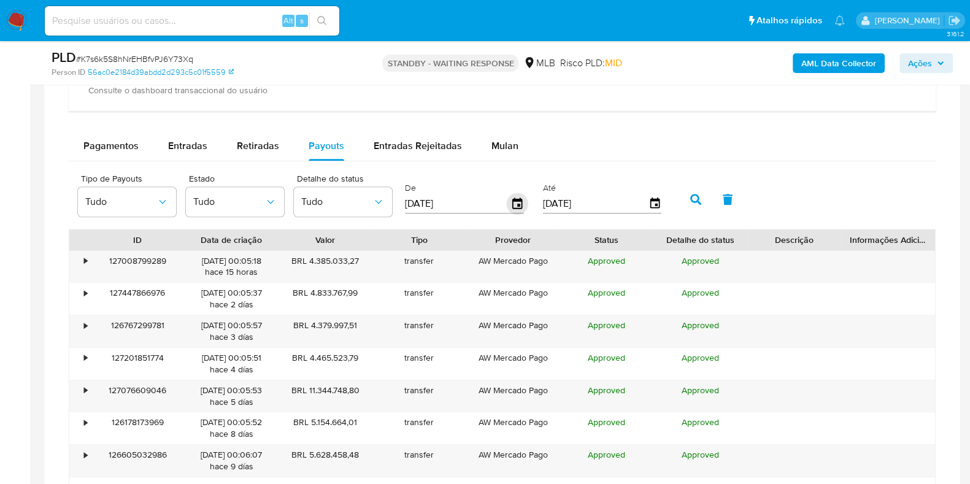
click at [519, 206] on icon "button" at bounding box center [517, 203] width 21 height 21
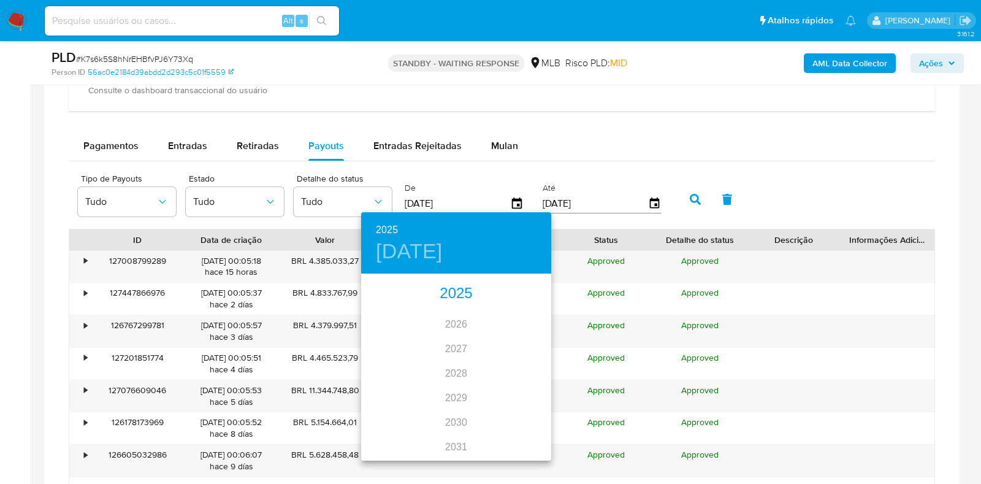
click at [459, 290] on div "2025" at bounding box center [456, 294] width 190 height 25
click at [516, 391] on div "sep." at bounding box center [519, 390] width 63 height 46
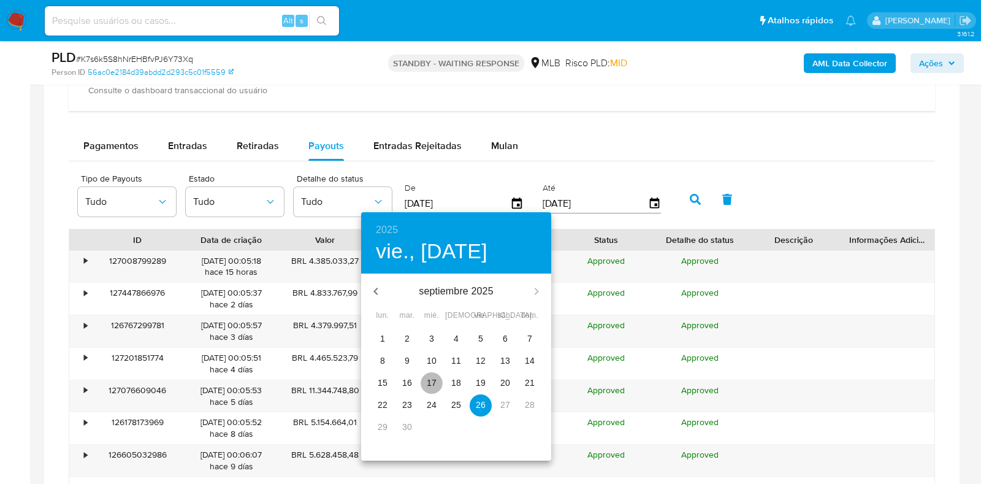
click at [432, 380] on p "17" at bounding box center [432, 383] width 10 height 12
type input "17/09/2025"
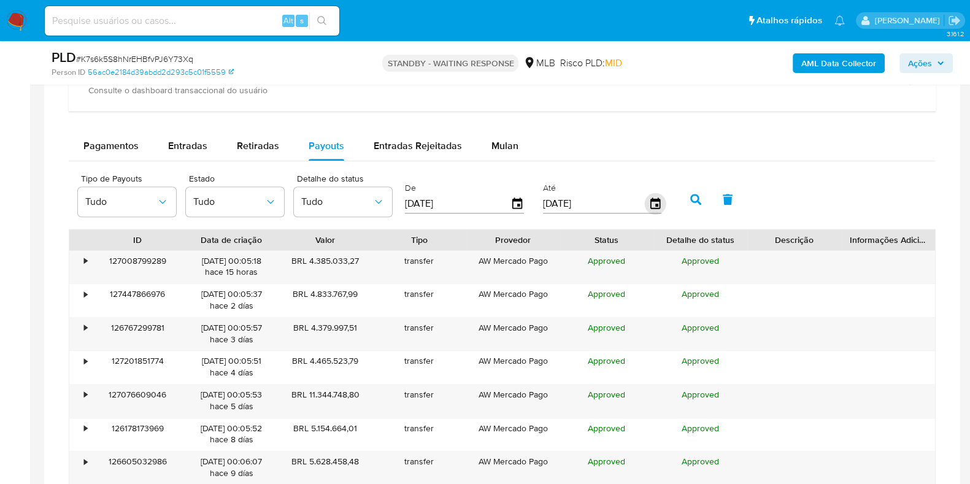
click at [650, 204] on icon "button" at bounding box center [655, 203] width 10 height 11
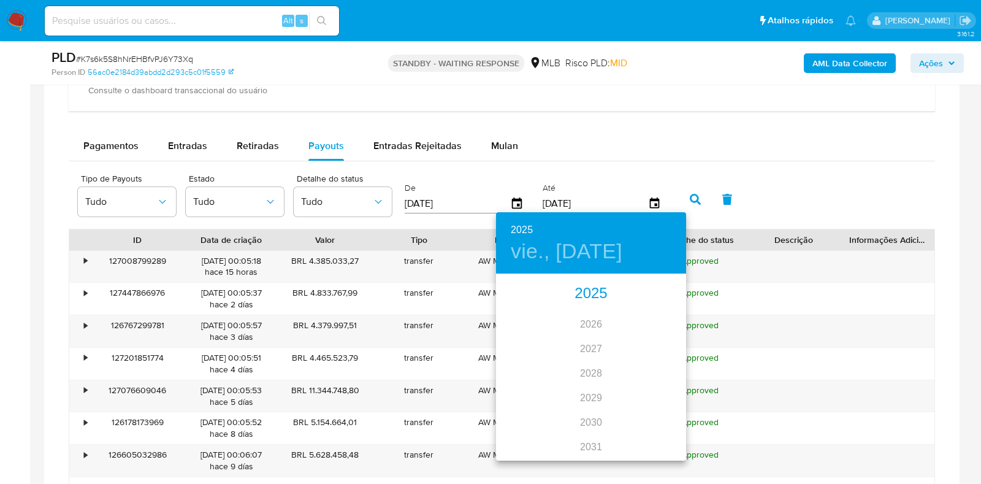
click at [590, 296] on div "2025" at bounding box center [591, 294] width 190 height 25
click at [653, 394] on div "sep." at bounding box center [654, 390] width 63 height 46
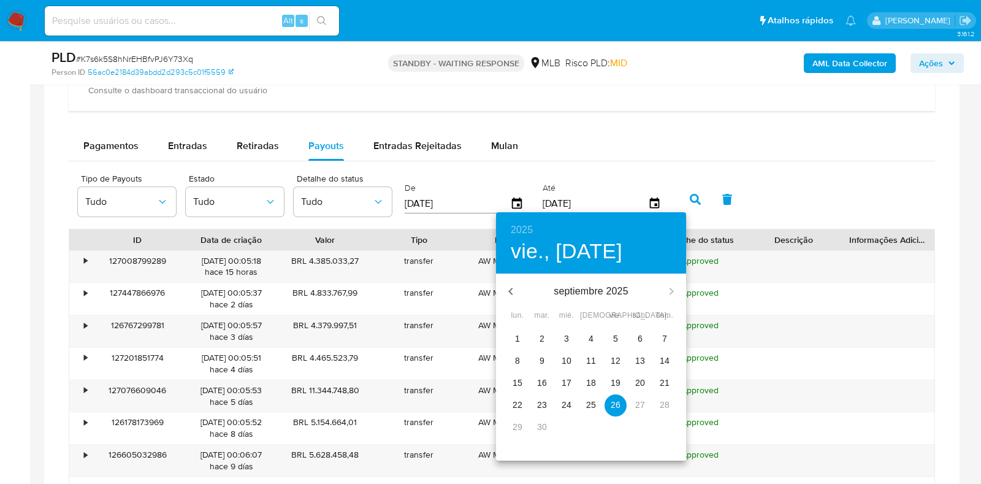
click at [567, 384] on p "17" at bounding box center [567, 383] width 10 height 12
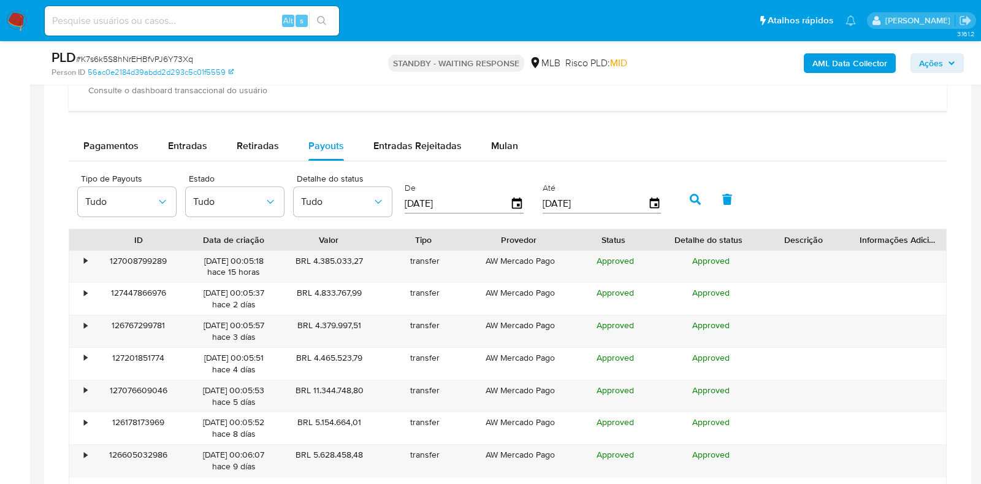
type input "17/09/2025"
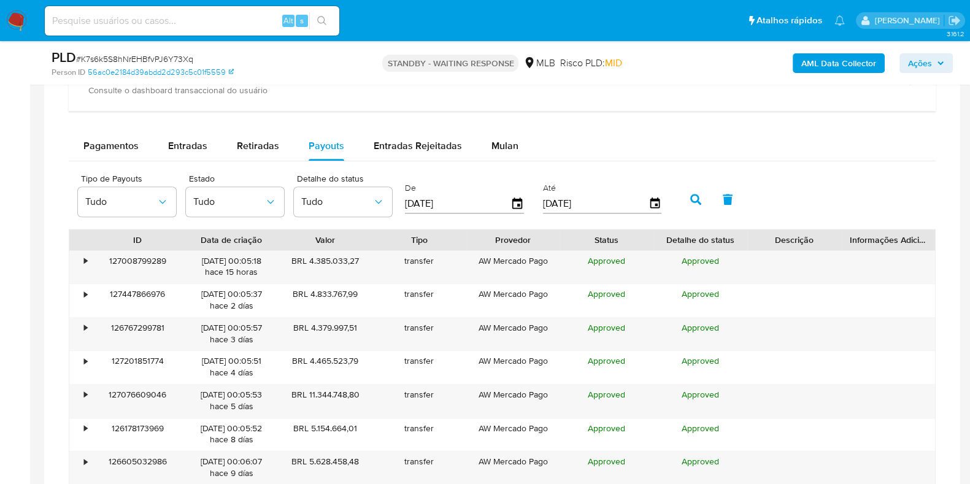
click at [690, 196] on icon "button" at bounding box center [695, 199] width 11 height 11
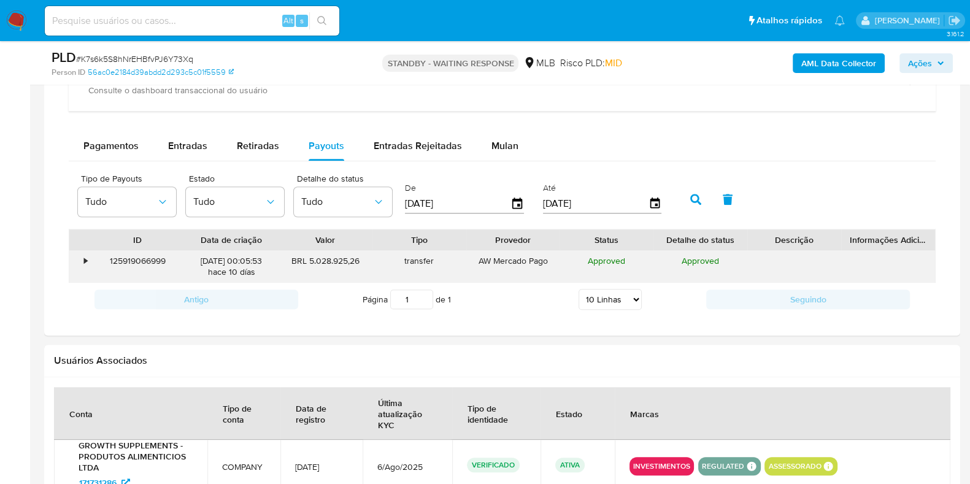
drag, startPoint x: 273, startPoint y: 260, endPoint x: 239, endPoint y: 257, distance: 33.9
click at [239, 257] on div "17/09/2025 00:05:53 hace 10 días" at bounding box center [232, 267] width 94 height 32
drag, startPoint x: 362, startPoint y: 264, endPoint x: 309, endPoint y: 258, distance: 53.7
click at [309, 258] on div "BRL 5.028.925,26" at bounding box center [325, 267] width 94 height 32
click at [515, 202] on icon "button" at bounding box center [517, 203] width 21 height 21
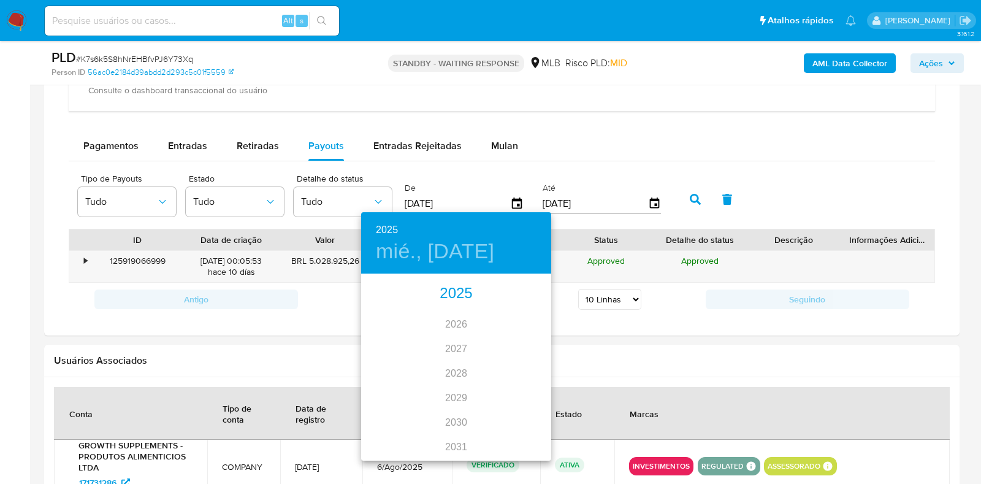
click at [451, 297] on div "2025" at bounding box center [456, 294] width 190 height 25
click at [514, 385] on div "sep." at bounding box center [519, 390] width 63 height 46
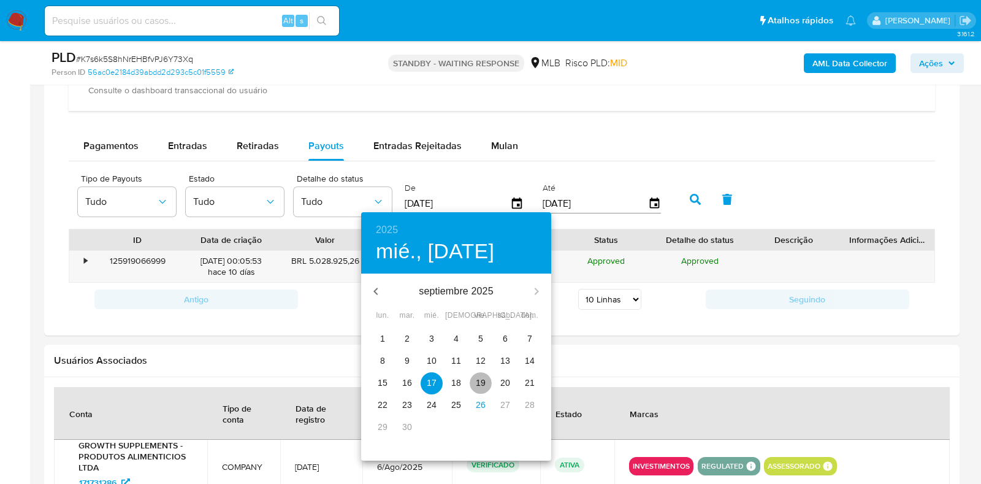
click at [481, 386] on p "19" at bounding box center [481, 383] width 10 height 12
type input "19/09/2025"
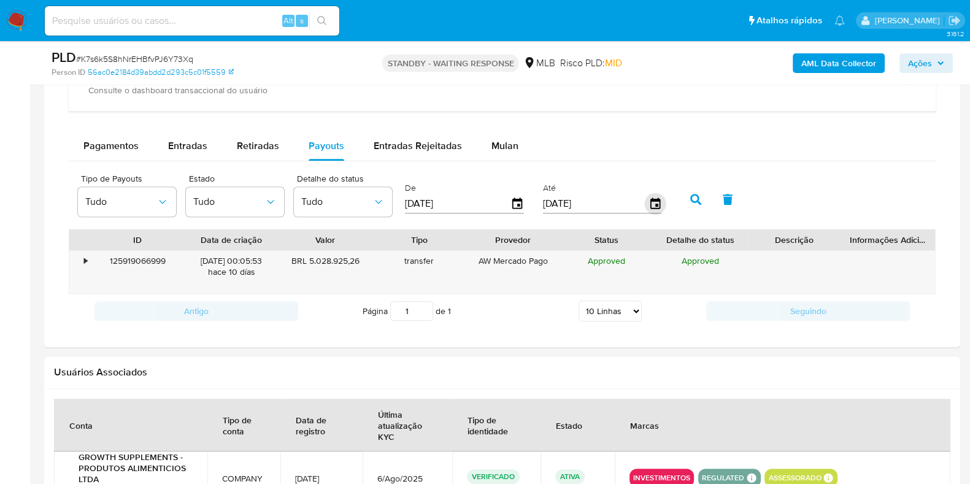
click at [649, 202] on icon "button" at bounding box center [654, 203] width 21 height 21
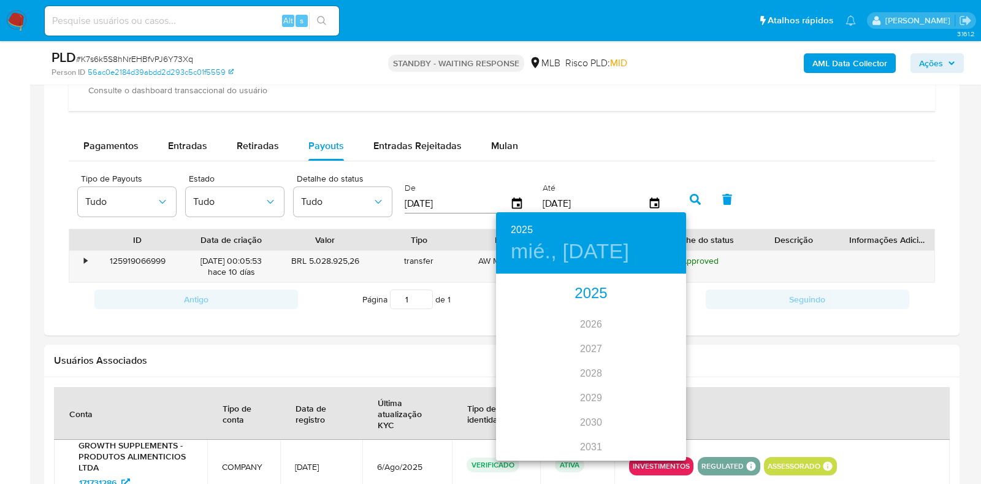
click at [585, 290] on div "2025" at bounding box center [591, 294] width 190 height 25
click at [664, 393] on div "sep." at bounding box center [654, 390] width 63 height 46
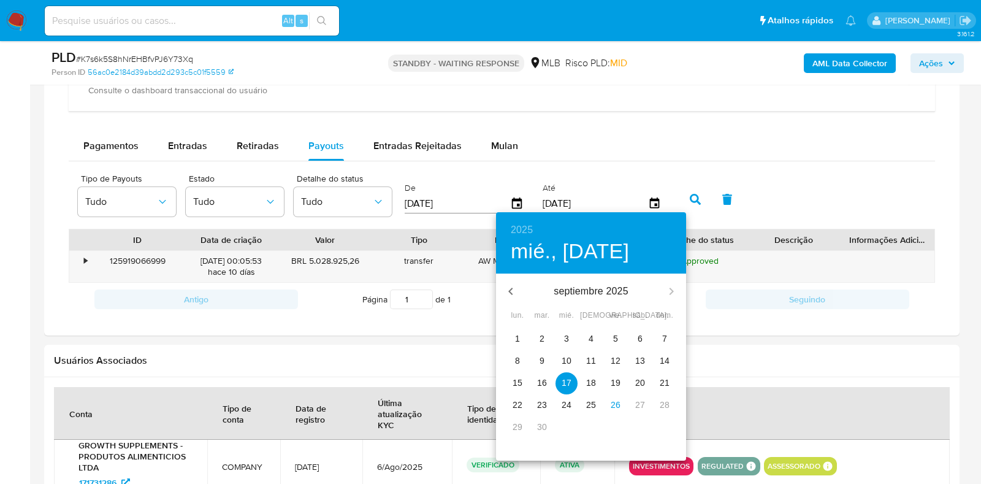
click at [615, 386] on p "19" at bounding box center [616, 383] width 10 height 12
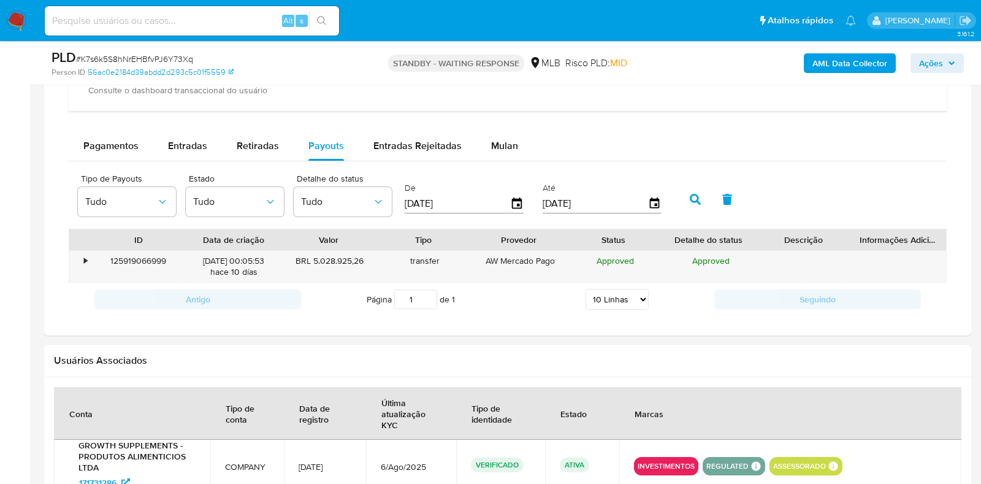
type input "19/09/2025"
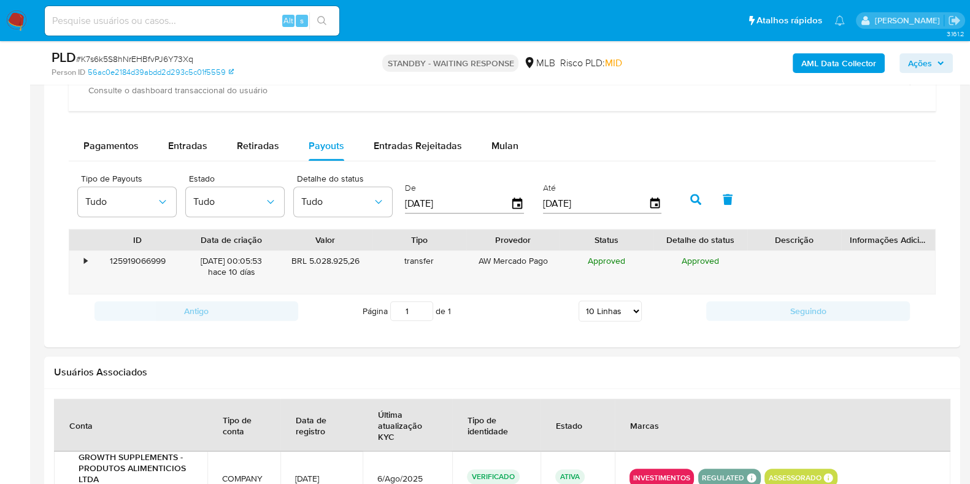
click at [692, 197] on icon "button" at bounding box center [695, 199] width 11 height 11
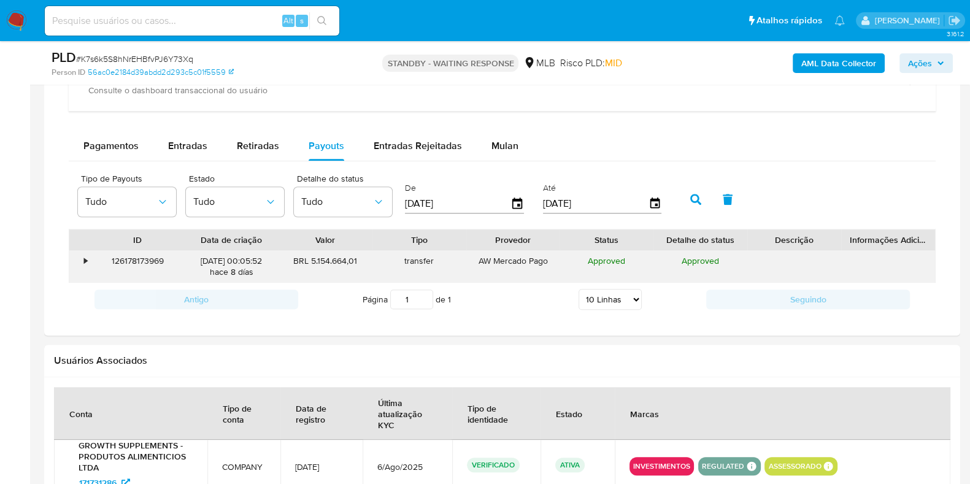
drag, startPoint x: 360, startPoint y: 261, endPoint x: 310, endPoint y: 259, distance: 50.3
click at [310, 259] on div "BRL 5.154.664,01" at bounding box center [325, 267] width 94 height 32
click at [86, 261] on div "•" at bounding box center [85, 261] width 3 height 12
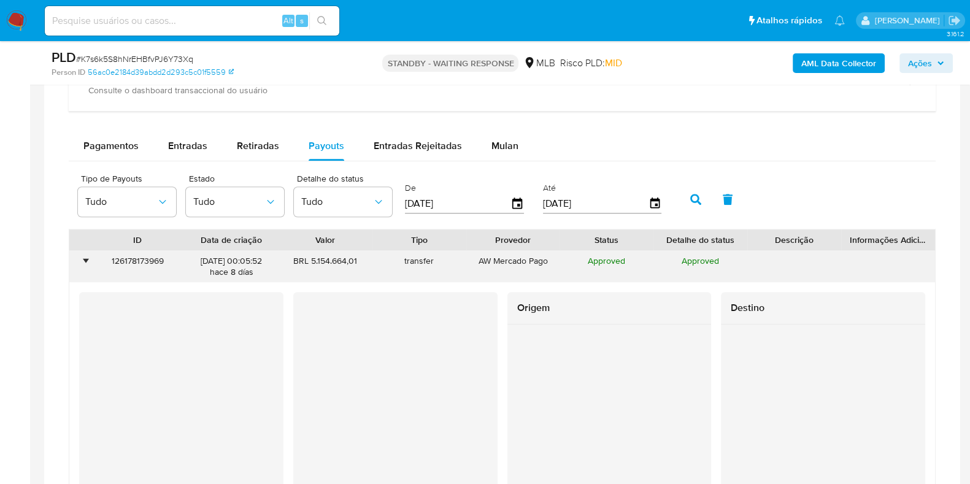
click at [86, 261] on div "•" at bounding box center [85, 261] width 3 height 12
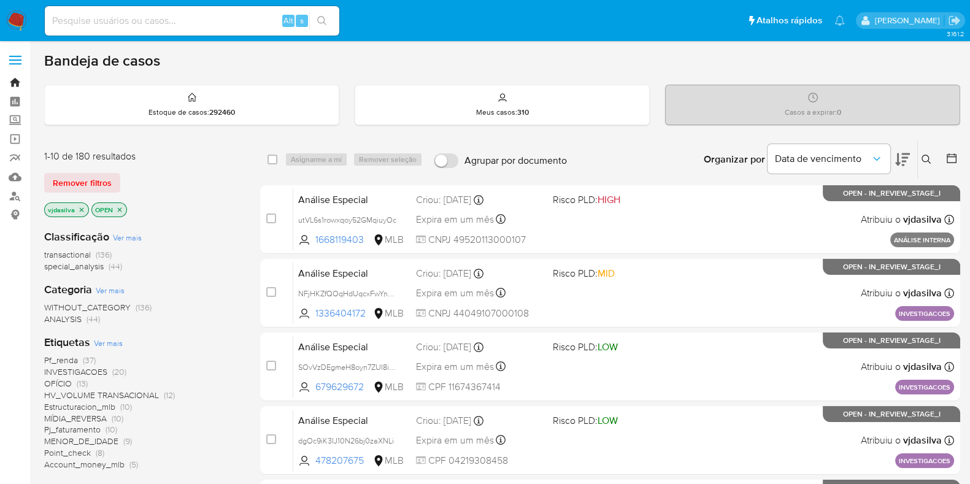
click at [13, 85] on link "Bandeja" at bounding box center [73, 82] width 146 height 19
click at [120, 210] on icon "close-filter" at bounding box center [119, 209] width 7 height 7
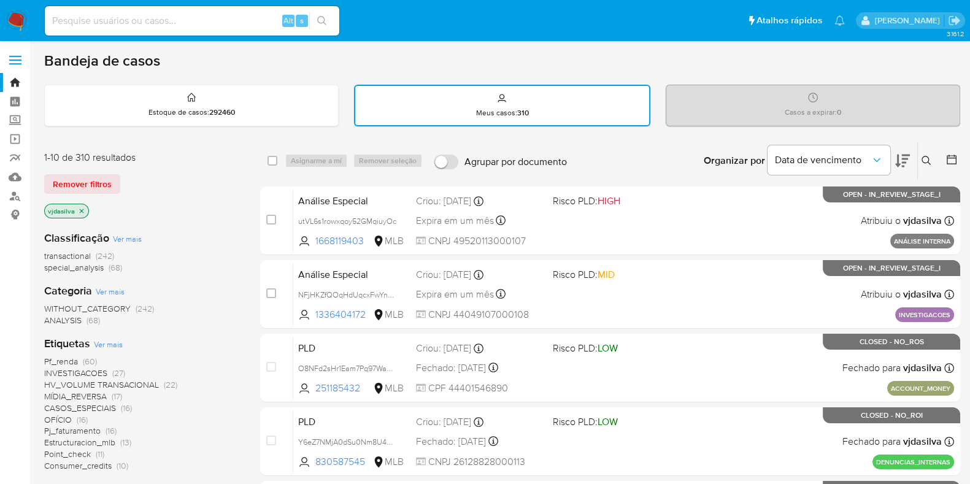
click at [928, 161] on icon at bounding box center [926, 161] width 10 height 10
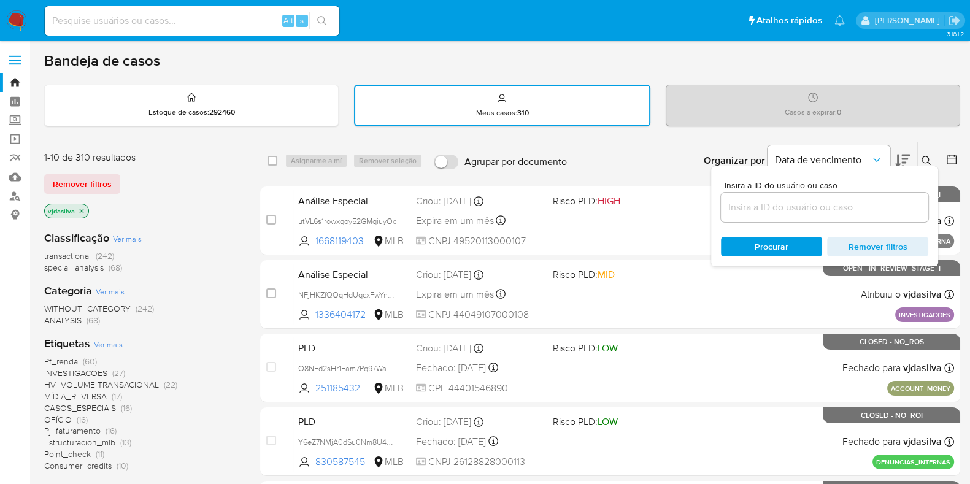
click at [775, 204] on input at bounding box center [824, 207] width 207 height 16
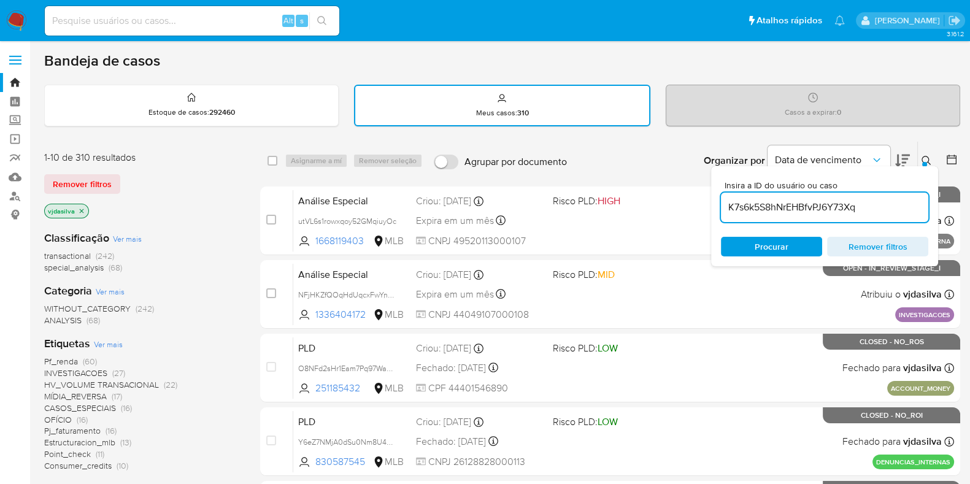
type input "K7s6k5S8hNrEHBfvPJ6Y73Xq"
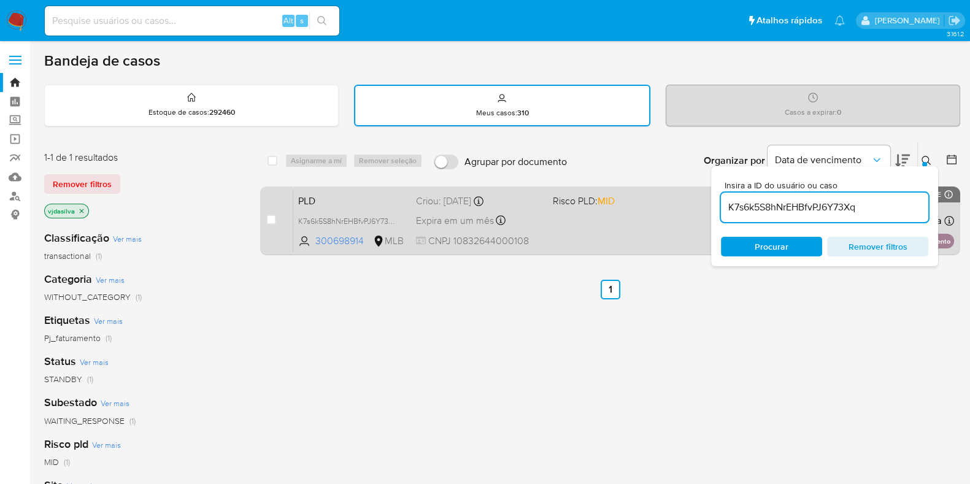
scroll to position [1, 0]
click at [264, 215] on div "case-item-checkbox Incapaz de atribuir o caso PLD K7s6k5S8hNrEHBfvPJ6Y73Xq 3006…" at bounding box center [610, 220] width 700 height 69
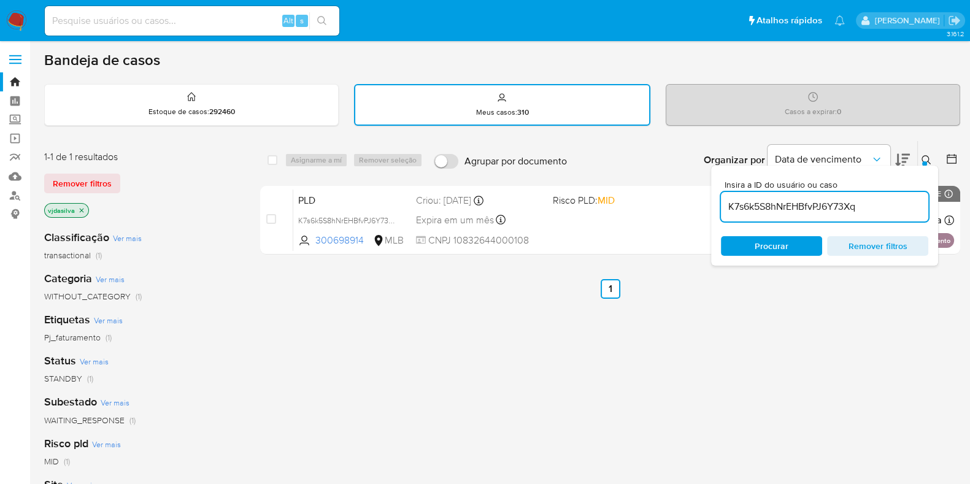
click at [82, 207] on icon "close-filter" at bounding box center [81, 210] width 7 height 7
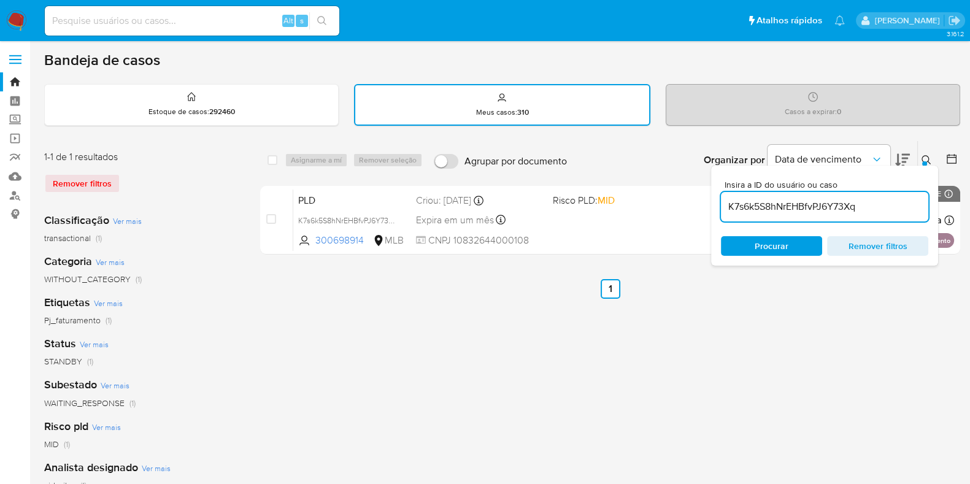
click at [868, 212] on input "K7s6k5S8hNrEHBfvPJ6Y73Xq" at bounding box center [824, 207] width 207 height 16
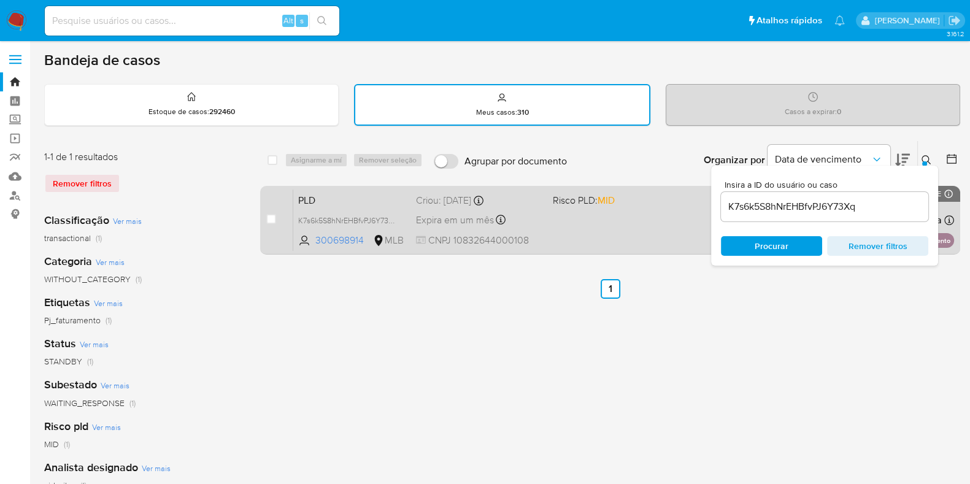
click at [279, 223] on div "case-item-checkbox Incapaz de atribuir o caso" at bounding box center [279, 220] width 27 height 62
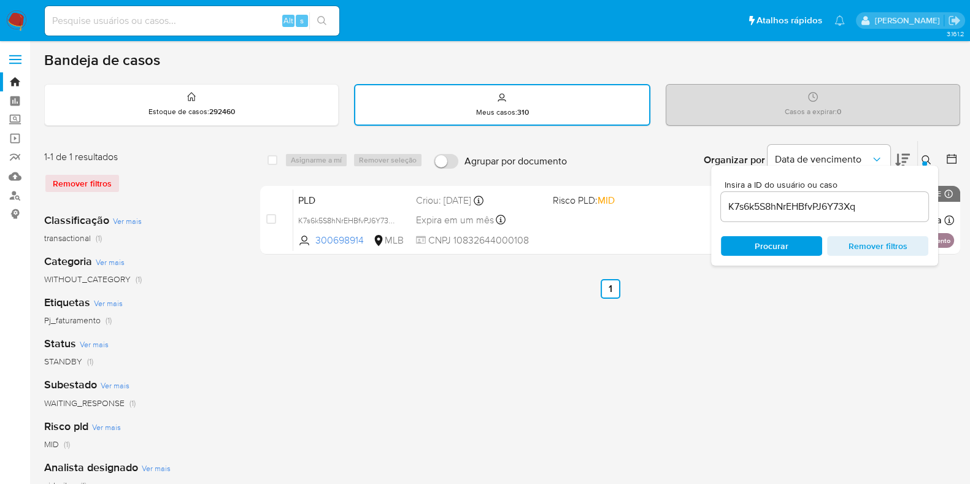
click at [798, 240] on span "Procurar" at bounding box center [771, 245] width 84 height 17
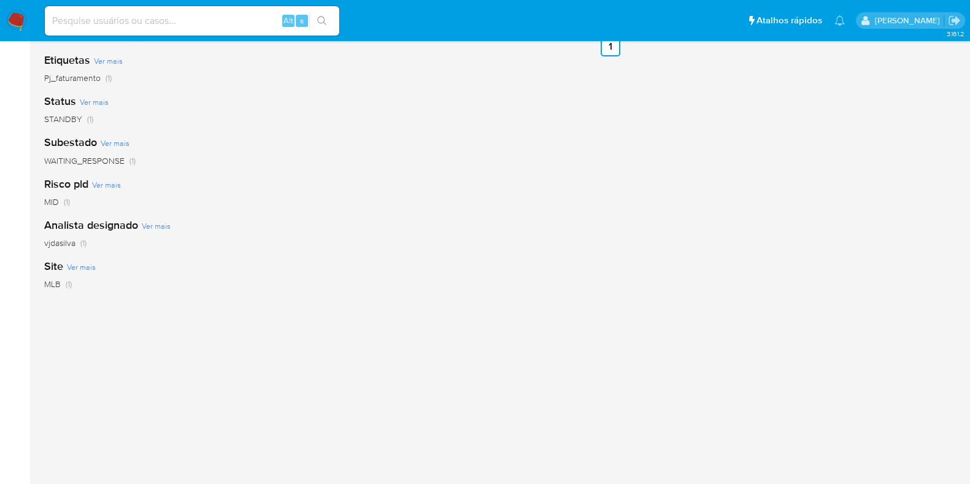
scroll to position [246, 0]
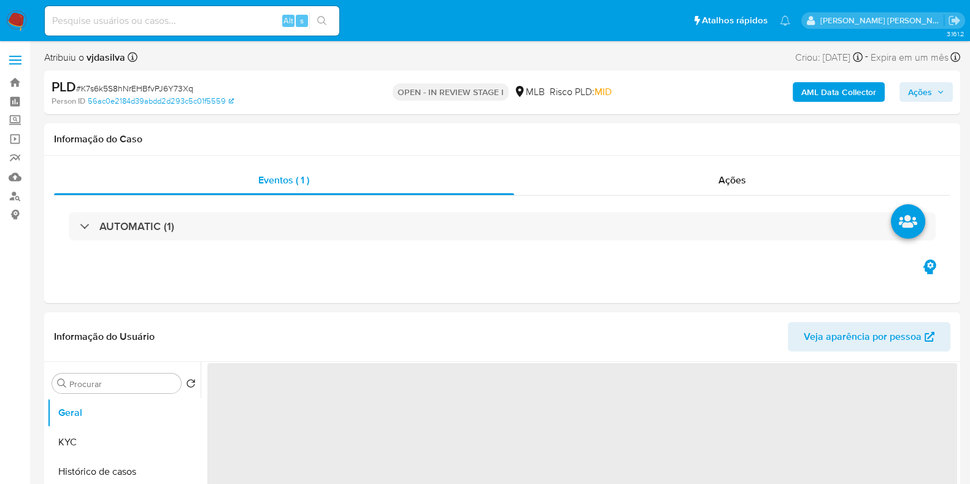
select select "10"
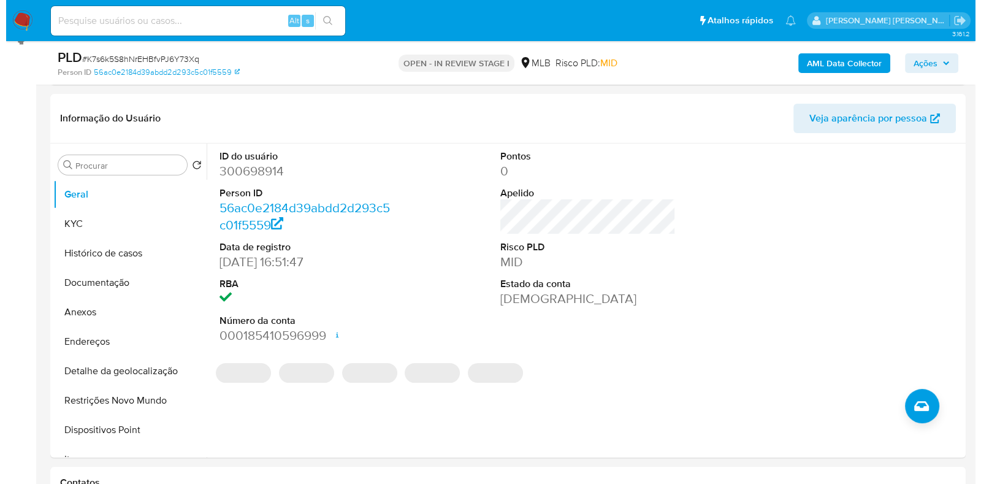
scroll to position [224, 0]
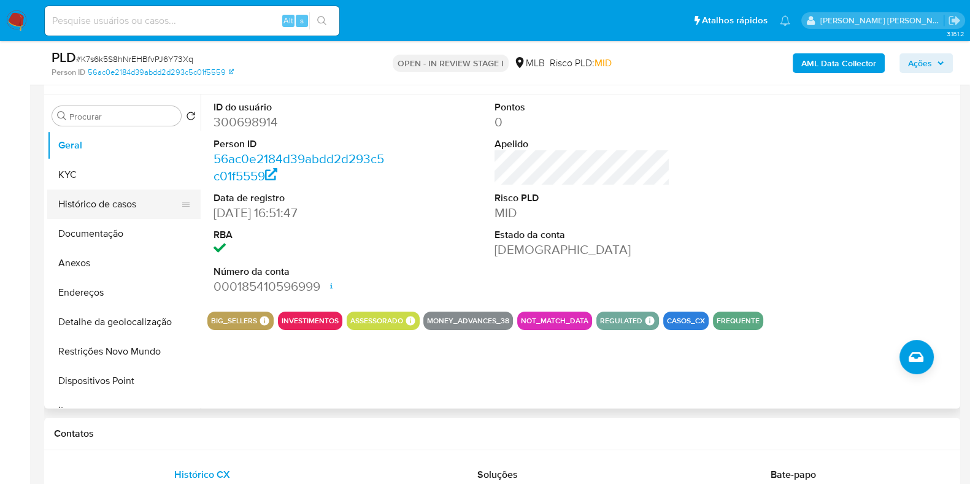
click at [125, 195] on button "Histórico de casos" at bounding box center [119, 204] width 144 height 29
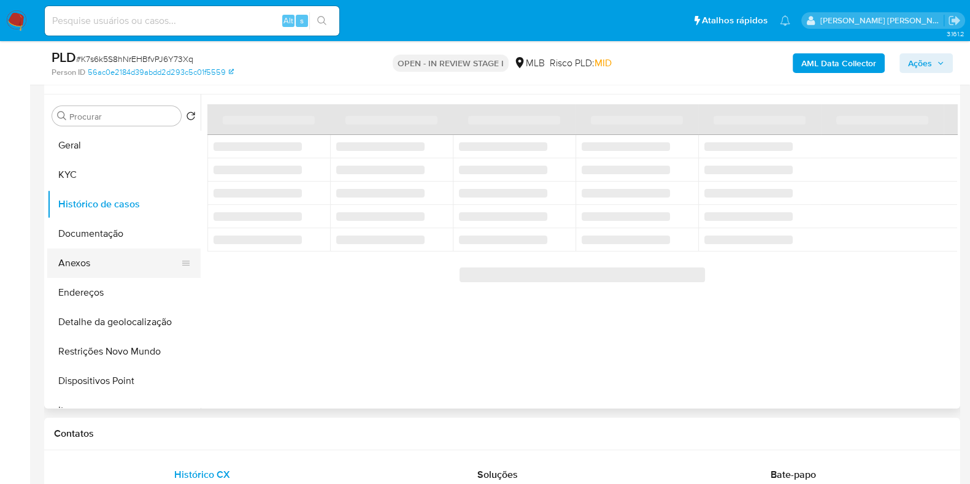
click at [138, 262] on button "Anexos" at bounding box center [119, 262] width 144 height 29
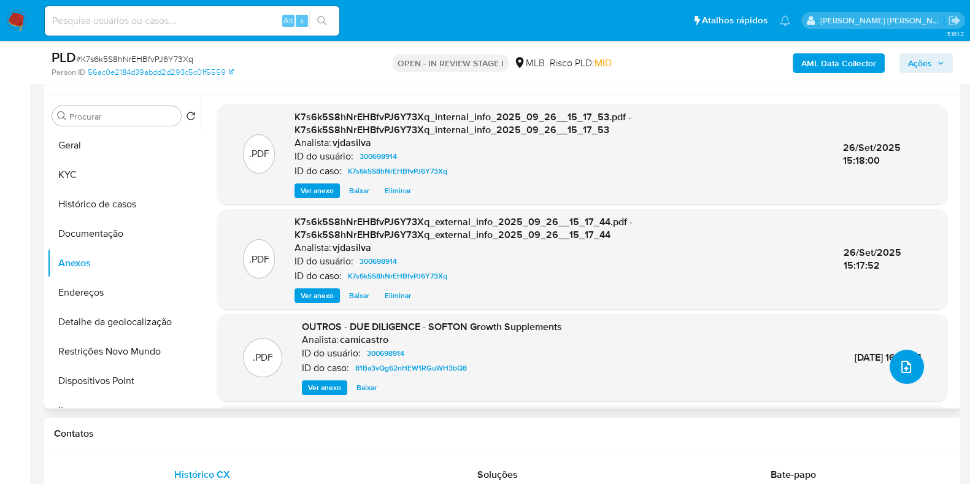
click at [905, 360] on icon "upload-file" at bounding box center [906, 366] width 15 height 15
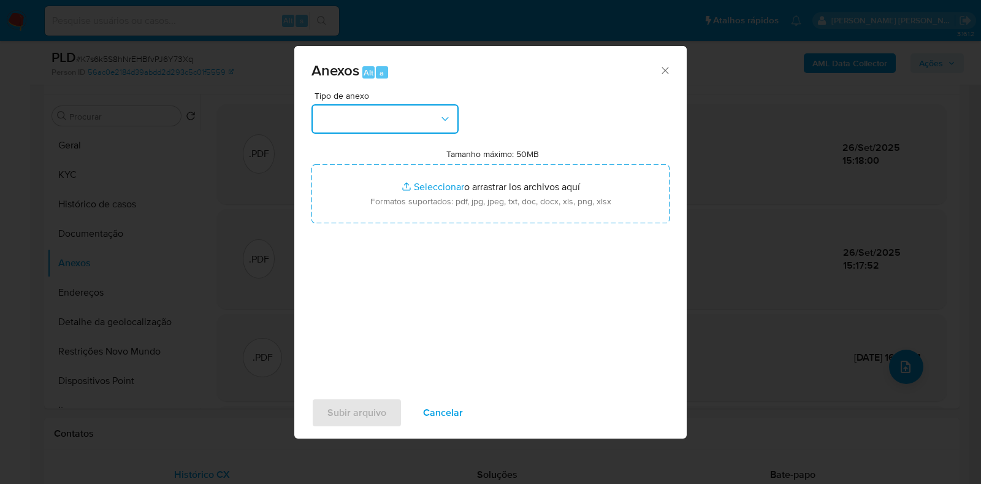
click at [433, 122] on button "button" at bounding box center [385, 118] width 147 height 29
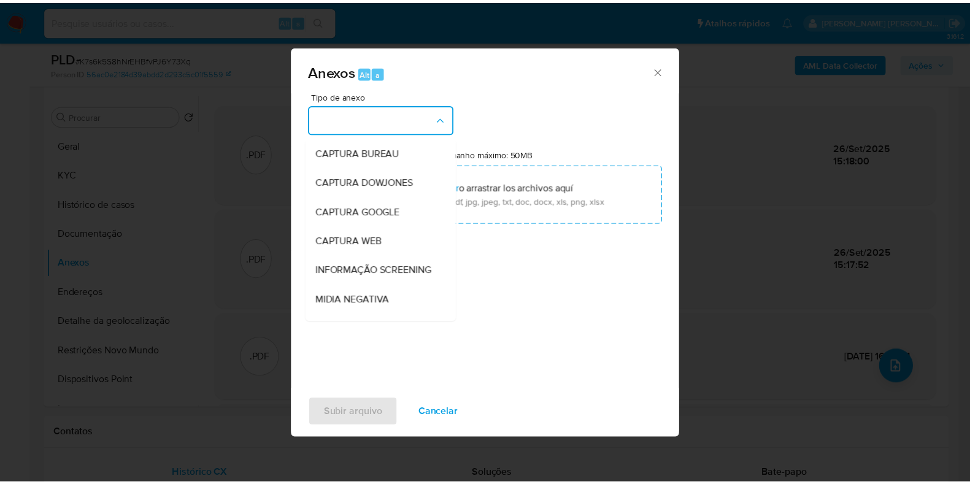
scroll to position [189, 0]
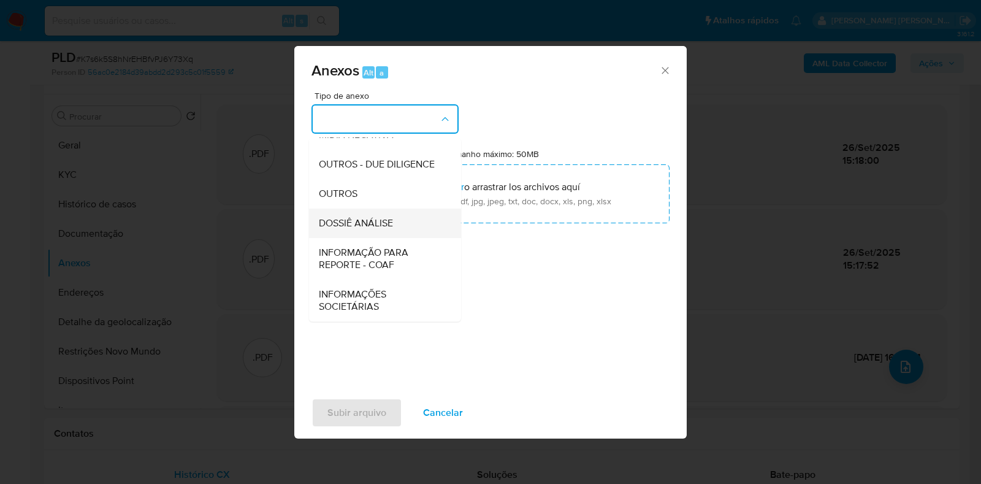
click at [396, 225] on div "DOSSIÊ ANÁLISE" at bounding box center [381, 223] width 125 height 29
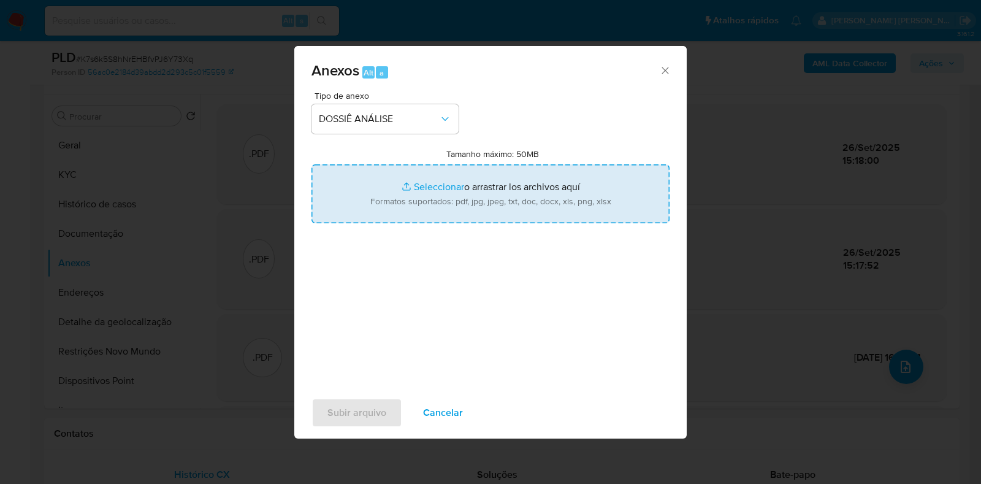
type input "C:\fakepath\DECLÍNIO - K7s6k5S8hNrEHBfvPJ6Y73Xq - CNPJ 10832644000108 - GROWTH …"
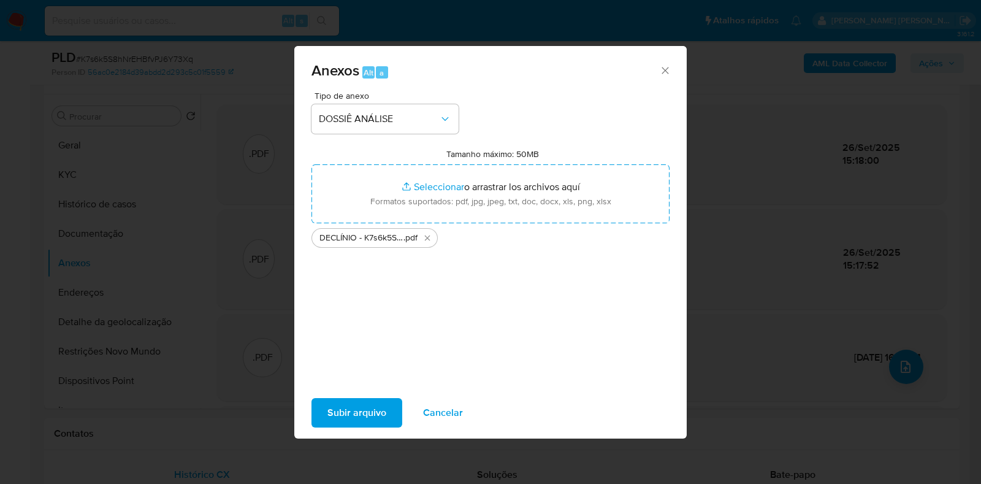
click at [374, 412] on span "Subir arquivo" at bounding box center [357, 412] width 59 height 27
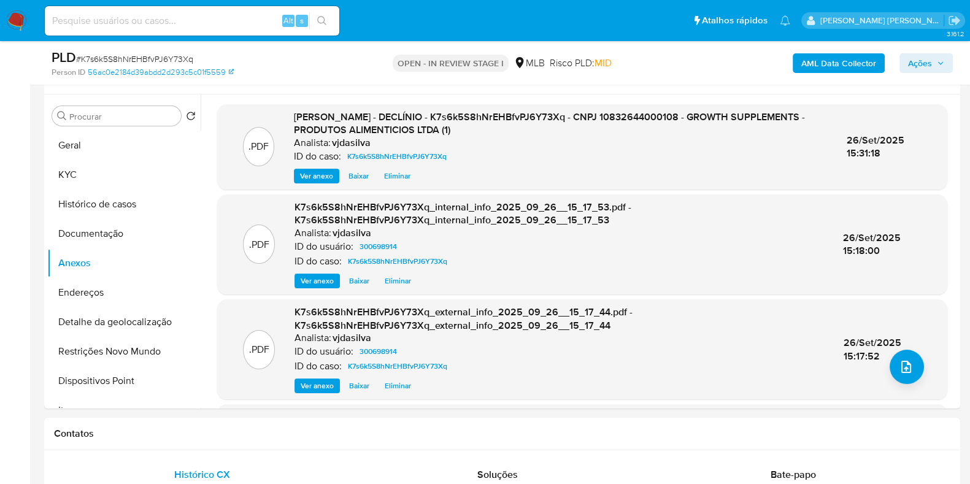
click at [929, 64] on span "Ações" at bounding box center [920, 63] width 24 height 20
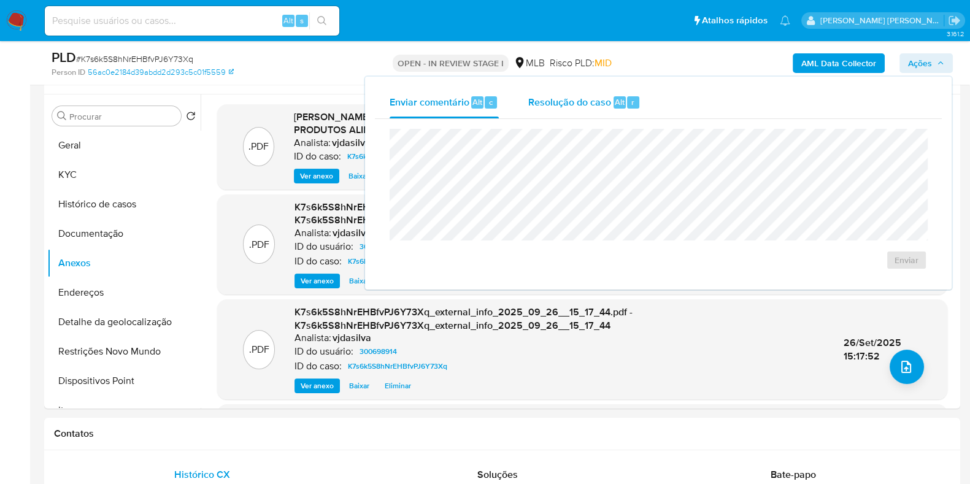
click at [583, 105] on span "Resolução do caso" at bounding box center [569, 101] width 83 height 14
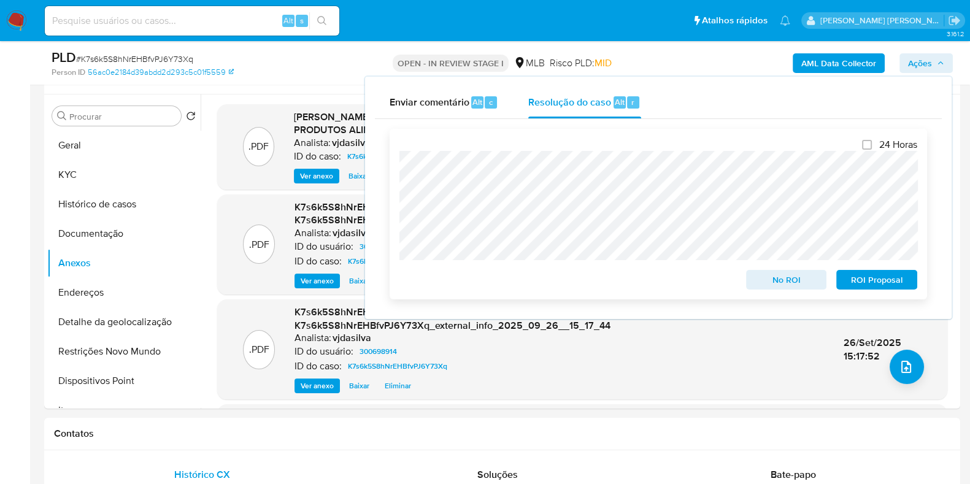
click at [867, 282] on span "ROI Proposal" at bounding box center [877, 279] width 64 height 17
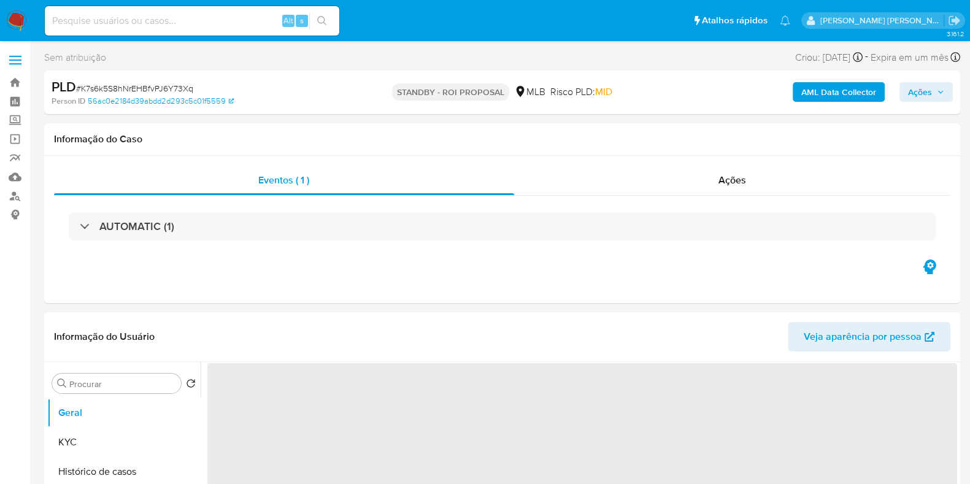
select select "10"
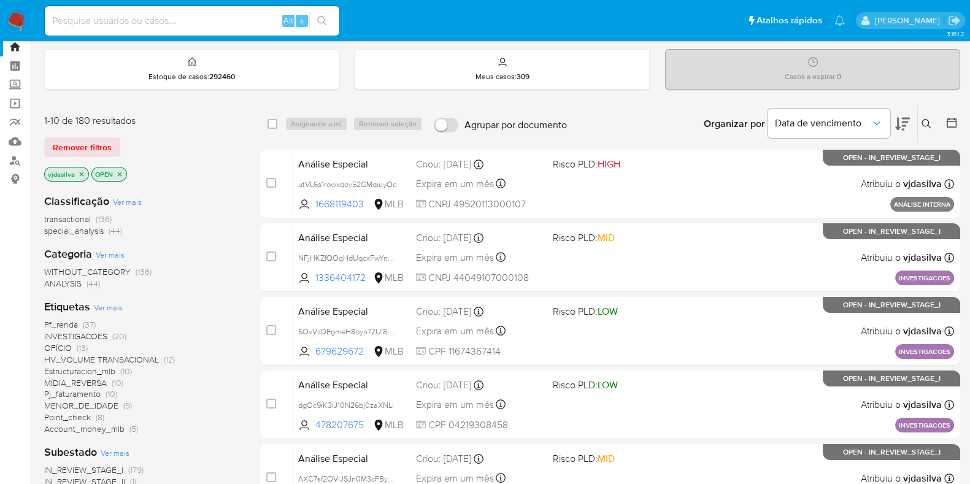
scroll to position [34, 0]
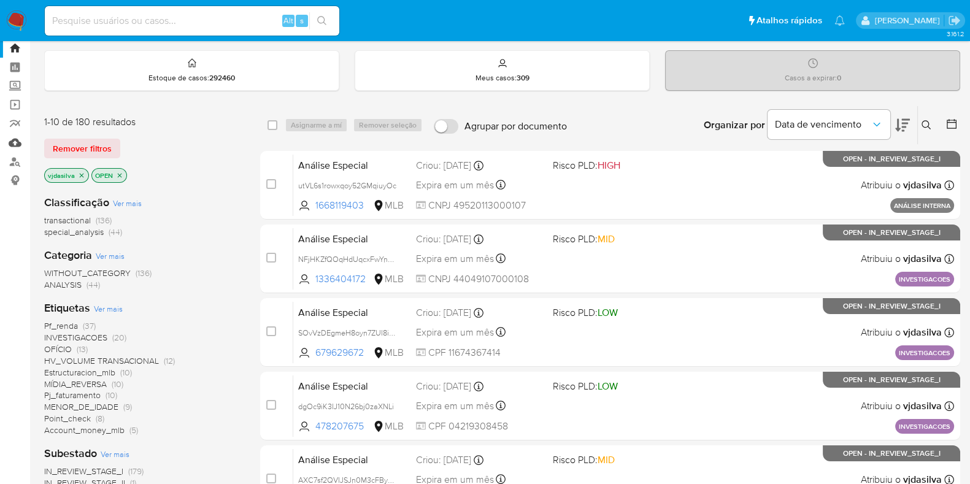
click at [13, 144] on link "Mulan" at bounding box center [73, 142] width 146 height 19
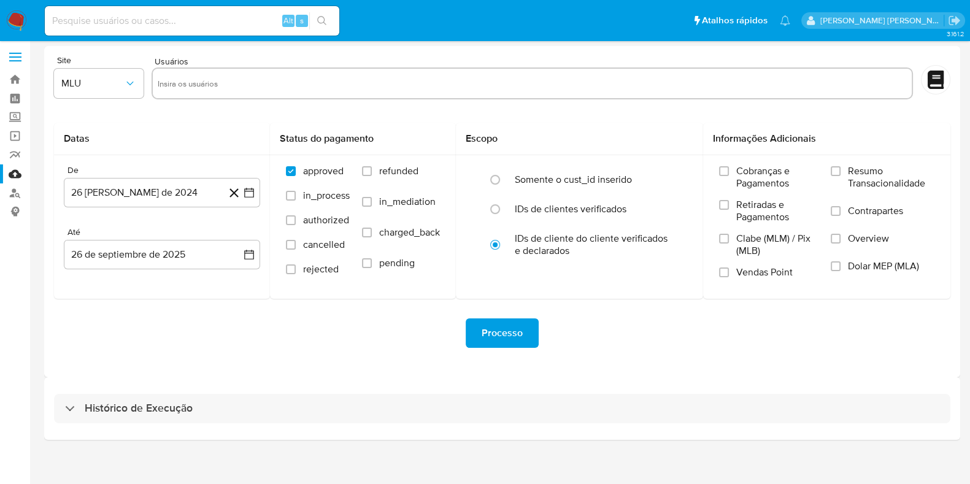
scroll to position [10, 0]
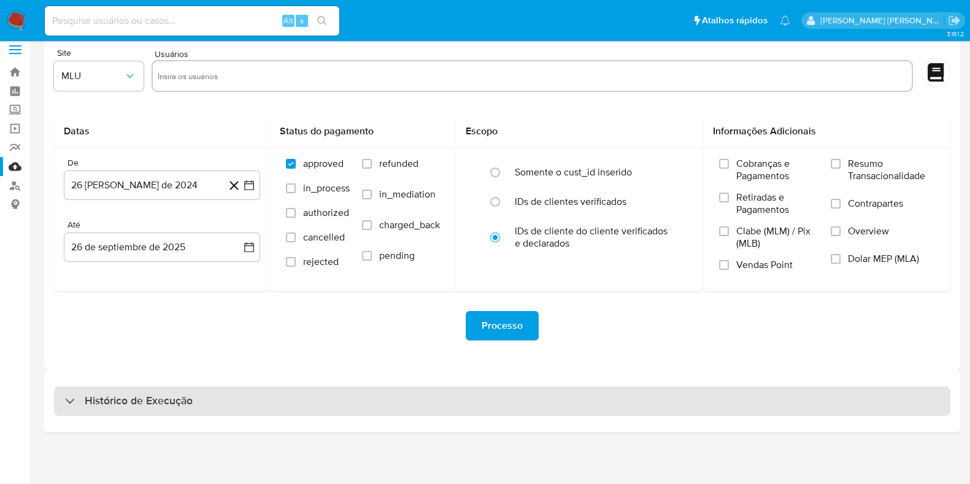
click at [423, 412] on div "Histórico de Execução" at bounding box center [502, 400] width 896 height 29
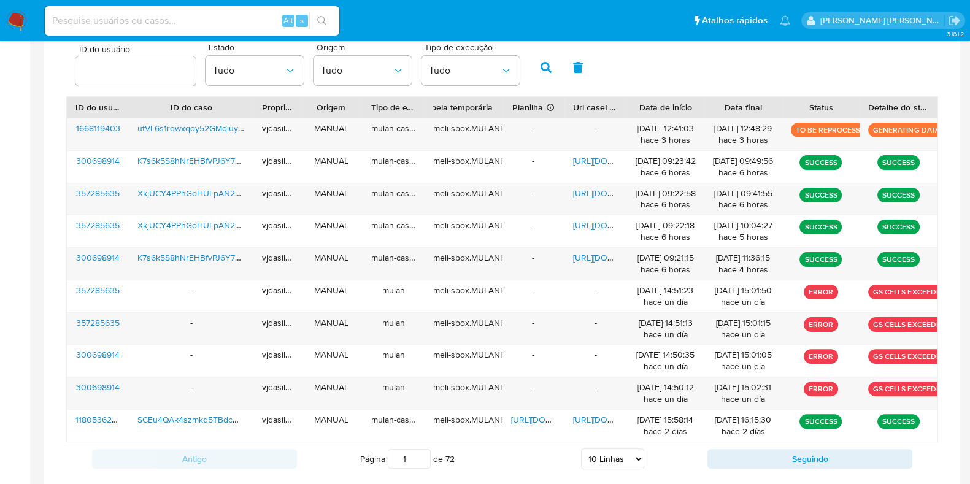
scroll to position [472, 0]
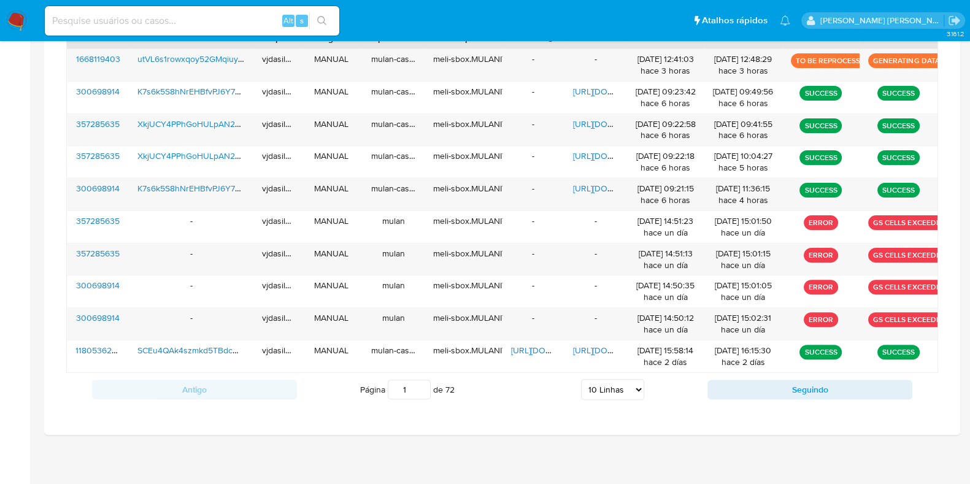
click at [617, 391] on select "5 Linhas 10 Linhas 20 Linhas 25 Linhas 50 Linhas 100 Linhas" at bounding box center [612, 389] width 63 height 21
select select "100"
click at [581, 379] on select "5 Linhas 10 Linhas 20 Linhas 25 Linhas 50 Linhas 100 Linhas" at bounding box center [612, 389] width 63 height 21
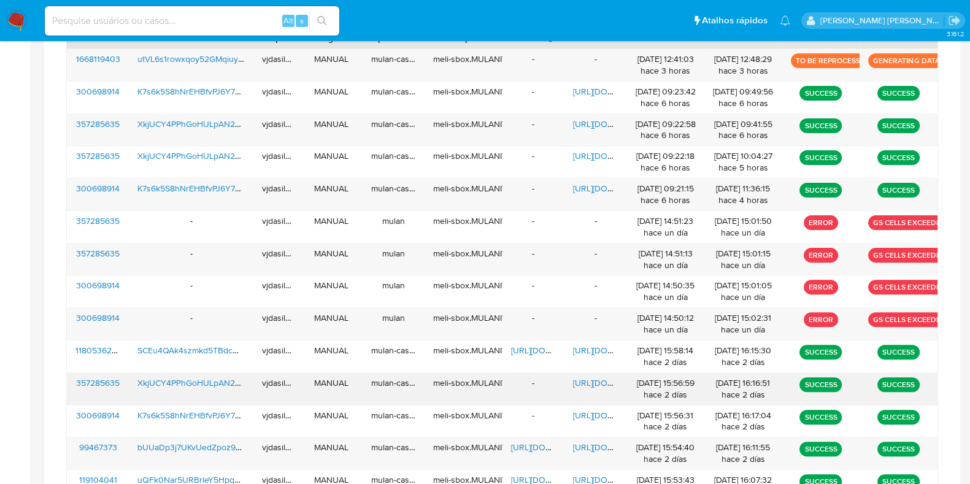
click at [587, 378] on span "[URL][DOMAIN_NAME]" at bounding box center [615, 383] width 85 height 12
click at [202, 385] on span "XkjUCY4PPhGoHULpAN2BAjyK" at bounding box center [197, 383] width 120 height 12
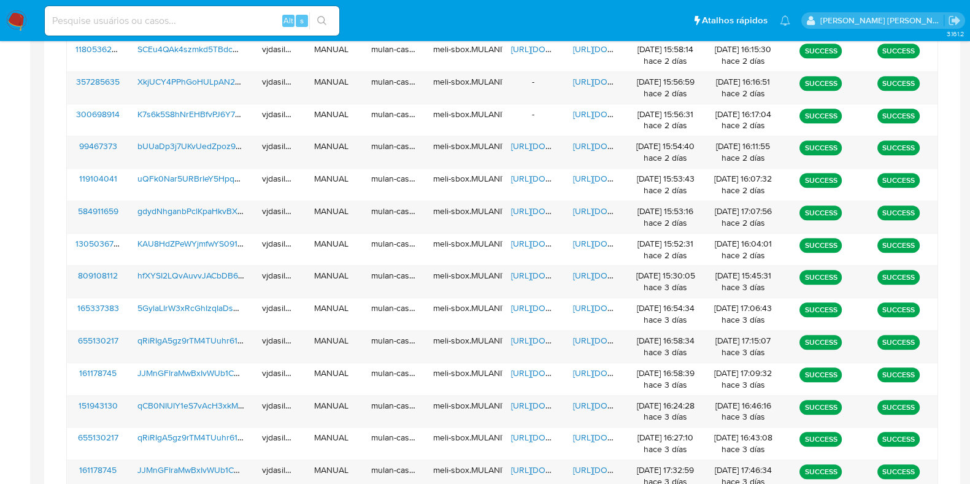
scroll to position [764, 0]
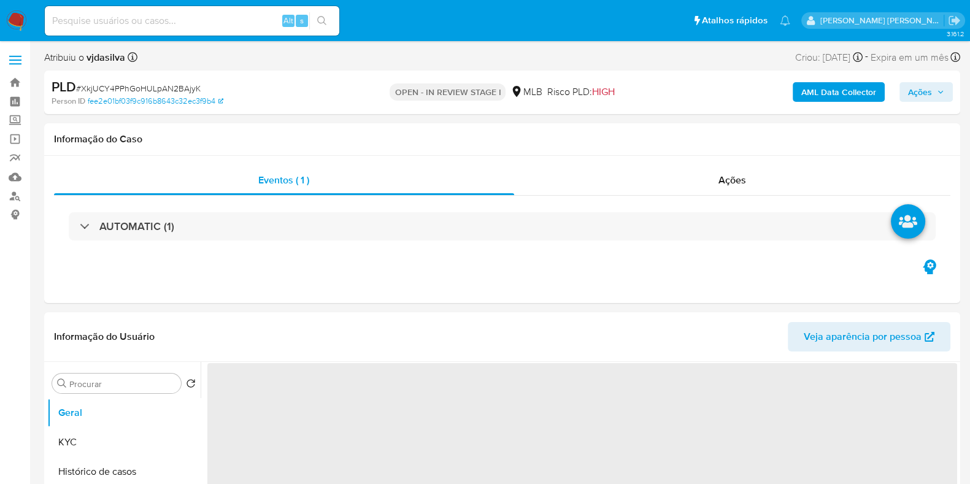
select select "10"
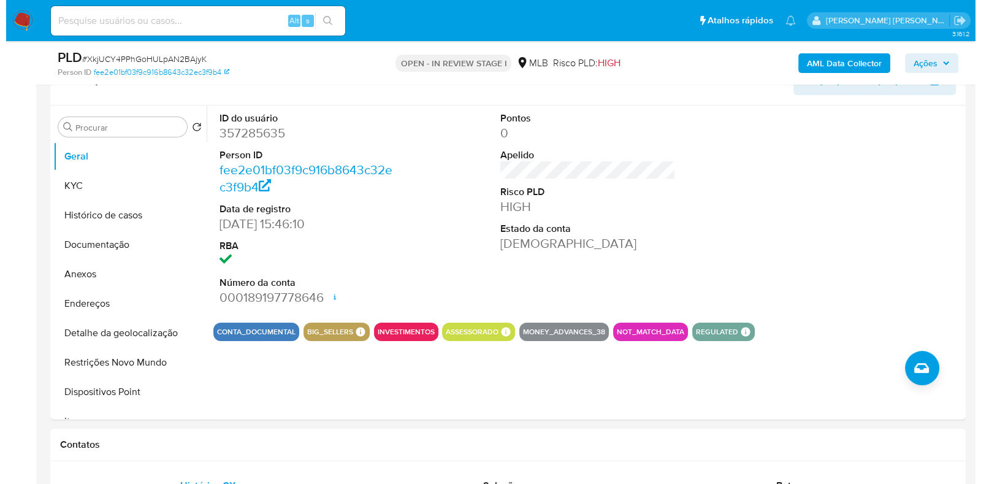
scroll to position [235, 0]
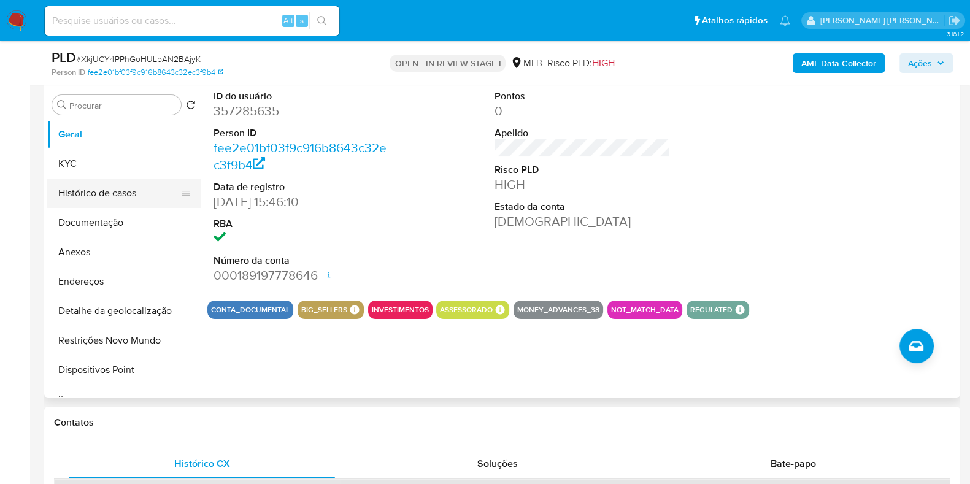
click at [123, 187] on button "Histórico de casos" at bounding box center [119, 192] width 144 height 29
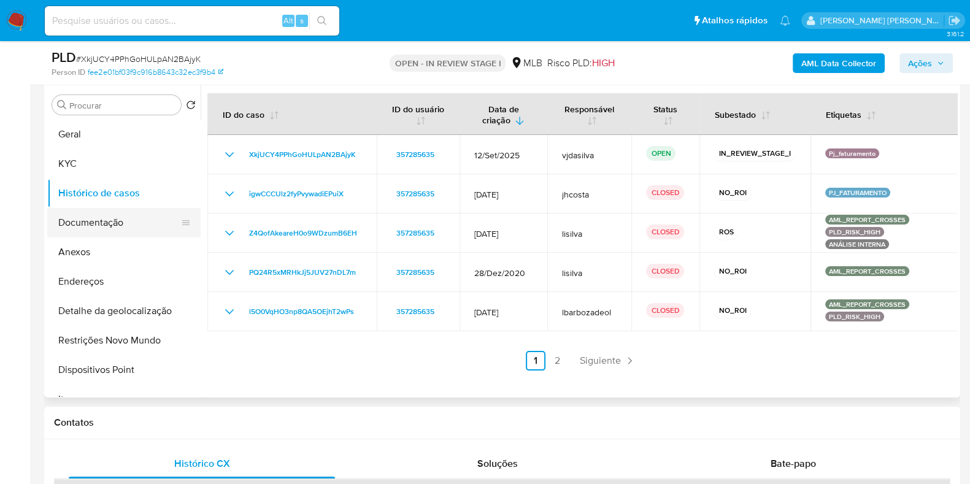
click at [126, 221] on button "Documentação" at bounding box center [119, 222] width 144 height 29
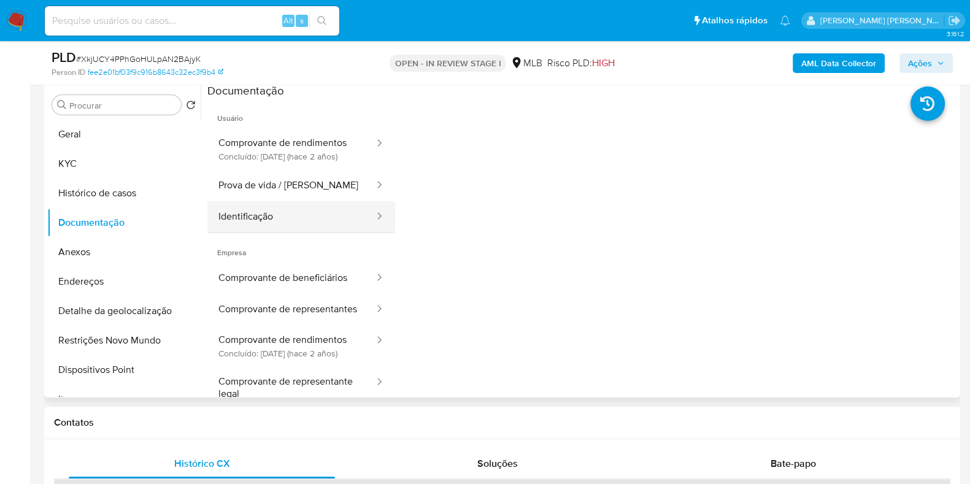
click at [291, 229] on button "Identificação" at bounding box center [291, 216] width 168 height 31
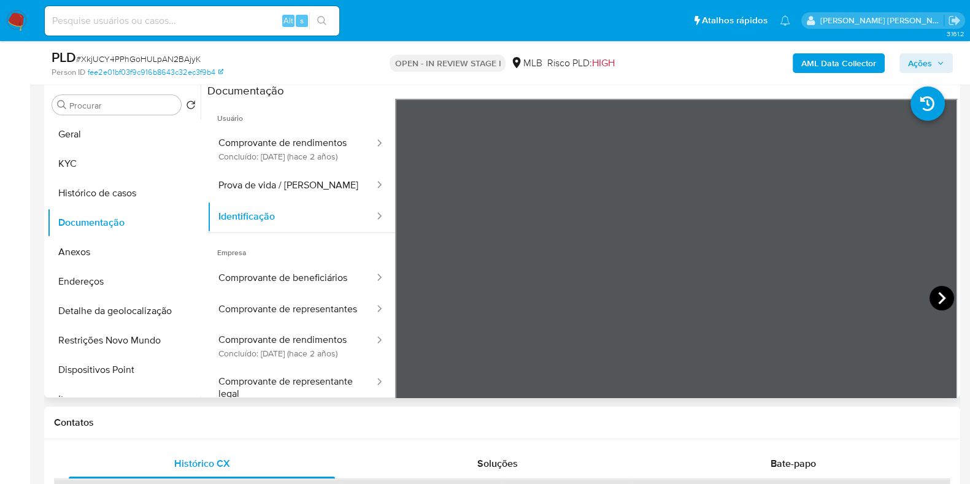
click at [938, 293] on icon at bounding box center [941, 298] width 7 height 12
click at [304, 149] on button "Comprovante de rendimentos Concluído: [DATE] (hace 2 años)" at bounding box center [291, 149] width 168 height 42
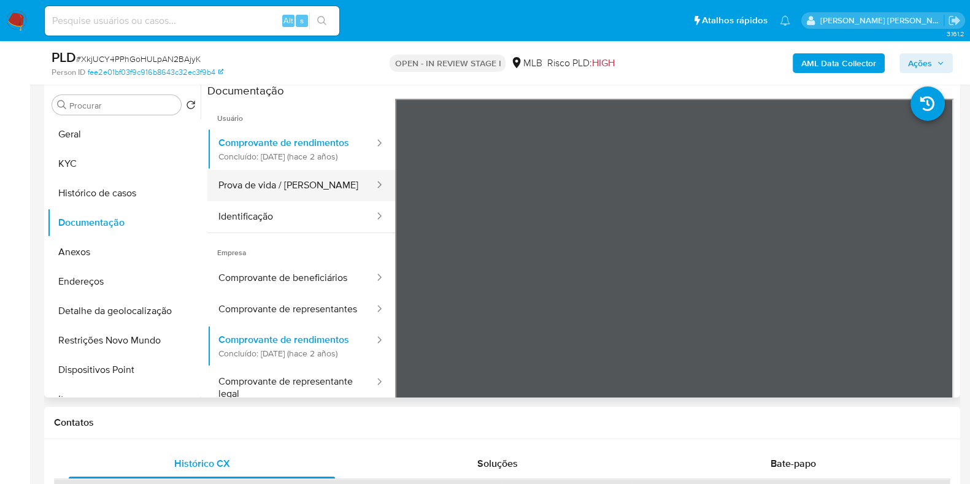
click at [307, 201] on button "Prova de vida / [PERSON_NAME]" at bounding box center [291, 185] width 168 height 31
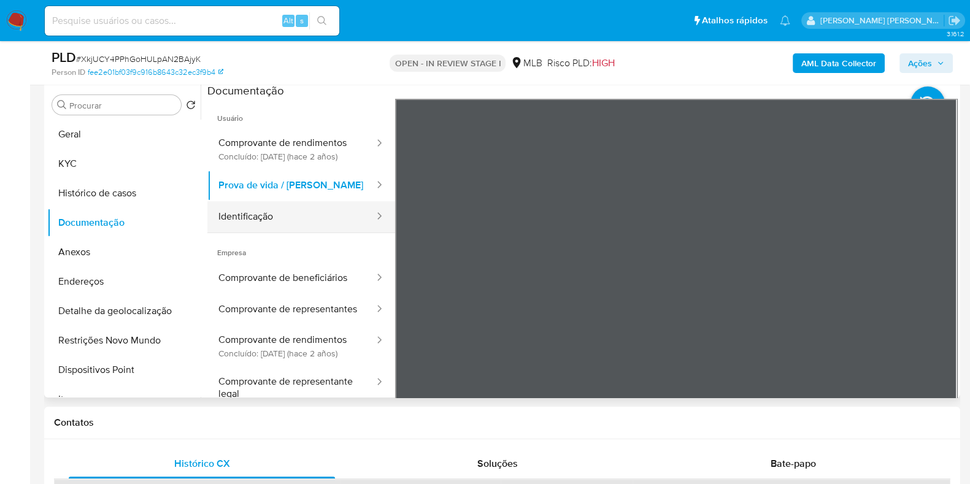
click at [306, 221] on button "Identificação" at bounding box center [291, 216] width 168 height 31
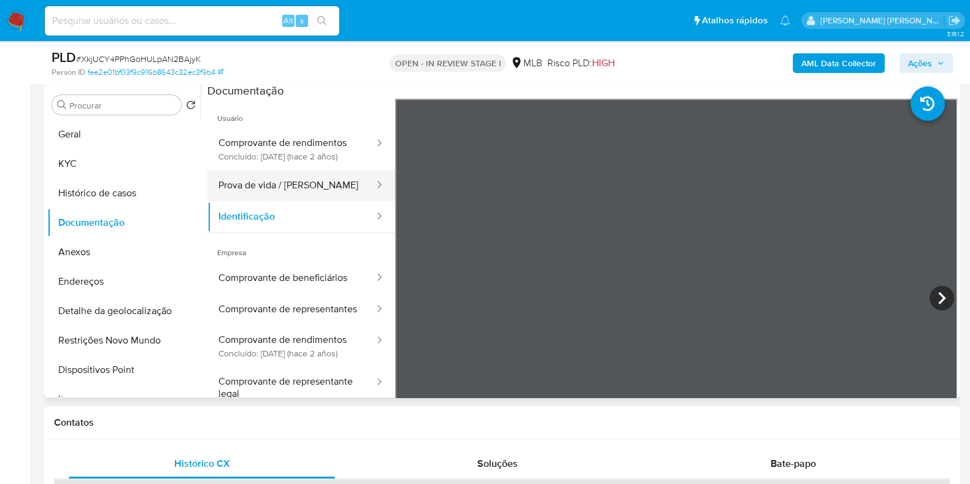
click at [304, 199] on button "Prova de vida / [PERSON_NAME]" at bounding box center [291, 185] width 168 height 31
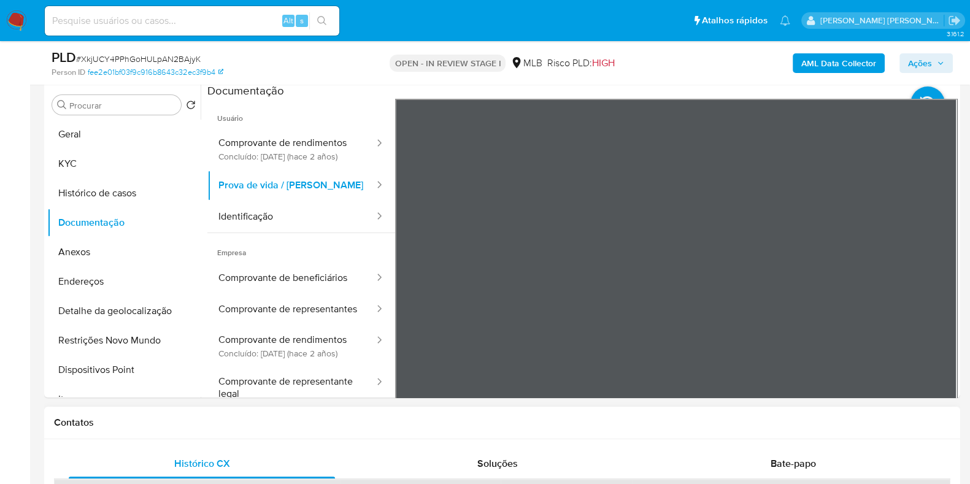
drag, startPoint x: 913, startPoint y: 218, endPoint x: 867, endPoint y: 406, distance: 193.4
click at [914, 92] on icon at bounding box center [927, 103] width 34 height 34
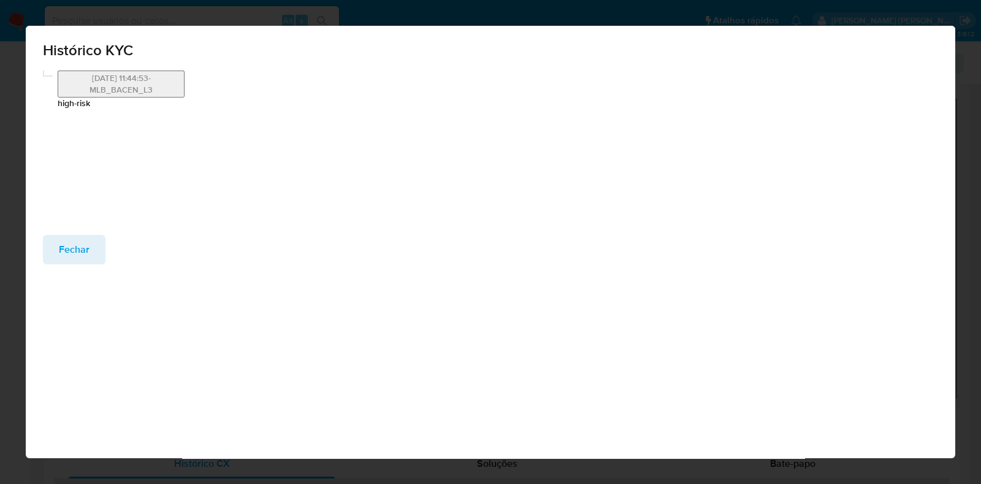
click at [112, 86] on button "[DATE] 11:44:53-MLB_BACEN_L3" at bounding box center [121, 84] width 127 height 27
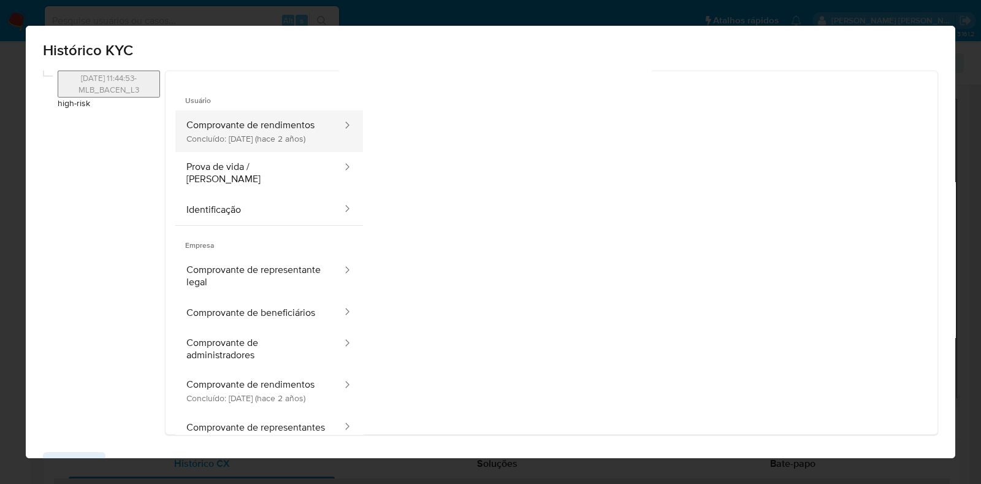
click at [269, 131] on button "Comprovante de rendimentos Concluído: [DATE] (hace 2 años)" at bounding box center [259, 131] width 169 height 42
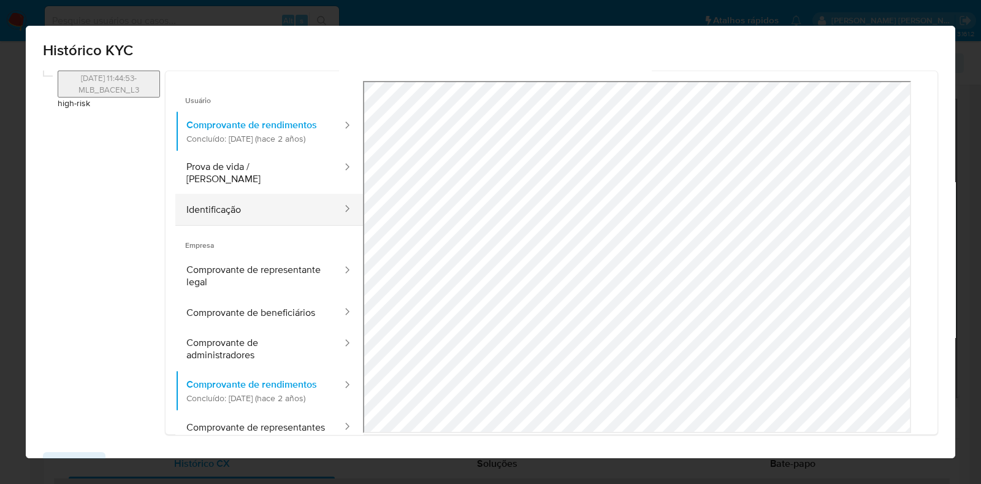
click at [302, 207] on button "Identificação" at bounding box center [259, 209] width 169 height 31
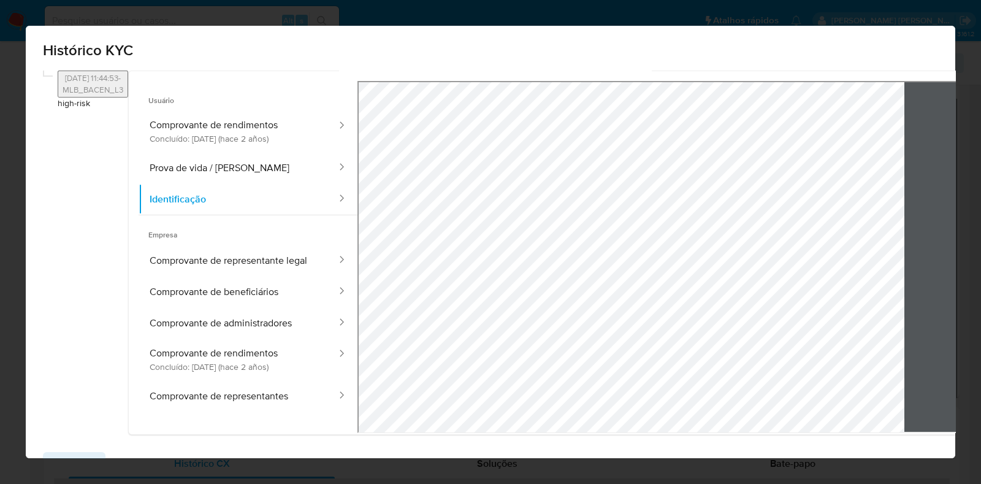
click at [981, 253] on icon at bounding box center [998, 256] width 25 height 25
click at [265, 183] on button "Prova de vida / [PERSON_NAME]" at bounding box center [238, 167] width 199 height 31
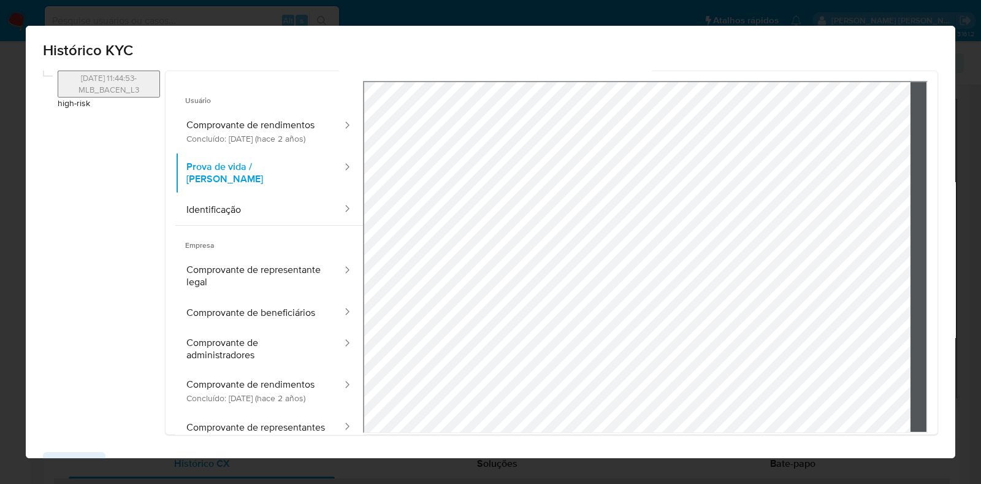
click at [850, 56] on div "Histórico KYC [DATE] 11:44:53-MLB_BACEN_L3 high-risk Usuário Comprovante de ren…" at bounding box center [491, 242] width 930 height 432
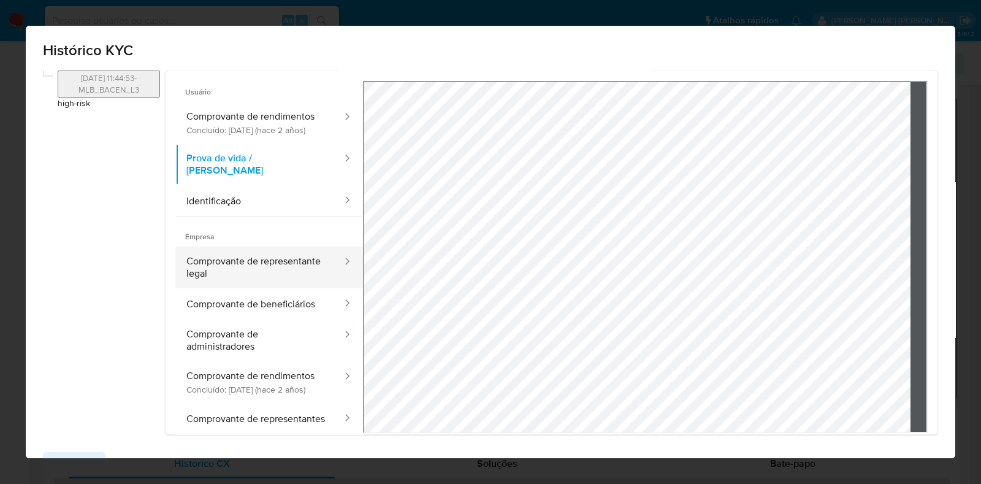
click at [263, 247] on button "Comprovante de representante legal" at bounding box center [259, 268] width 169 height 42
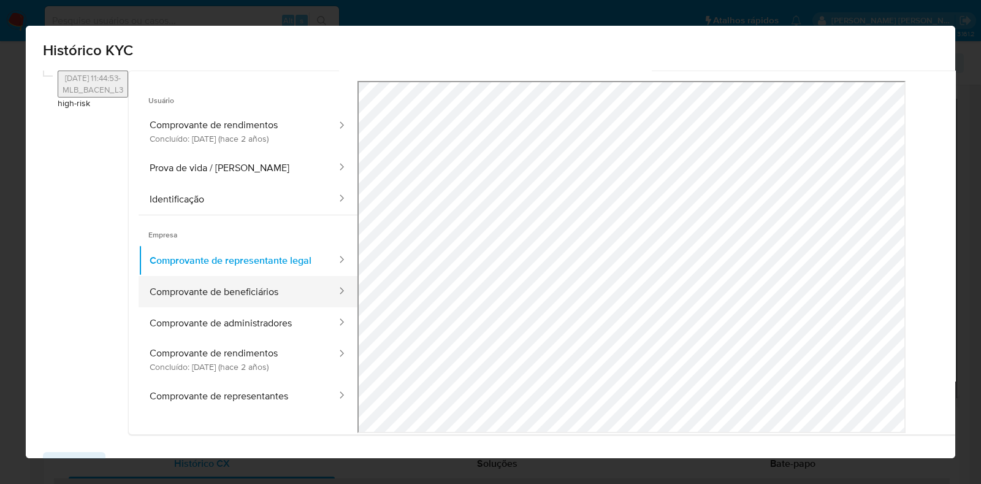
click at [258, 276] on button "Comprovante de beneficiários" at bounding box center [238, 291] width 199 height 31
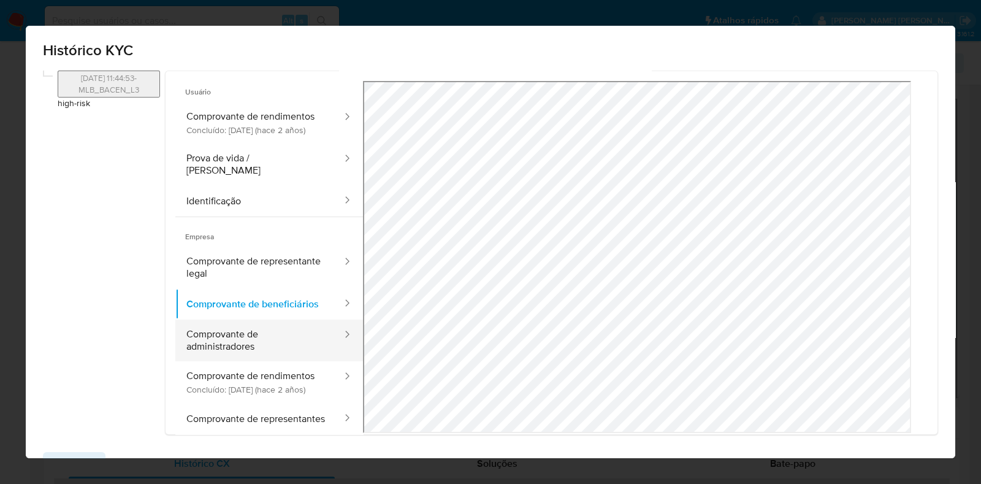
click at [264, 320] on button "Comprovante de administradores" at bounding box center [259, 341] width 169 height 42
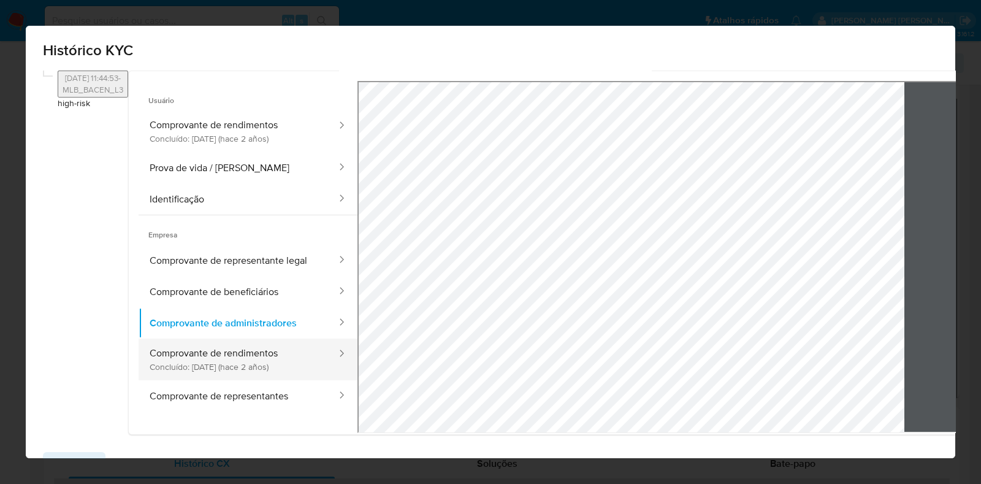
click at [267, 350] on button "Comprovante de rendimentos Concluído: 15/12/2023 (hace 2 años)" at bounding box center [238, 360] width 199 height 42
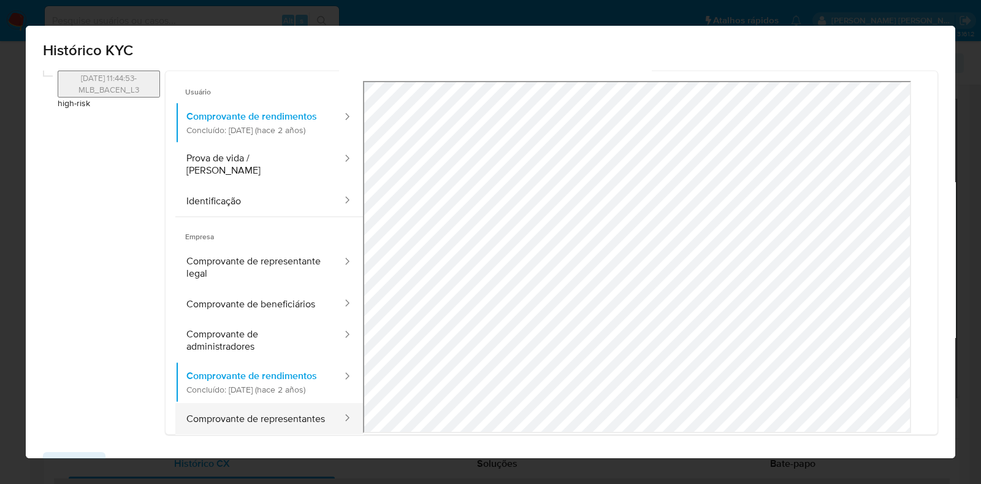
click at [270, 415] on button "Comprovante de representantes" at bounding box center [259, 418] width 169 height 31
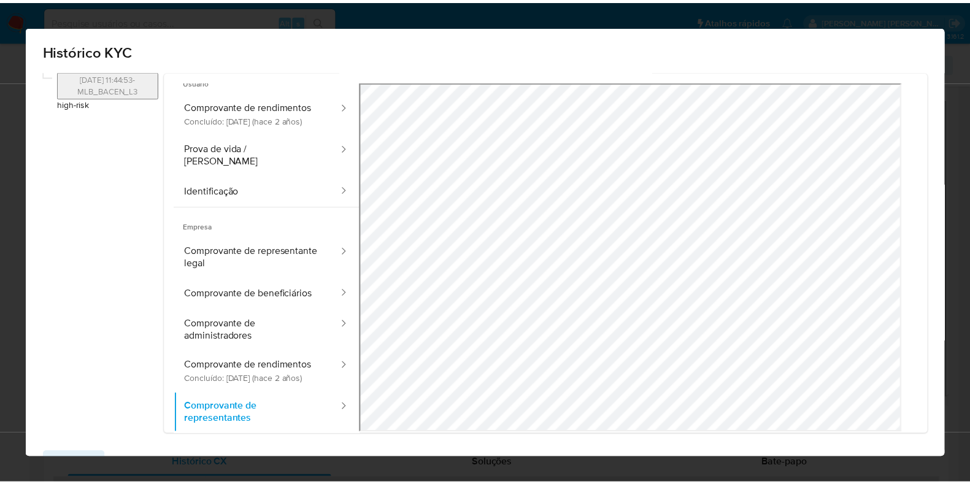
scroll to position [40, 0]
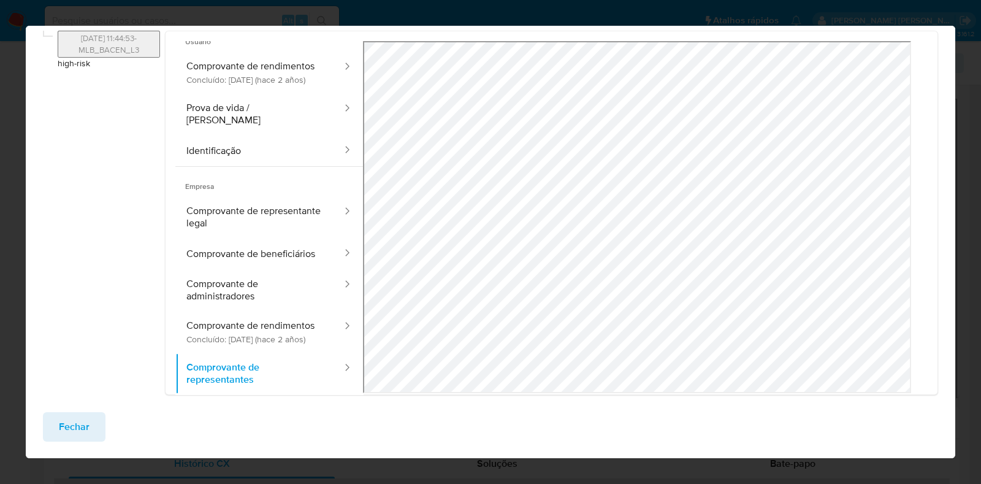
click at [56, 421] on button "Fechar" at bounding box center [74, 426] width 63 height 29
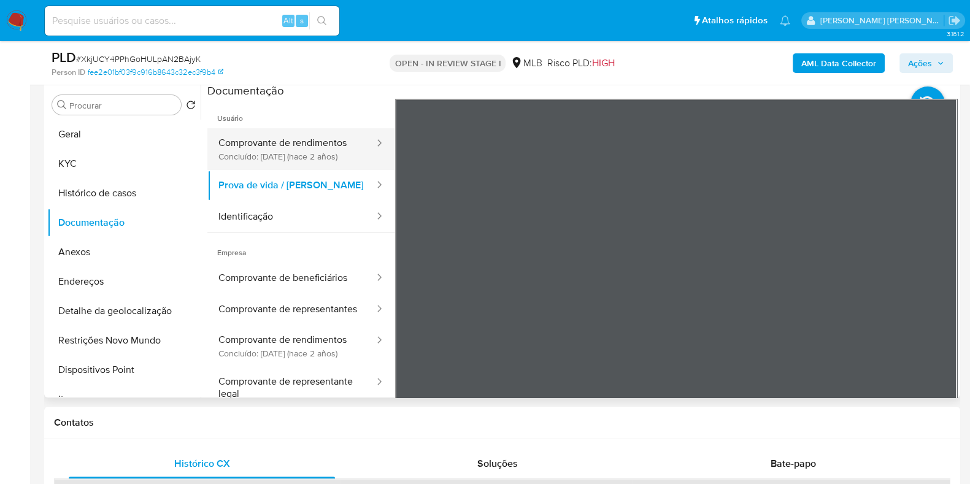
click at [247, 142] on button "Comprovante de rendimentos Concluído: 15/12/2023 (hace 2 años)" at bounding box center [291, 149] width 168 height 42
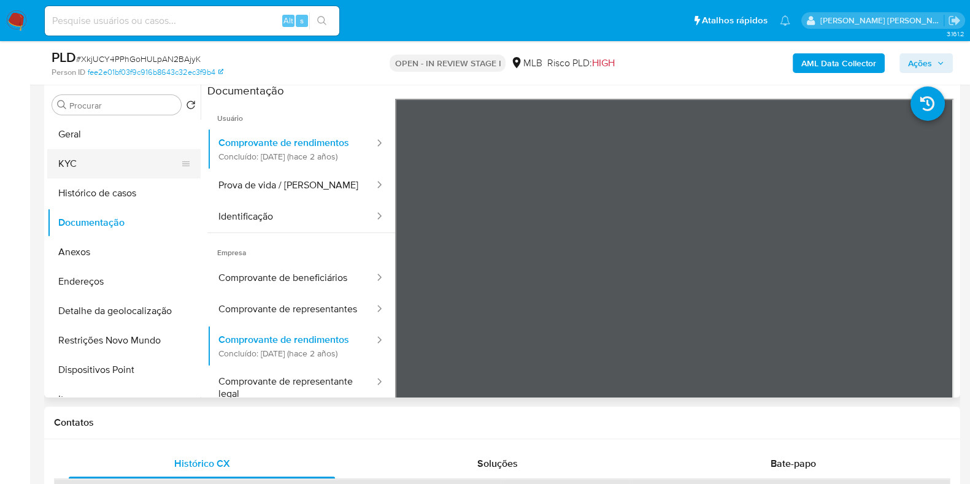
click at [116, 159] on button "KYC" at bounding box center [119, 163] width 144 height 29
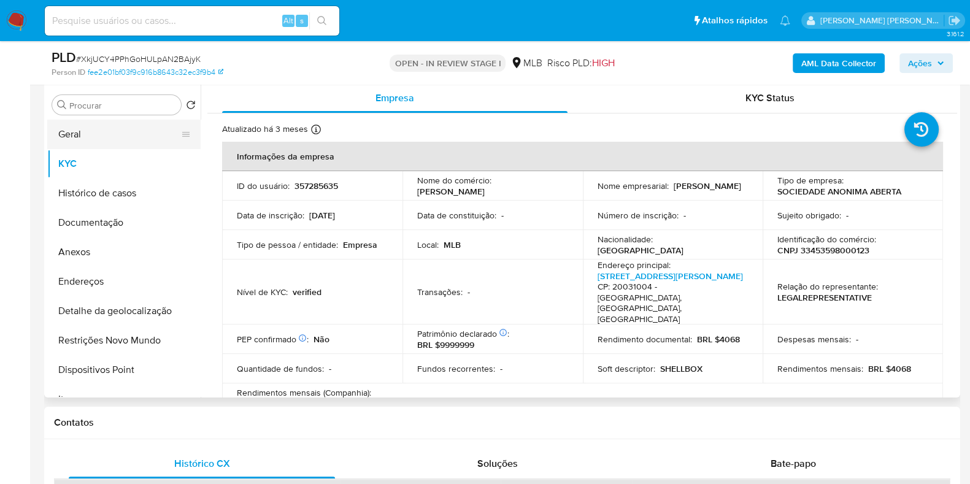
click at [69, 128] on button "Geral" at bounding box center [119, 134] width 144 height 29
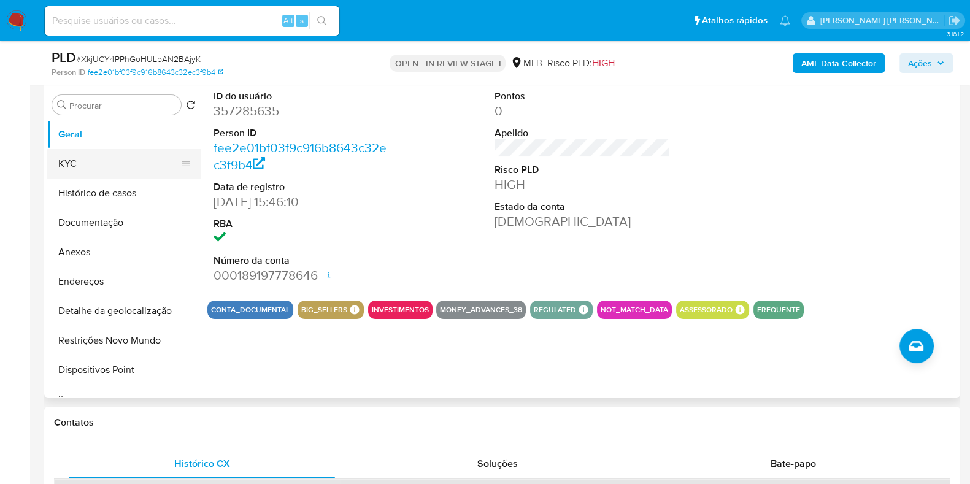
click at [134, 165] on button "KYC" at bounding box center [119, 163] width 144 height 29
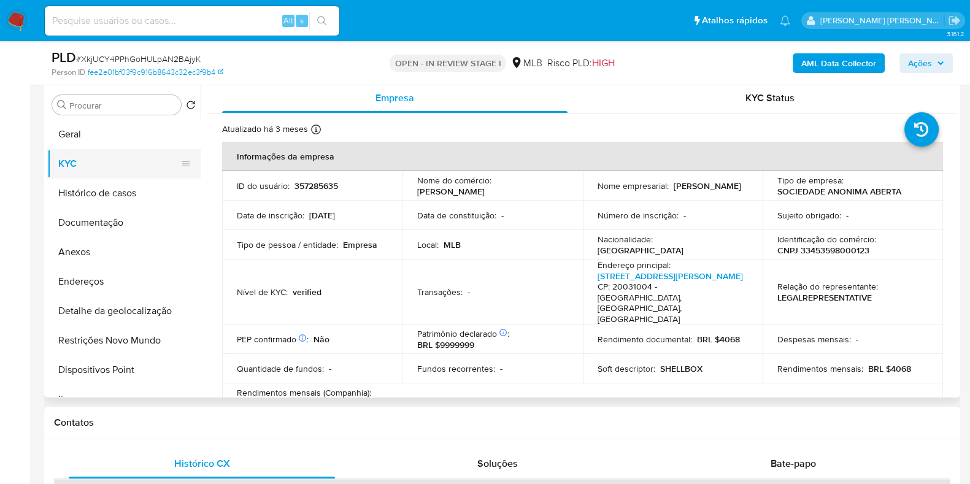
click at [106, 167] on button "KYC" at bounding box center [119, 163] width 144 height 29
click at [129, 277] on button "Endereços" at bounding box center [119, 281] width 144 height 29
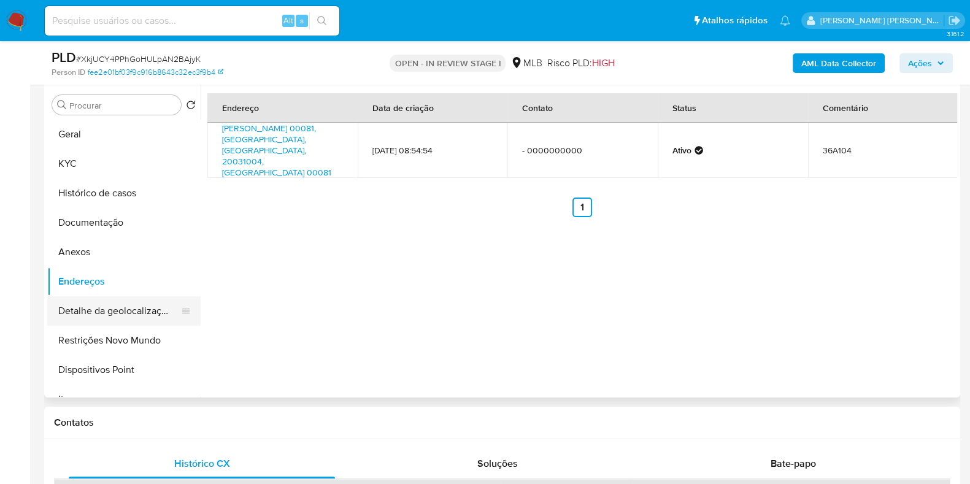
click at [167, 306] on button "Detalhe da geolocalização" at bounding box center [119, 310] width 144 height 29
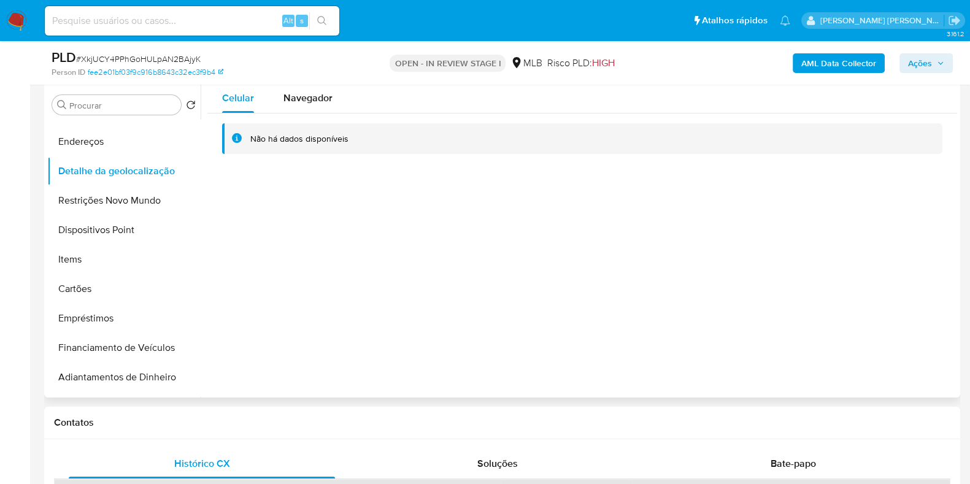
scroll to position [144, 0]
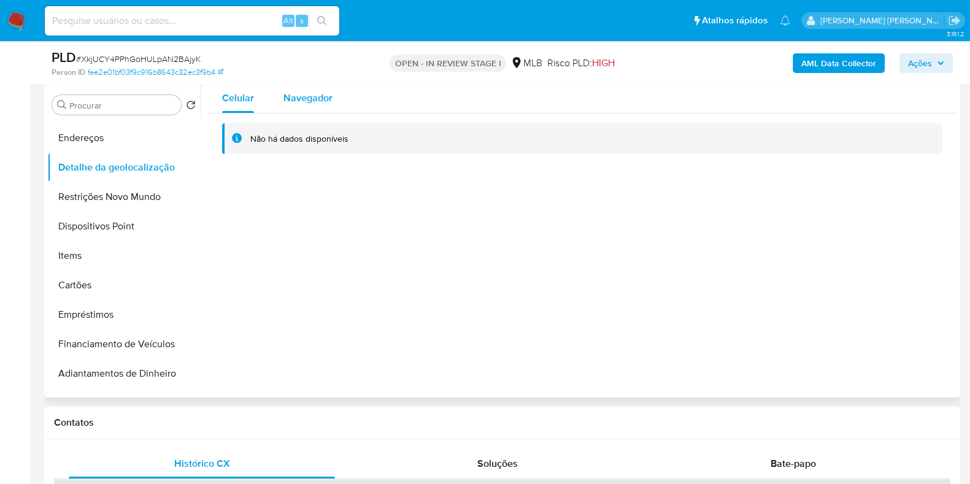
click at [296, 98] on span "Navegador" at bounding box center [307, 98] width 49 height 14
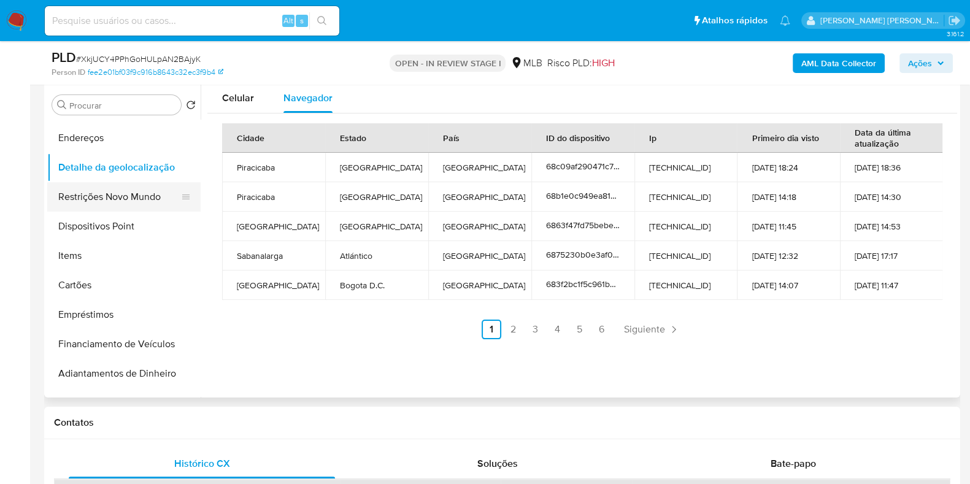
click at [135, 201] on button "Restrições Novo Mundo" at bounding box center [119, 196] width 144 height 29
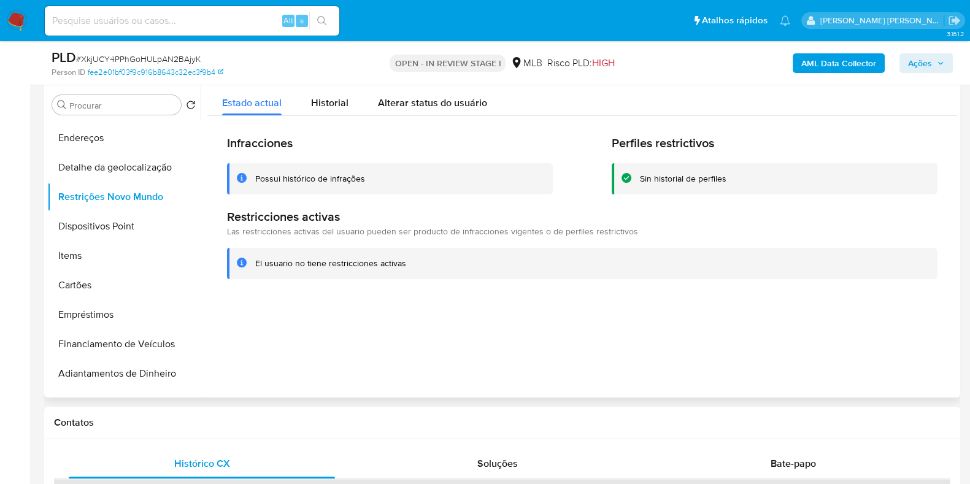
click at [830, 340] on div at bounding box center [579, 240] width 756 height 314
click at [346, 99] on span "Historial" at bounding box center [329, 103] width 37 height 14
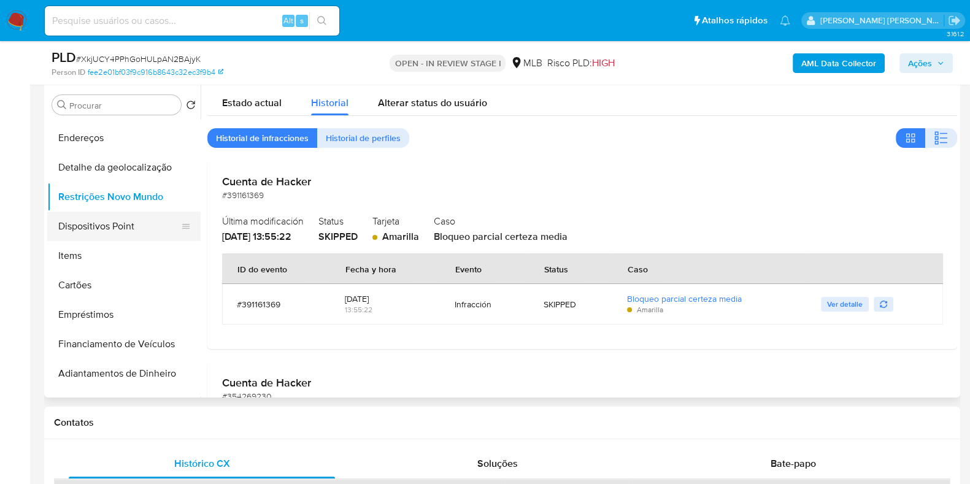
click at [113, 225] on button "Dispositivos Point" at bounding box center [119, 226] width 144 height 29
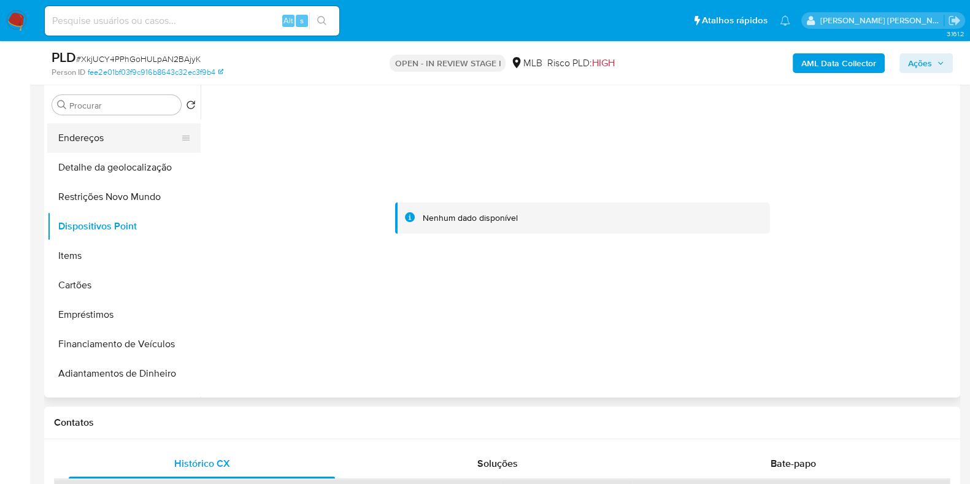
click at [191, 128] on button "Endereços" at bounding box center [119, 137] width 144 height 29
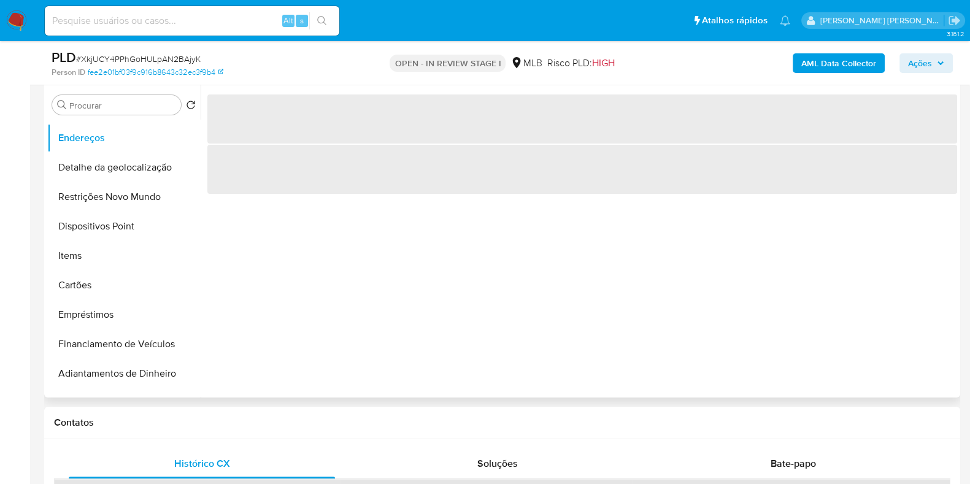
click at [197, 120] on ul "Geral KYC Histórico de casos Documentação Anexos Endereços Detalhe da geolocali…" at bounding box center [123, 258] width 153 height 277
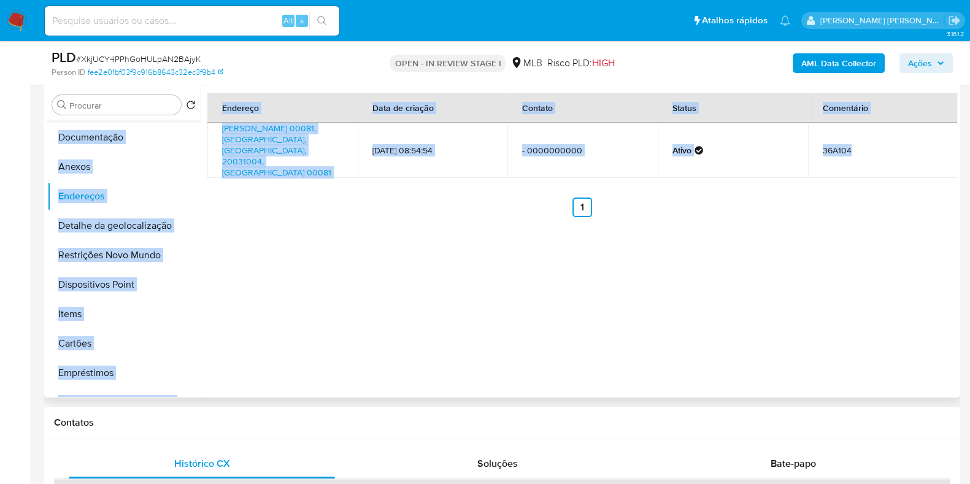
drag, startPoint x: 198, startPoint y: 169, endPoint x: 193, endPoint y: 123, distance: 46.3
click at [193, 123] on div "Procurar Retornar ao pedido padrão Geral KYC Histórico de casos Documentação An…" at bounding box center [502, 240] width 910 height 314
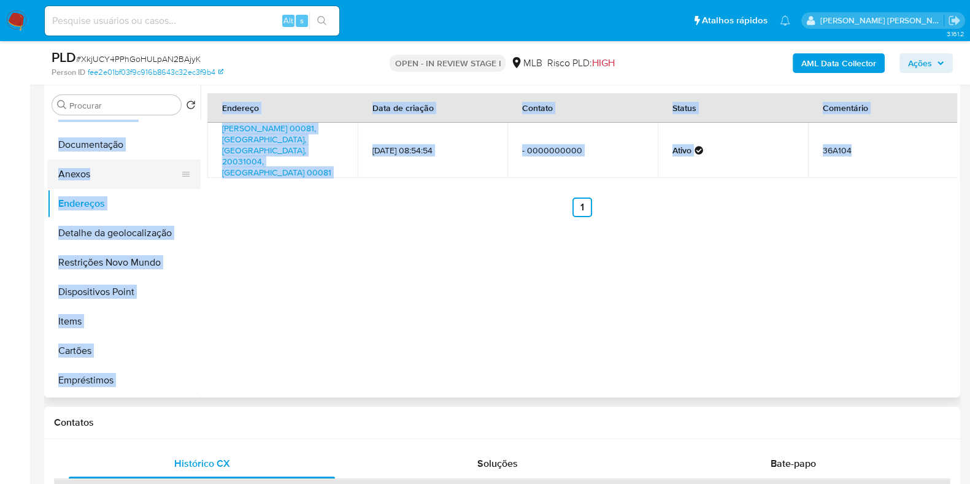
click at [120, 169] on button "Anexos" at bounding box center [119, 173] width 144 height 29
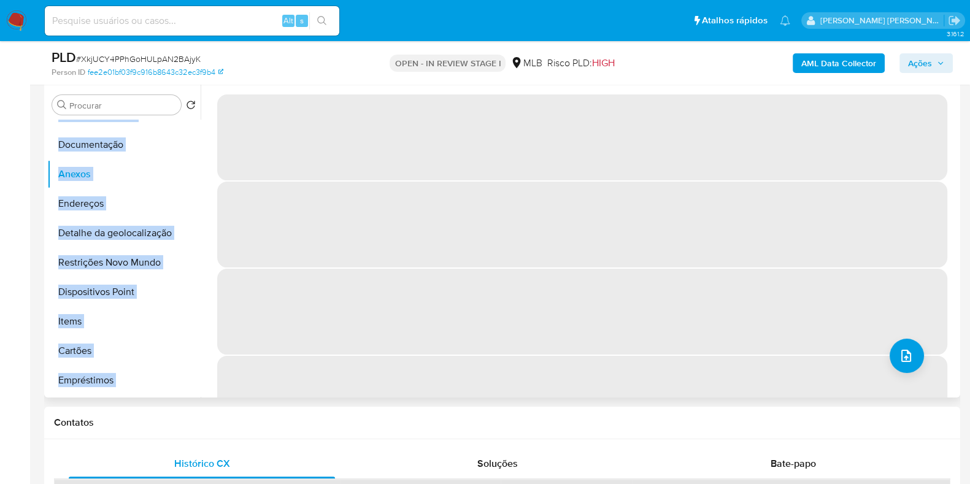
scroll to position [0, 0]
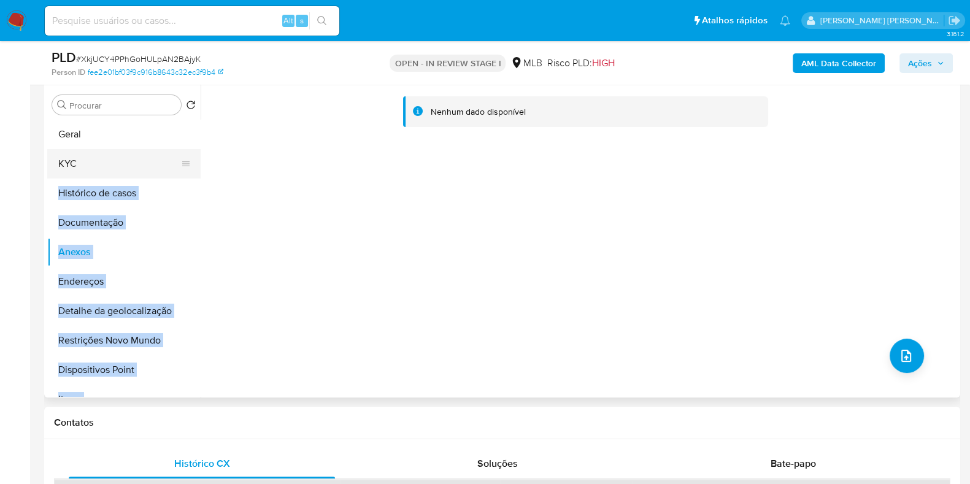
click at [135, 174] on button "KYC" at bounding box center [119, 163] width 144 height 29
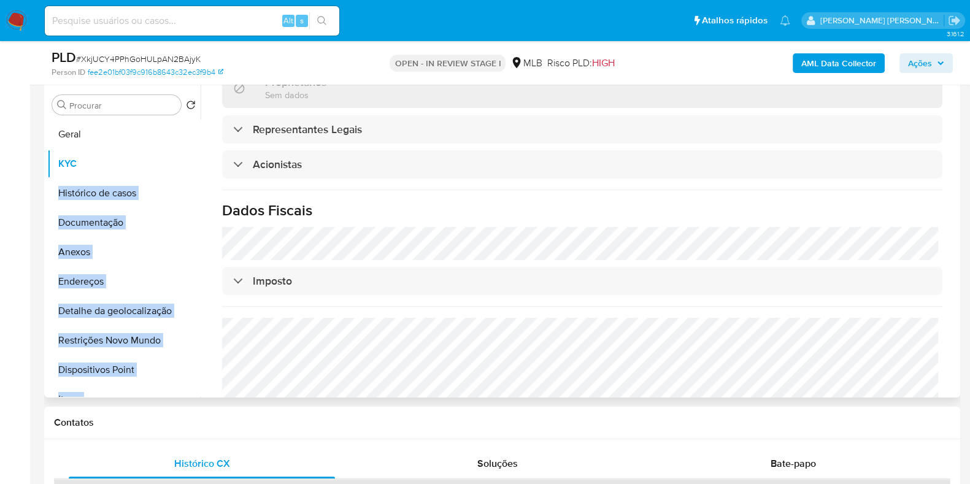
scroll to position [696, 0]
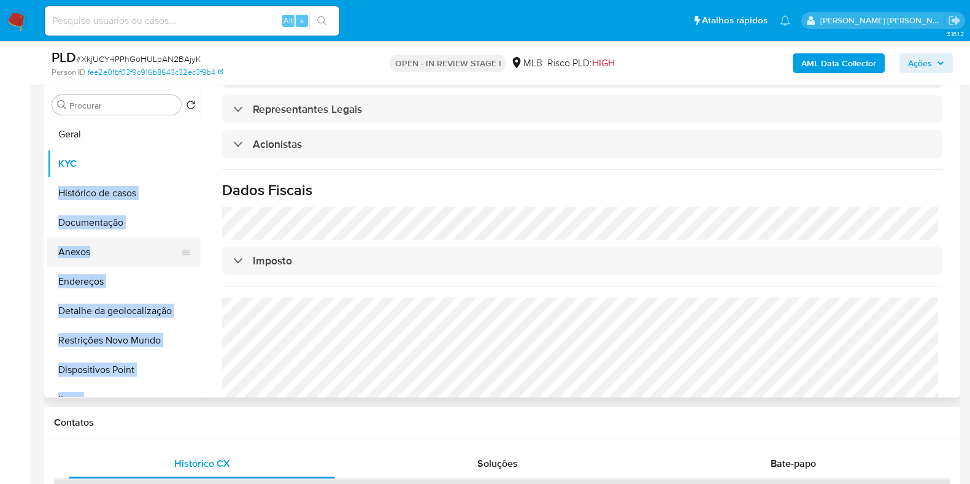
click at [110, 262] on button "Anexos" at bounding box center [119, 251] width 144 height 29
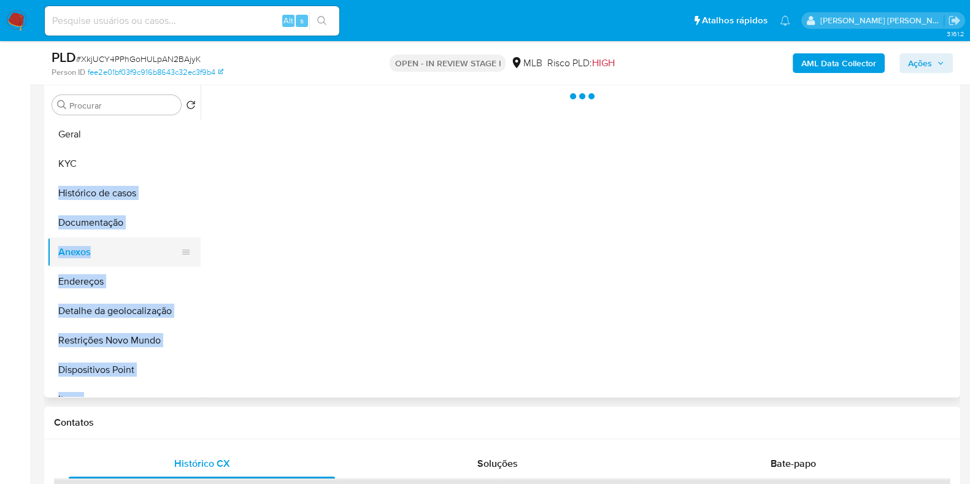
scroll to position [0, 0]
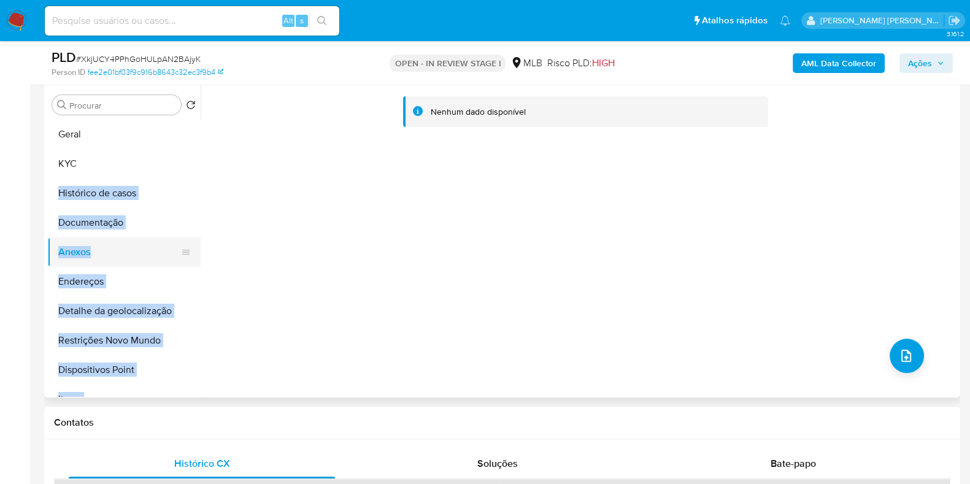
click at [82, 251] on button "Anexos" at bounding box center [119, 251] width 144 height 29
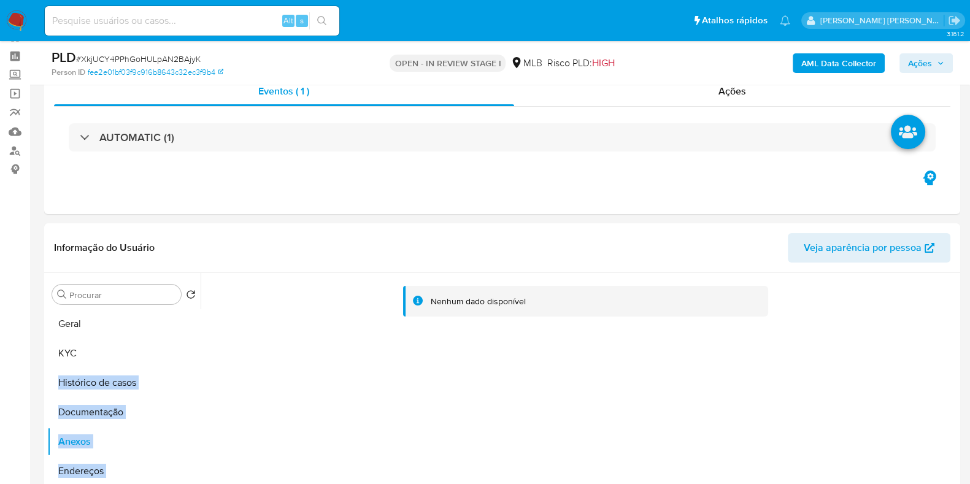
scroll to position [43, 0]
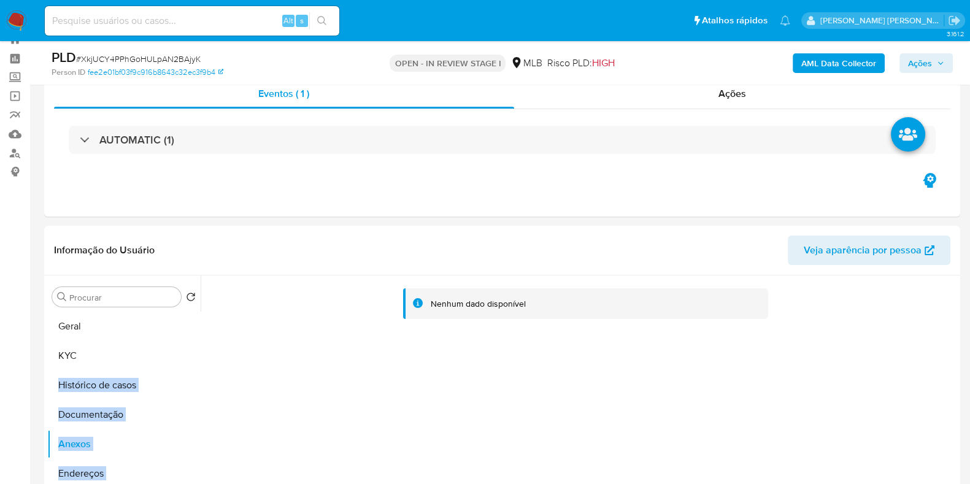
click at [823, 63] on b "AML Data Collector" at bounding box center [838, 63] width 75 height 20
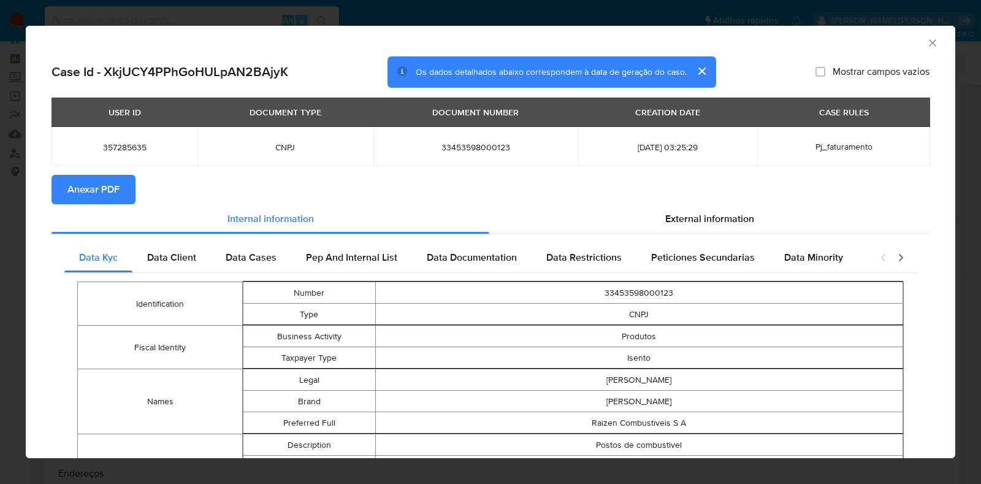
click at [107, 193] on span "Anexar PDF" at bounding box center [93, 189] width 52 height 27
click at [929, 40] on icon "Fechar a janela" at bounding box center [932, 42] width 7 height 7
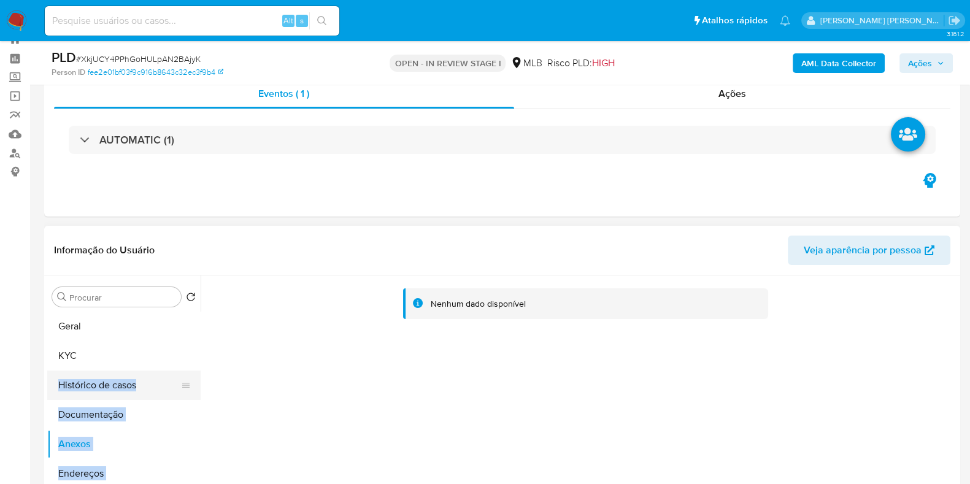
click at [140, 385] on button "Histórico de casos" at bounding box center [119, 384] width 144 height 29
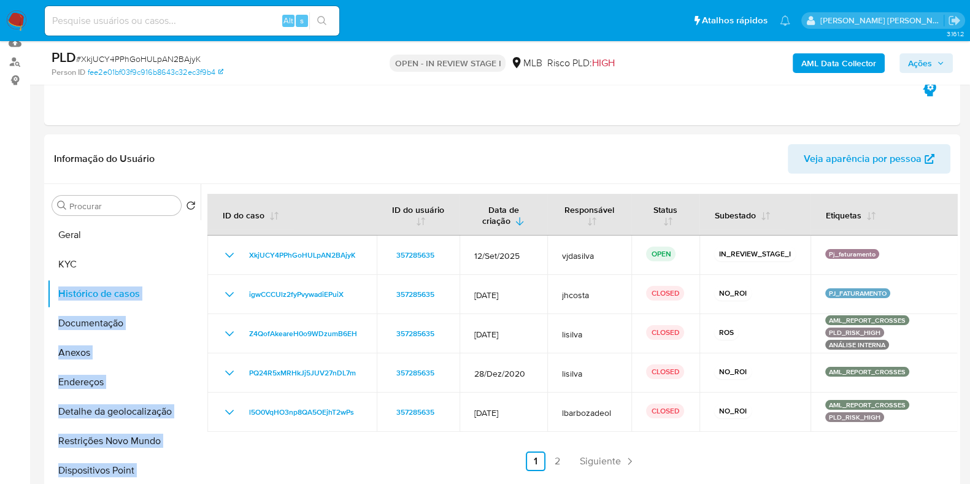
scroll to position [137, 0]
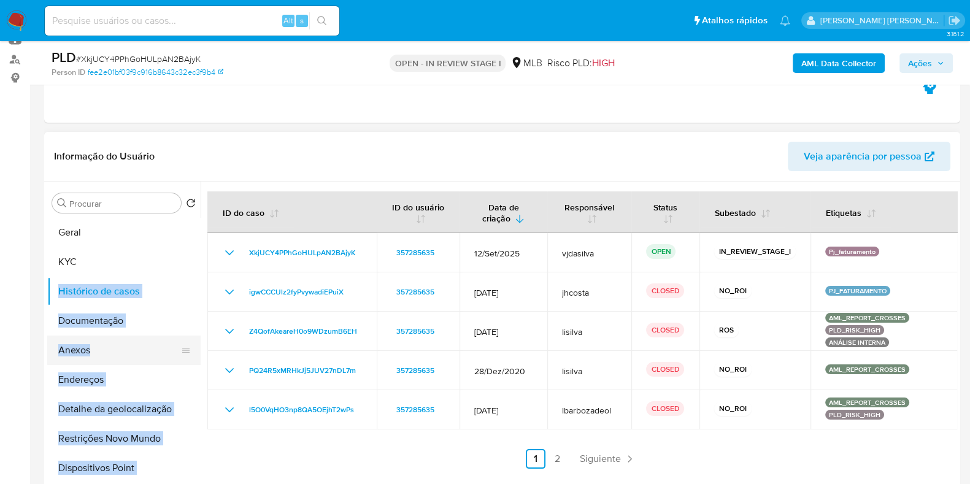
click at [104, 345] on button "Anexos" at bounding box center [119, 350] width 144 height 29
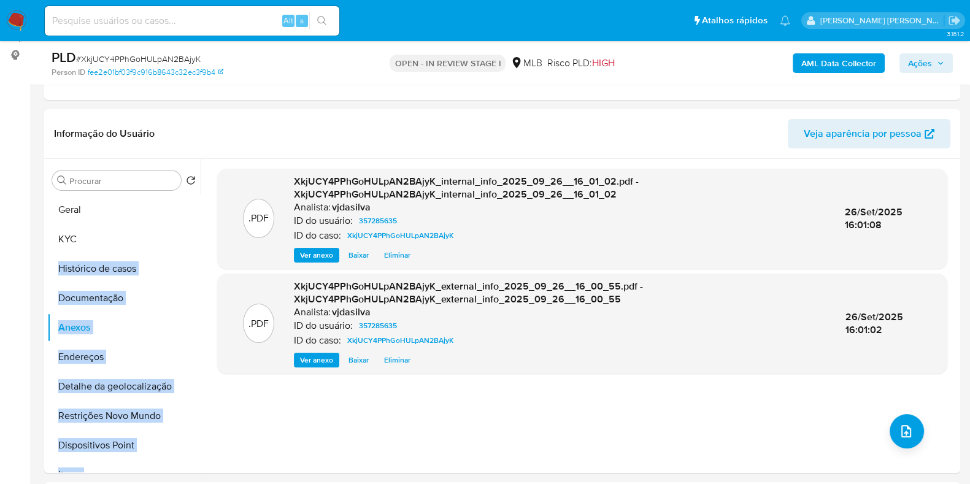
scroll to position [152, 0]
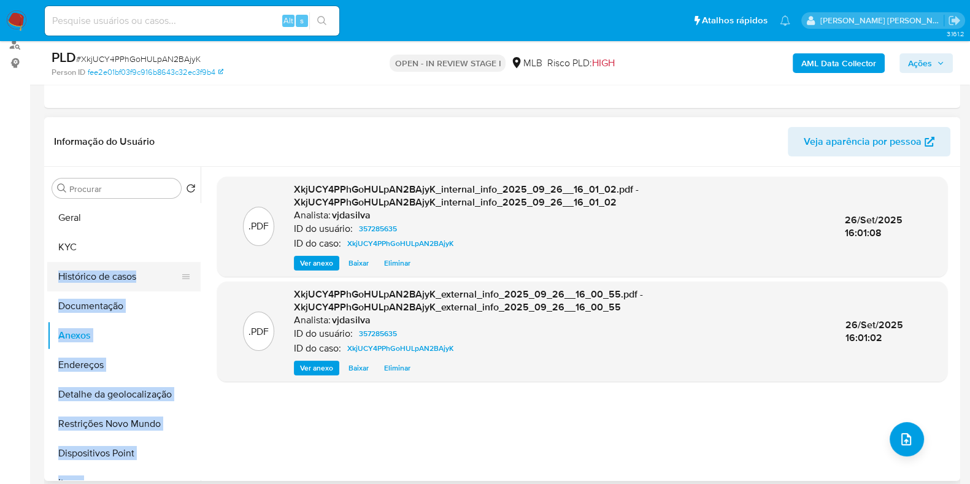
click at [153, 277] on button "Histórico de casos" at bounding box center [119, 276] width 144 height 29
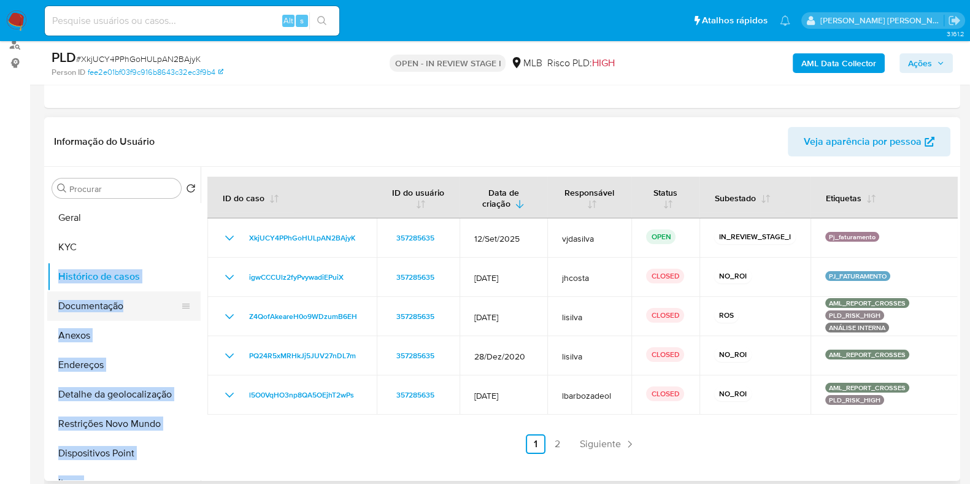
click at [121, 308] on button "Documentação" at bounding box center [119, 305] width 144 height 29
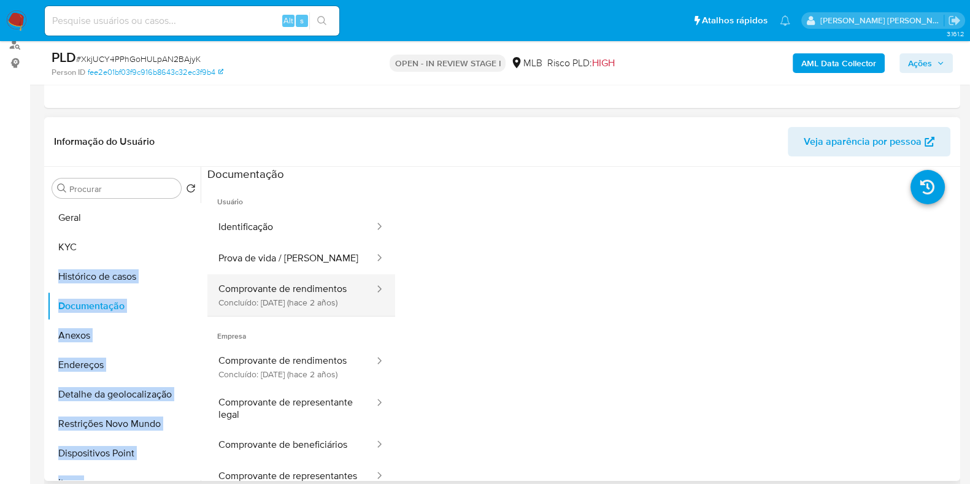
click at [313, 297] on button "Comprovante de rendimentos Concluído: 15/12/2023 (hace 2 años)" at bounding box center [291, 295] width 168 height 42
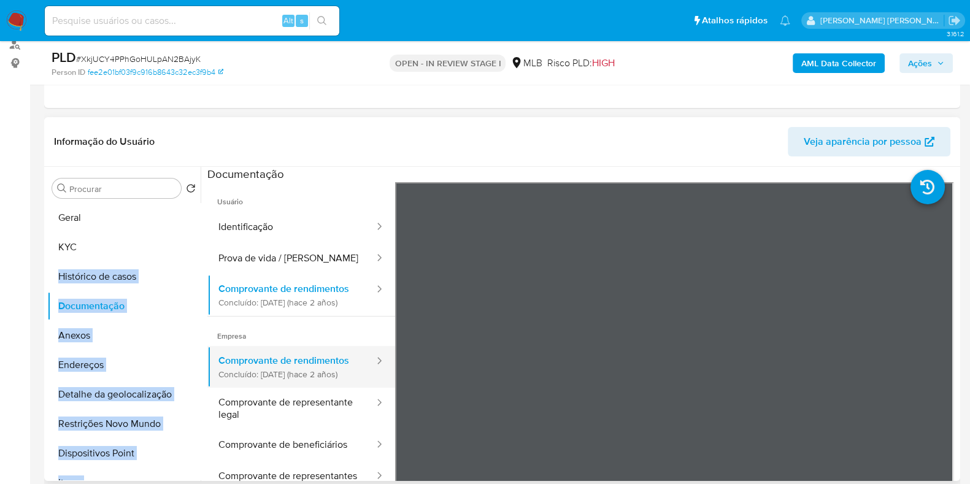
click at [302, 377] on button "Comprovante de rendimentos Concluído: 15/12/2023 (hace 2 años)" at bounding box center [291, 367] width 168 height 42
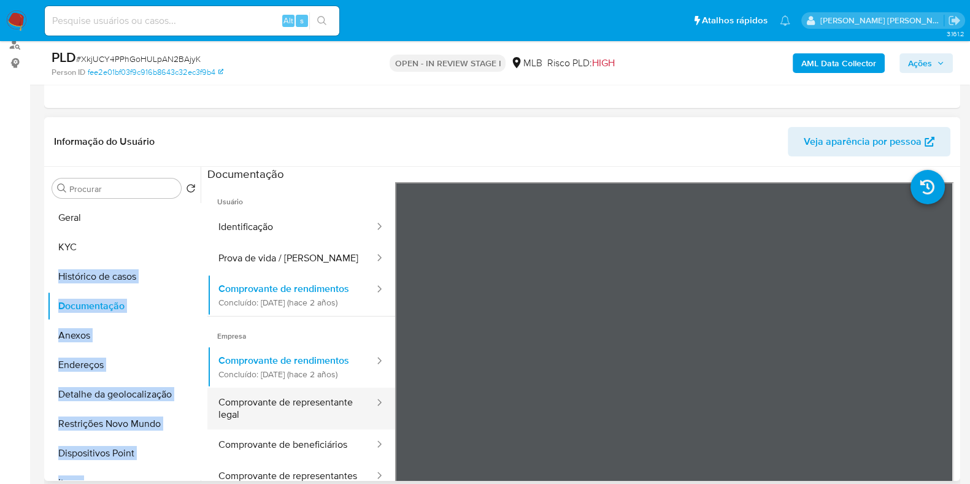
click at [295, 425] on button "Comprovante de representante legal" at bounding box center [291, 409] width 168 height 42
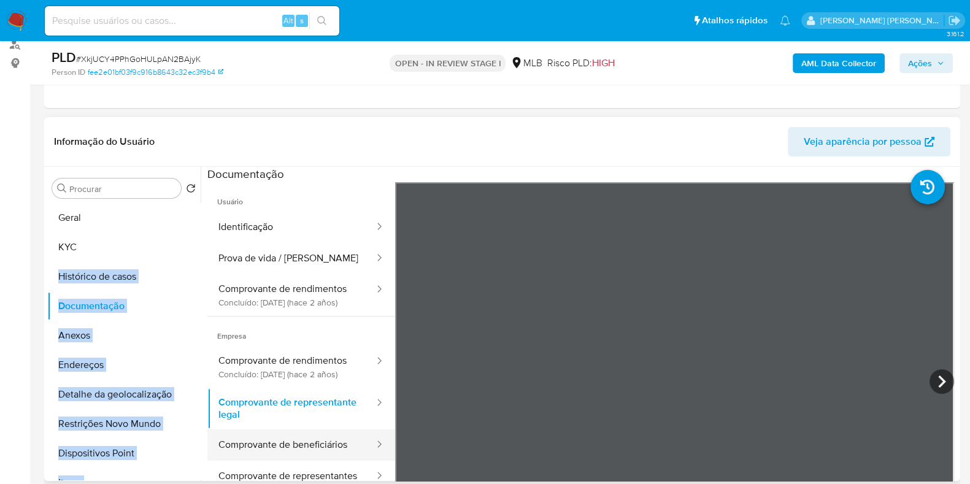
click at [290, 459] on button "Comprovante de beneficiários" at bounding box center [291, 444] width 168 height 31
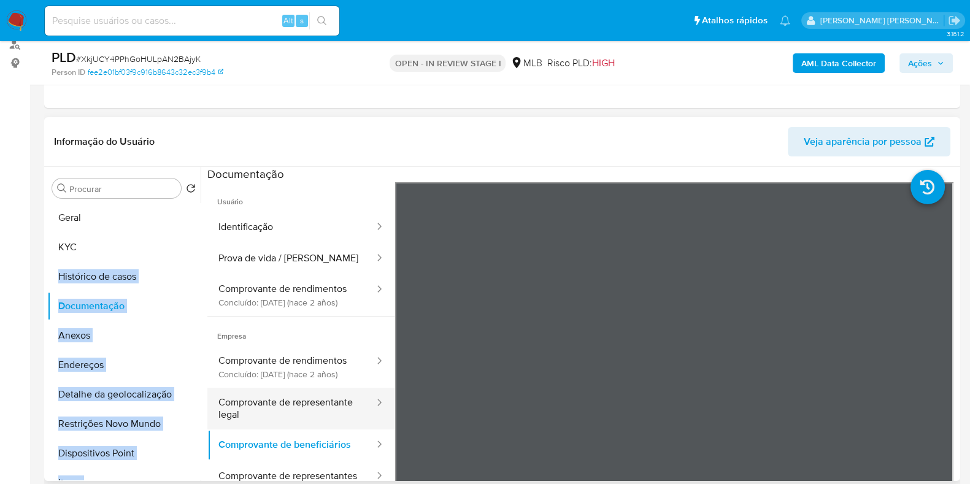
click at [292, 429] on button "Comprovante de representante legal" at bounding box center [291, 409] width 168 height 42
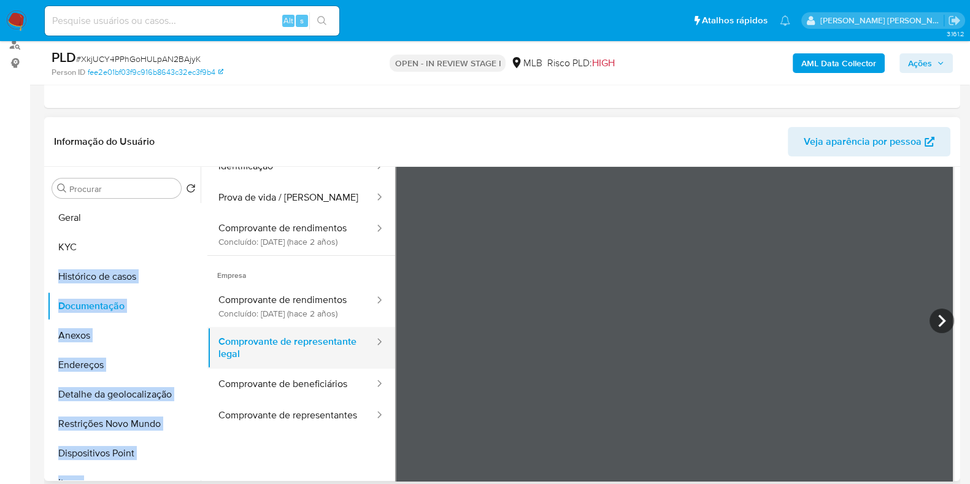
scroll to position [92, 0]
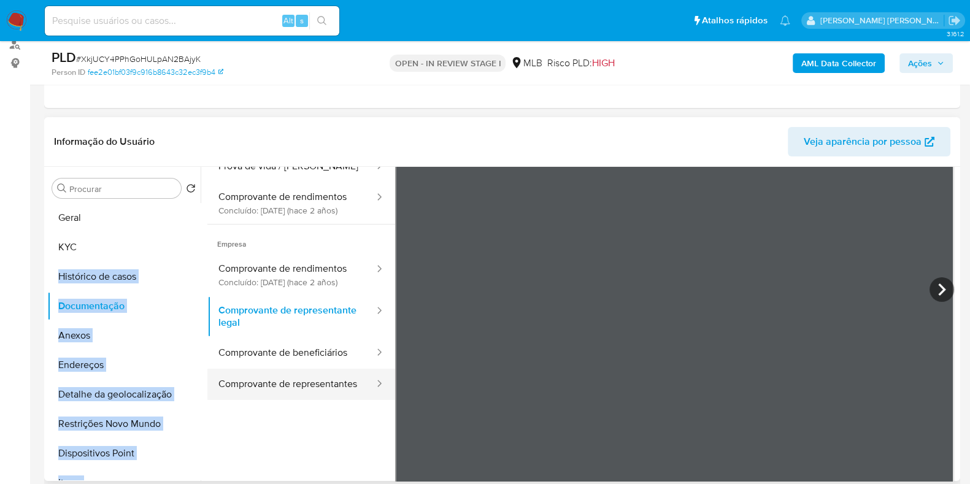
click at [298, 399] on button "Comprovante de representantes" at bounding box center [291, 384] width 168 height 31
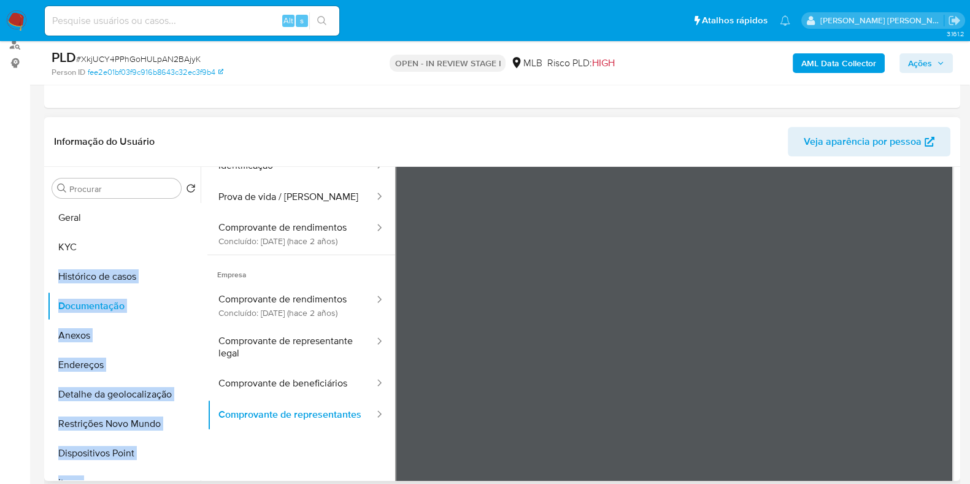
scroll to position [67, 0]
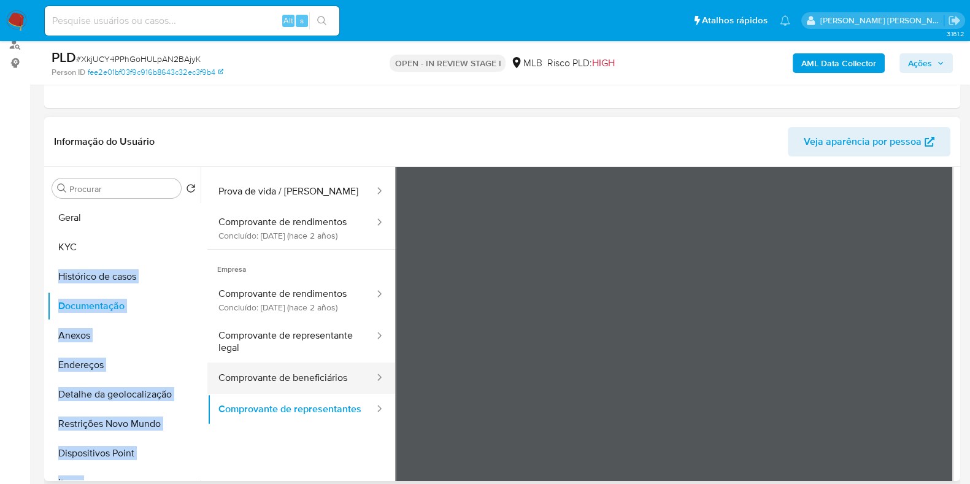
click at [320, 393] on button "Comprovante de beneficiários" at bounding box center [291, 378] width 168 height 31
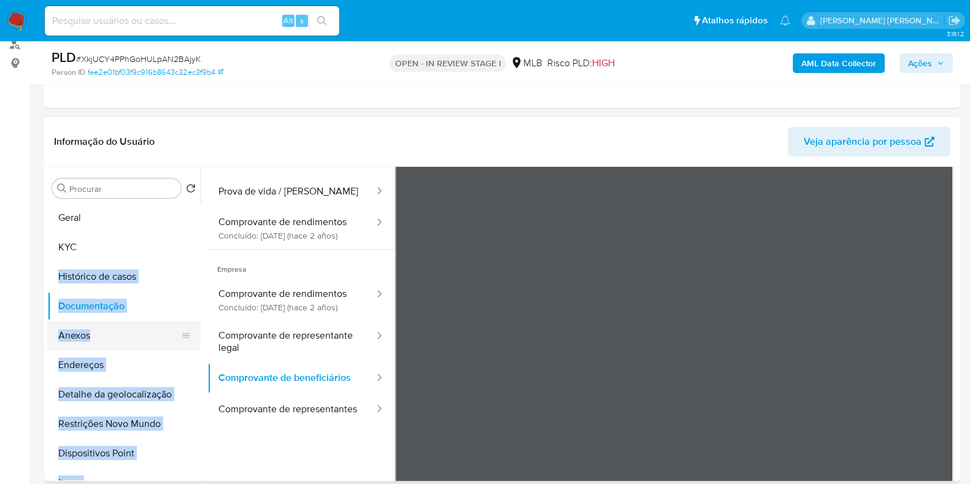
click at [106, 336] on button "Anexos" at bounding box center [119, 335] width 144 height 29
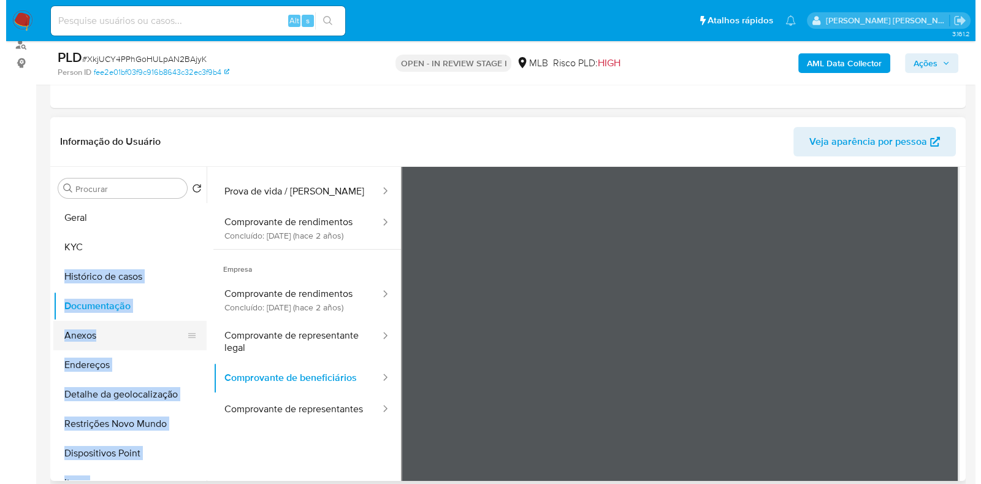
scroll to position [0, 0]
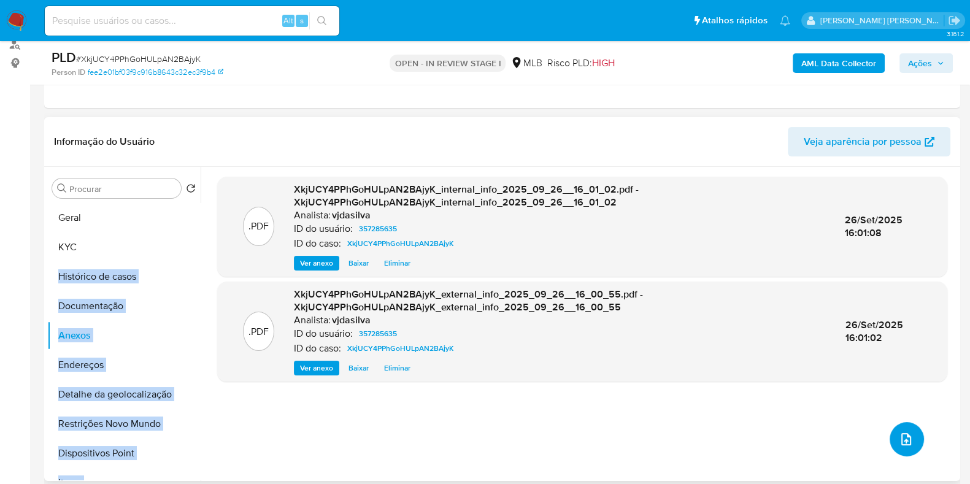
click at [905, 434] on icon "upload-file" at bounding box center [906, 439] width 15 height 15
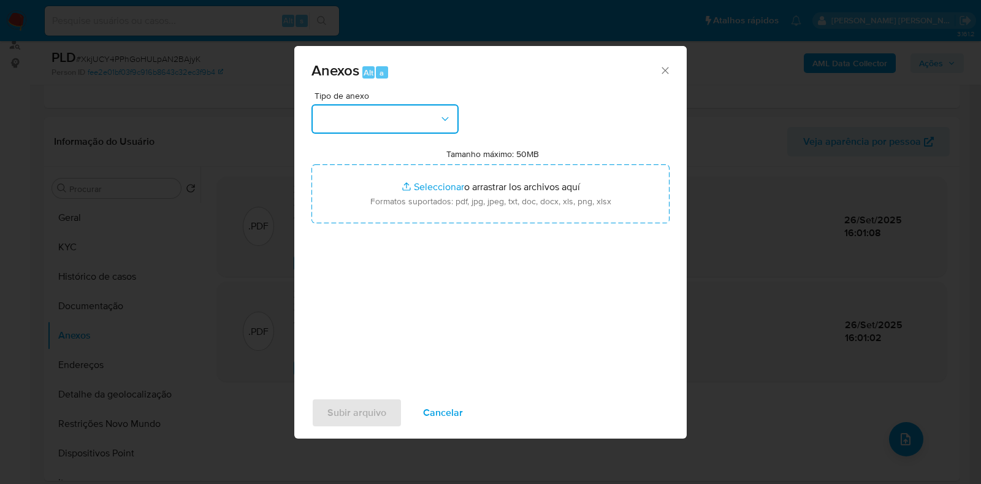
click at [446, 123] on icon "button" at bounding box center [445, 119] width 12 height 12
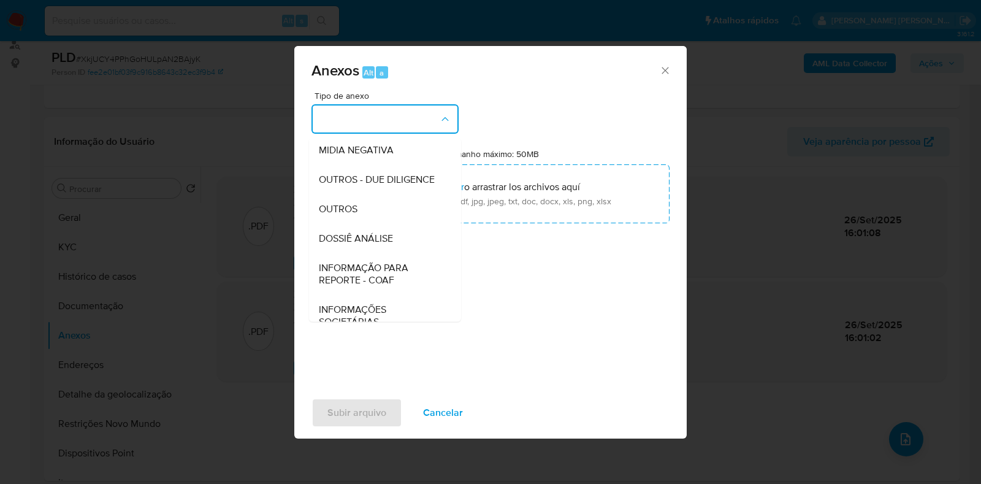
scroll to position [189, 0]
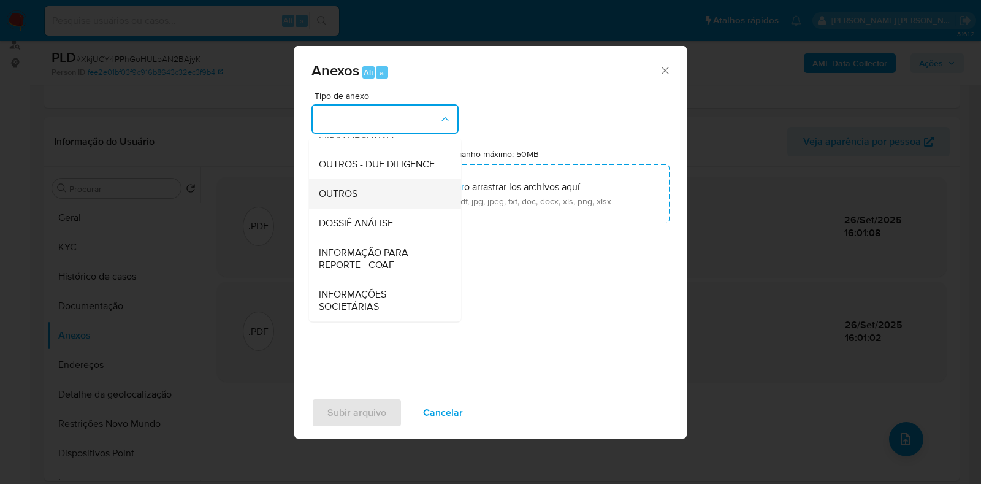
click at [377, 202] on div "OUTROS" at bounding box center [381, 193] width 125 height 29
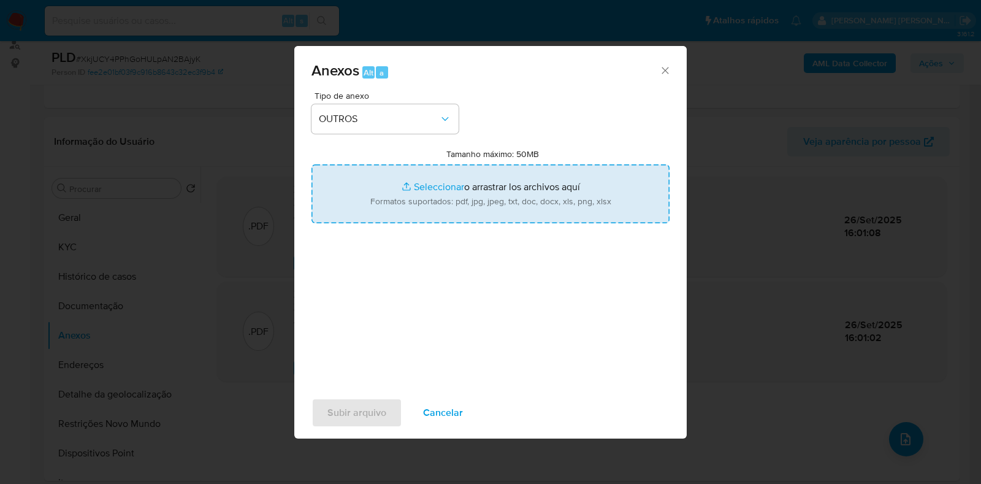
click at [413, 183] on input "Tamanho máximo: 50MB Seleccionar archivos" at bounding box center [491, 193] width 358 height 59
type input "C:\fakepath\Organograma.pdf"
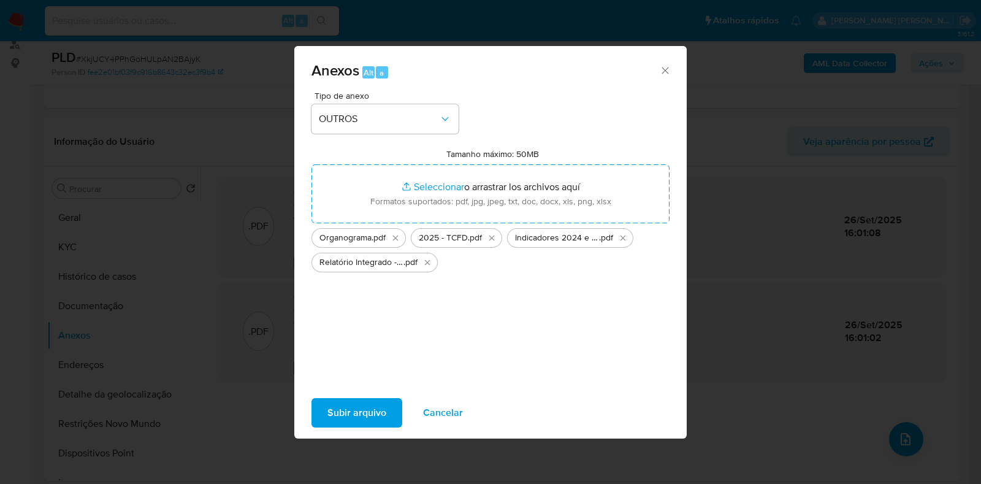
click at [362, 419] on span "Subir arquivo" at bounding box center [357, 412] width 59 height 27
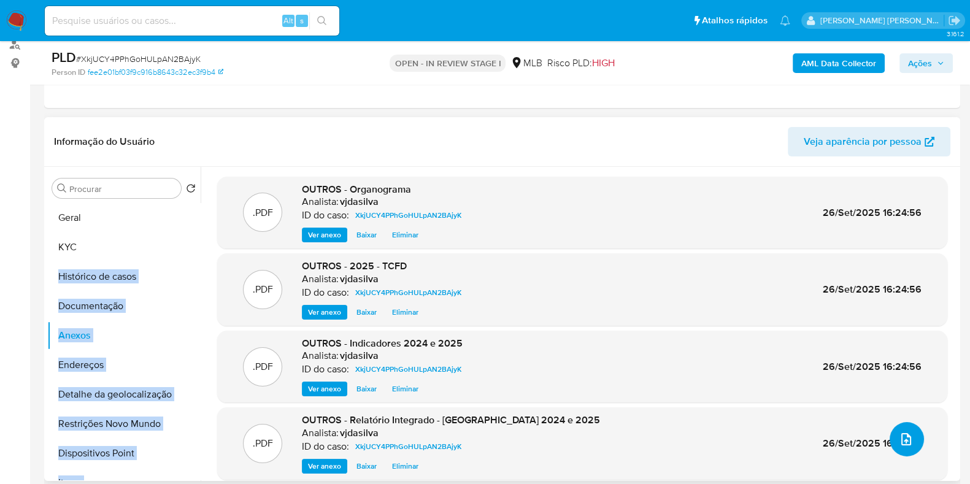
click at [901, 440] on icon "upload-file" at bounding box center [906, 439] width 10 height 12
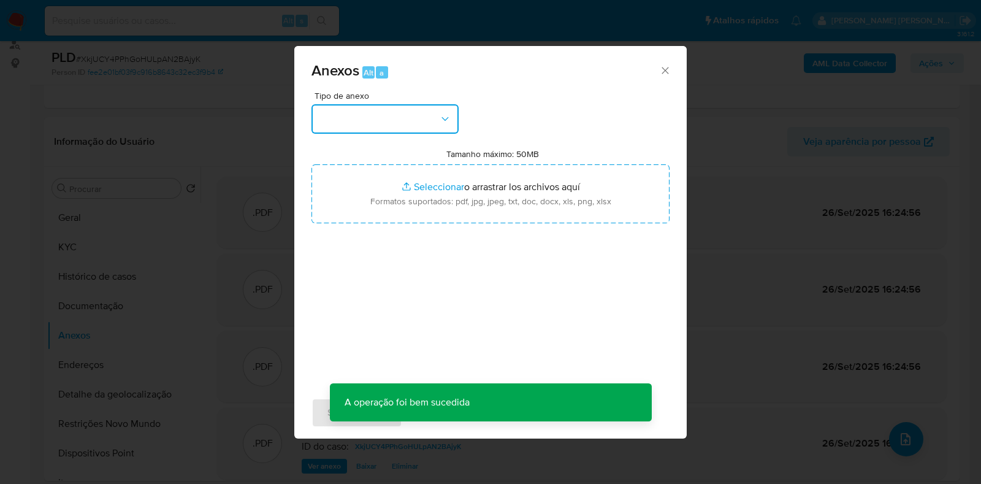
click at [442, 119] on icon "button" at bounding box center [445, 119] width 12 height 12
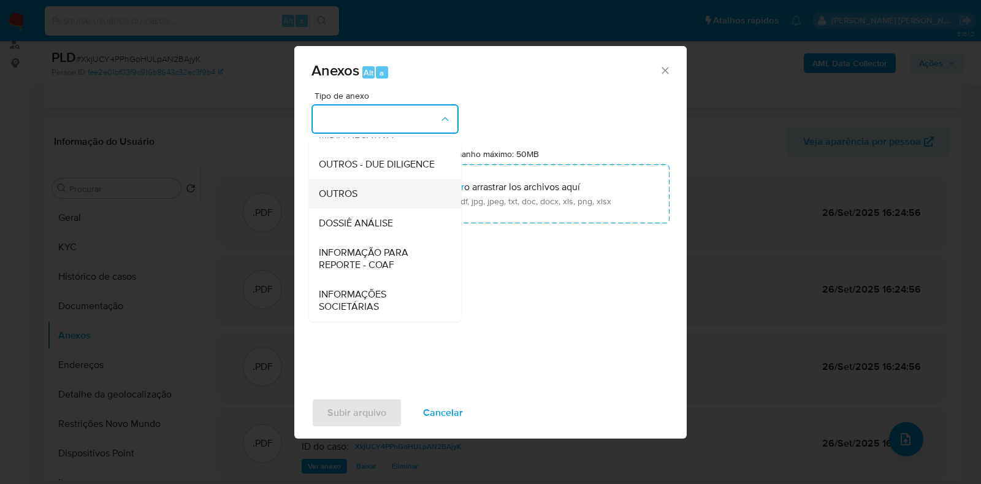
click at [393, 204] on div "OUTROS" at bounding box center [381, 193] width 125 height 29
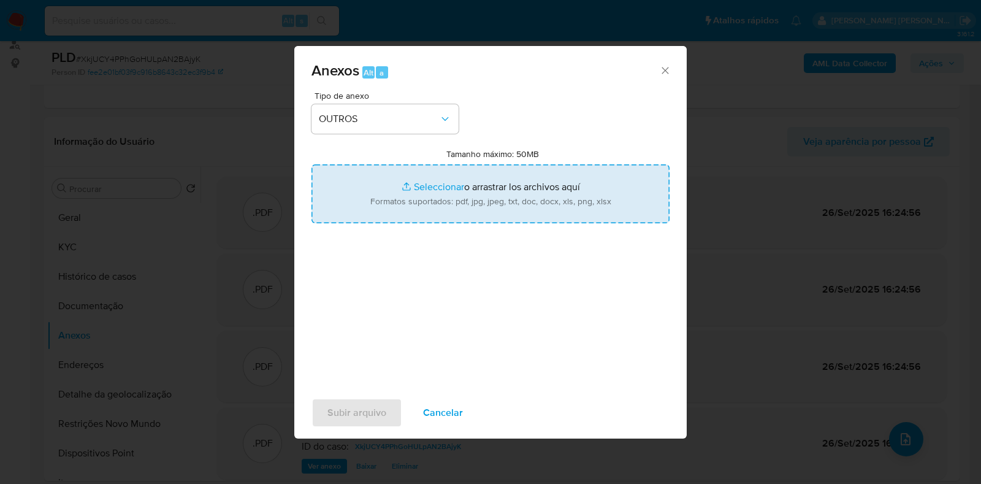
type input "C:\fakepath\Release de Resultados - 1 trimeste 2025.pdf"
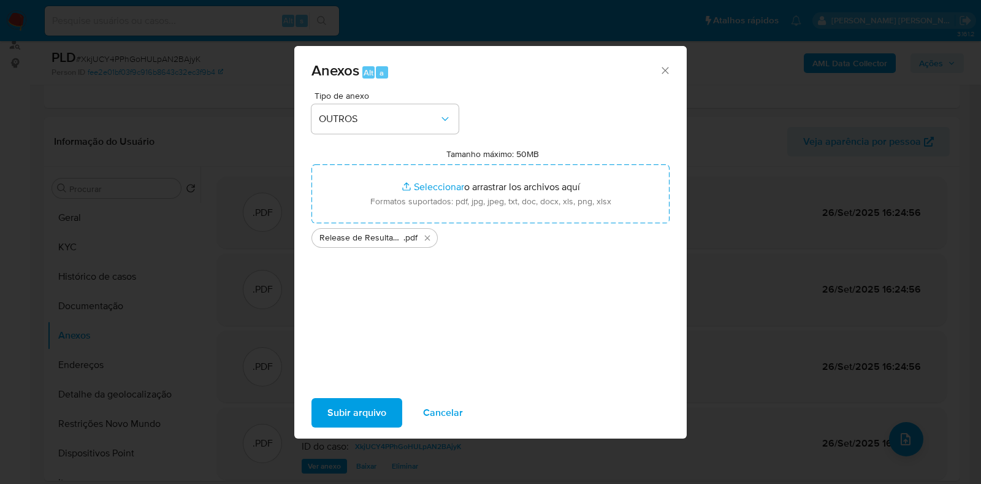
click at [351, 409] on span "Subir arquivo" at bounding box center [357, 412] width 59 height 27
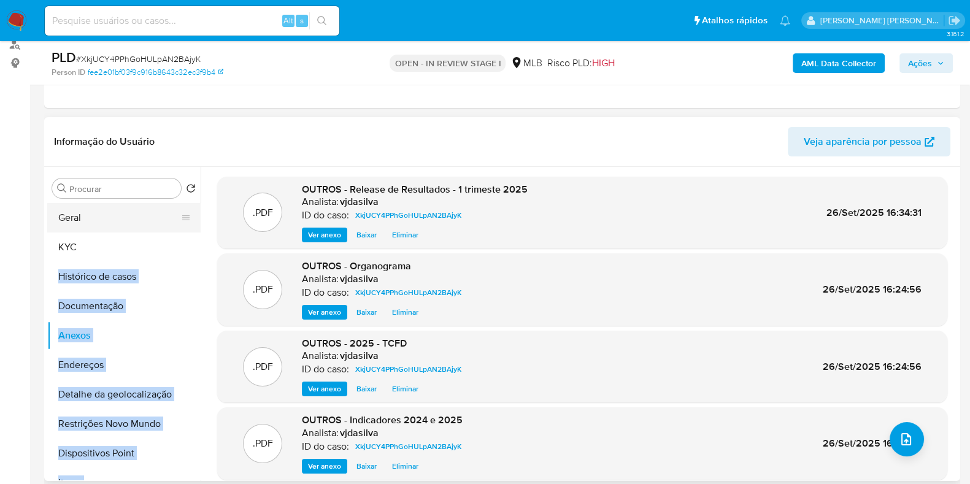
click at [127, 219] on button "Geral" at bounding box center [119, 217] width 144 height 29
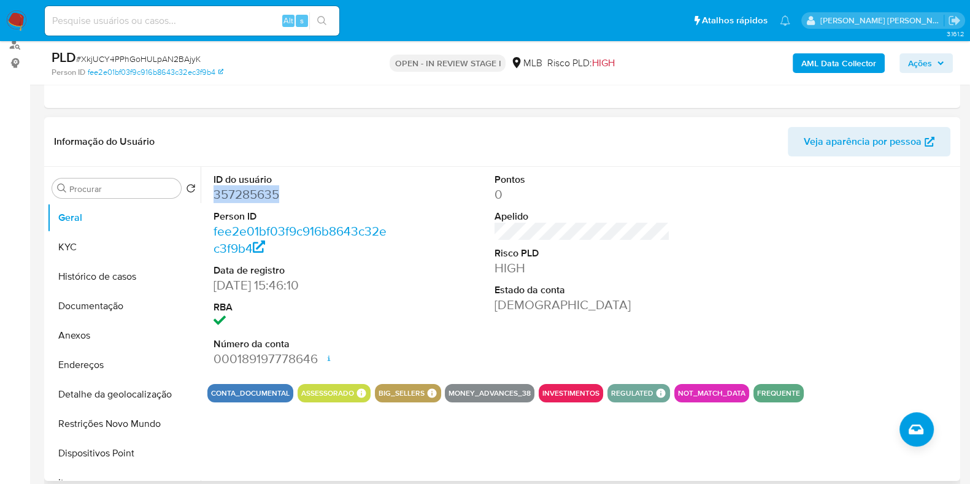
drag, startPoint x: 291, startPoint y: 195, endPoint x: 210, endPoint y: 193, distance: 80.4
click at [210, 193] on div "ID do usuário 357285635 Person ID fee2e01bf03f9c916b8643c32ec3f9b4 Data de regi…" at bounding box center [301, 270] width 188 height 207
copy dd "357285635"
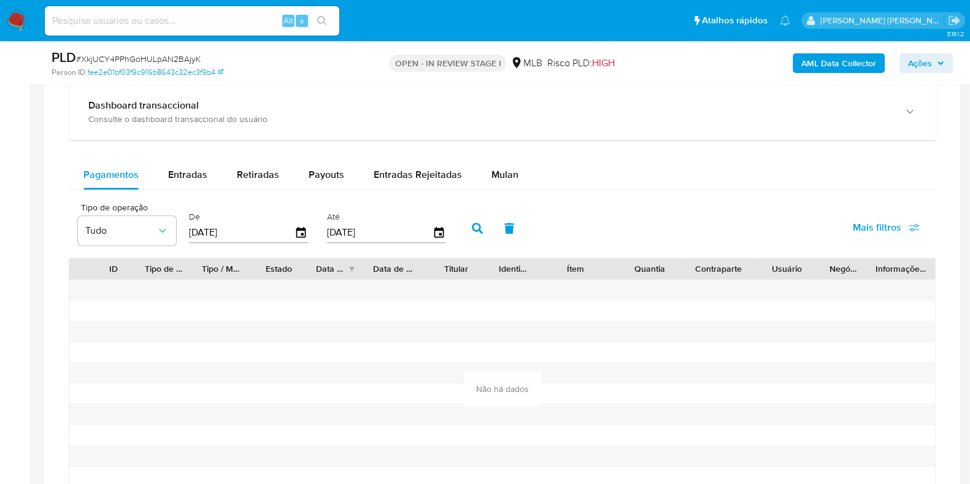
scroll to position [917, 0]
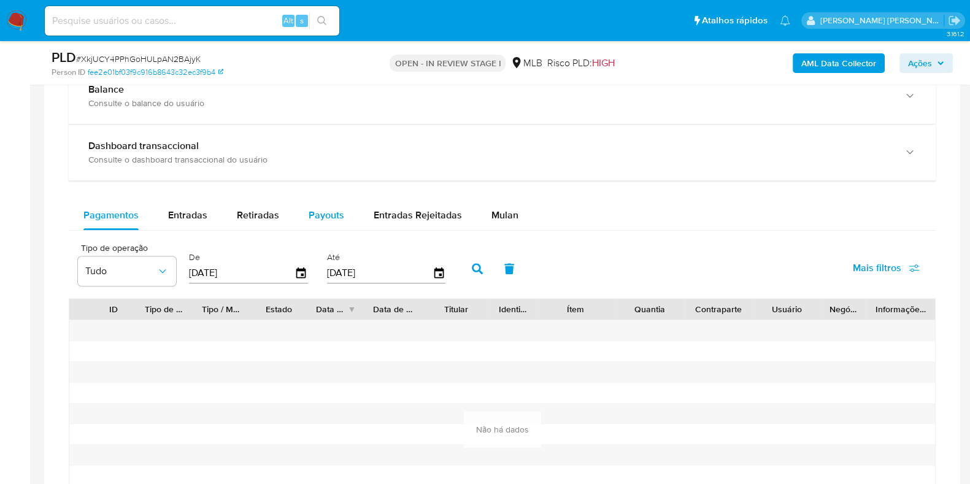
click at [325, 213] on span "Payouts" at bounding box center [327, 215] width 36 height 14
select select "10"
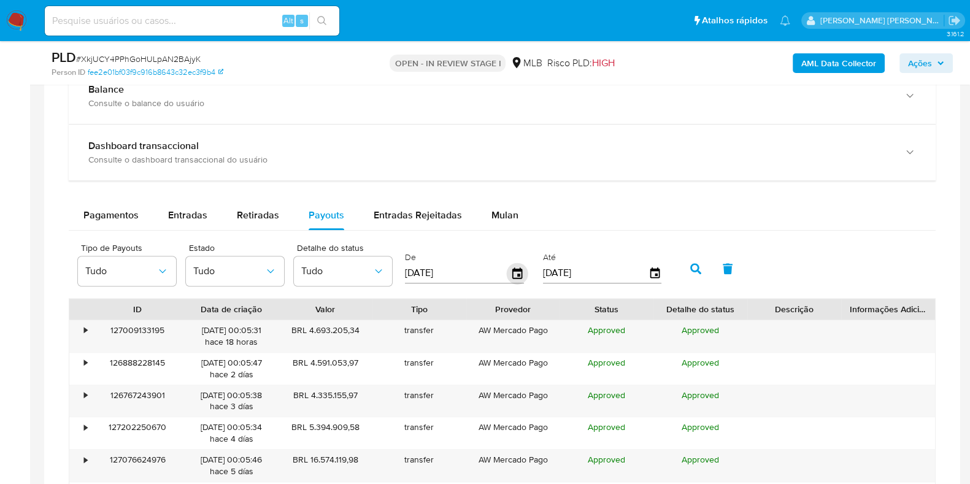
click at [512, 271] on icon "button" at bounding box center [517, 273] width 21 height 21
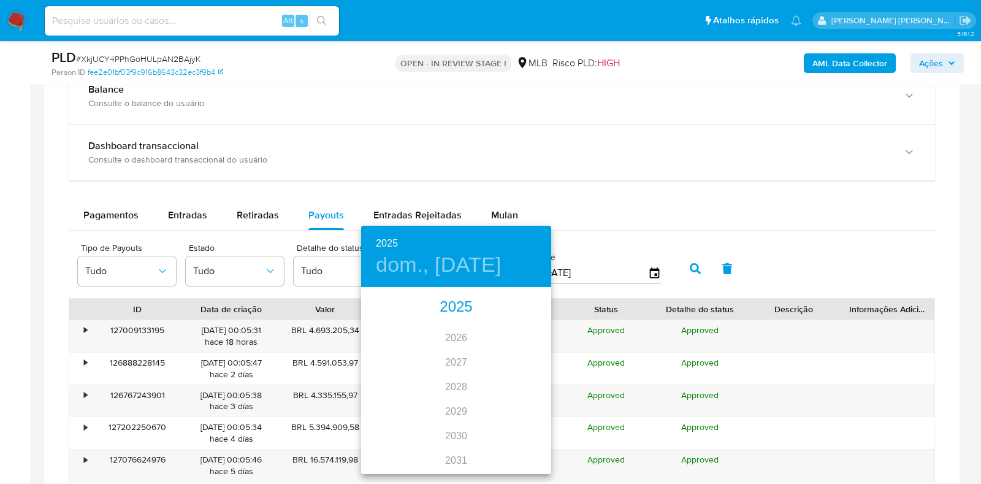
click at [466, 301] on div "2025" at bounding box center [456, 307] width 190 height 25
click at [521, 403] on div "sep." at bounding box center [519, 404] width 63 height 46
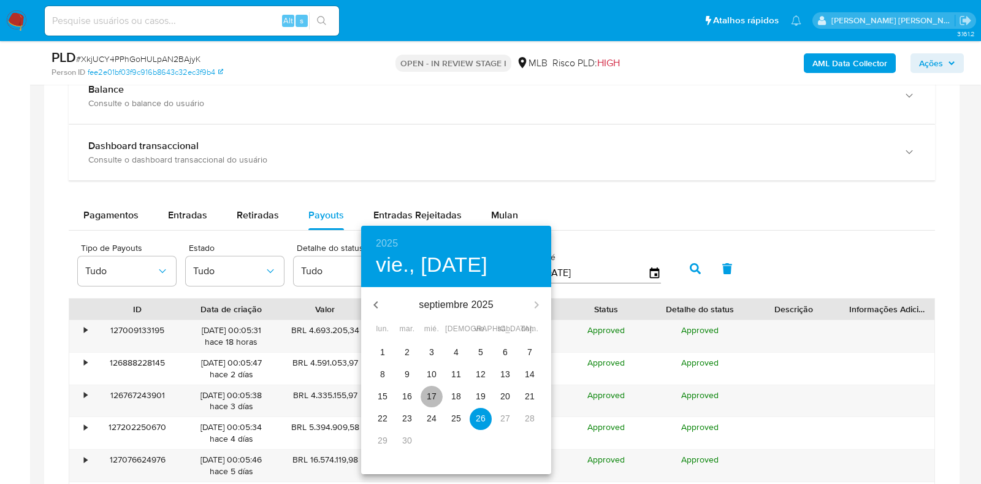
click at [435, 397] on p "17" at bounding box center [432, 396] width 10 height 12
type input "17/09/2025"
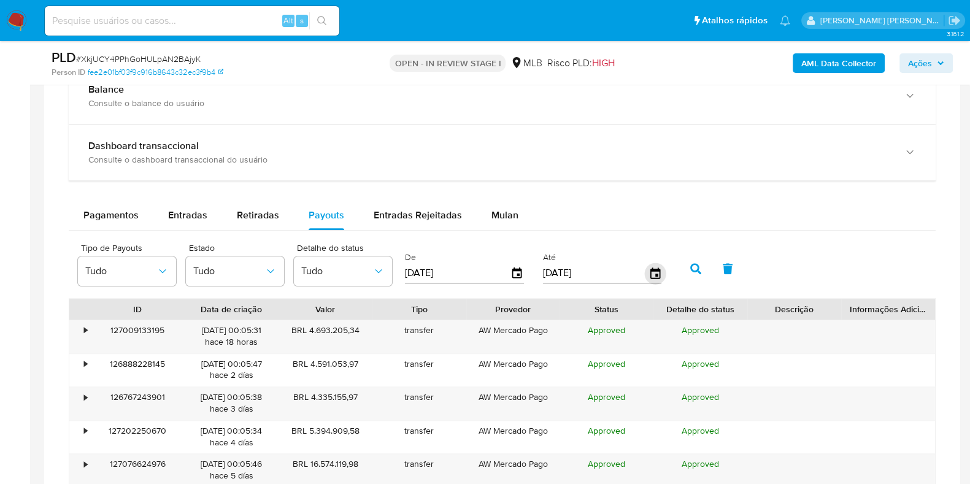
click at [649, 275] on icon "button" at bounding box center [654, 273] width 21 height 21
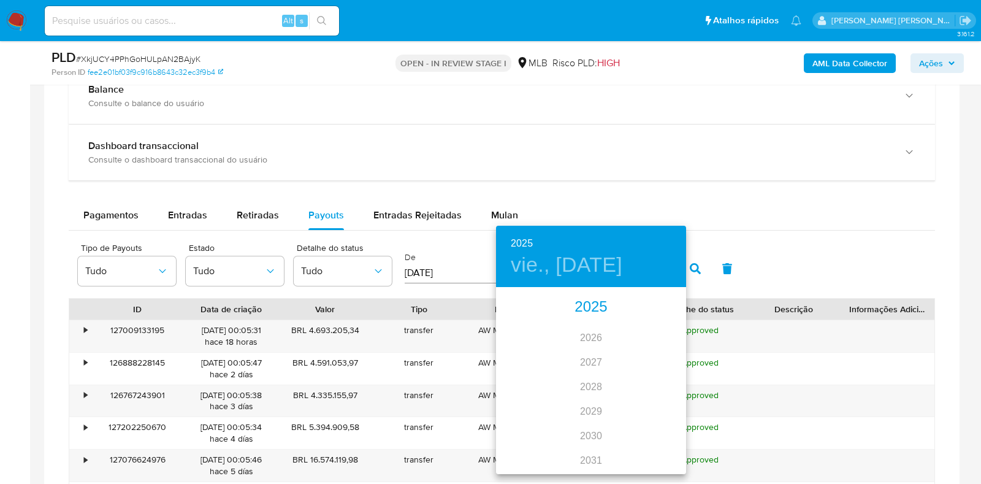
click at [592, 303] on div "2025" at bounding box center [591, 307] width 190 height 25
click at [653, 400] on div "sep." at bounding box center [654, 404] width 63 height 46
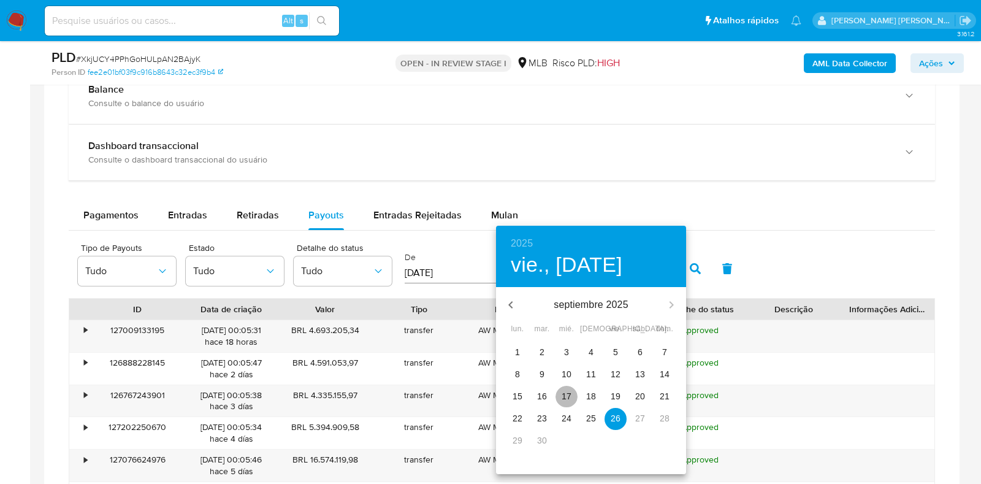
click at [573, 395] on span "17" at bounding box center [567, 396] width 22 height 12
type input "17/09/2025"
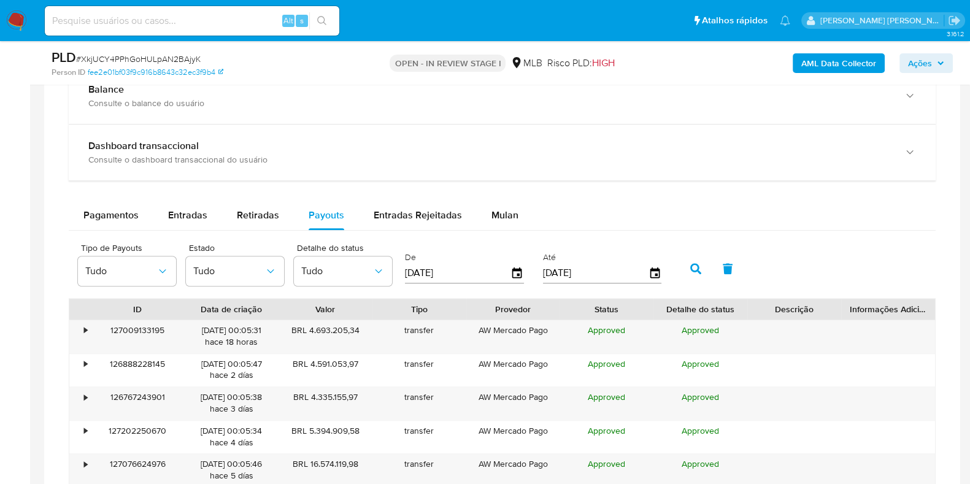
click at [687, 261] on button "button" at bounding box center [696, 268] width 32 height 29
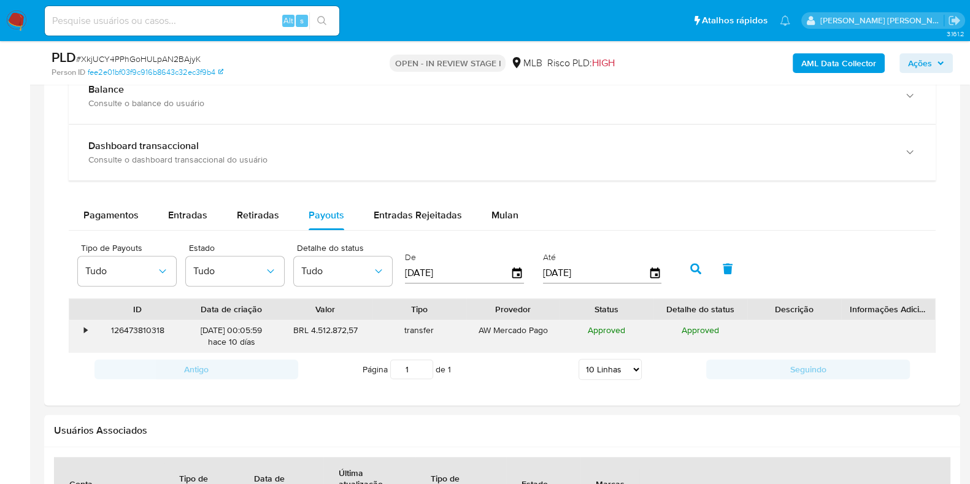
drag, startPoint x: 276, startPoint y: 330, endPoint x: 239, endPoint y: 328, distance: 37.5
click at [239, 328] on div "17/09/2025 00:05:59 hace 10 días" at bounding box center [232, 336] width 94 height 32
drag, startPoint x: 367, startPoint y: 329, endPoint x: 310, endPoint y: 326, distance: 57.7
click at [310, 326] on div "BRL 4.512.872,57" at bounding box center [325, 336] width 94 height 32
click at [95, 332] on div "126473810318" at bounding box center [138, 336] width 94 height 32
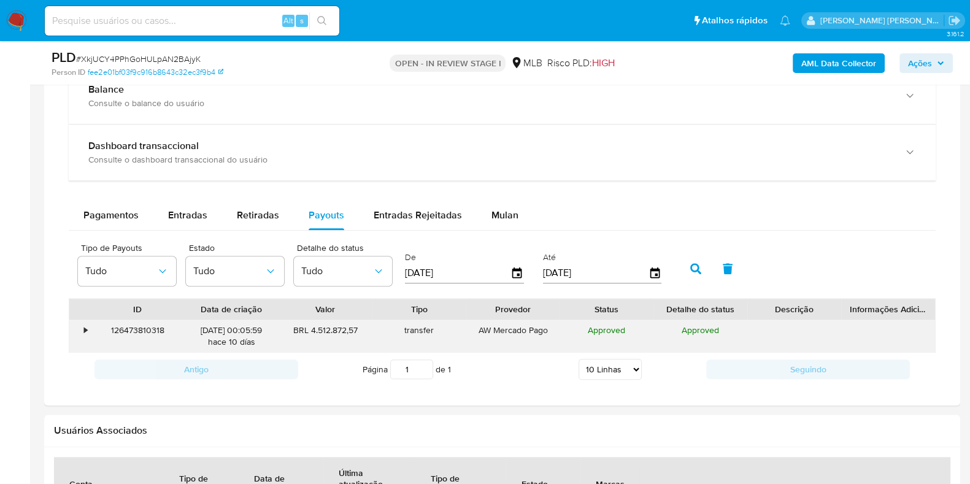
click at [76, 326] on div "•" at bounding box center [79, 336] width 21 height 32
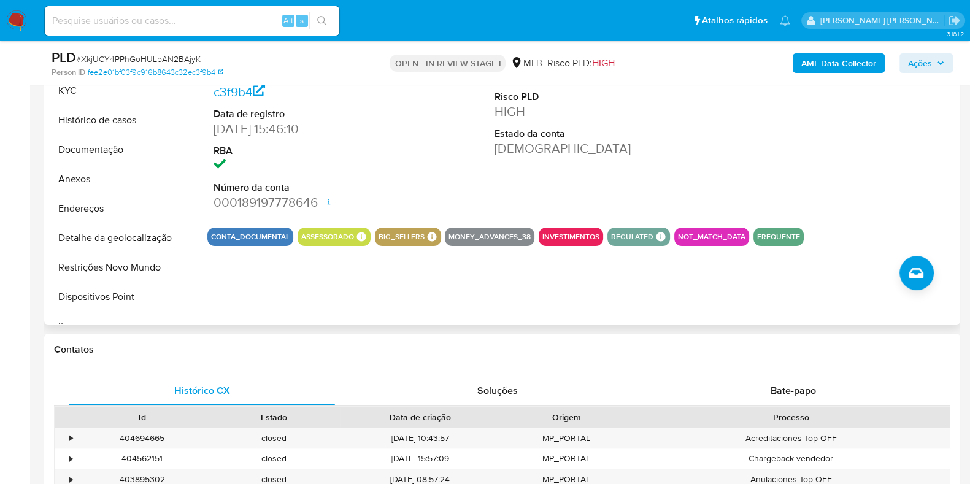
scroll to position [305, 0]
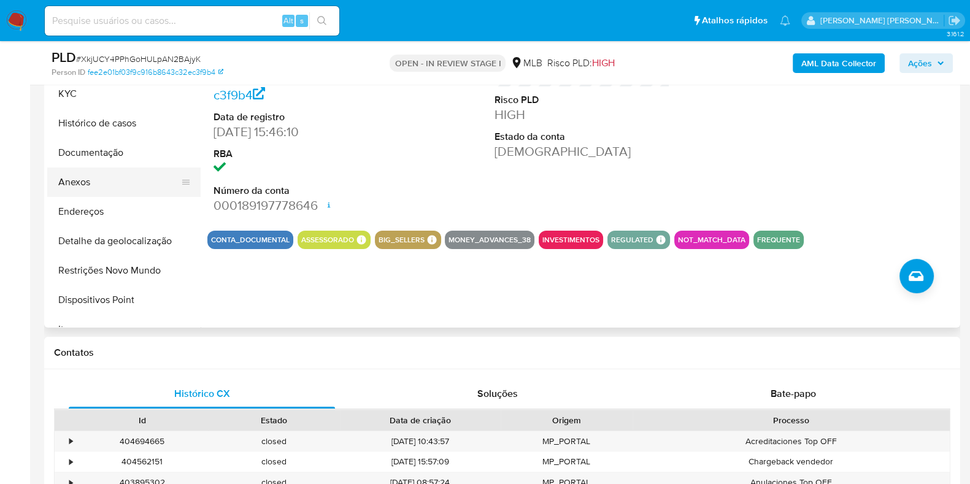
click at [123, 172] on button "Anexos" at bounding box center [119, 181] width 144 height 29
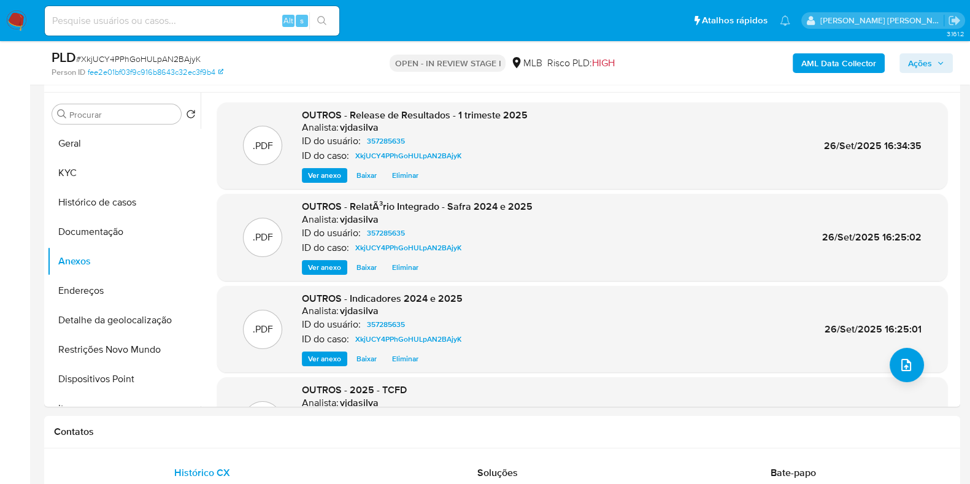
scroll to position [220, 0]
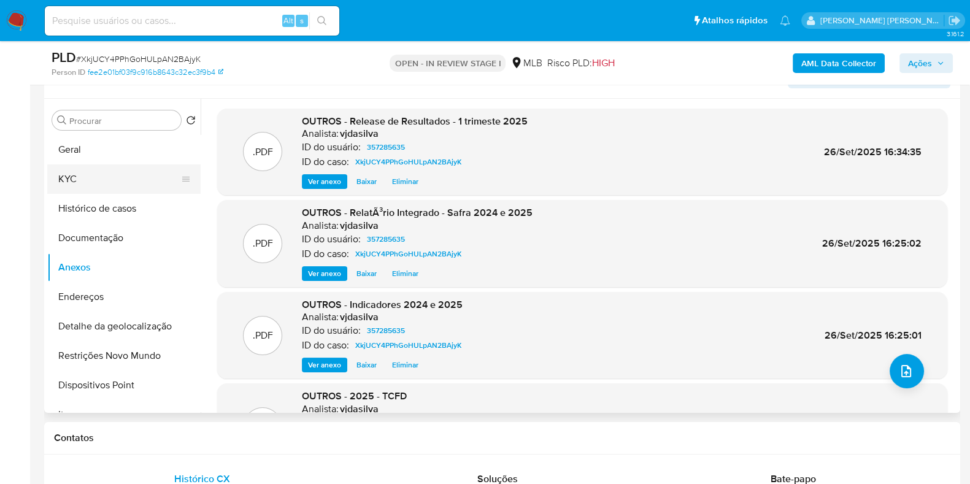
click at [123, 182] on button "KYC" at bounding box center [119, 178] width 144 height 29
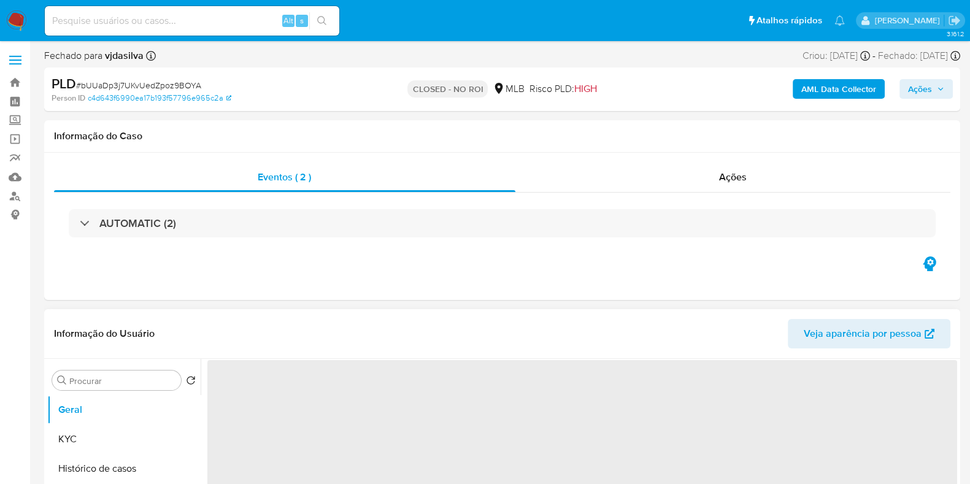
select select "10"
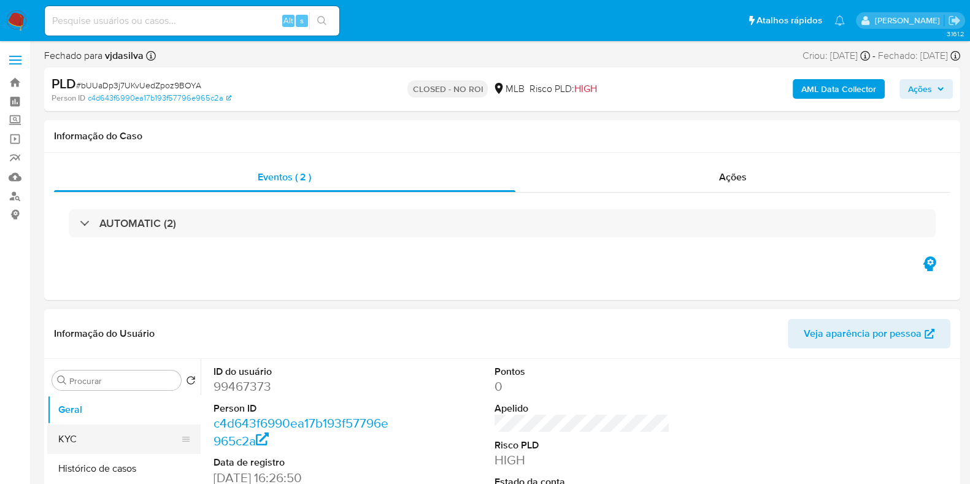
click at [148, 440] on button "KYC" at bounding box center [119, 438] width 144 height 29
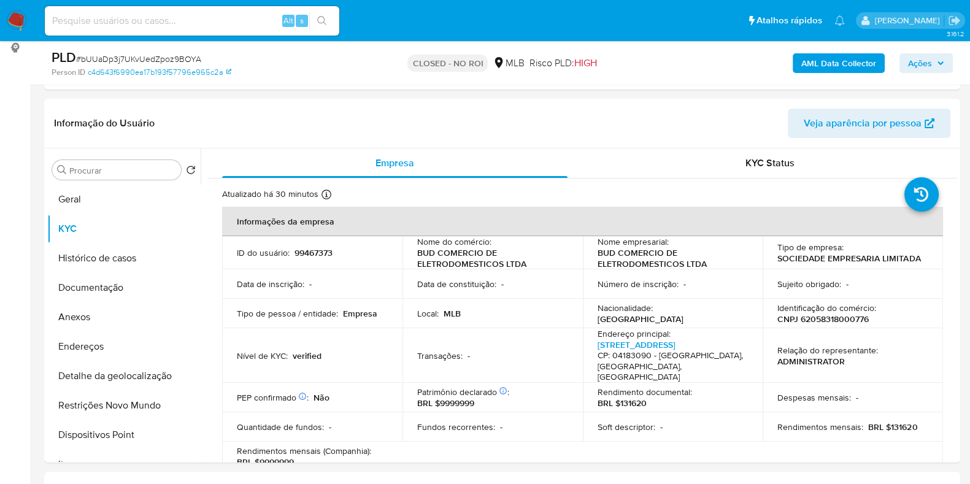
scroll to position [172, 0]
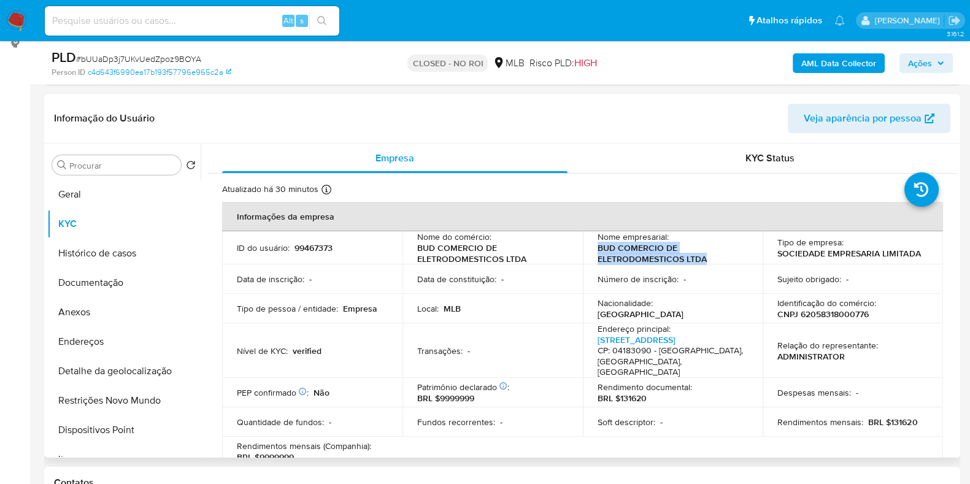
drag, startPoint x: 705, startPoint y: 255, endPoint x: 596, endPoint y: 253, distance: 109.2
click at [597, 253] on p "BUD COMERCIO DE ELETRODOMESTICOS LTDA" at bounding box center [670, 253] width 146 height 22
copy p "BUD COMERCIO DE ELETRODOMESTICOS LTDA"
click at [206, 35] on div "Alt s" at bounding box center [192, 21] width 294 height 34
click at [190, 22] on input at bounding box center [192, 21] width 294 height 16
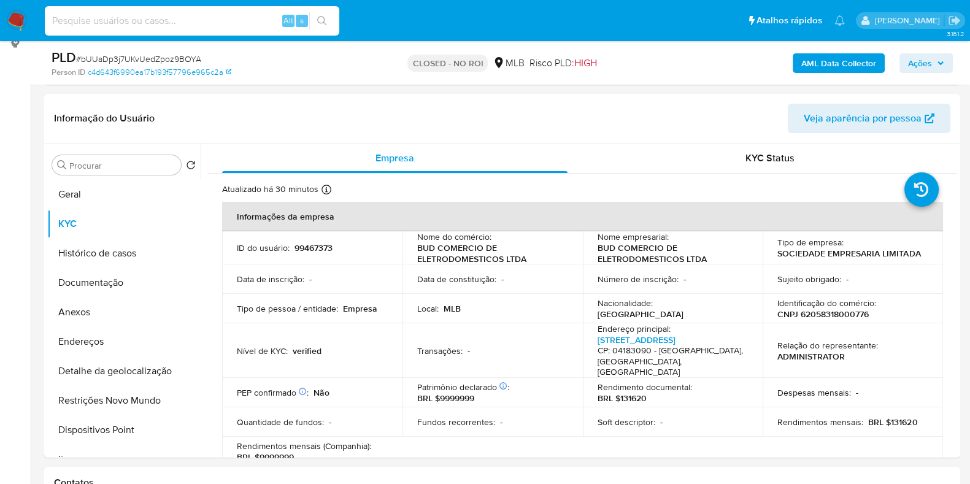
paste input "XkjUCY4PPhGoHULpAN2BAjyK"
type input "XkjUCY4PPhGoHULpAN2BAjyK"
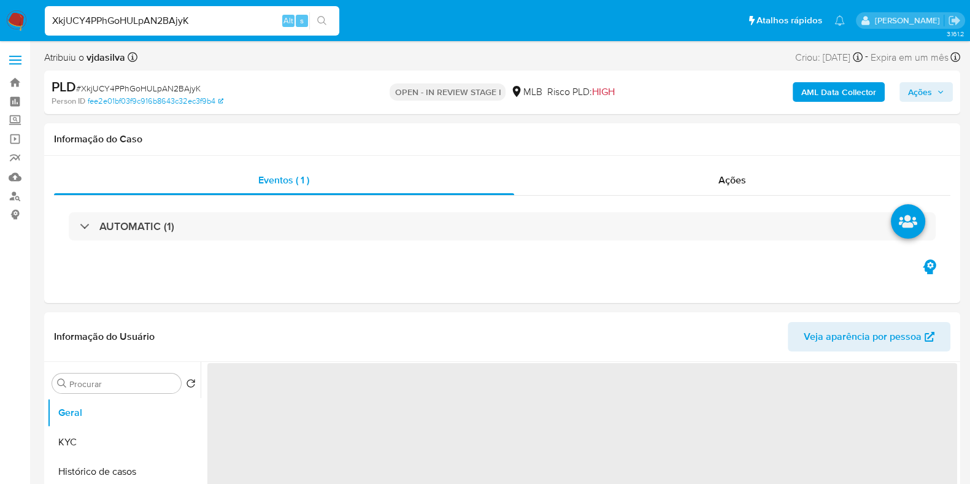
select select "10"
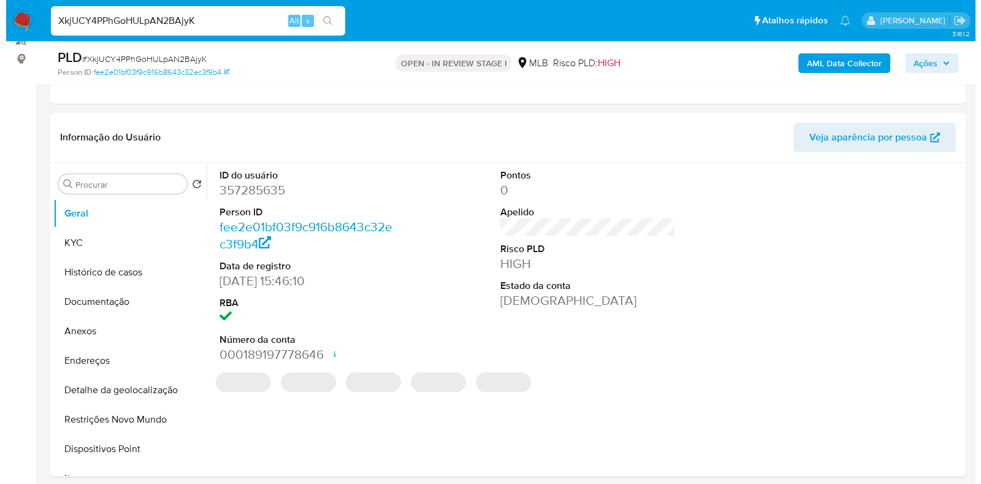
scroll to position [172, 0]
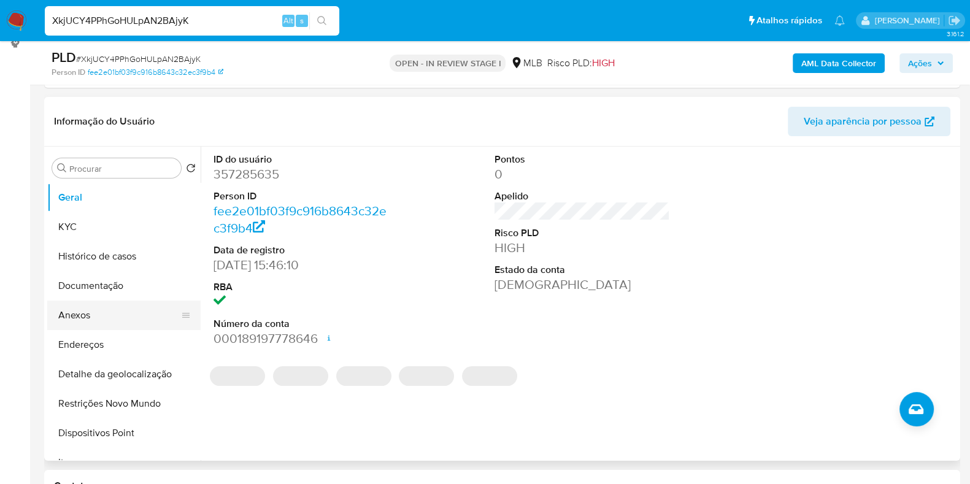
click at [102, 311] on button "Anexos" at bounding box center [119, 315] width 144 height 29
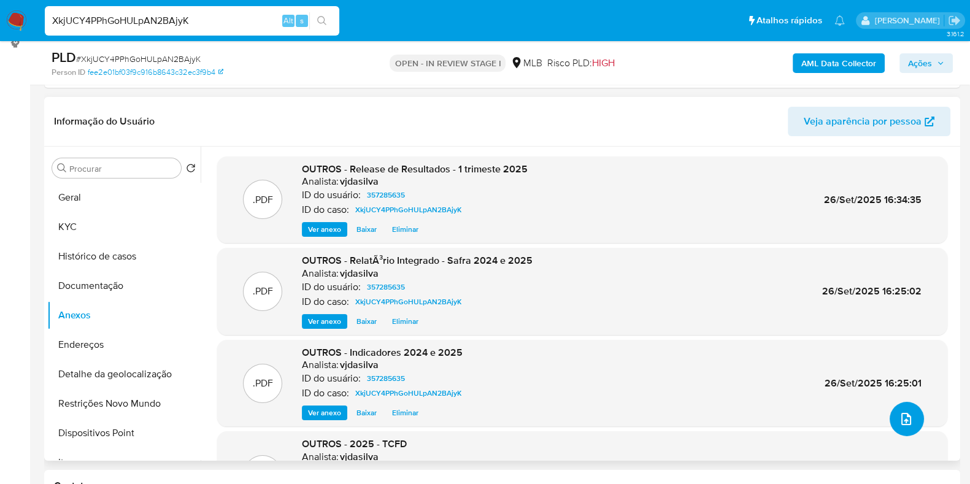
click at [917, 415] on button "upload-file" at bounding box center [906, 419] width 34 height 34
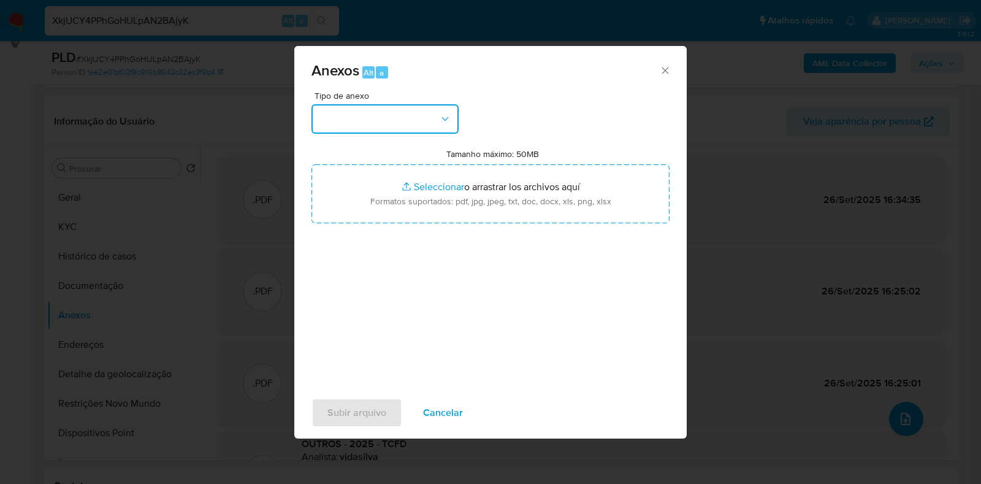
click at [450, 112] on button "button" at bounding box center [385, 118] width 147 height 29
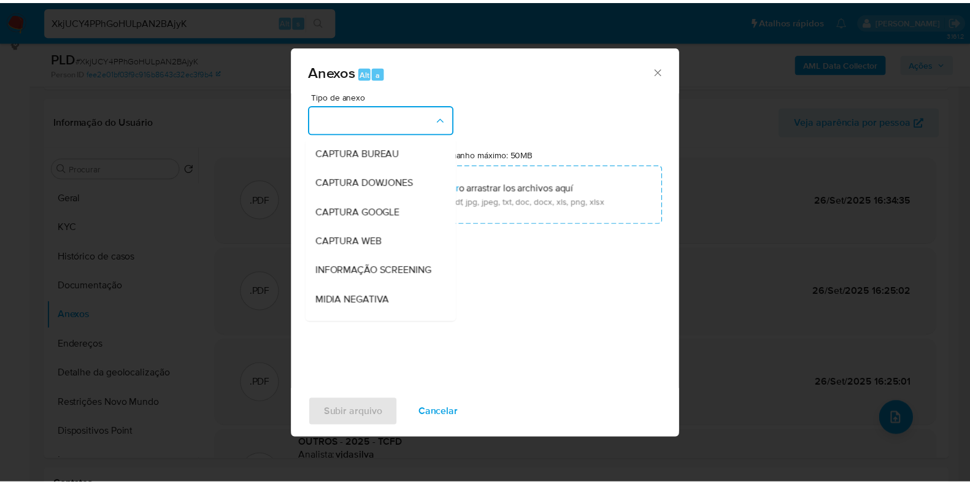
scroll to position [189, 0]
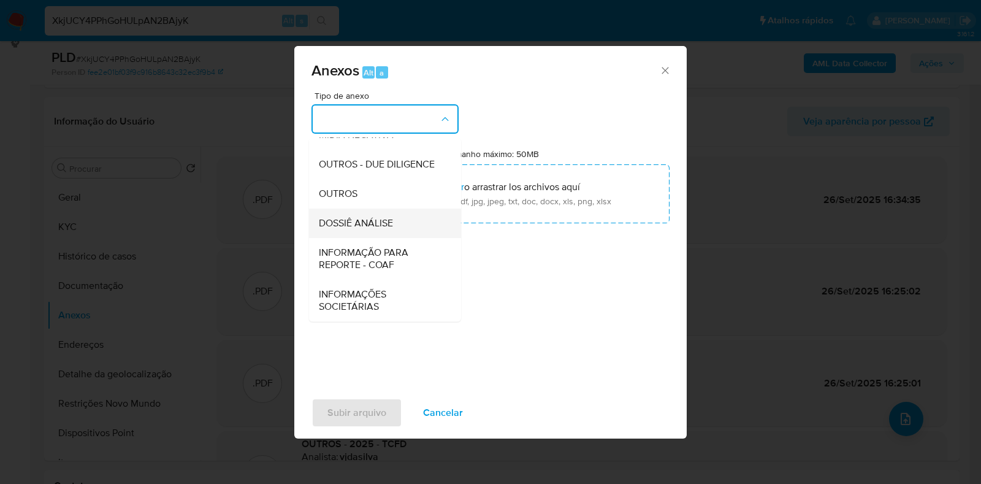
click at [401, 225] on div "DOSSIÊ ANÁLISE" at bounding box center [381, 223] width 125 height 29
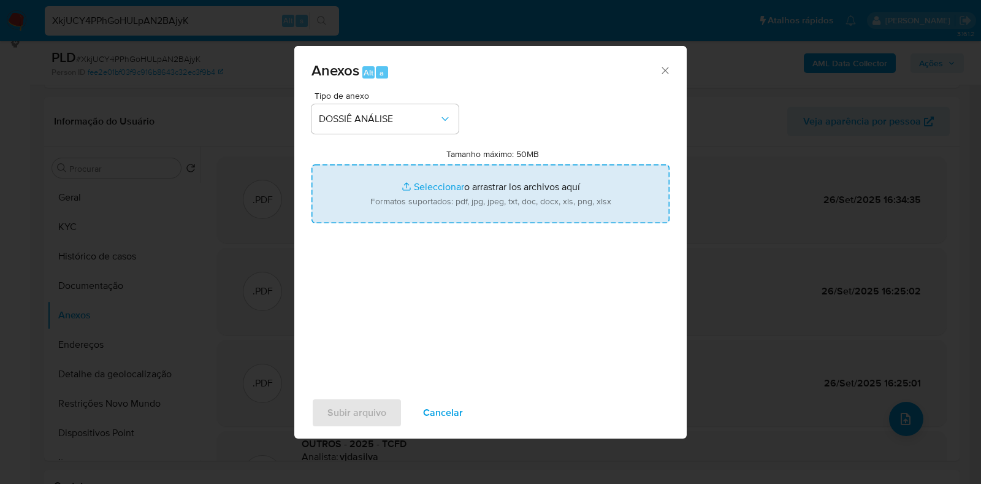
type input "C:\fakepath\5° SAR - XkjUCY4PPhGoHULpAN2BAjyK - CNPJ 33453598000123 - RAIZEN S.…"
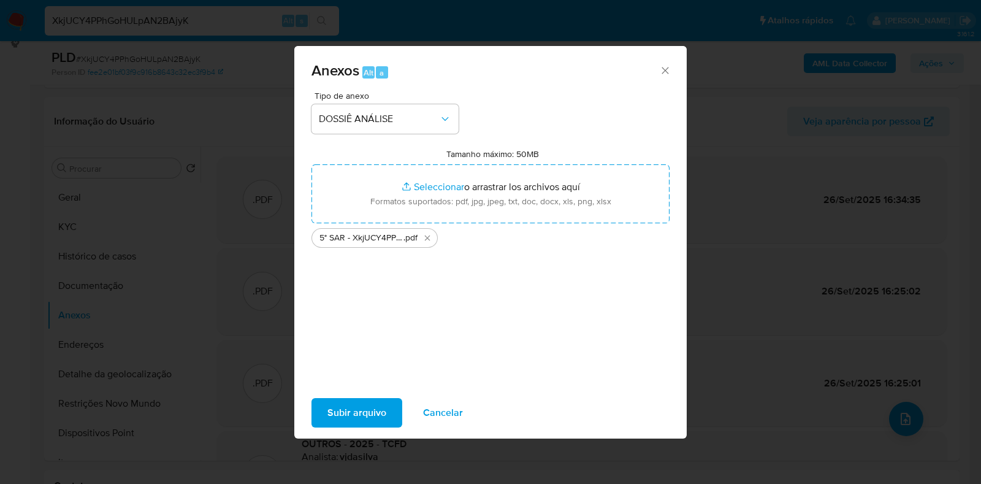
click at [374, 418] on span "Subir arquivo" at bounding box center [357, 412] width 59 height 27
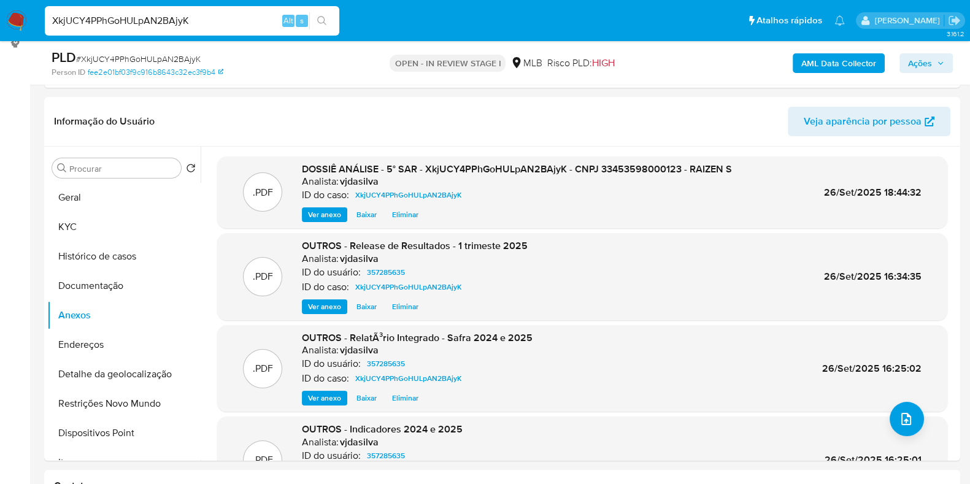
click at [209, 28] on input "XkjUCY4PPhGoHULpAN2BAjyK" at bounding box center [192, 21] width 294 height 16
click at [255, 14] on input "XkjUCY4PPhGoHULpAN2BAjyK" at bounding box center [192, 21] width 294 height 16
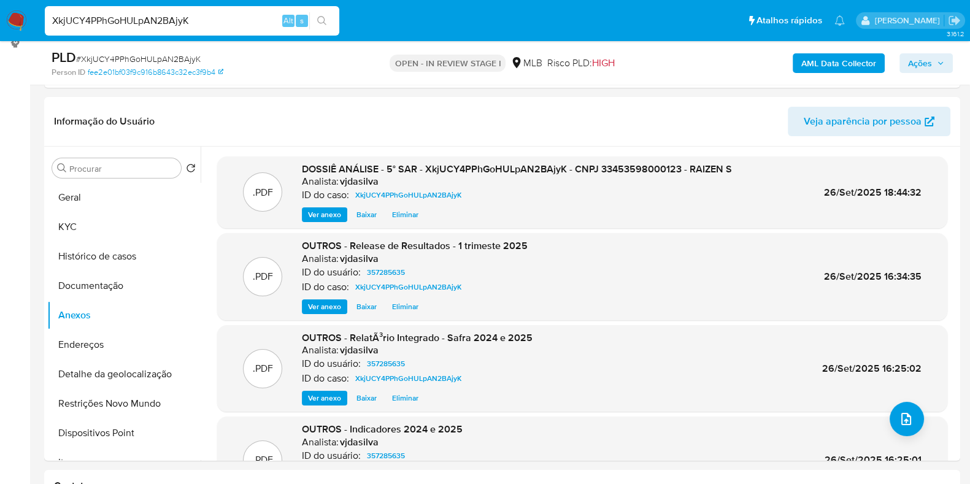
paste input "utVL6s1rowxqoy52GMqiuyOc"
type input "utVL6s1rowxqoy52GMqiuyOc"
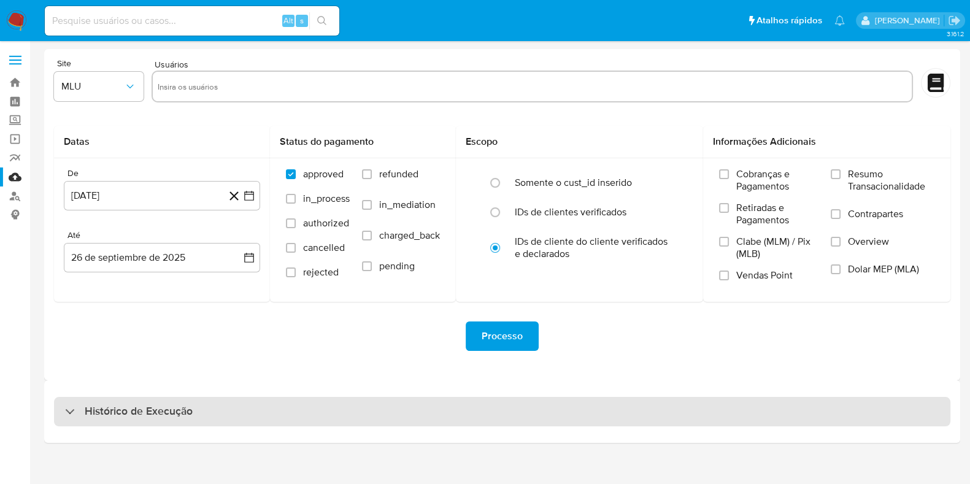
click at [374, 409] on div "Histórico de Execução" at bounding box center [502, 411] width 896 height 29
select select "10"
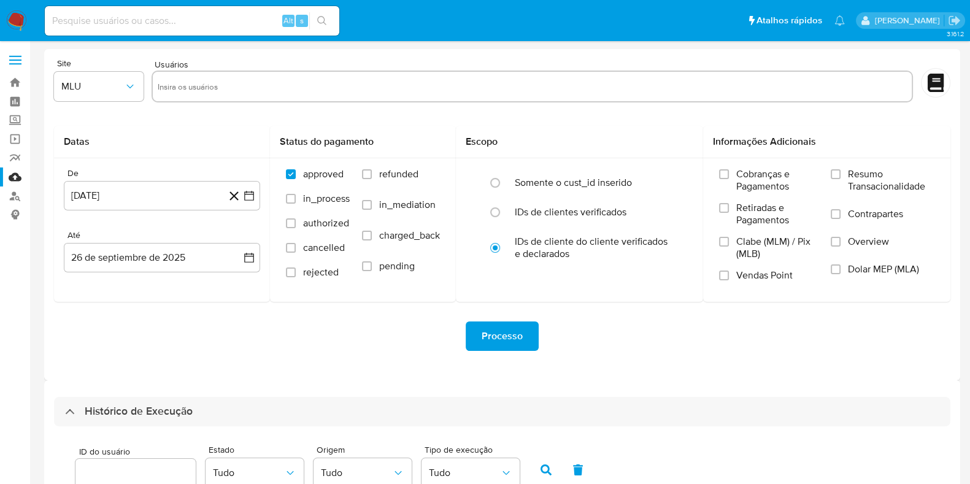
drag, startPoint x: 965, startPoint y: 136, endPoint x: 973, endPoint y: 207, distance: 71.5
click at [970, 207] on html "Pausado Ver notificaciones Alt s Atalhos rápidos Presiona las siguientes teclas…" at bounding box center [485, 479] width 970 height 959
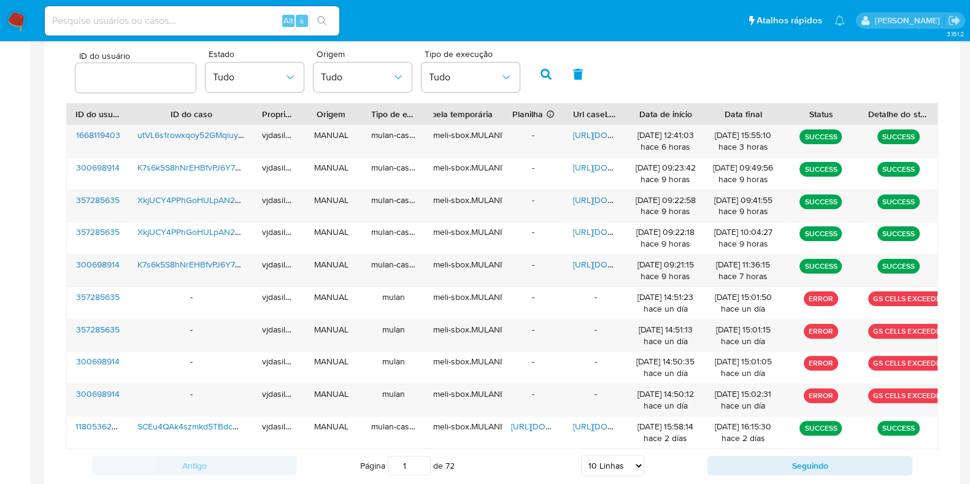
scroll to position [396, 0]
click at [601, 134] on span "[URL][DOMAIN_NAME]" at bounding box center [615, 134] width 85 height 12
click at [227, 128] on span "utVL6s1rowxqoy52GMqiuyOc" at bounding box center [193, 134] width 112 height 12
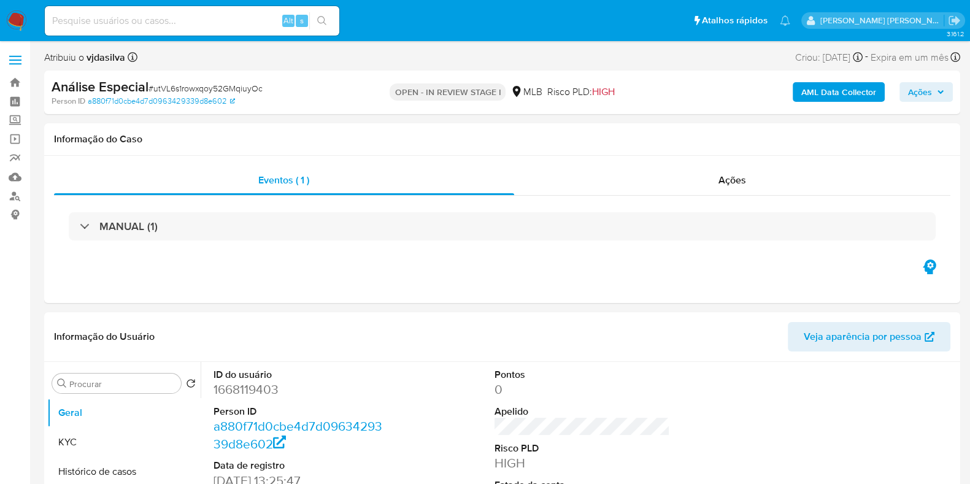
select select "10"
click at [146, 479] on button "Histórico de casos" at bounding box center [119, 471] width 144 height 29
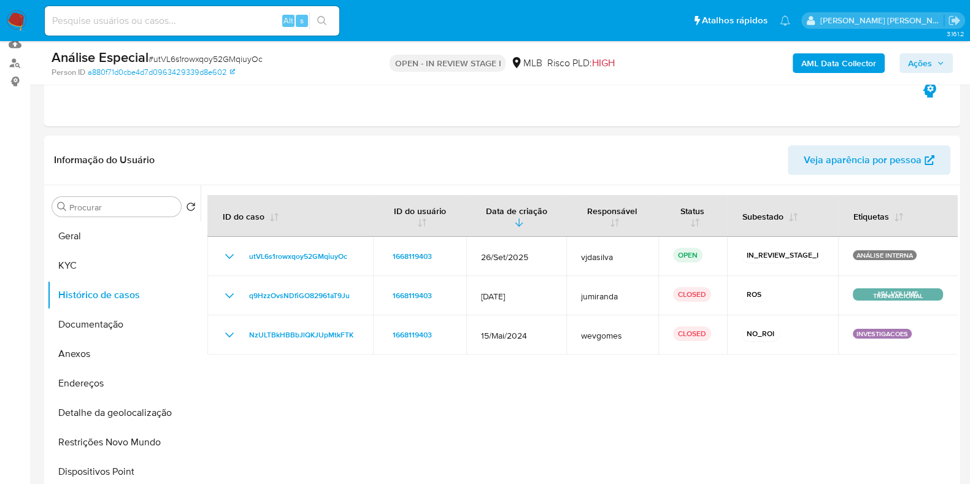
scroll to position [128, 0]
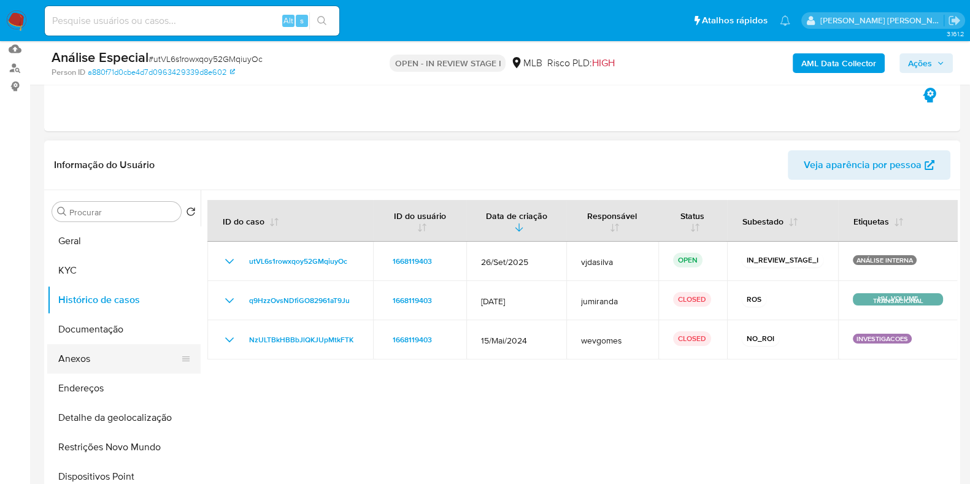
click at [107, 354] on button "Anexos" at bounding box center [119, 358] width 144 height 29
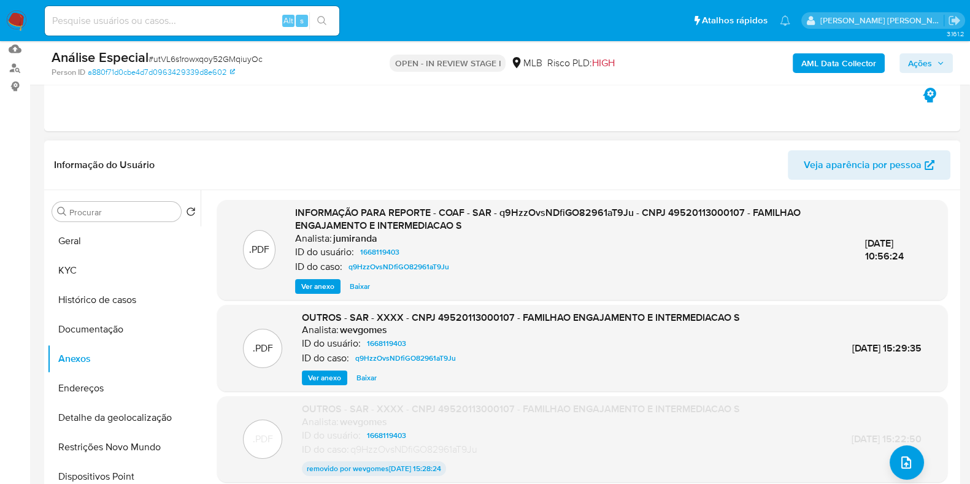
click at [320, 287] on span "Ver anexo" at bounding box center [317, 286] width 33 height 12
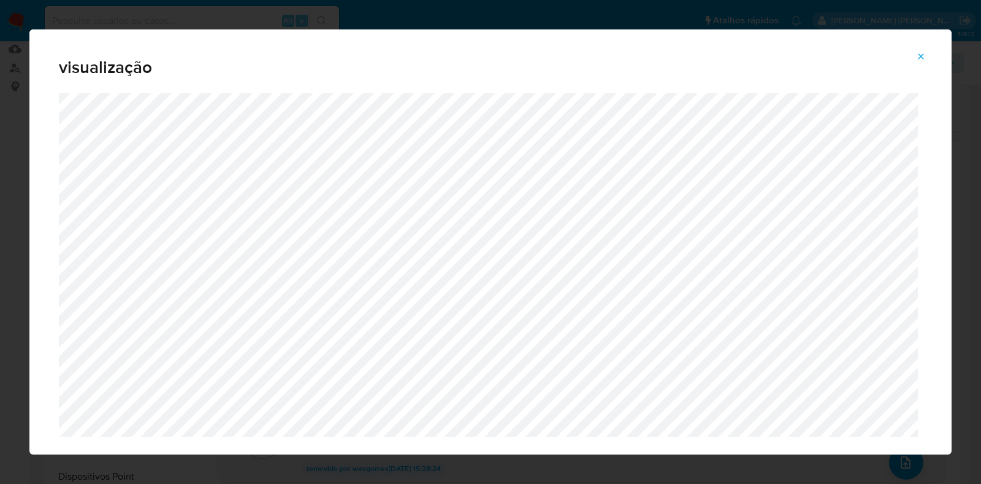
click at [923, 55] on icon "Attachment preview" at bounding box center [922, 56] width 6 height 6
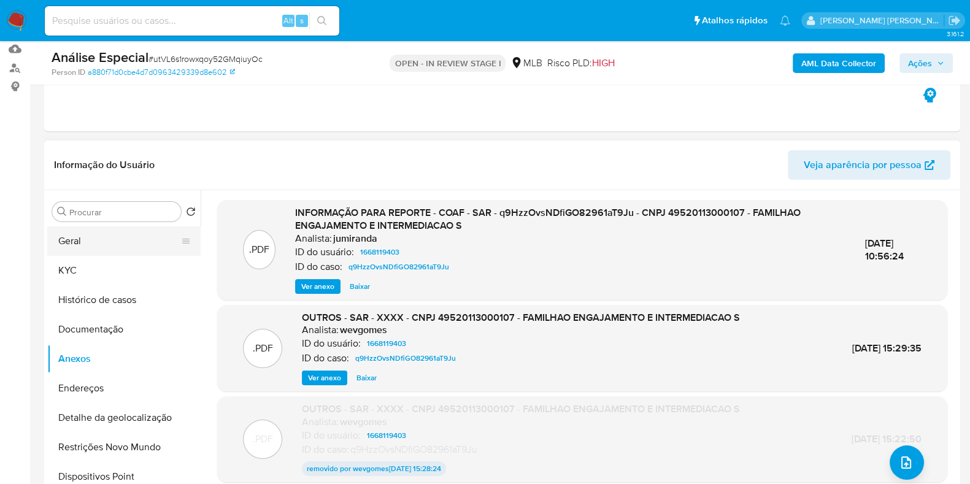
click at [108, 244] on button "Geral" at bounding box center [119, 240] width 144 height 29
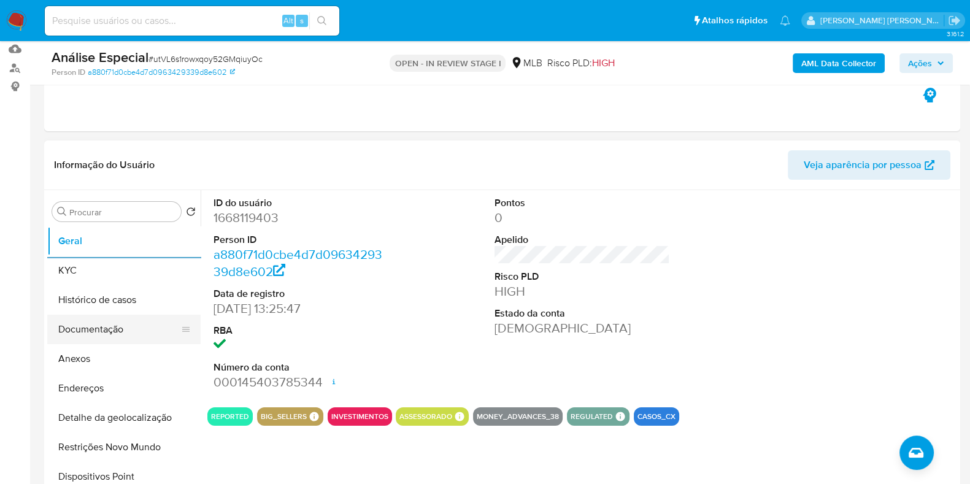
click at [136, 328] on button "Documentação" at bounding box center [119, 329] width 144 height 29
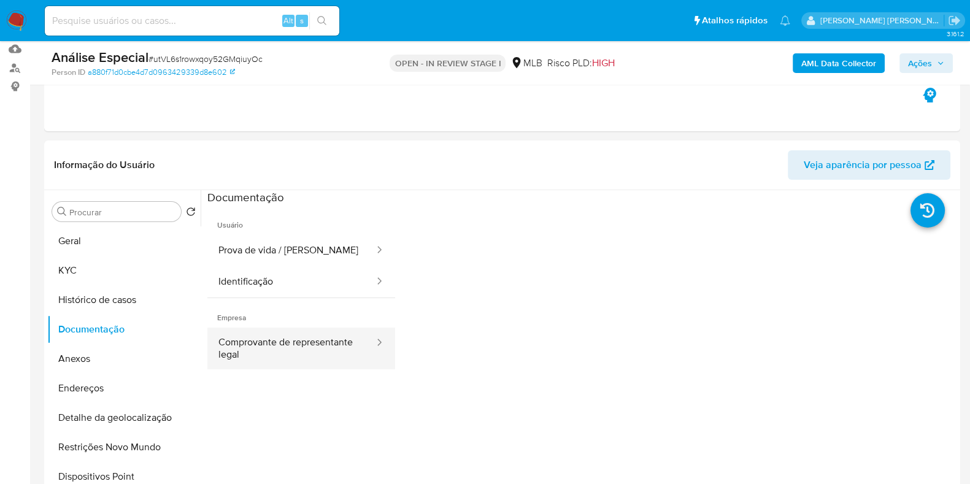
click at [270, 348] on button "Comprovante de representante legal" at bounding box center [291, 349] width 168 height 42
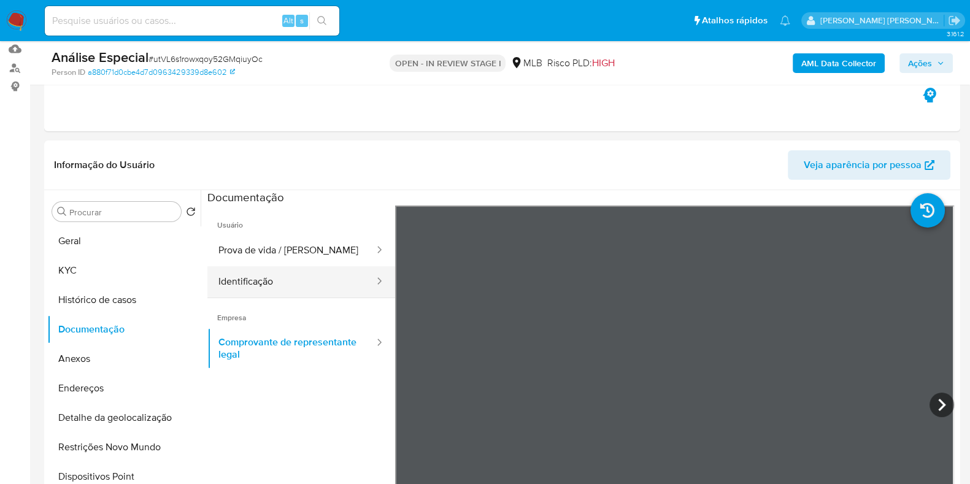
click at [271, 280] on button "Identificação" at bounding box center [291, 281] width 168 height 31
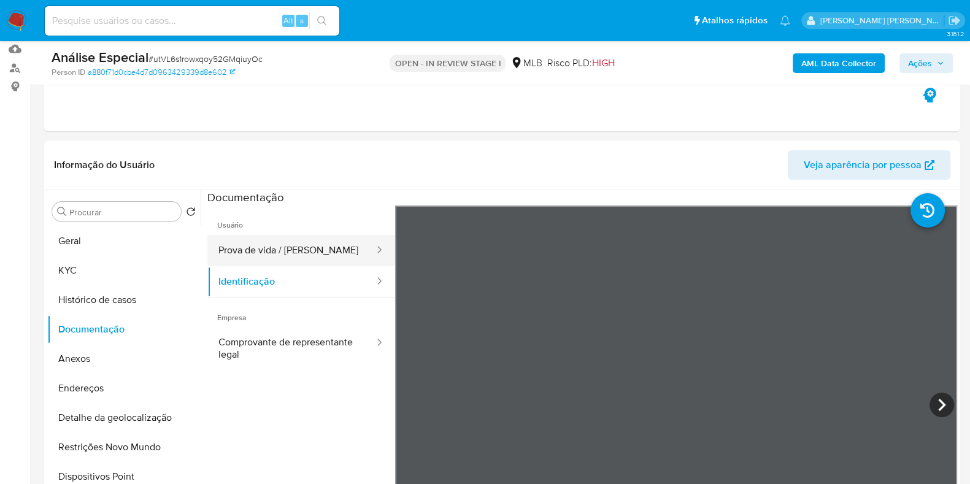
click at [275, 244] on button "Prova de vida / Selfie" at bounding box center [291, 250] width 168 height 31
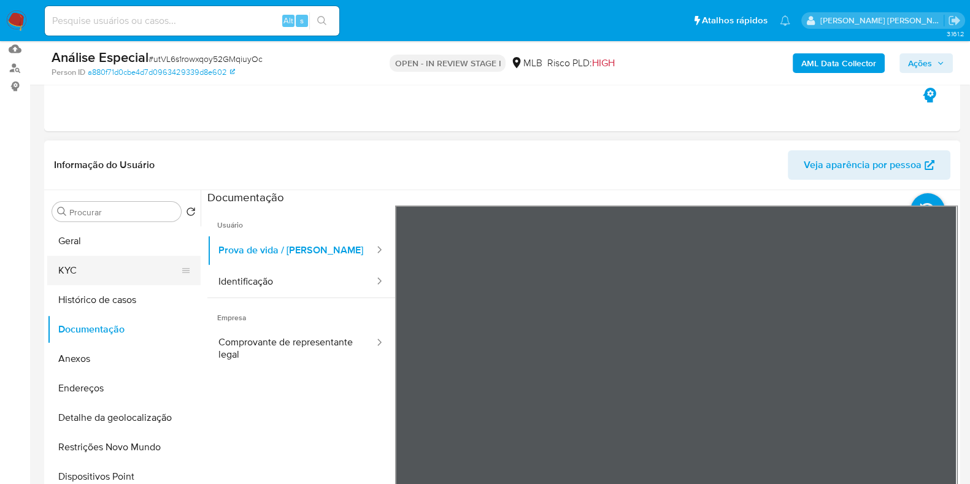
click at [128, 267] on button "KYC" at bounding box center [119, 270] width 144 height 29
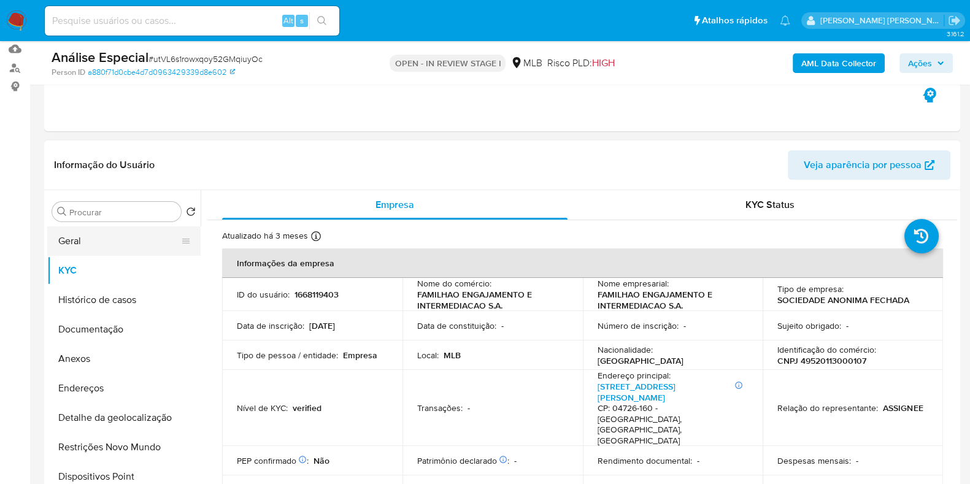
click at [110, 240] on button "Geral" at bounding box center [119, 240] width 144 height 29
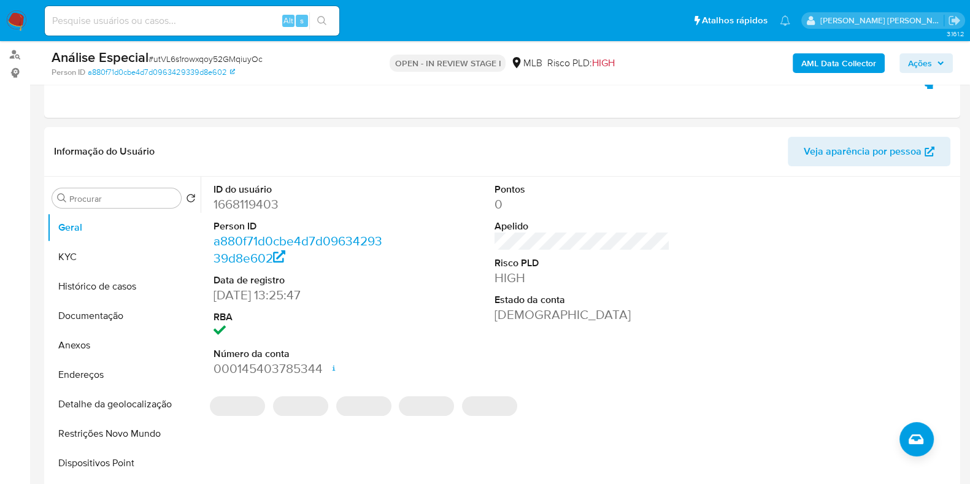
scroll to position [144, 0]
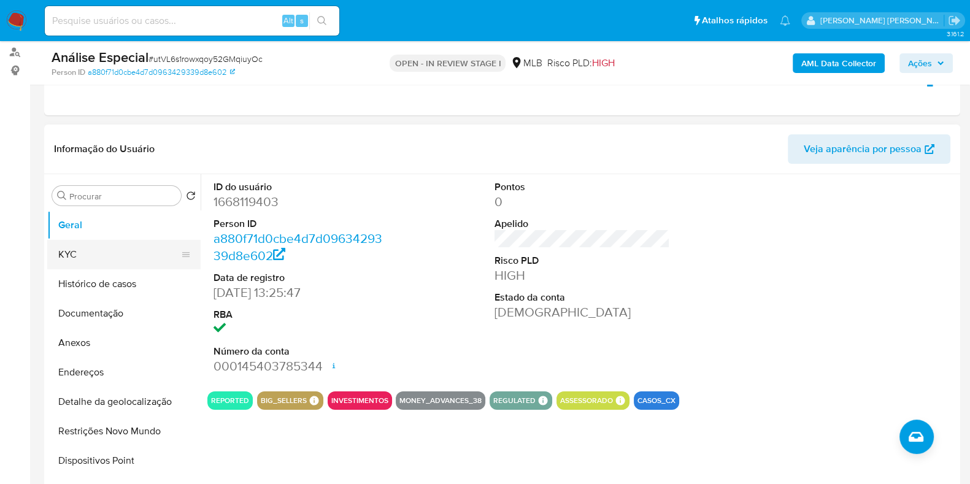
click at [102, 256] on button "KYC" at bounding box center [119, 254] width 144 height 29
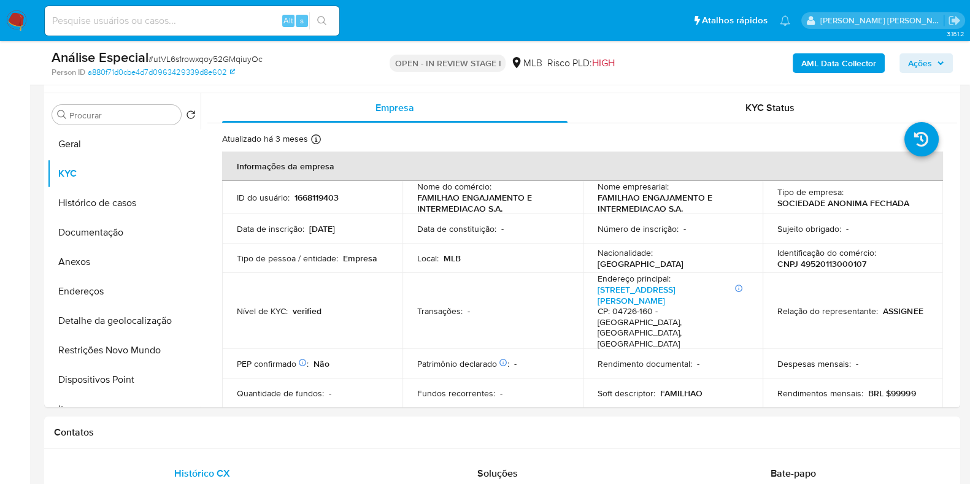
scroll to position [228, 0]
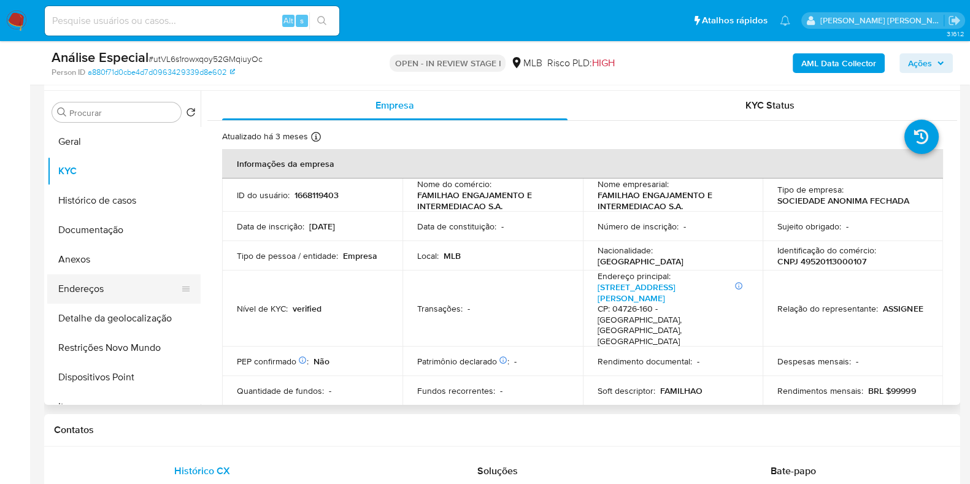
click at [113, 286] on button "Endereços" at bounding box center [119, 288] width 144 height 29
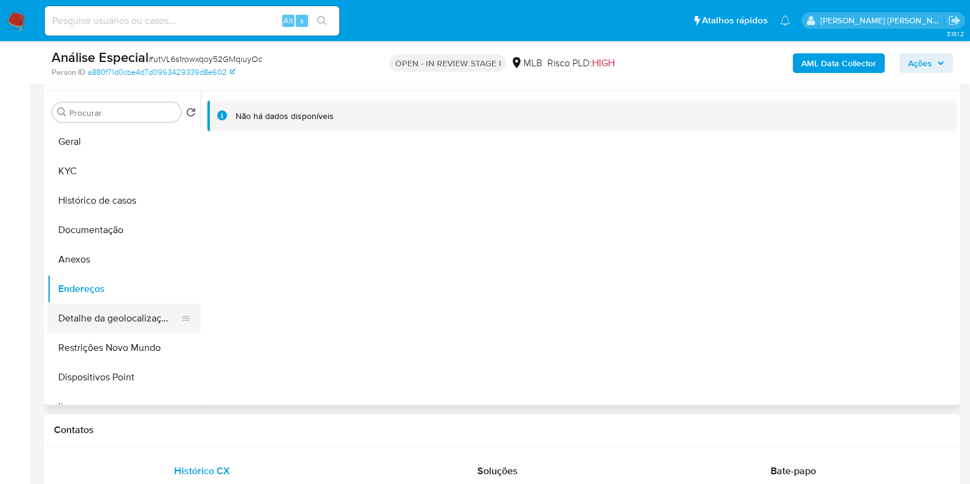
click at [153, 311] on button "Detalhe da geolocalização" at bounding box center [119, 318] width 144 height 29
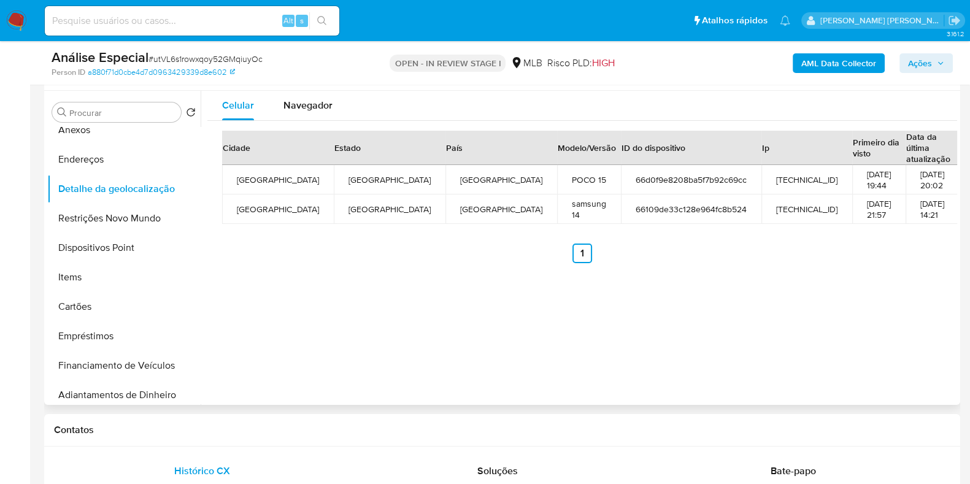
scroll to position [131, 0]
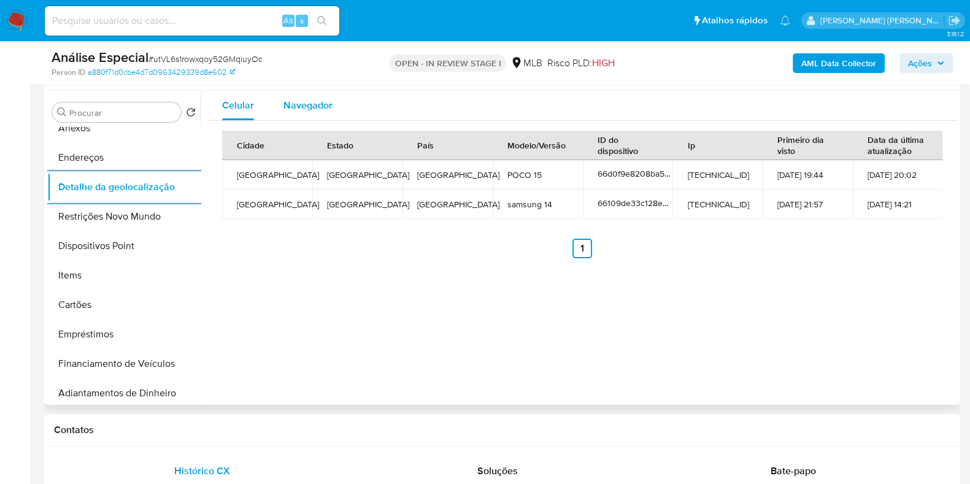
click at [322, 108] on span "Navegador" at bounding box center [307, 105] width 49 height 14
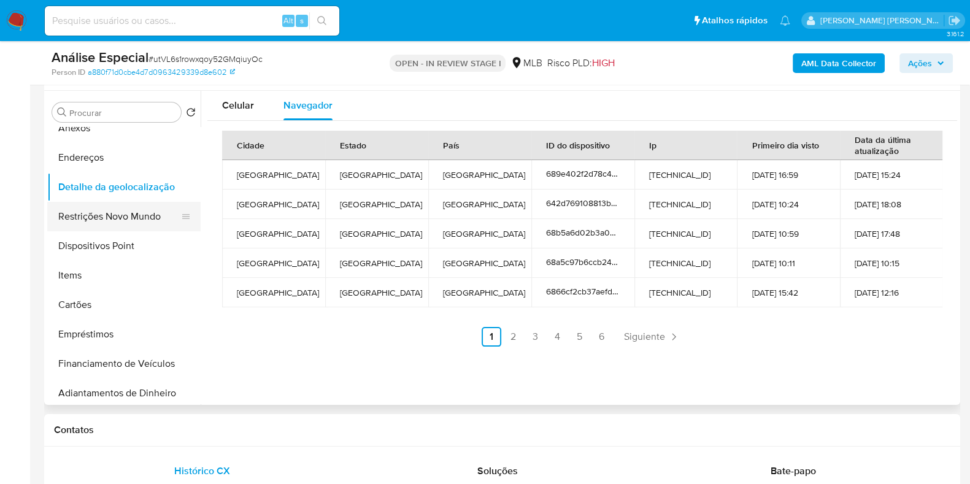
click at [144, 213] on button "Restrições Novo Mundo" at bounding box center [119, 216] width 144 height 29
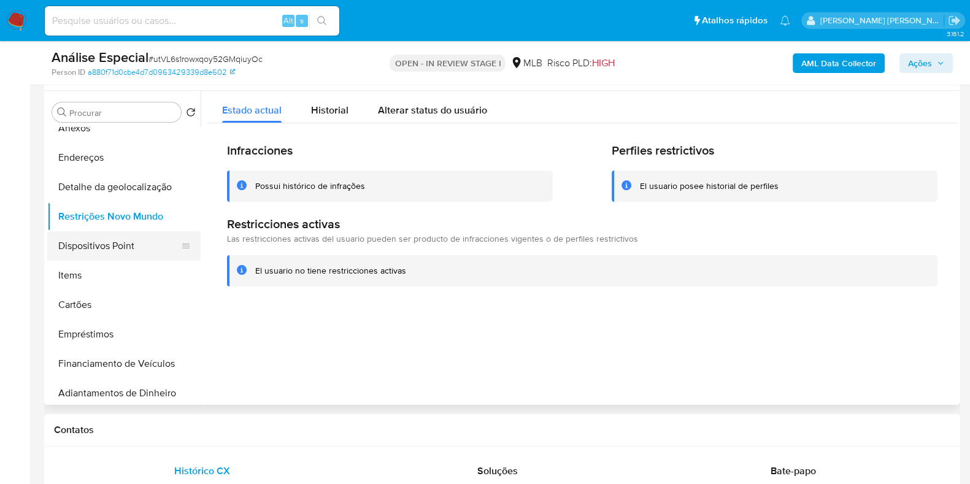
click at [119, 250] on button "Dispositivos Point" at bounding box center [119, 245] width 144 height 29
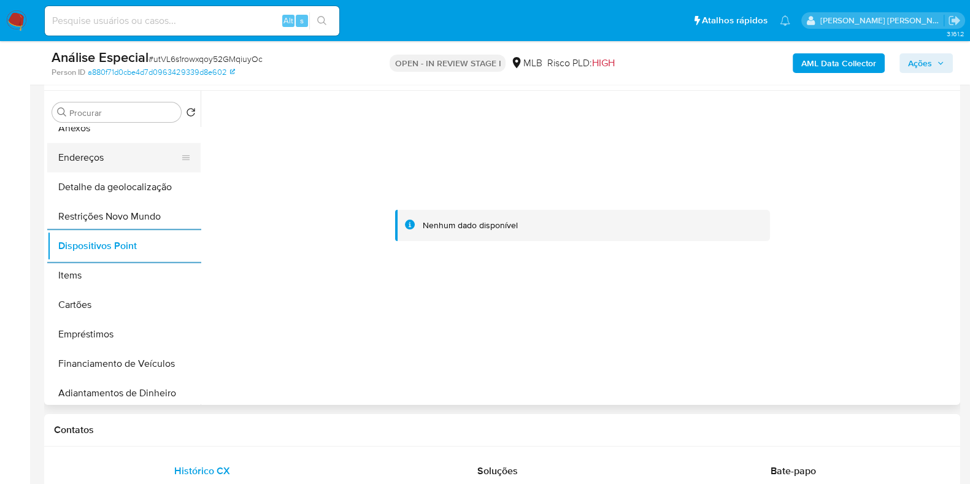
click at [126, 150] on button "Endereços" at bounding box center [119, 157] width 144 height 29
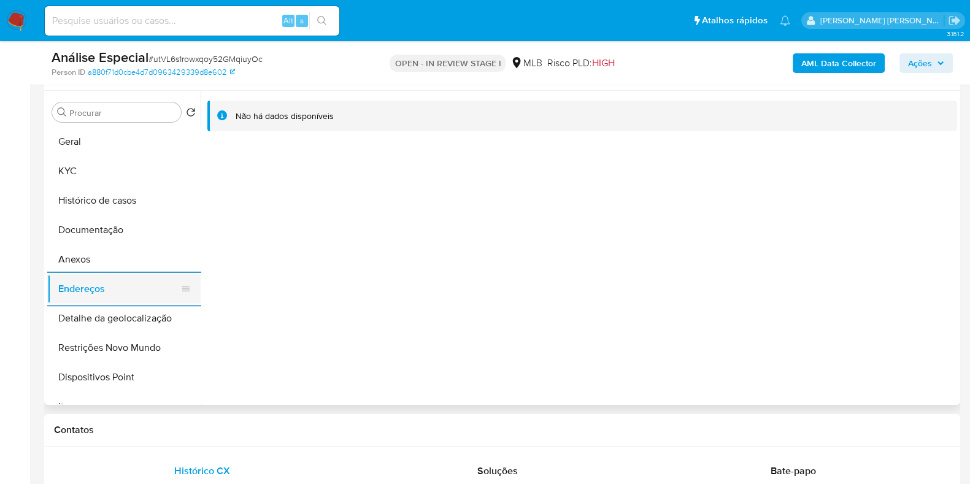
scroll to position [0, 0]
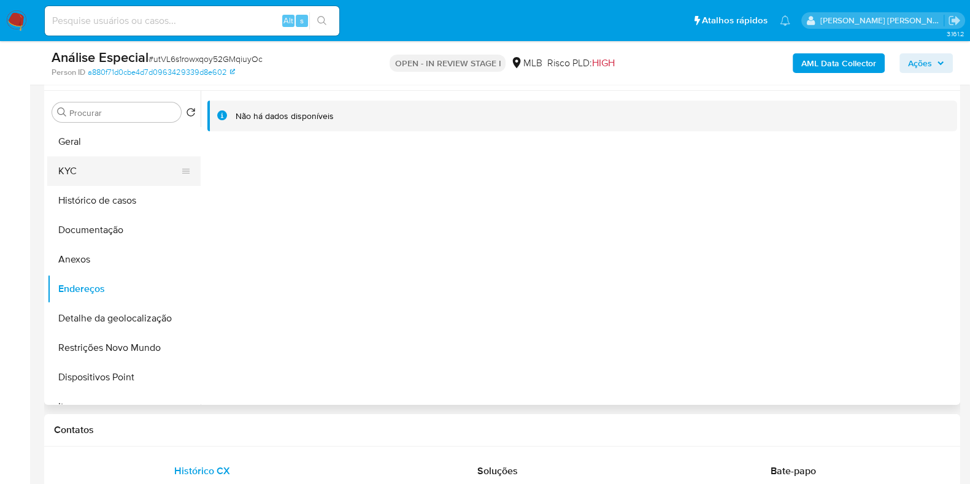
click at [126, 164] on button "KYC" at bounding box center [119, 170] width 144 height 29
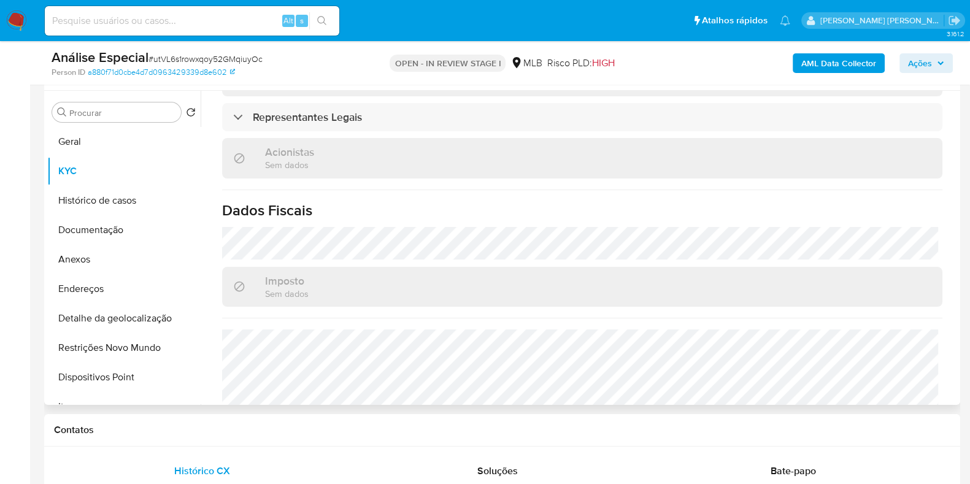
scroll to position [753, 0]
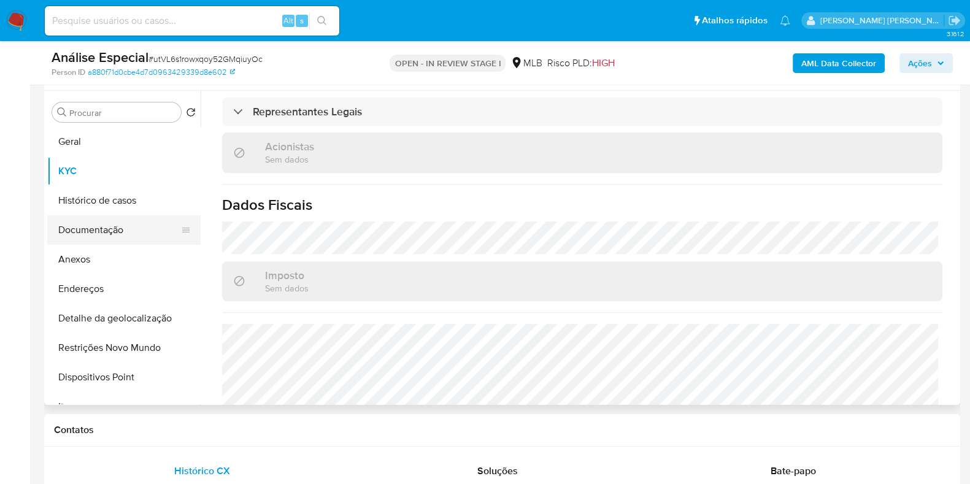
click at [108, 224] on button "Documentação" at bounding box center [119, 229] width 144 height 29
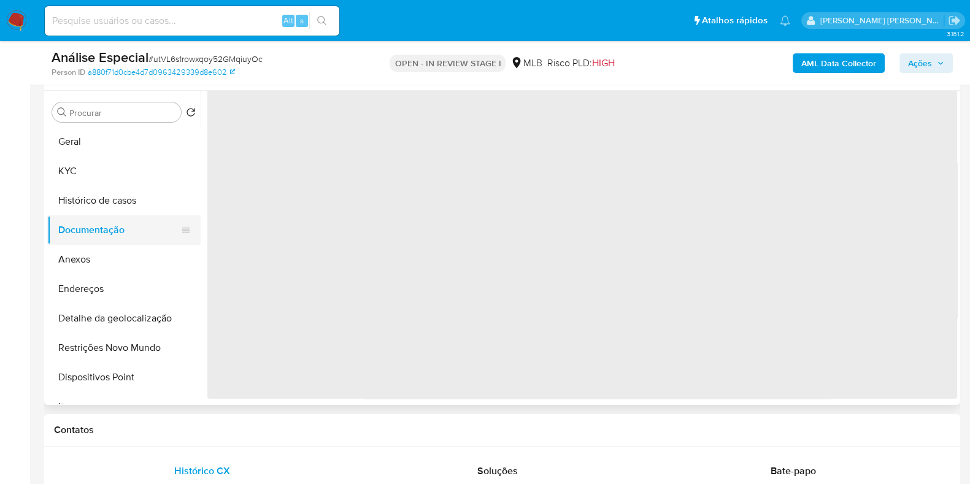
scroll to position [0, 0]
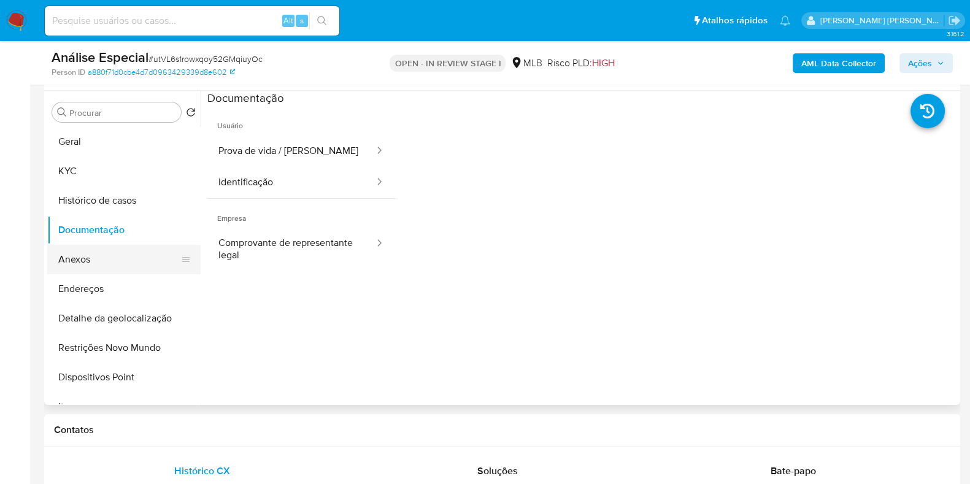
click at [108, 253] on button "Anexos" at bounding box center [119, 259] width 144 height 29
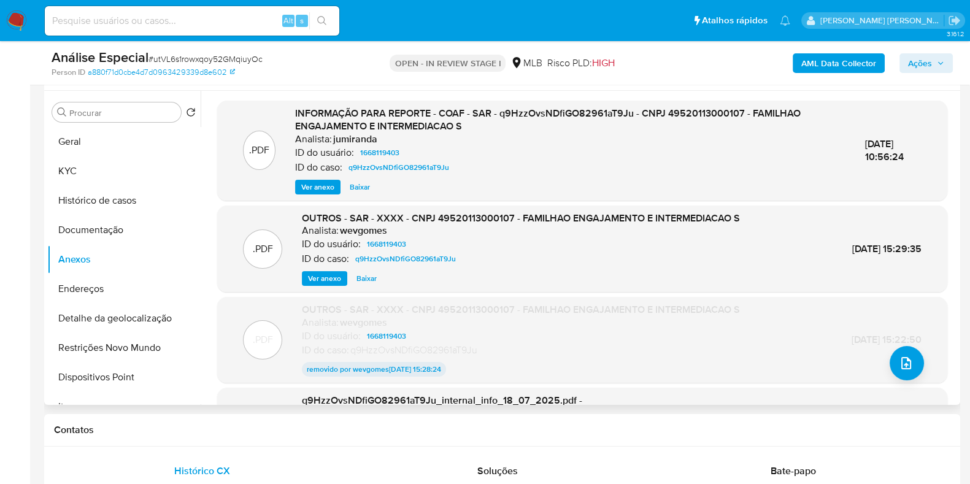
click at [320, 183] on span "Ver anexo" at bounding box center [317, 187] width 33 height 12
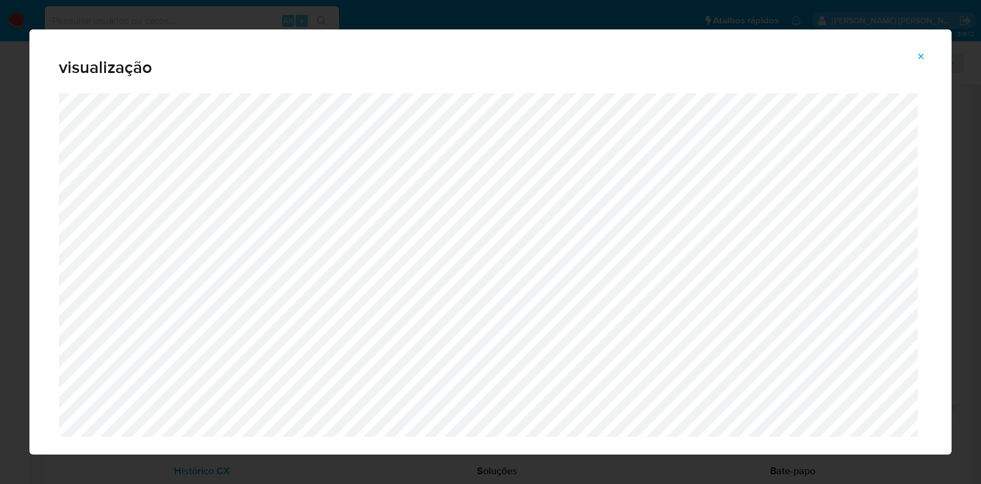
click at [918, 58] on icon "Attachment preview" at bounding box center [921, 57] width 10 height 10
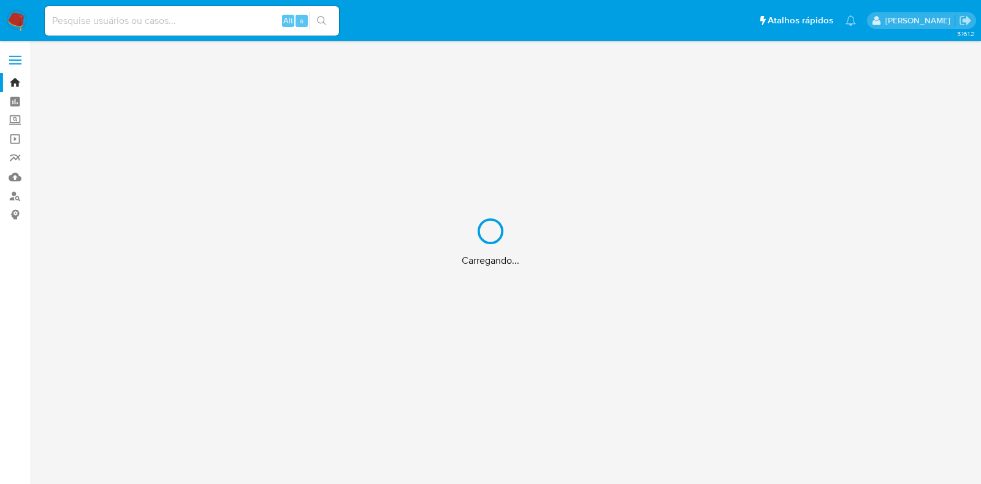
click at [12, 175] on div "Carregando..." at bounding box center [490, 242] width 981 height 484
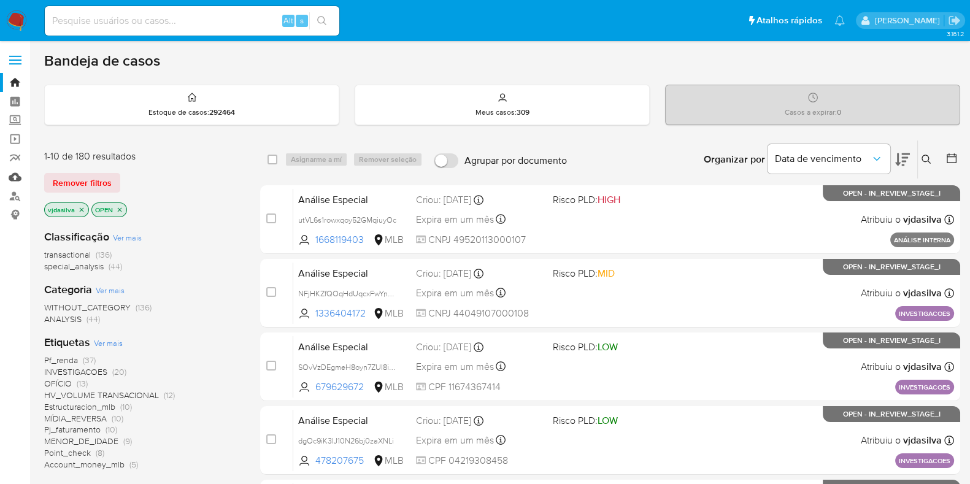
click at [13, 176] on link "Mulan" at bounding box center [73, 176] width 146 height 19
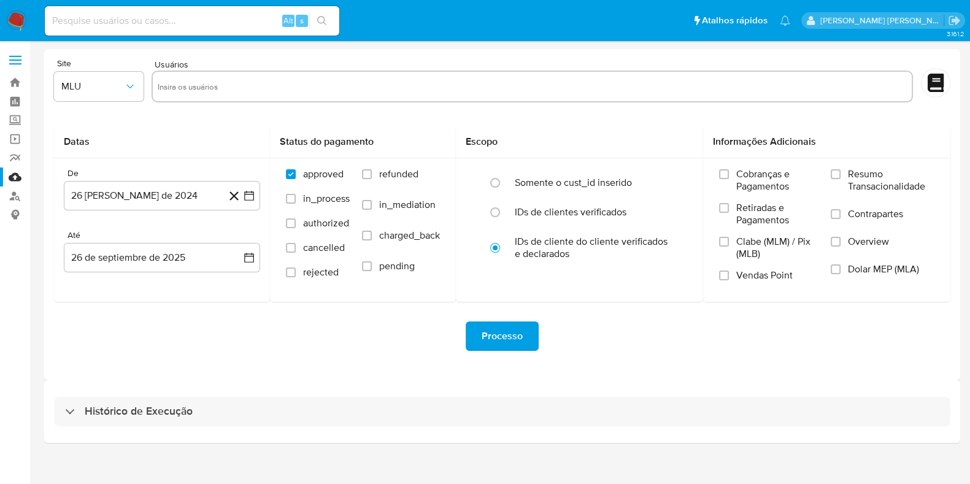
click at [235, 396] on div "Histórico de Execução" at bounding box center [502, 411] width 916 height 63
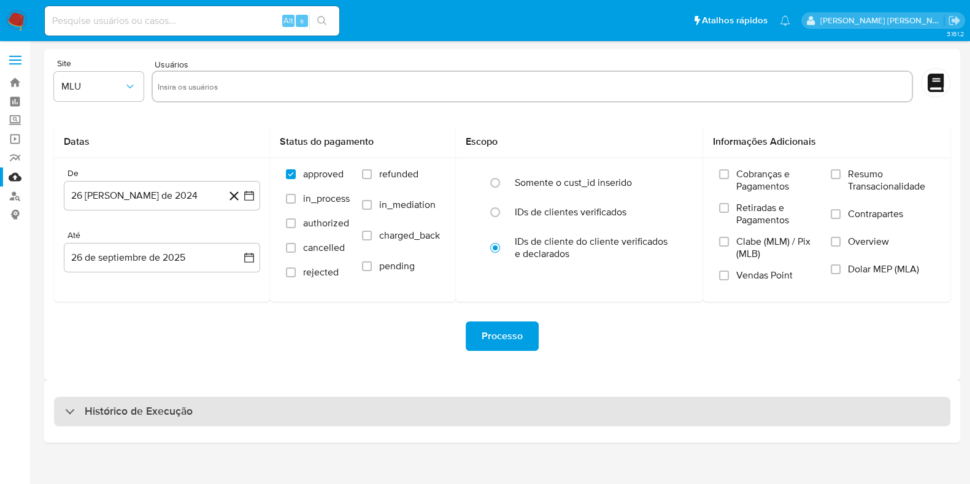
click at [238, 412] on div "Histórico de Execução" at bounding box center [502, 411] width 896 height 29
select select "10"
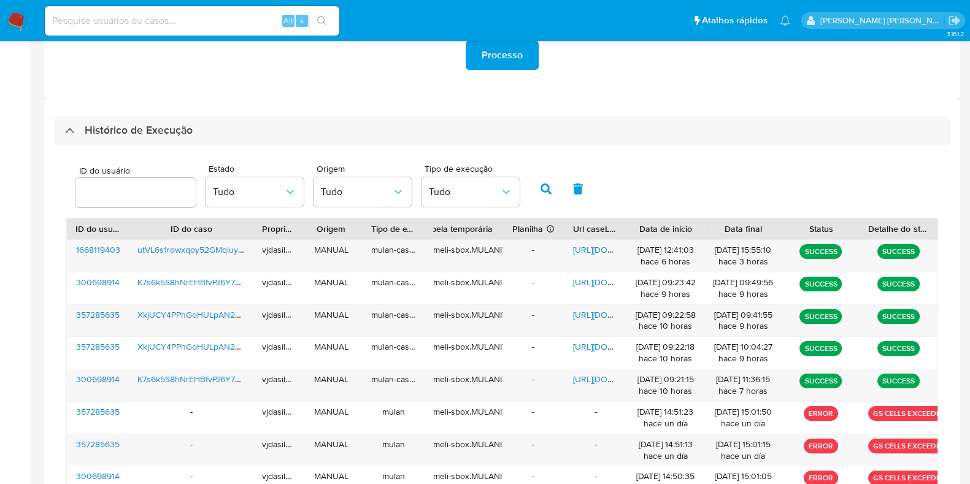
scroll to position [282, 0]
